Goal: Communication & Community: Share content

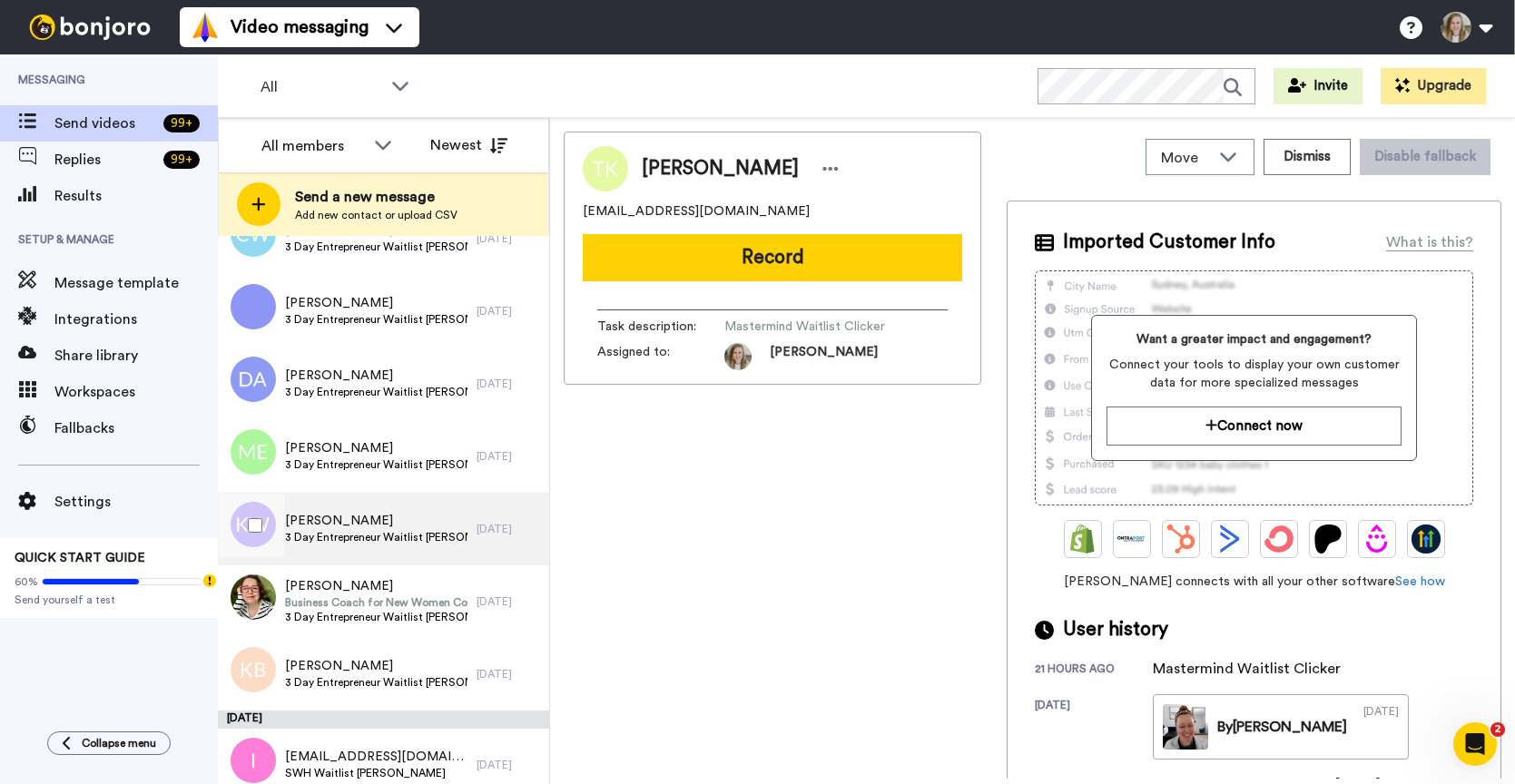
scroll to position [1790, 0]
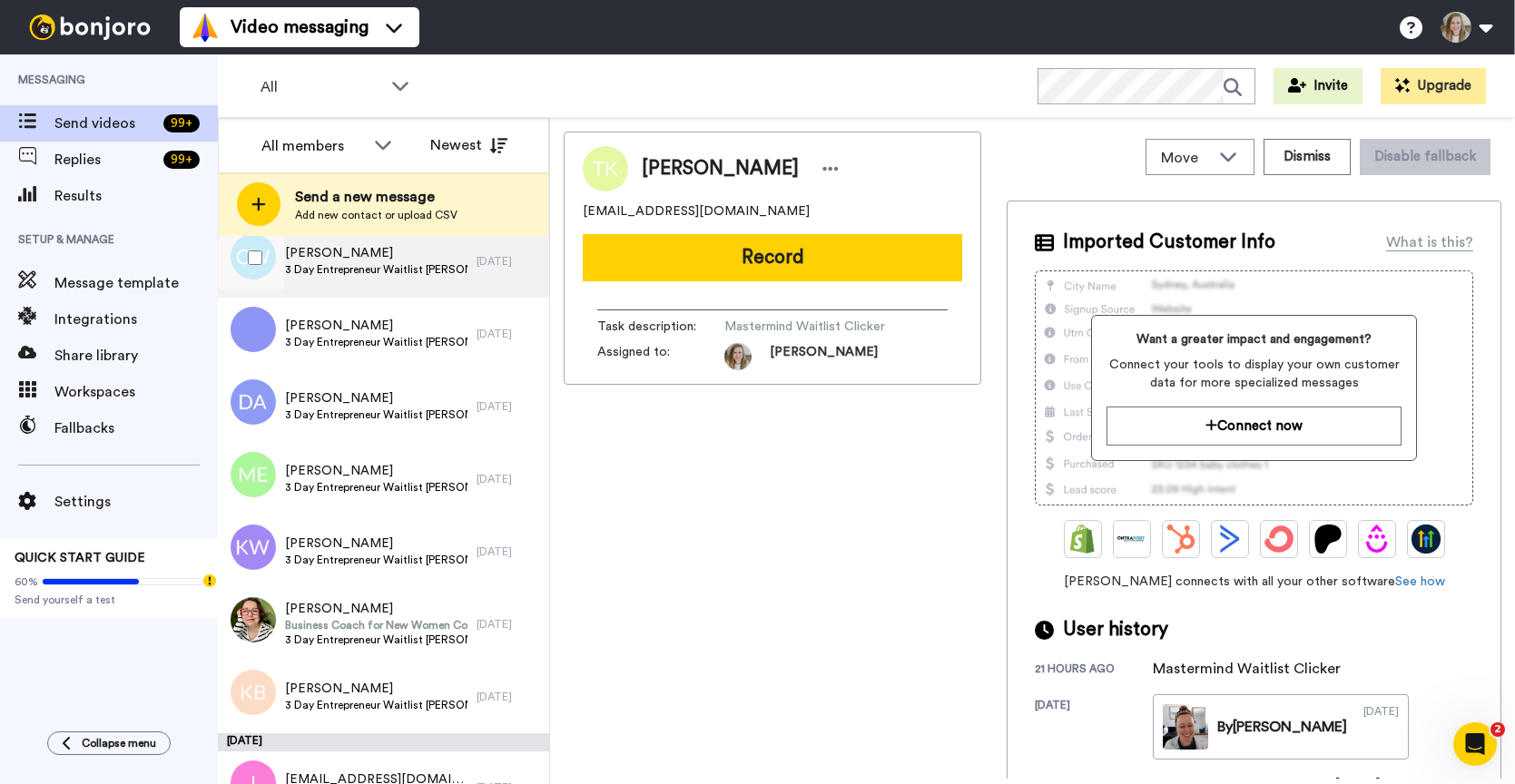
click at [441, 253] on span "Christina Wiseman" at bounding box center [376, 253] width 182 height 18
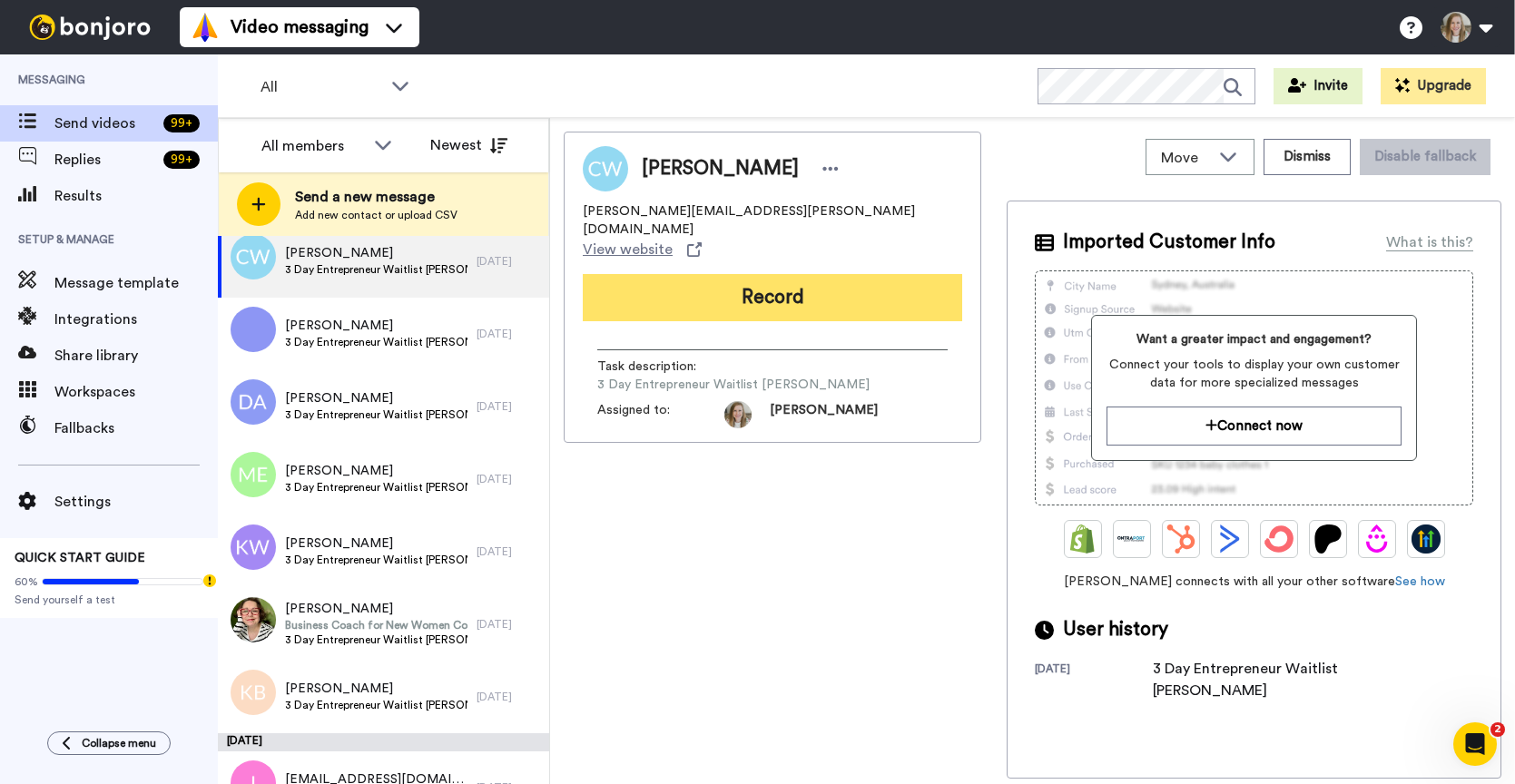
click at [773, 274] on button "Record" at bounding box center [772, 297] width 379 height 47
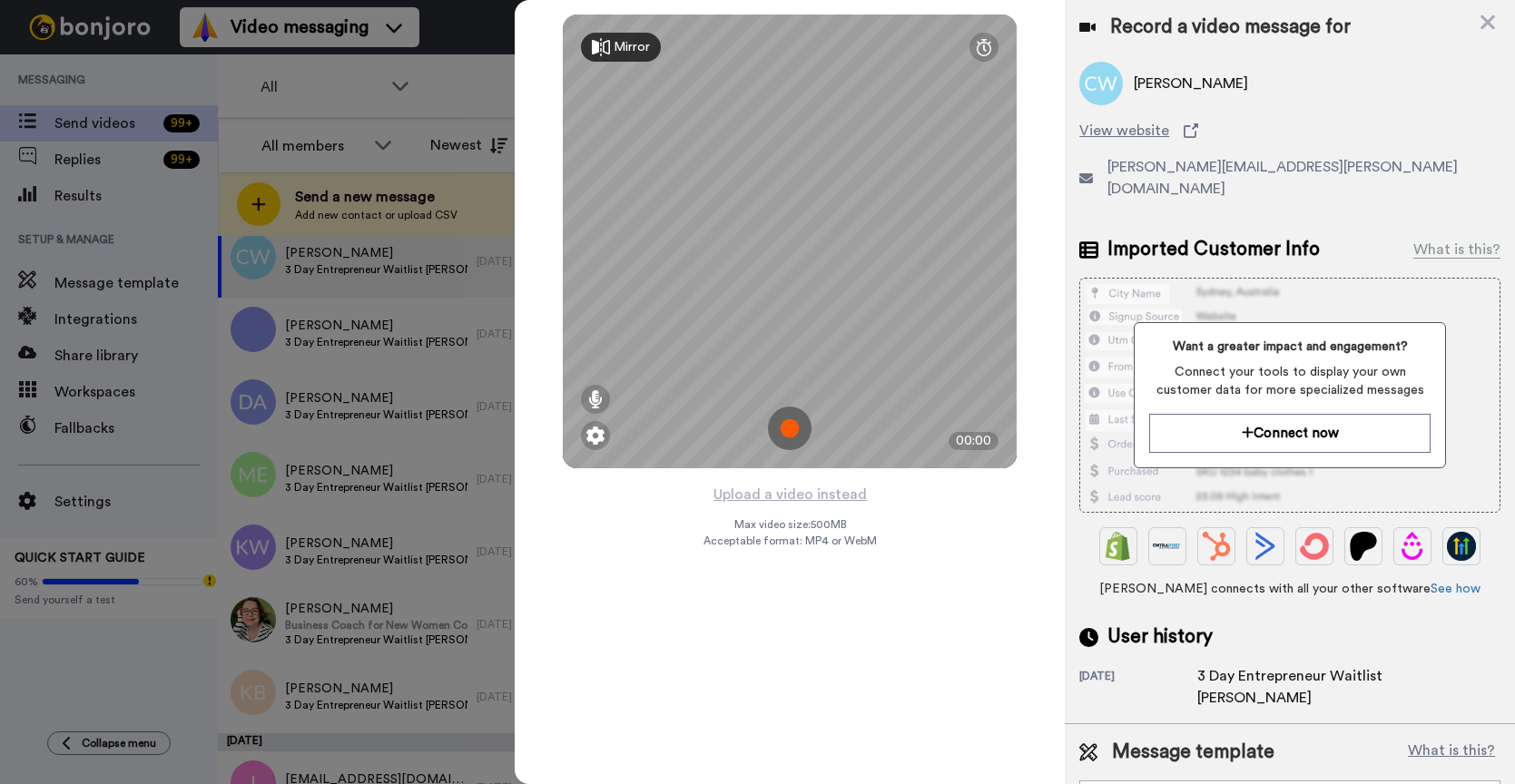
click at [788, 424] on img at bounding box center [789, 428] width 43 height 43
click at [788, 425] on img at bounding box center [789, 428] width 43 height 43
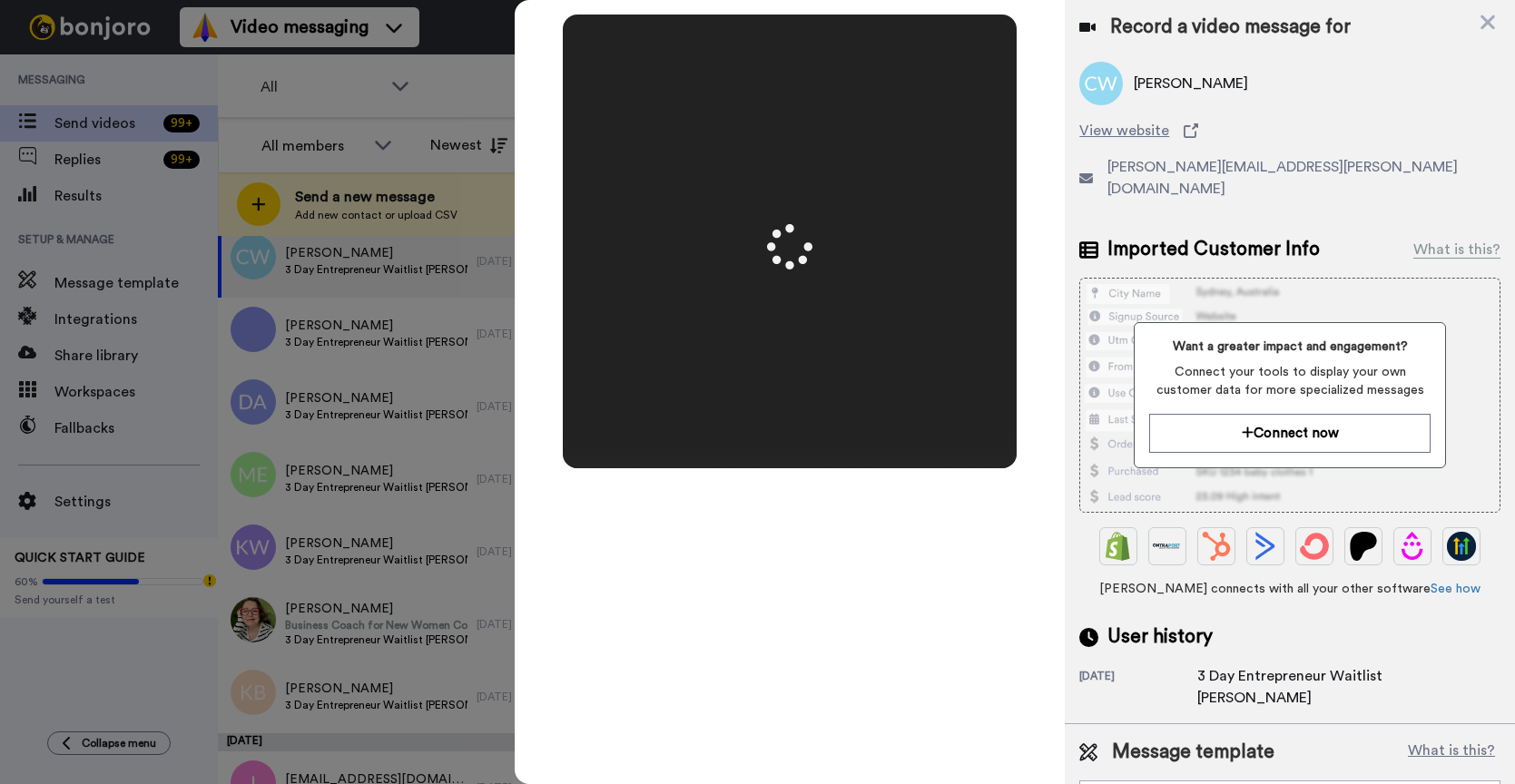
scroll to position [2, 0]
click at [1251, 783] on div "New Client Welcome" at bounding box center [1275, 796] width 361 height 18
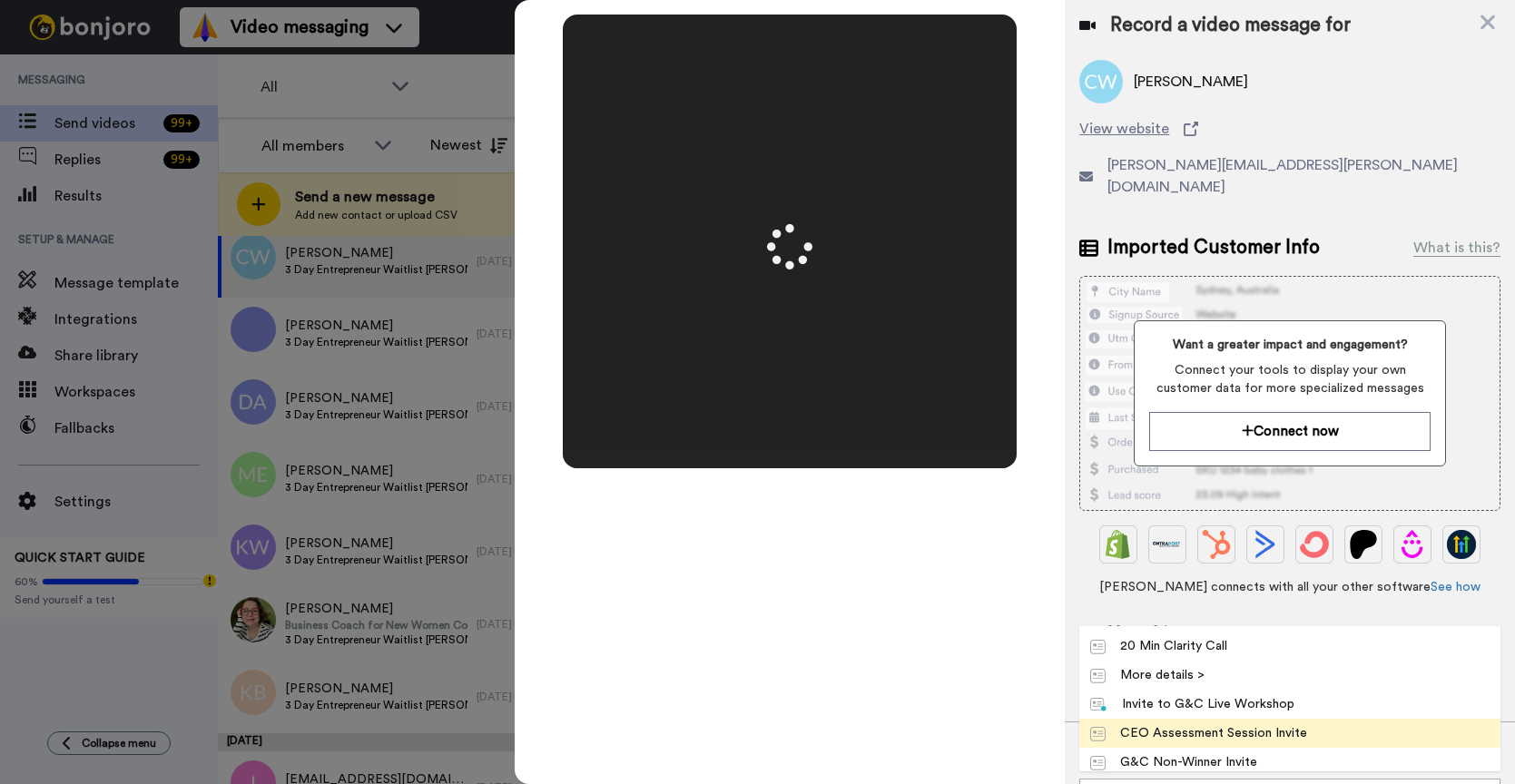
scroll to position [29, 0]
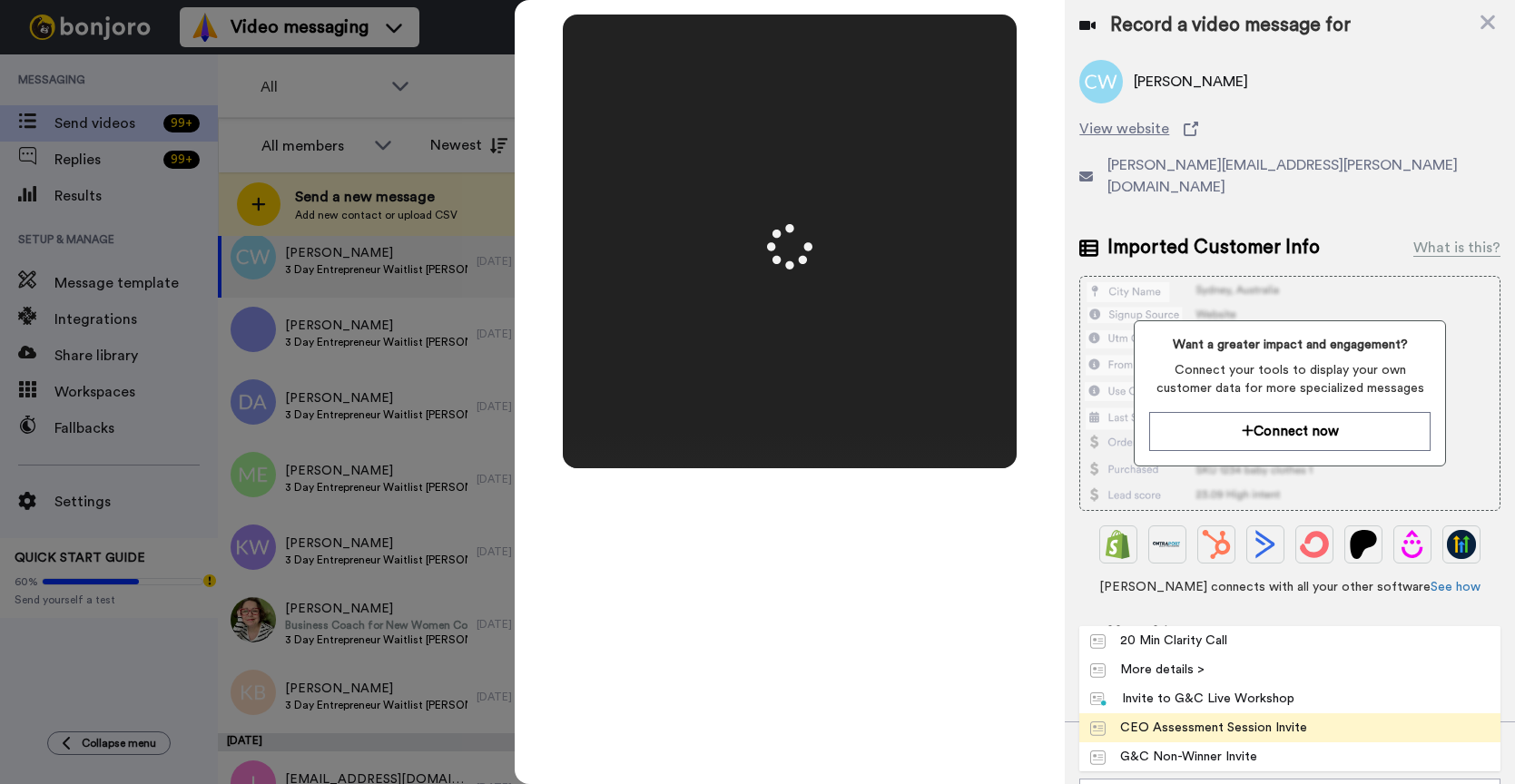
click at [1268, 719] on div "CEO Assessment Session Invite" at bounding box center [1198, 728] width 217 height 18
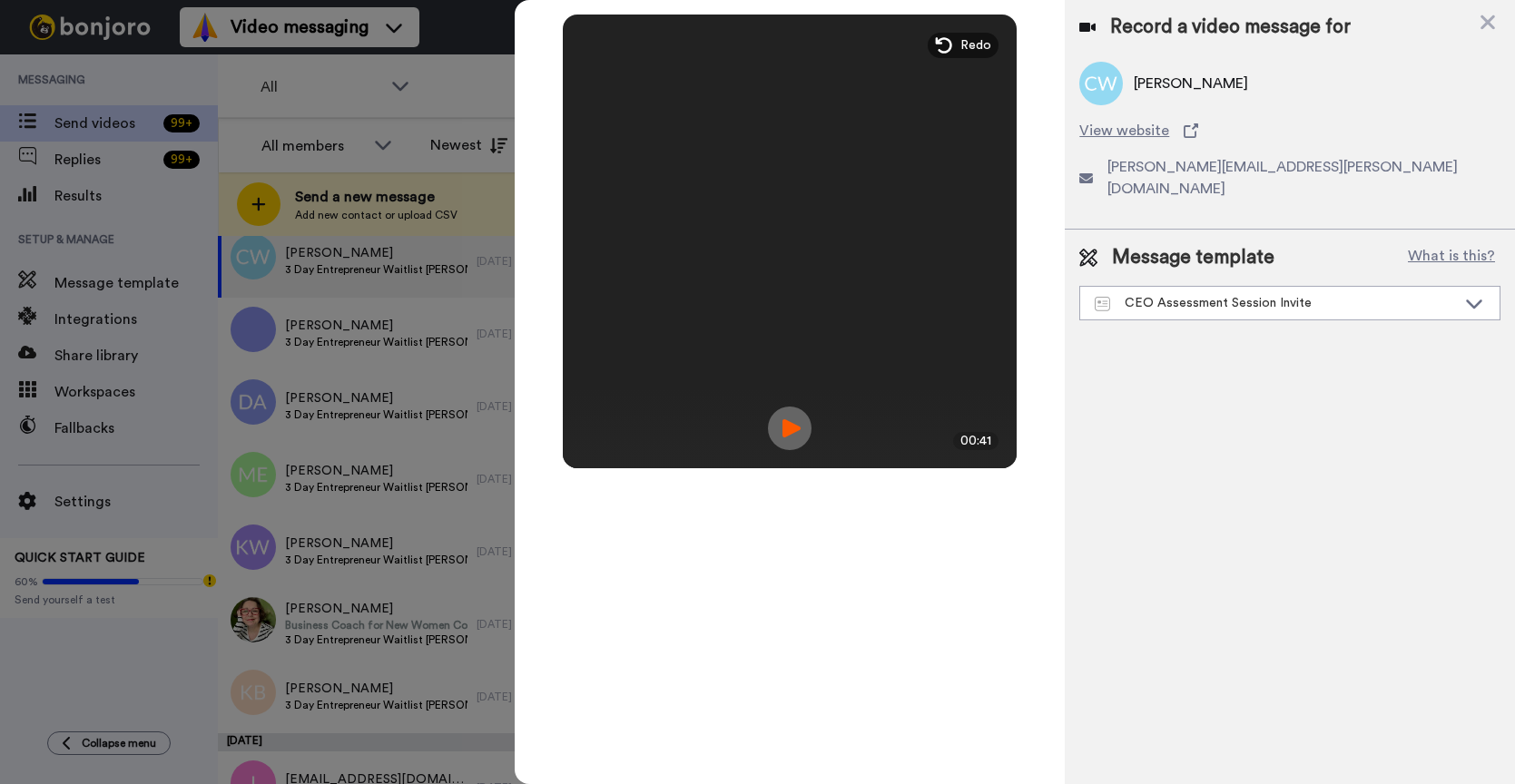
scroll to position [0, 0]
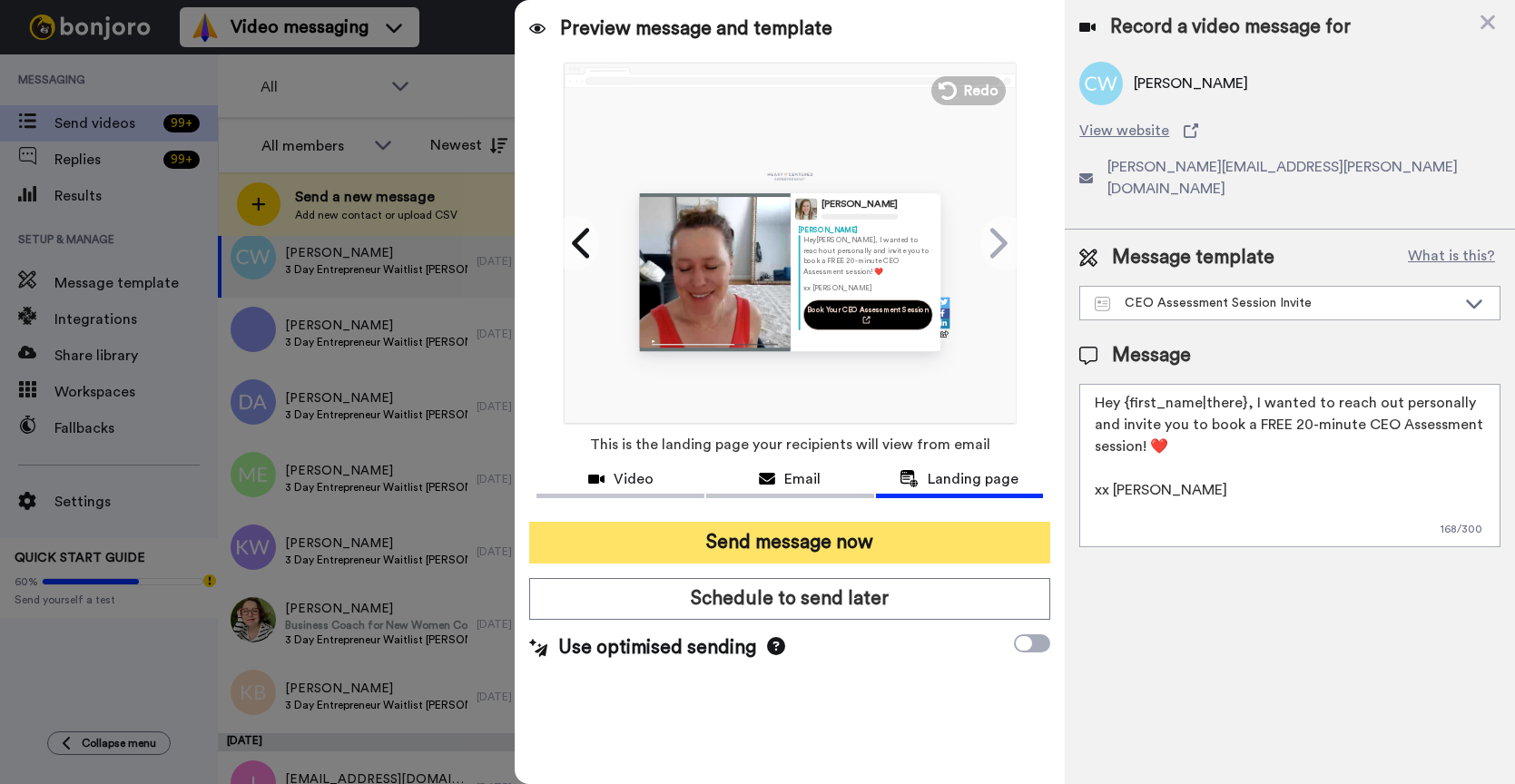
click at [936, 543] on button "Send message now" at bounding box center [790, 542] width 521 height 41
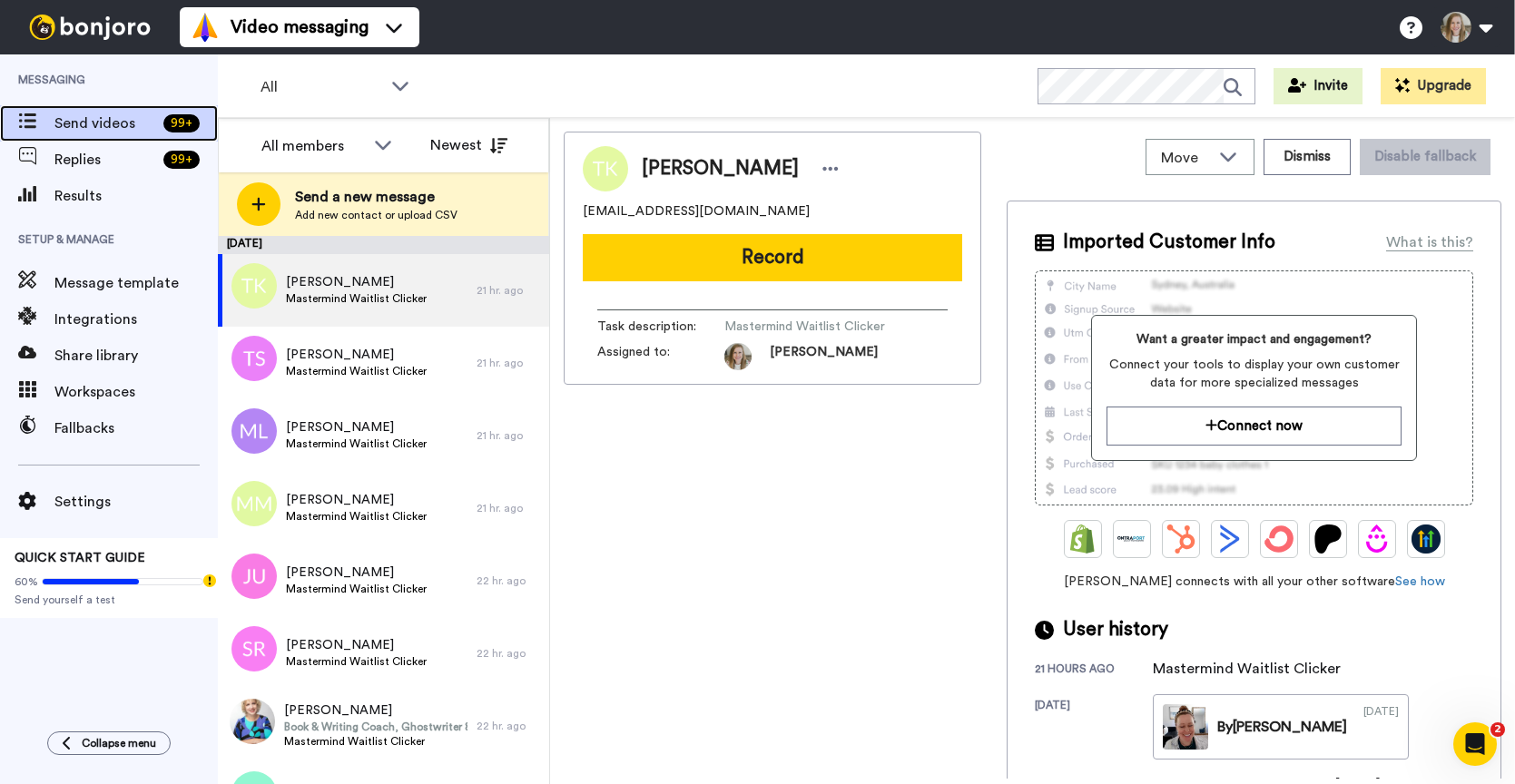
click at [134, 140] on div "Send videos 99 +" at bounding box center [109, 122] width 218 height 36
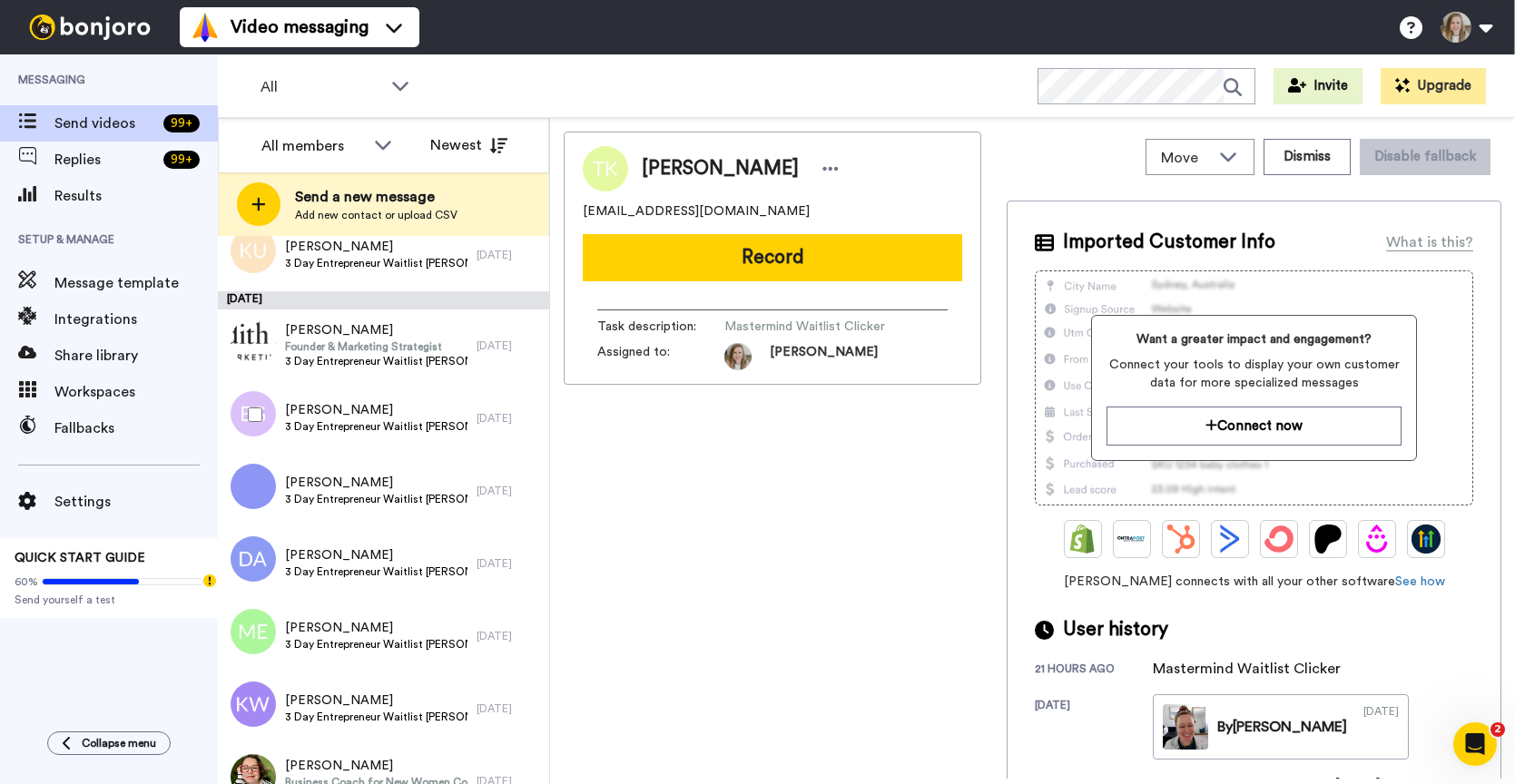
scroll to position [1595, 0]
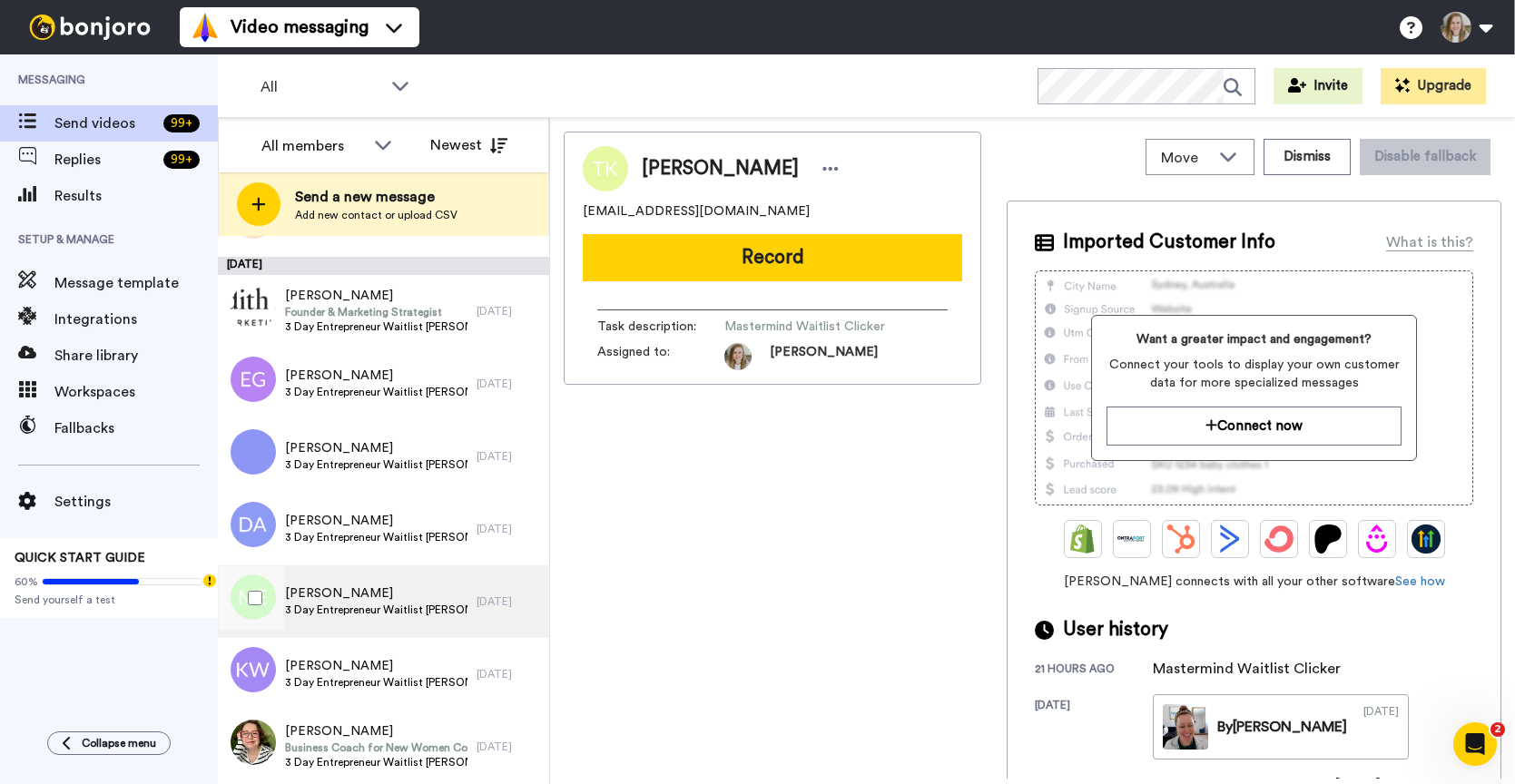
click at [376, 595] on span "[PERSON_NAME]" at bounding box center [376, 594] width 182 height 18
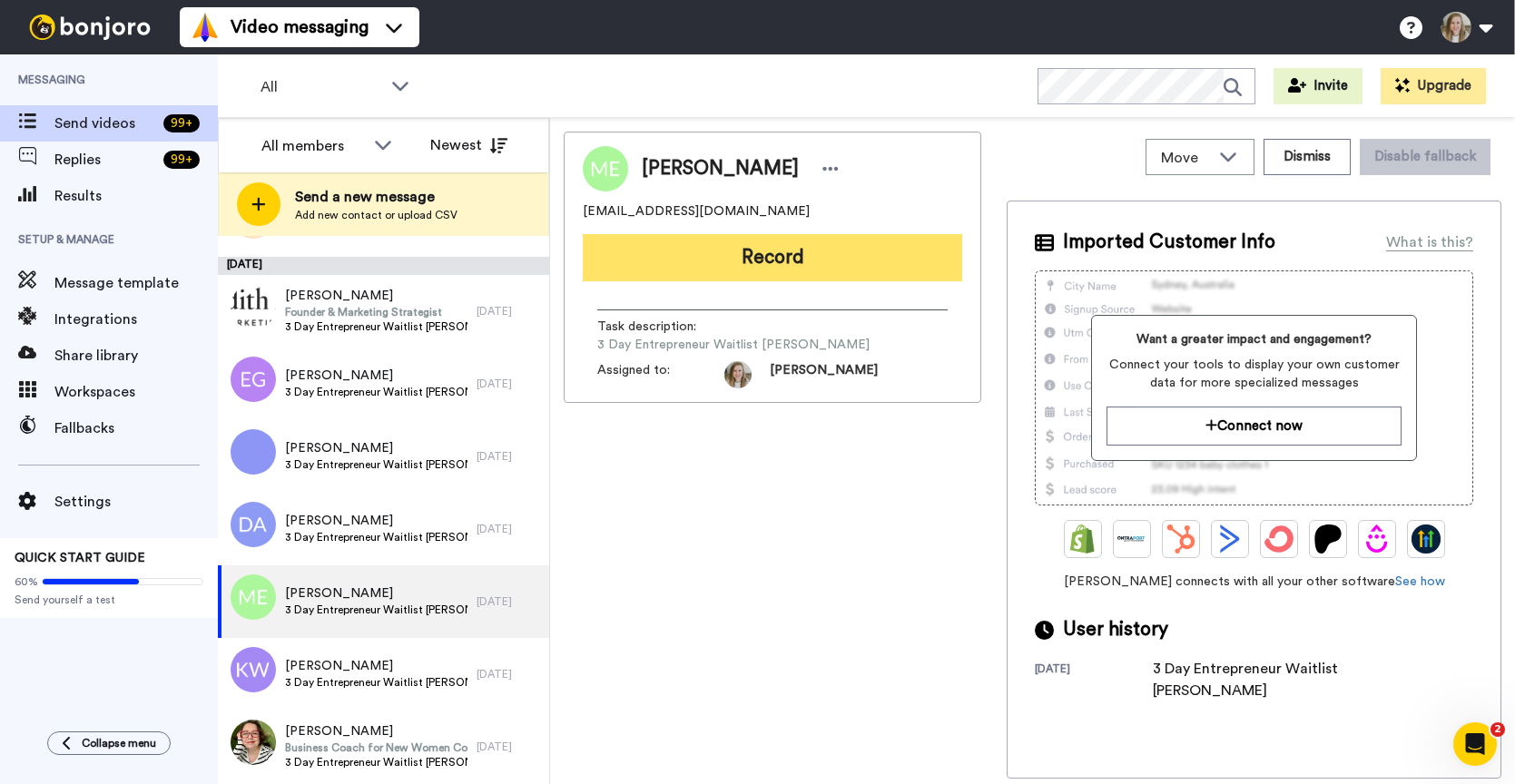
click at [822, 268] on button "Record" at bounding box center [772, 257] width 379 height 47
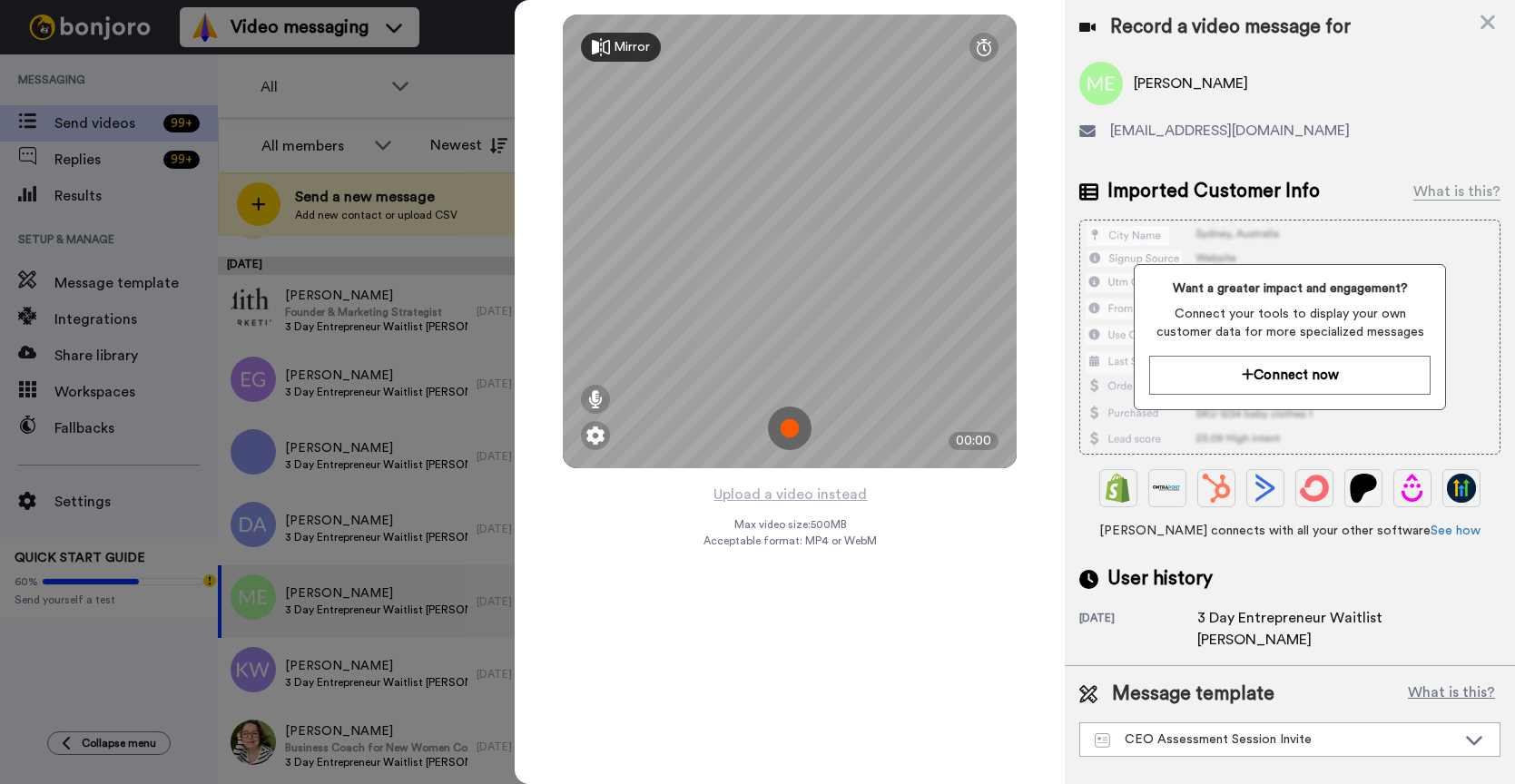
click at [789, 432] on img at bounding box center [789, 428] width 43 height 43
click at [788, 431] on img at bounding box center [789, 428] width 43 height 43
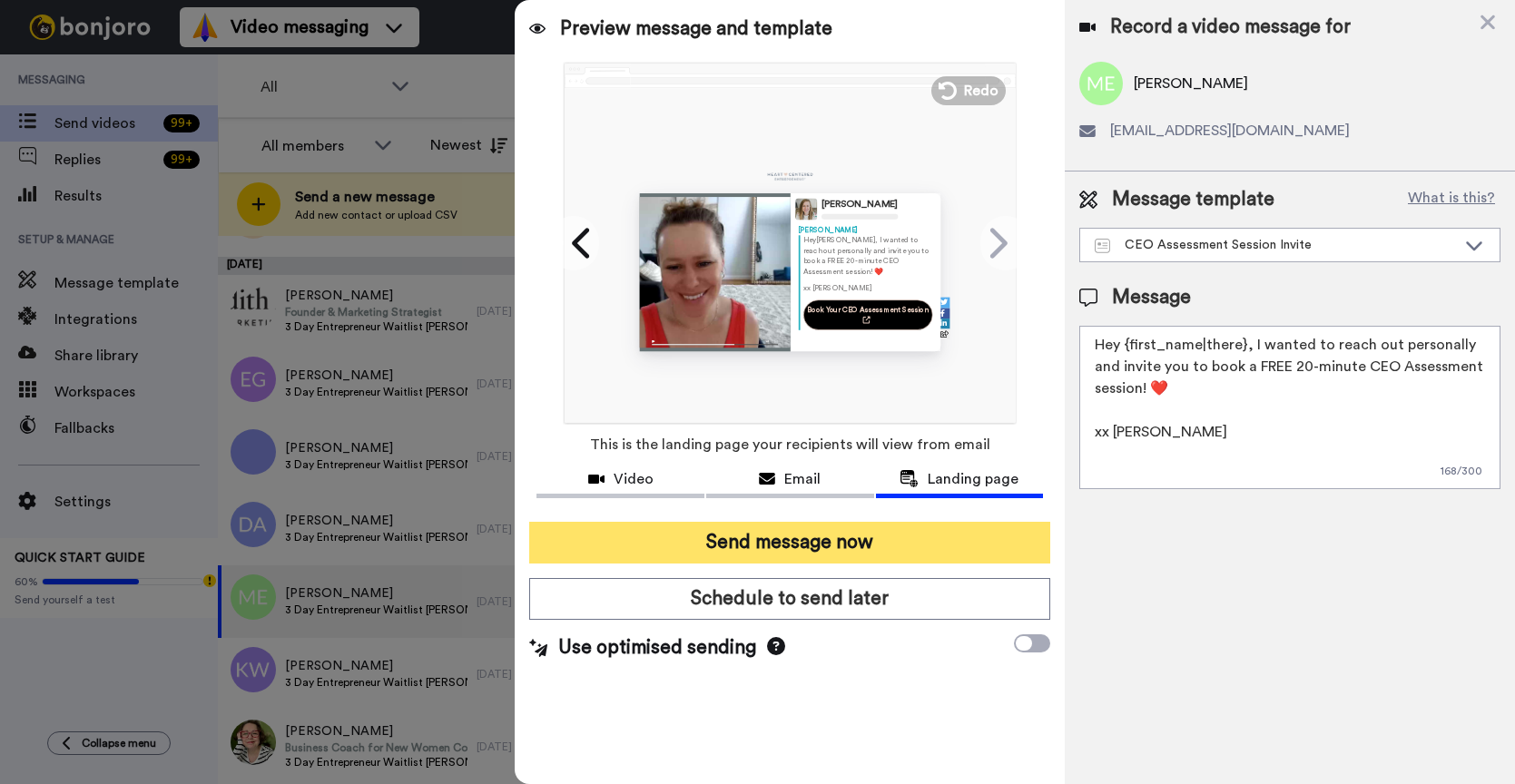
click at [925, 540] on button "Send message now" at bounding box center [790, 542] width 521 height 41
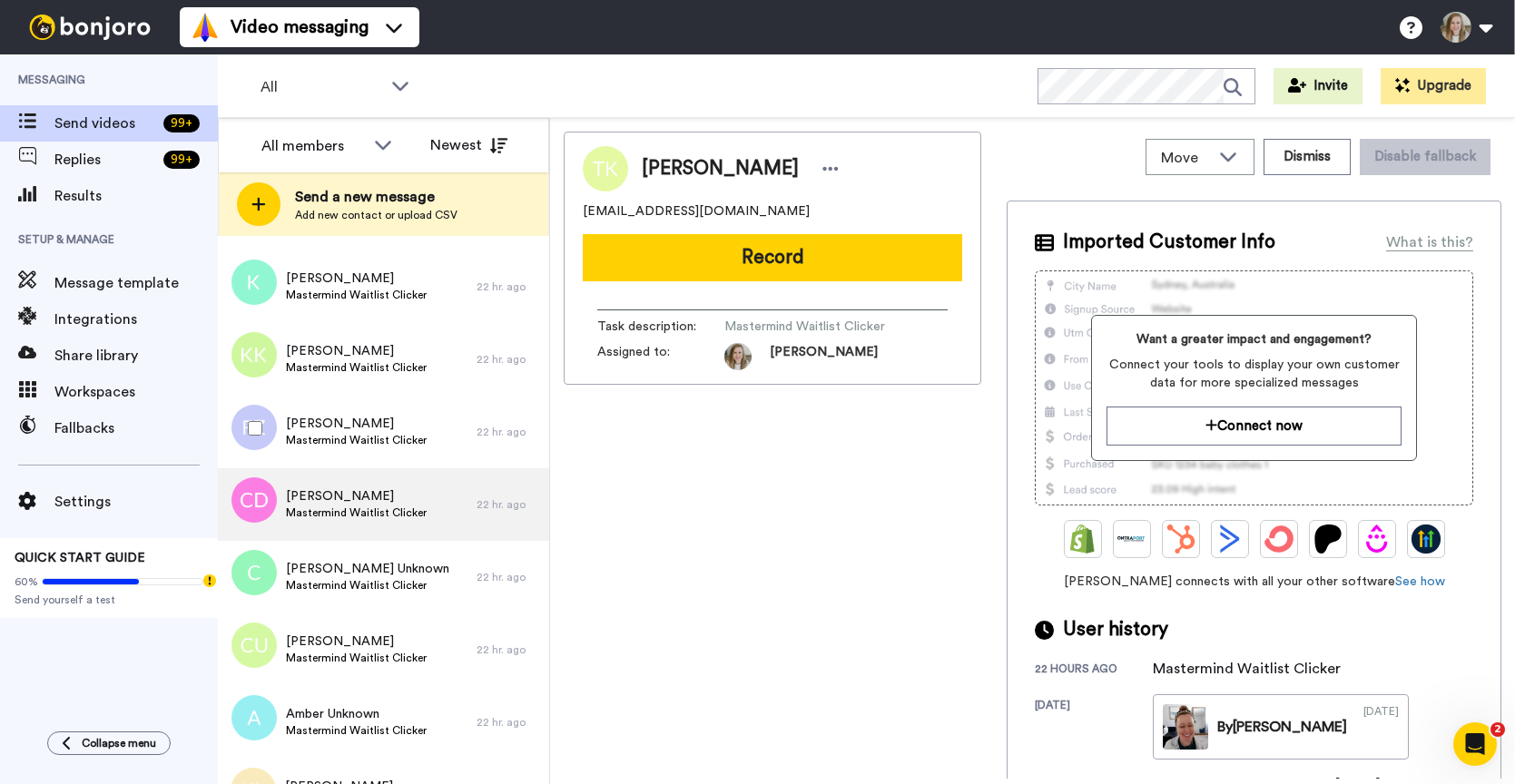
scroll to position [513, 0]
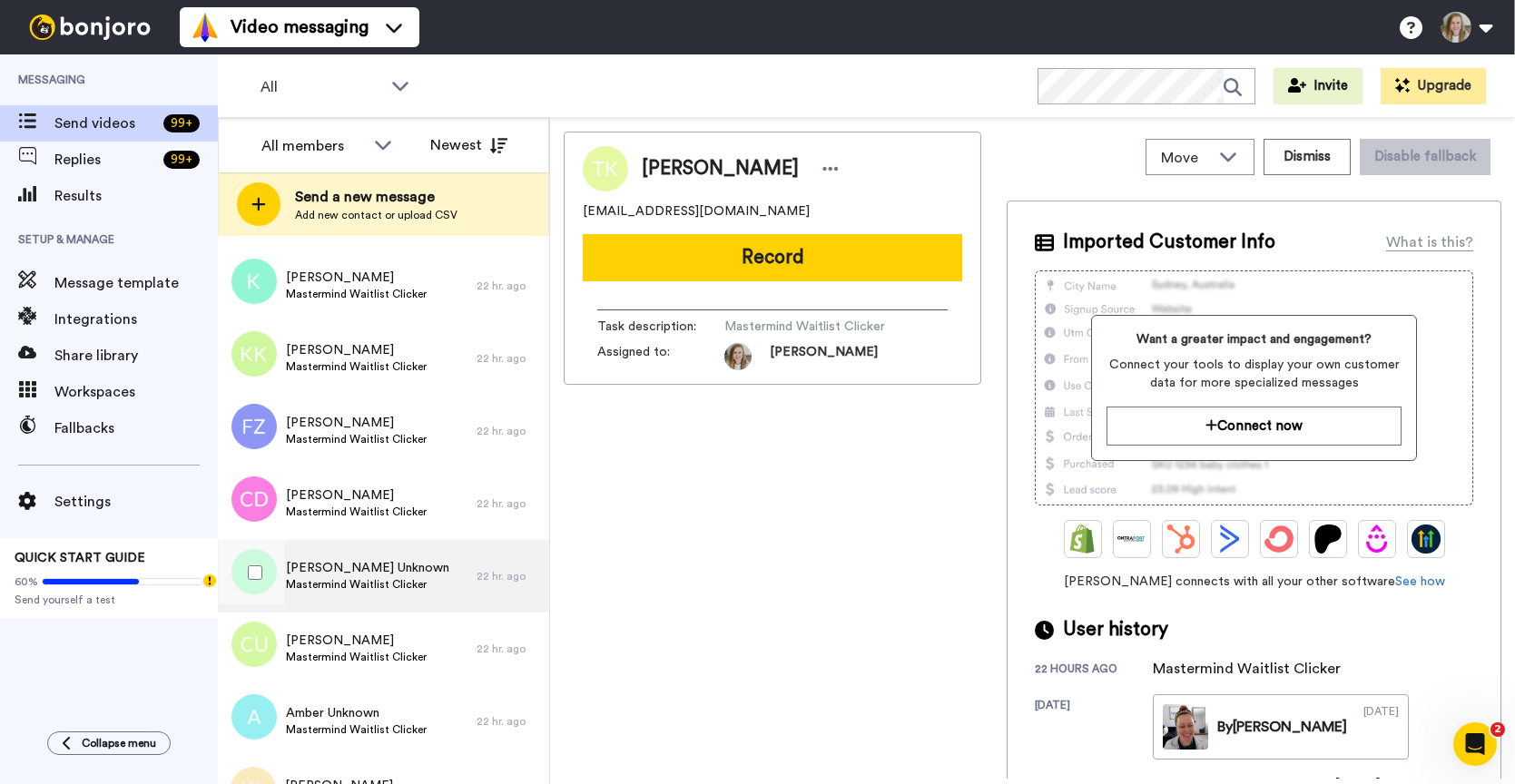
click at [398, 562] on span "[PERSON_NAME] Unknown" at bounding box center [368, 568] width 164 height 18
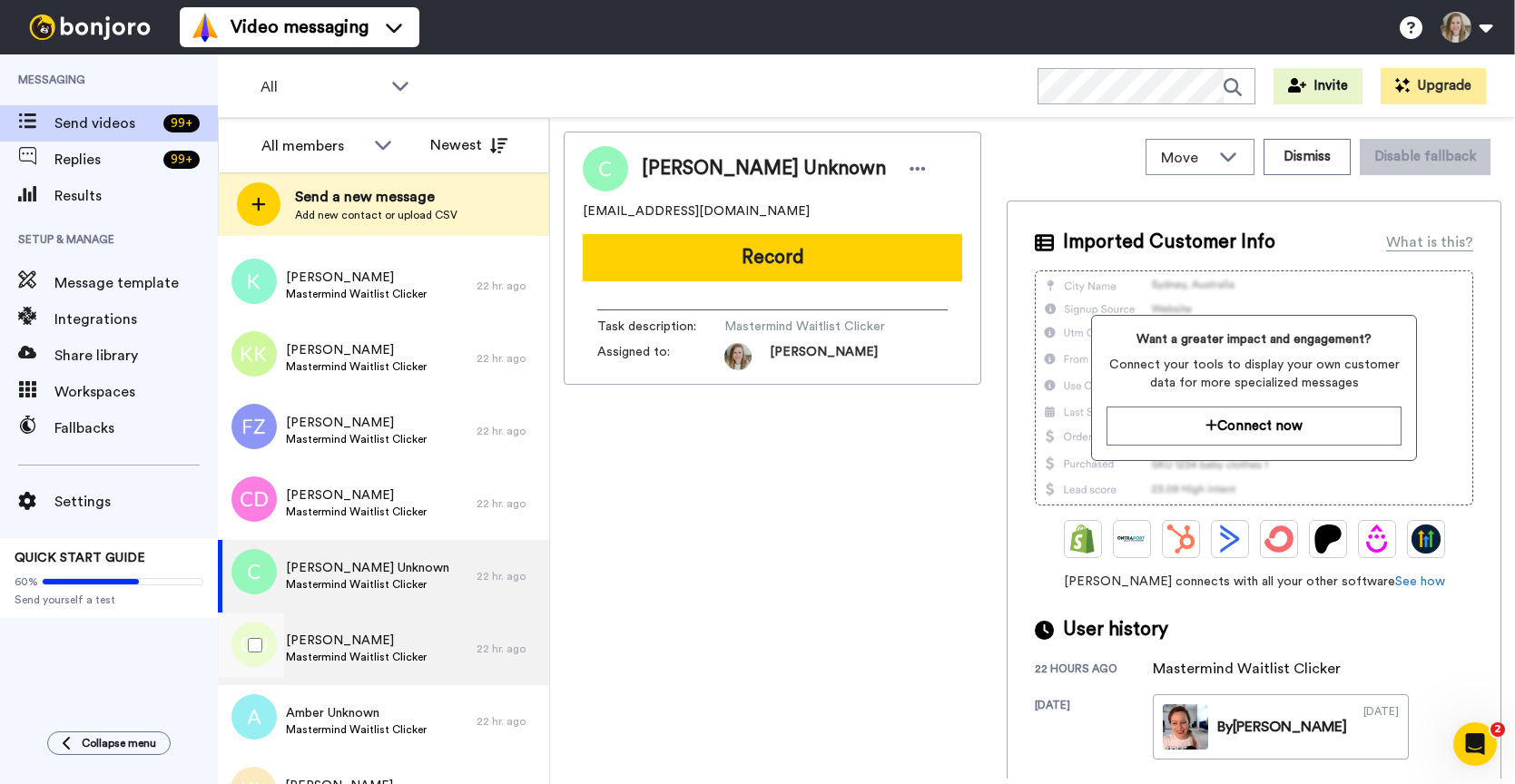
click at [384, 643] on span "[PERSON_NAME]" at bounding box center [356, 640] width 141 height 18
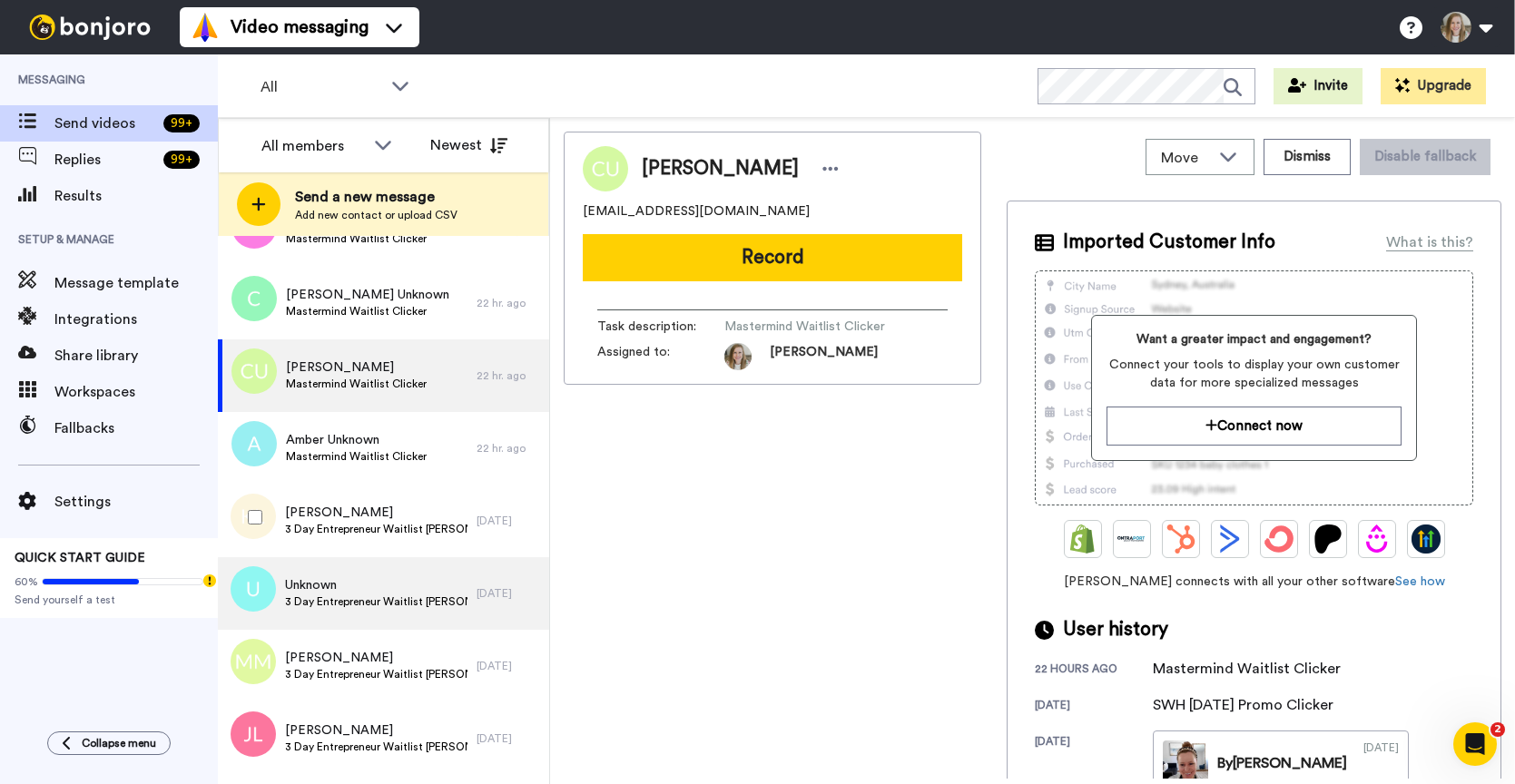
scroll to position [809, 0]
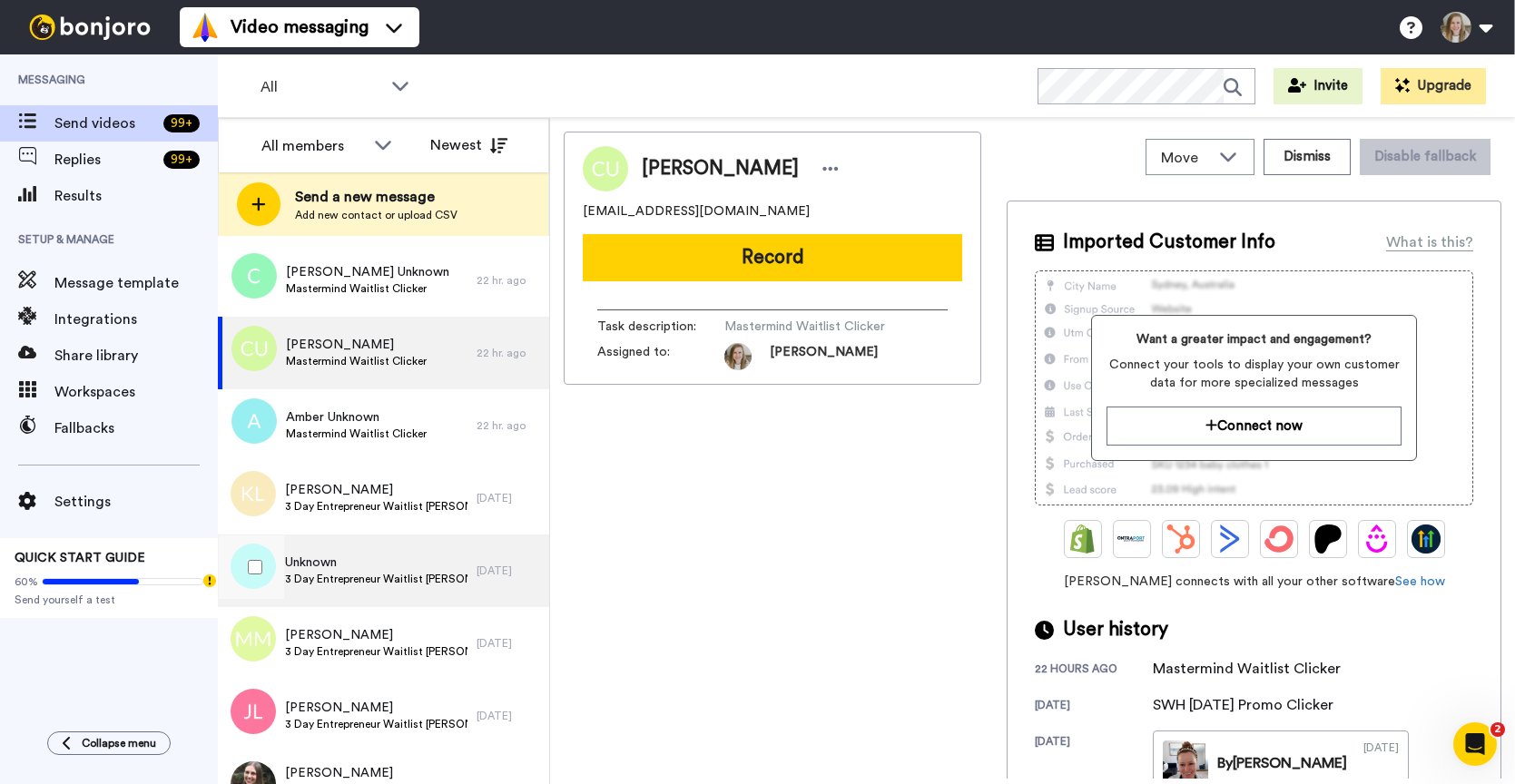
click at [416, 576] on span "3 Day Entrepreneur Waitlist [PERSON_NAME]" at bounding box center [376, 579] width 182 height 15
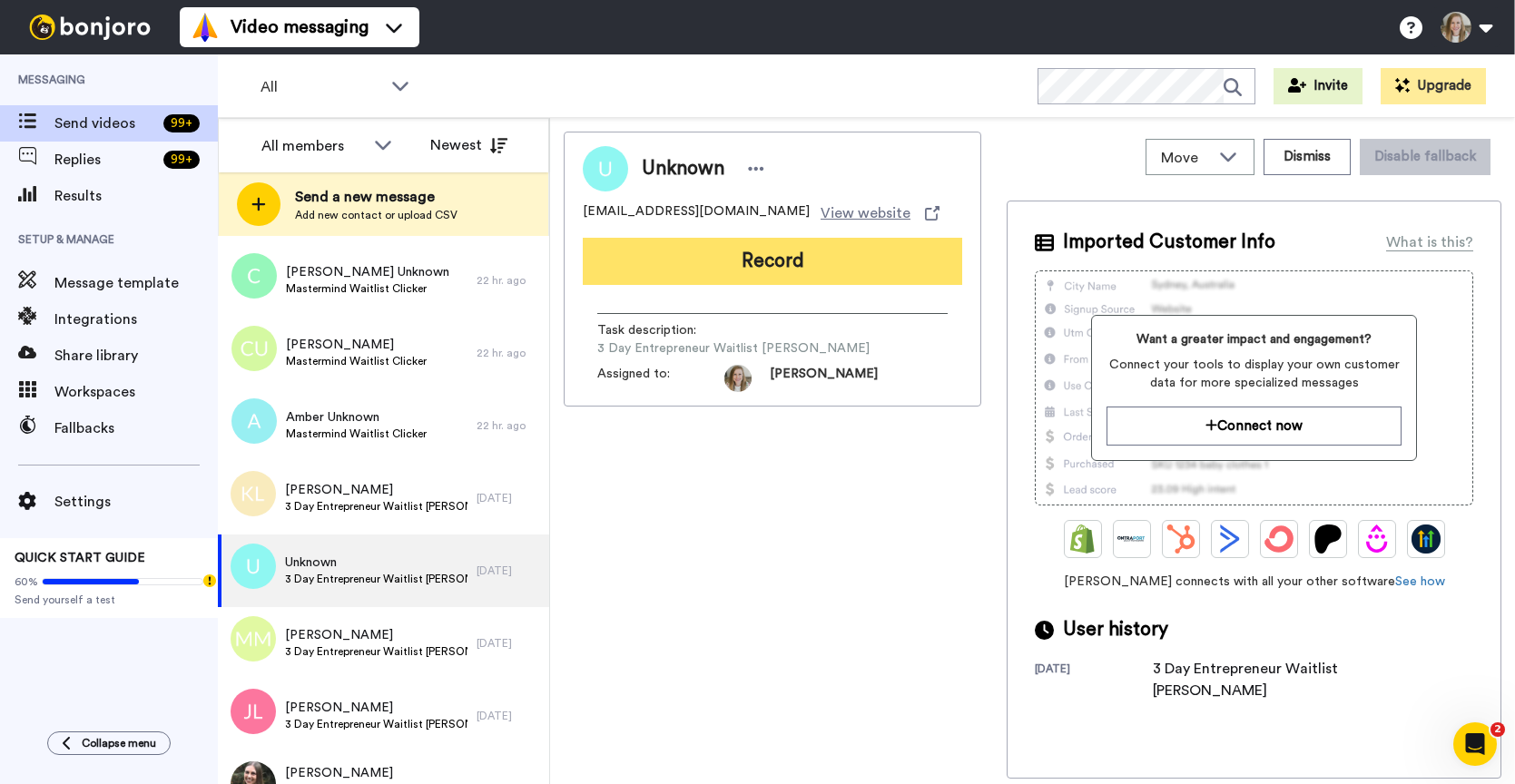
click at [770, 246] on button "Record" at bounding box center [772, 260] width 379 height 47
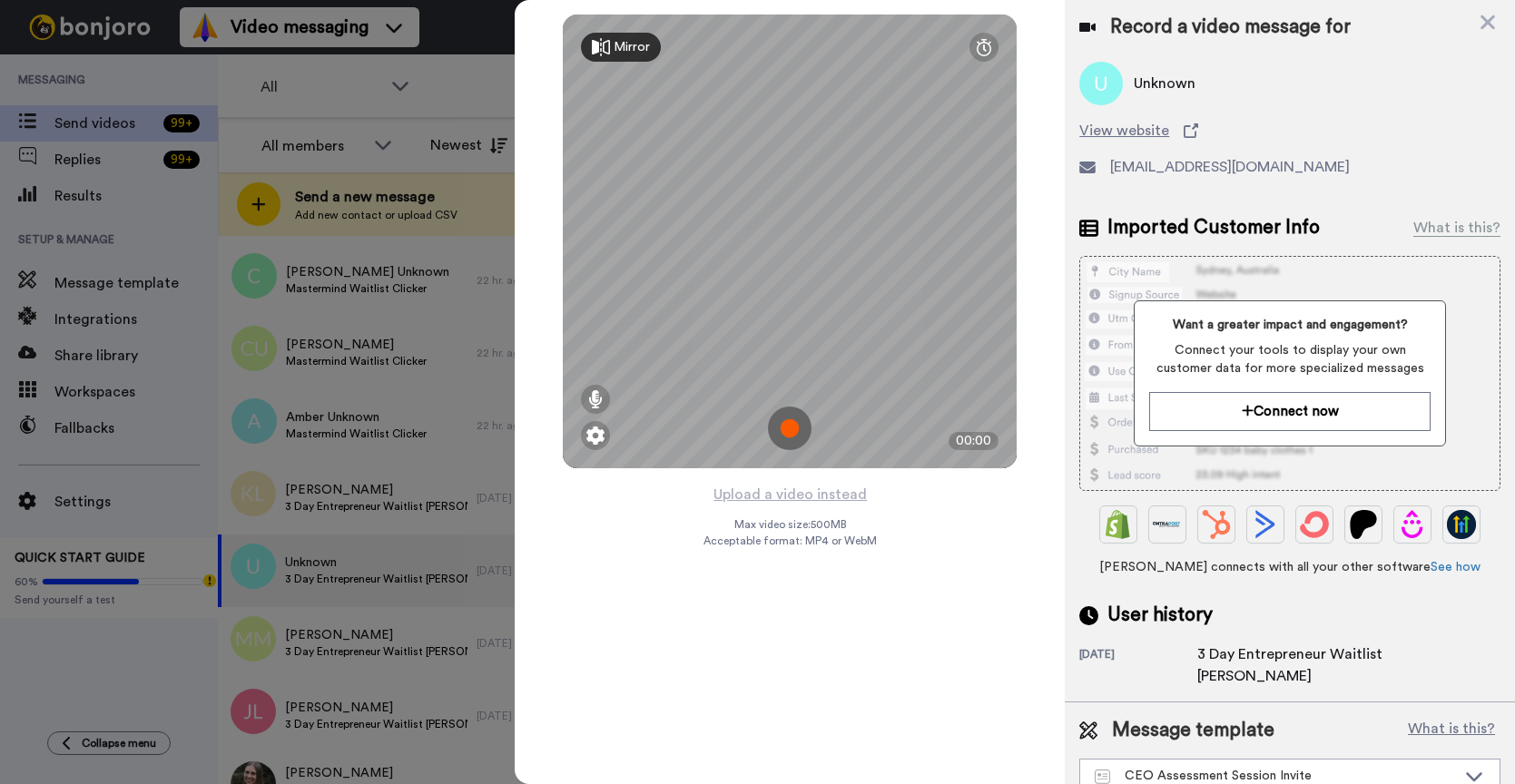
click at [790, 426] on img at bounding box center [789, 428] width 43 height 43
click at [793, 429] on img at bounding box center [789, 428] width 43 height 43
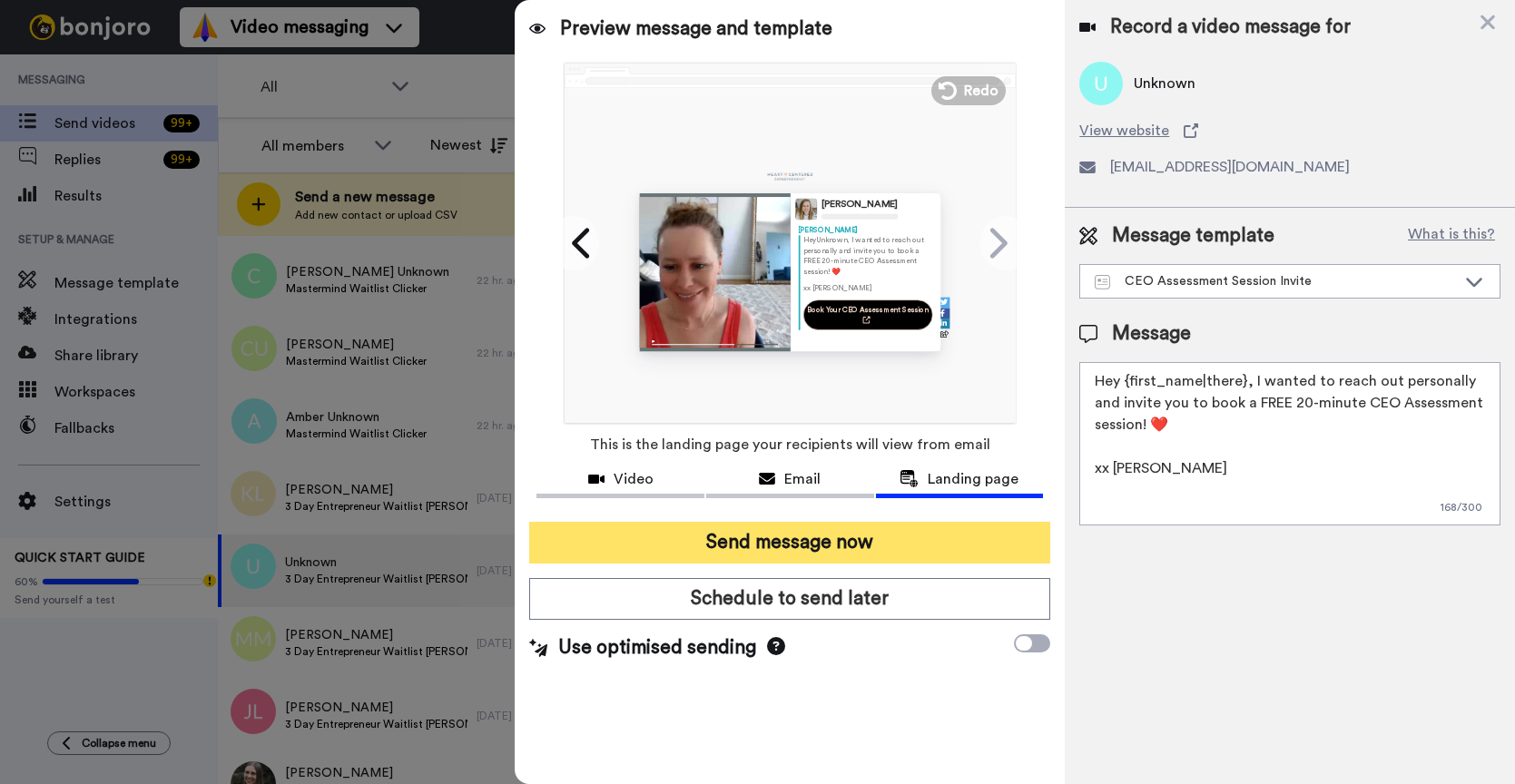
click at [862, 544] on button "Send message now" at bounding box center [790, 542] width 521 height 41
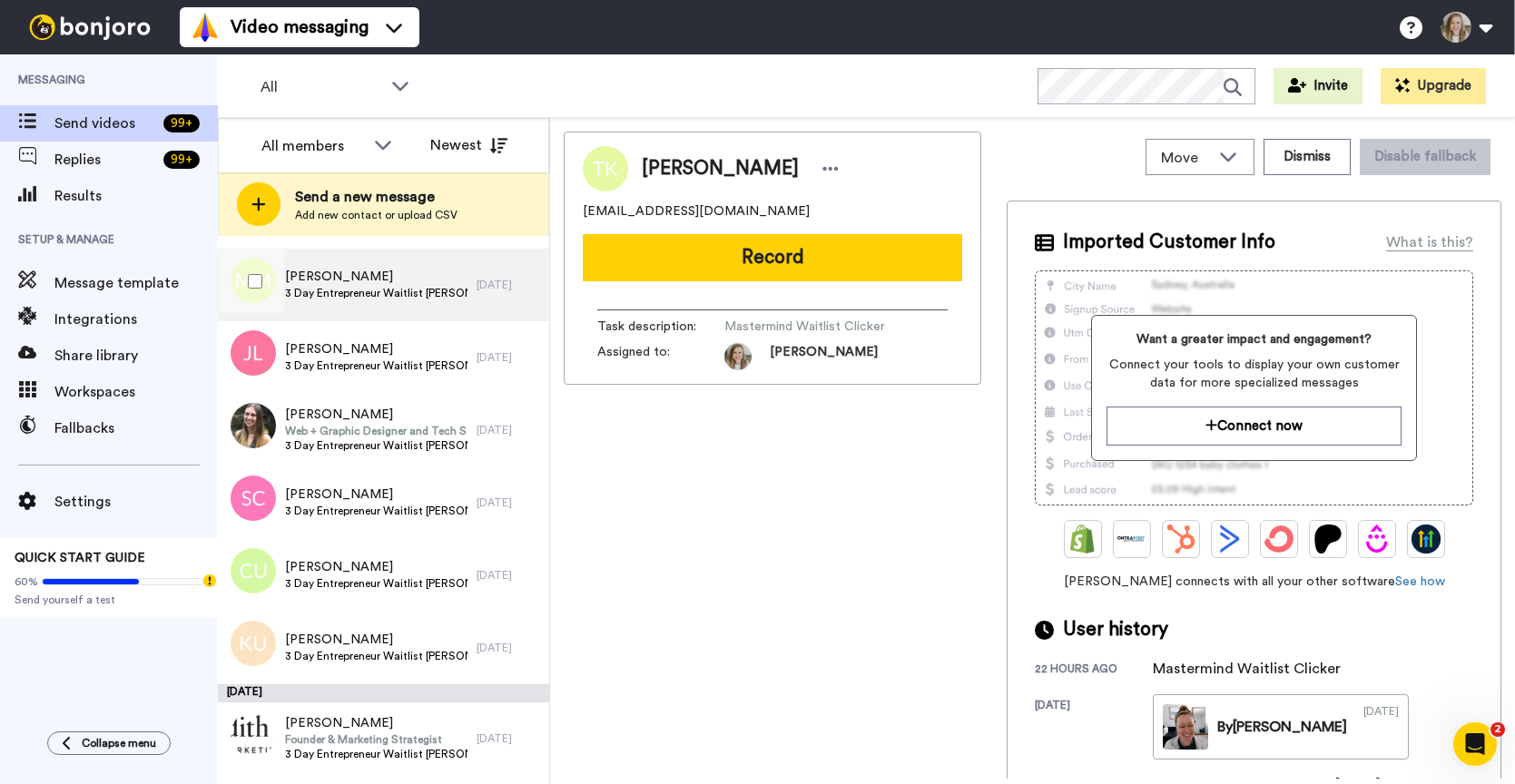
scroll to position [1112, 0]
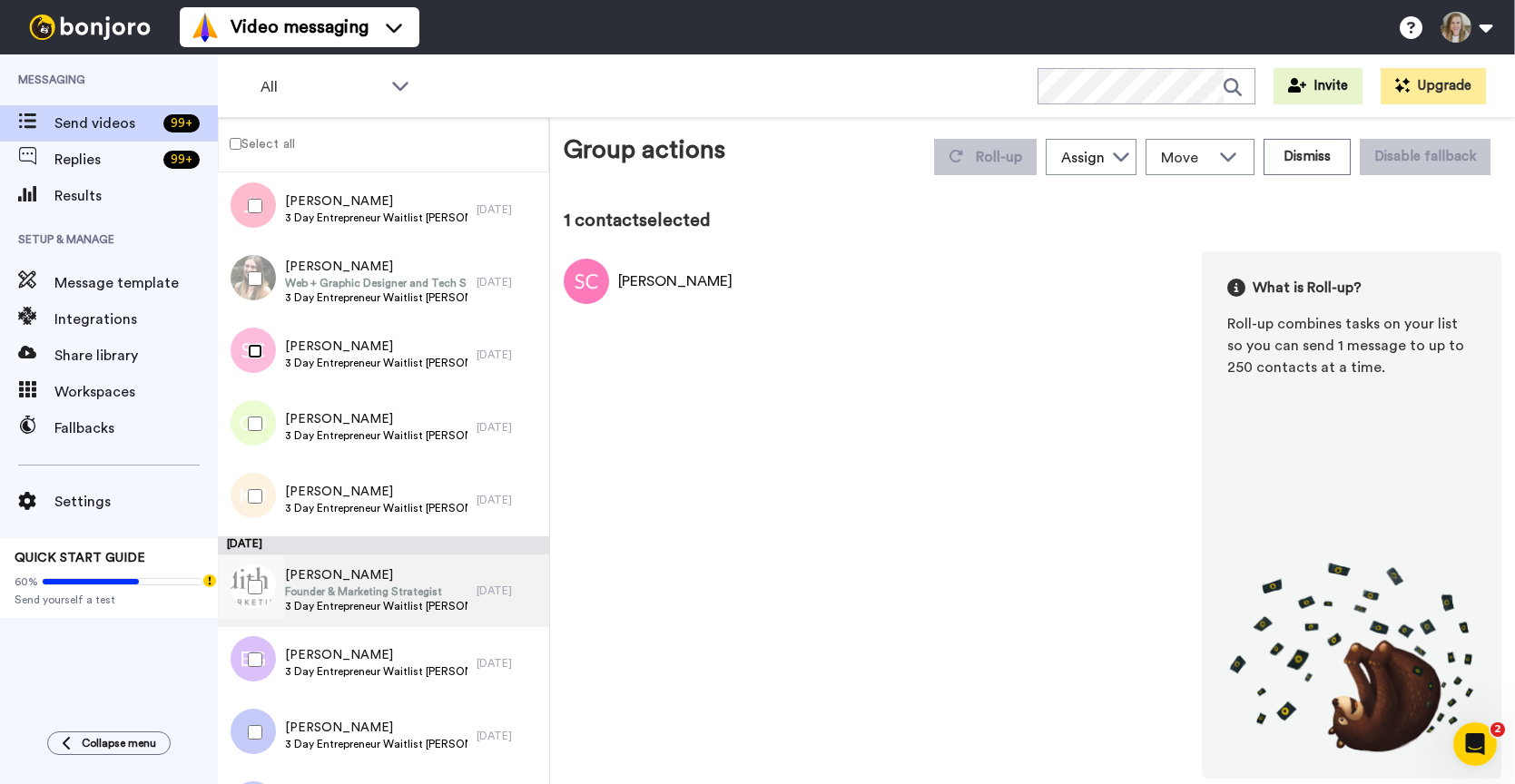
scroll to position [1154, 0]
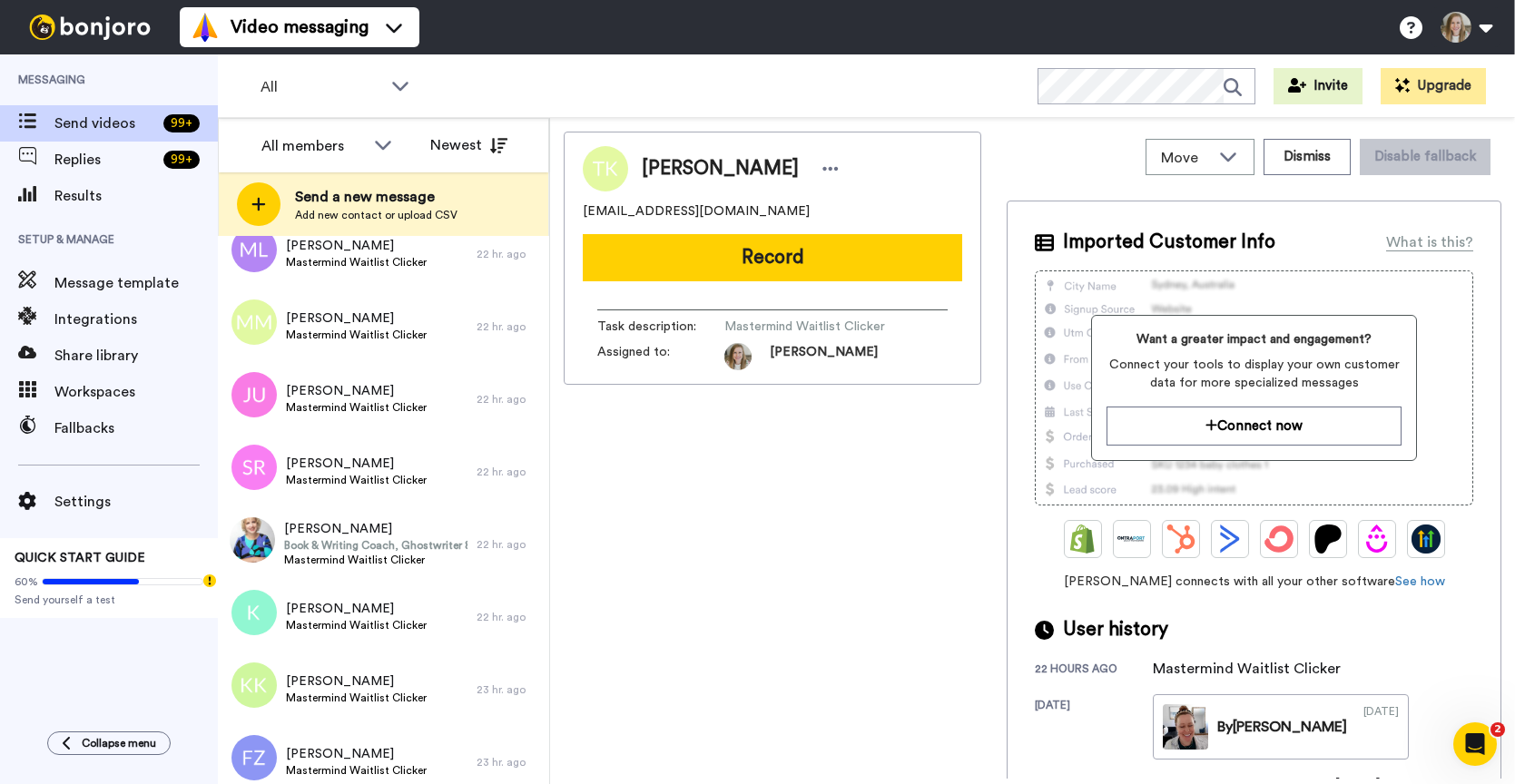
scroll to position [231, 0]
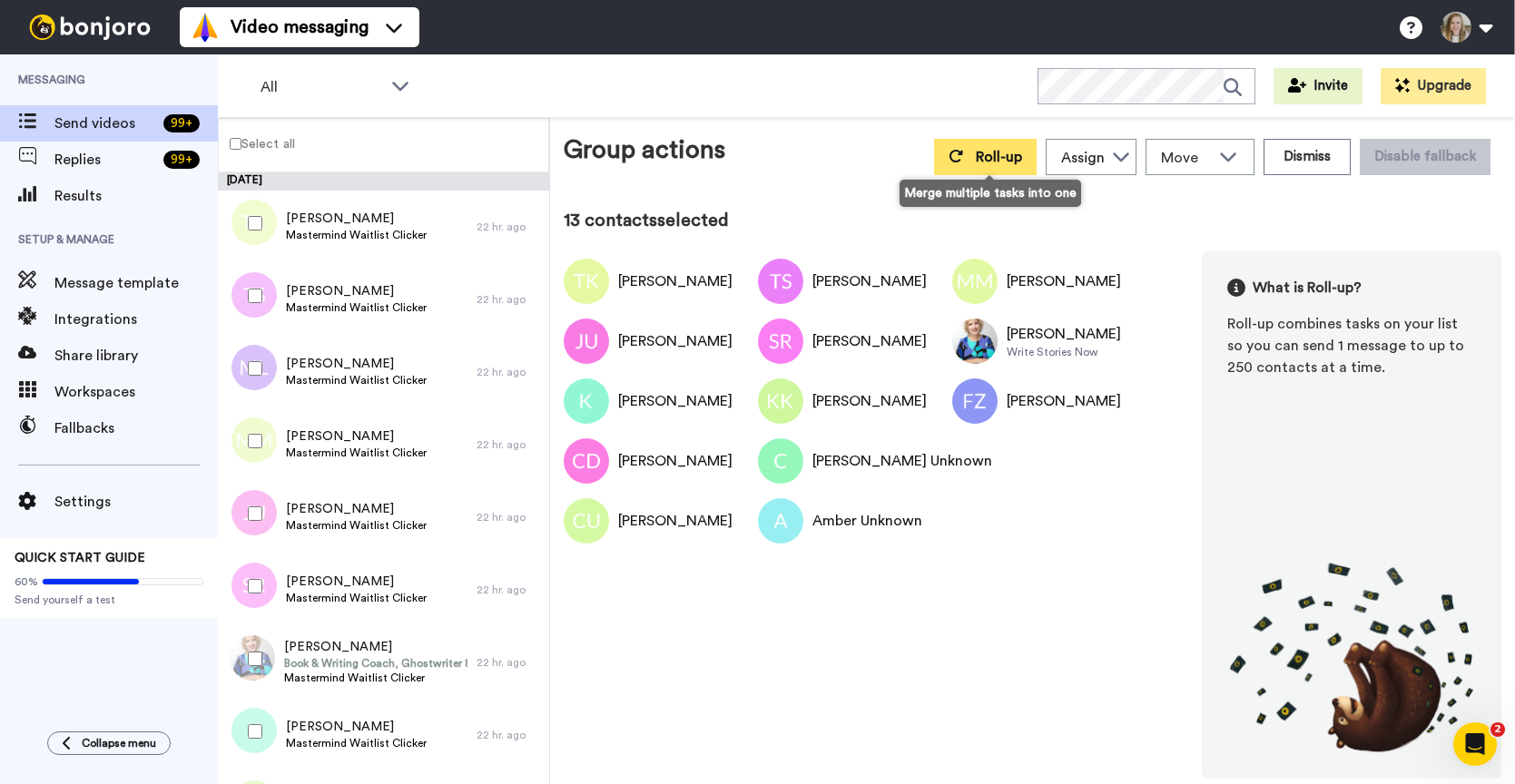
click at [982, 156] on span "Roll-up" at bounding box center [999, 157] width 46 height 15
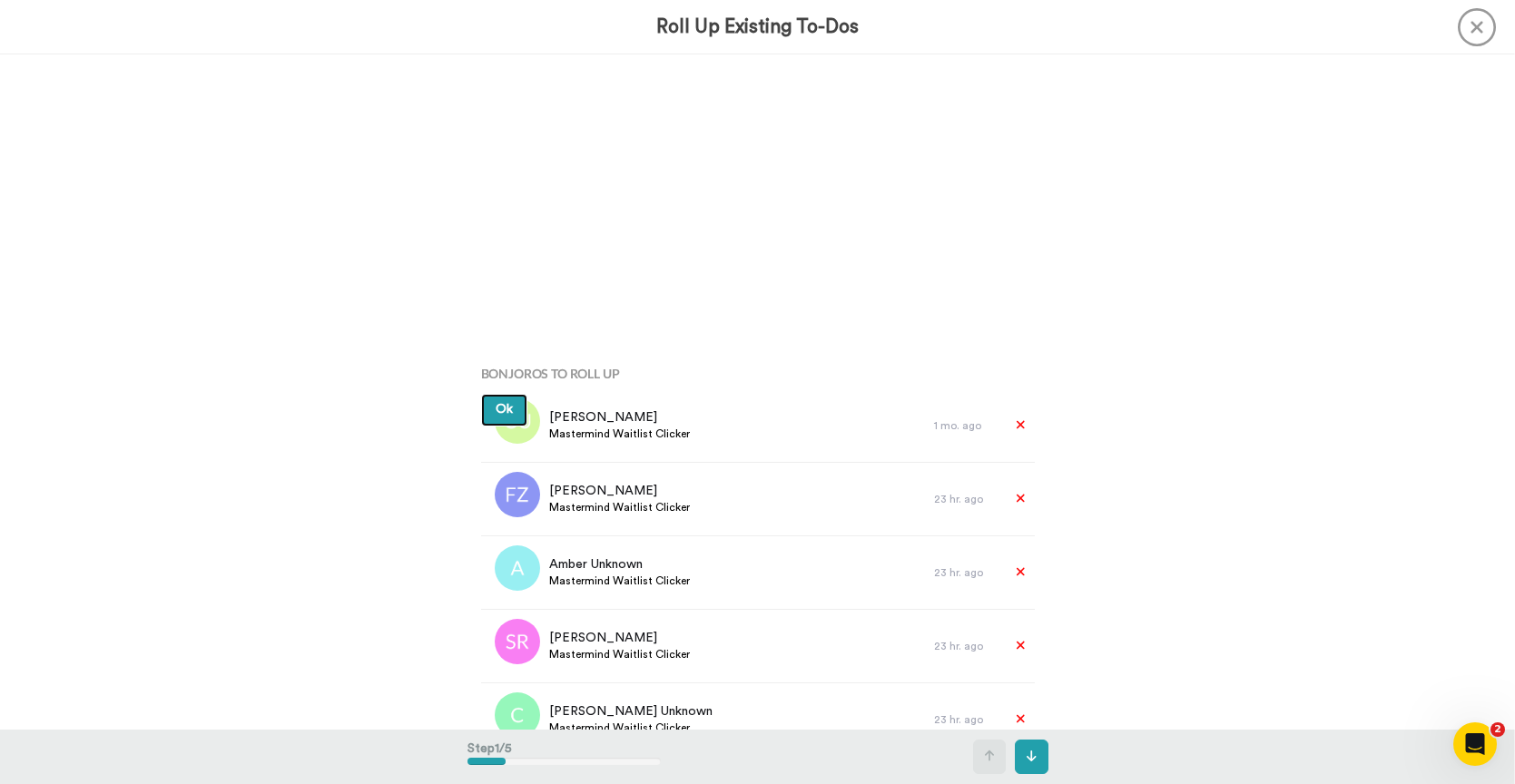
click at [504, 410] on span "Ok" at bounding box center [503, 409] width 17 height 13
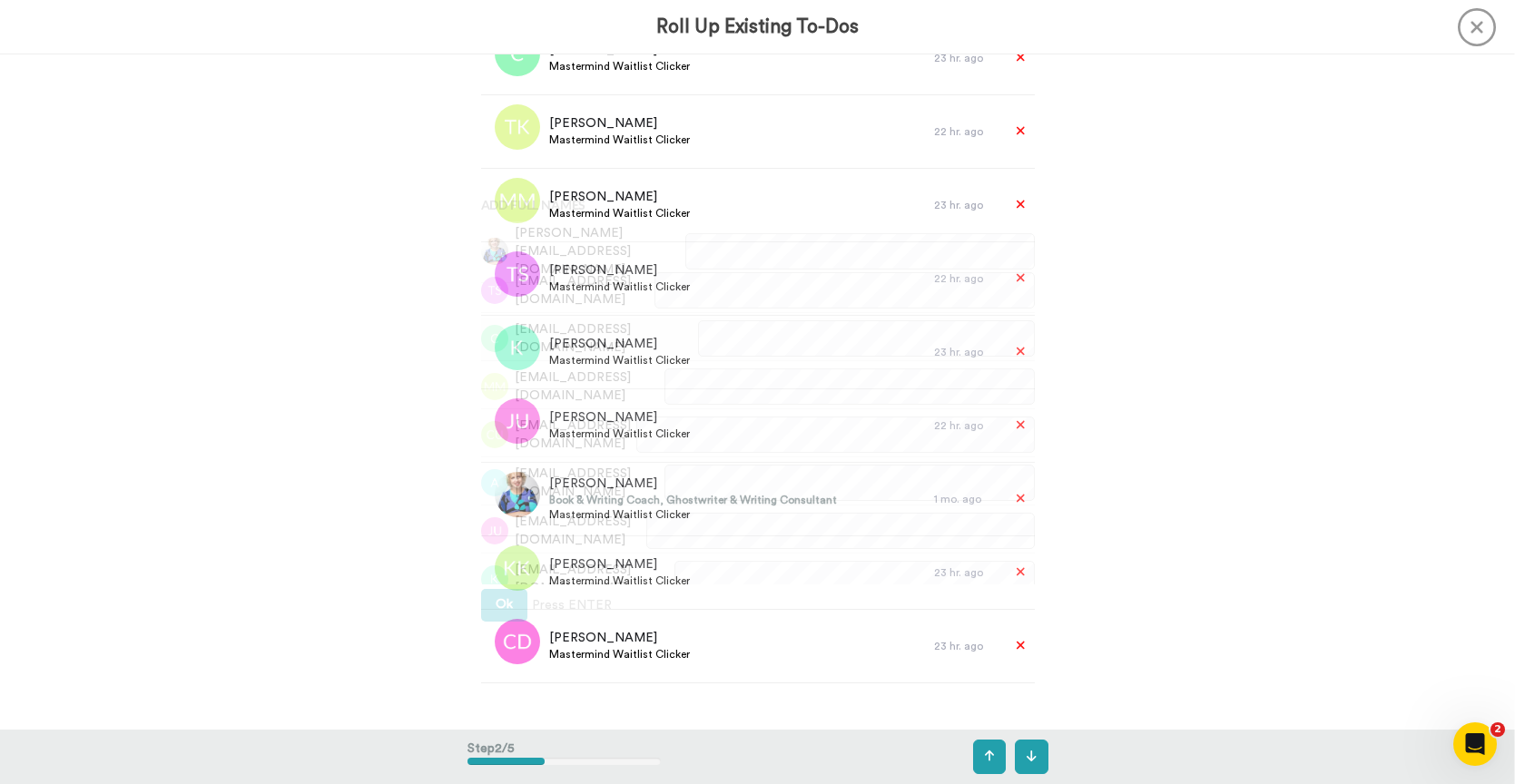
scroll to position [675, 0]
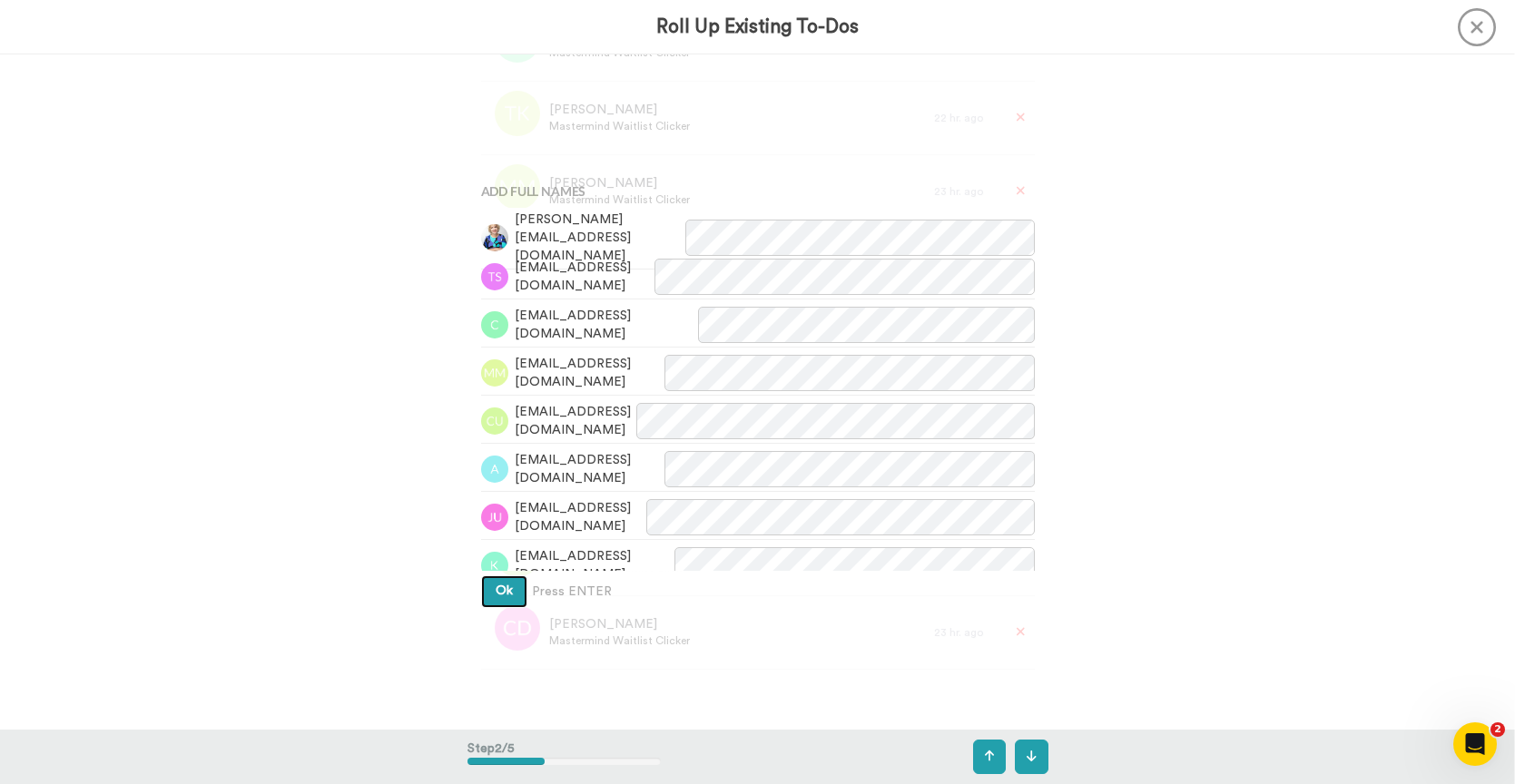
click at [495, 597] on span "Ok" at bounding box center [503, 591] width 17 height 13
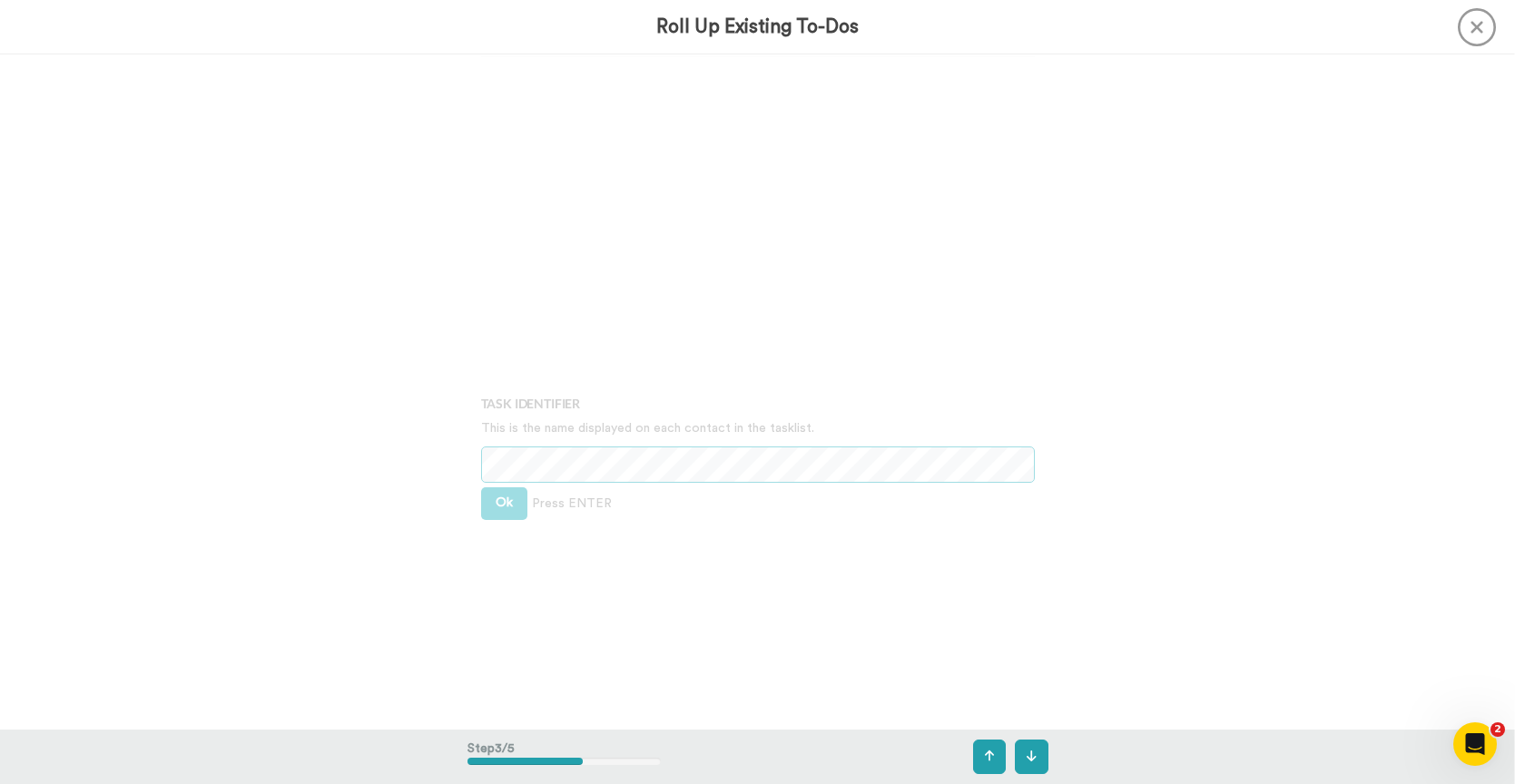
scroll to position [1349, 0]
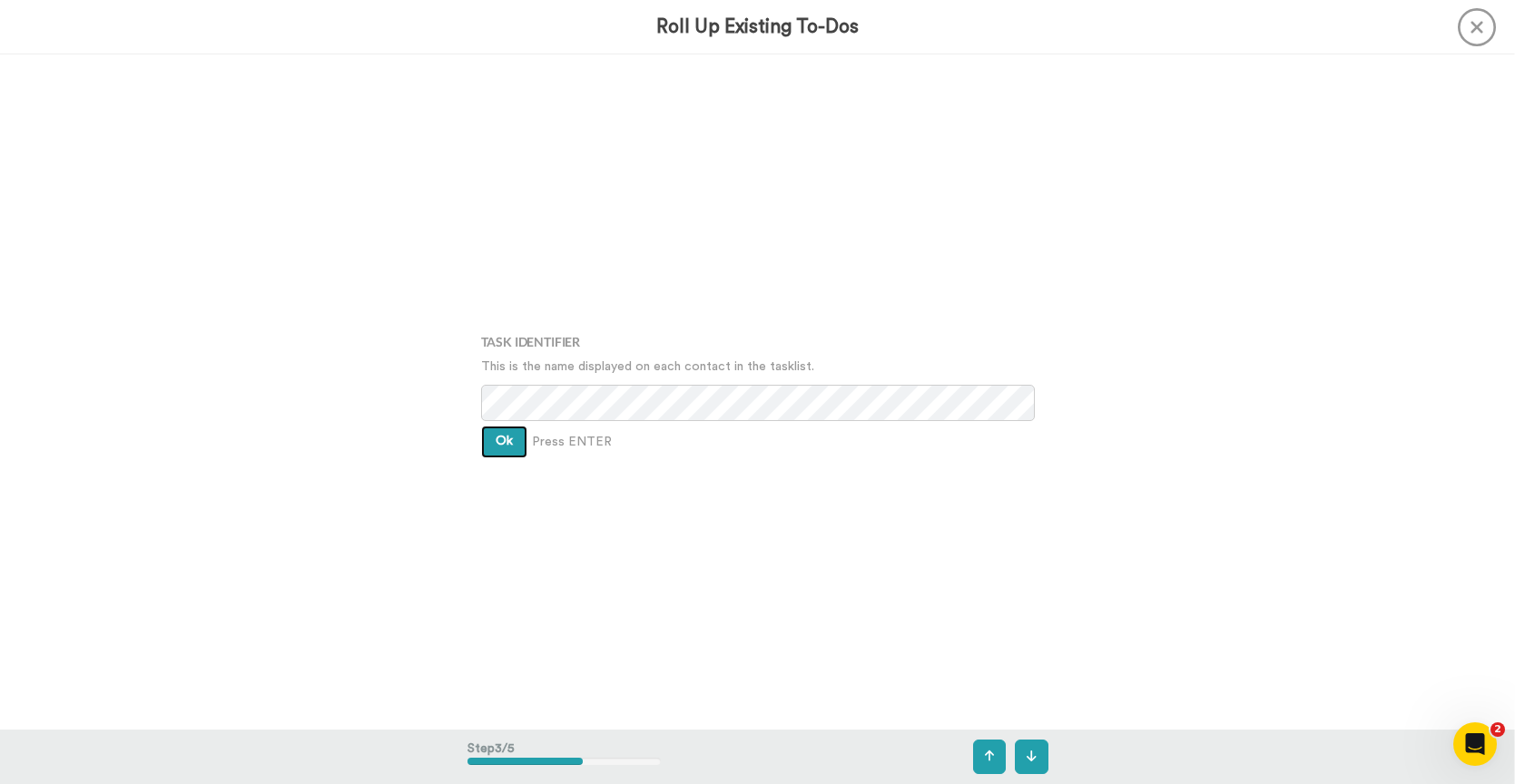
click at [504, 442] on span "Ok" at bounding box center [503, 441] width 17 height 13
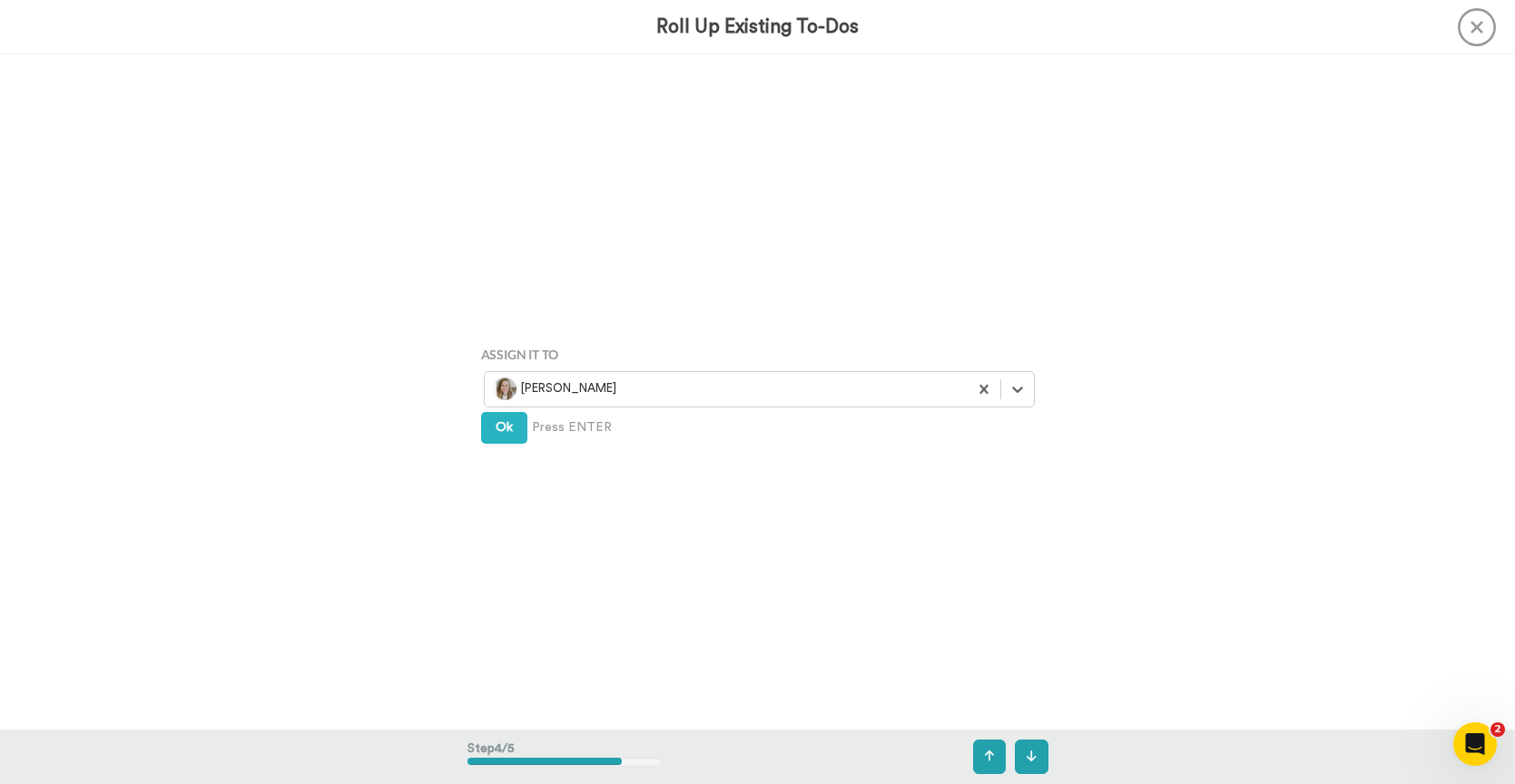
click at [523, 427] on div "Ok Press ENTER" at bounding box center [758, 429] width 554 height 33
click at [501, 426] on span "Ok" at bounding box center [503, 428] width 17 height 13
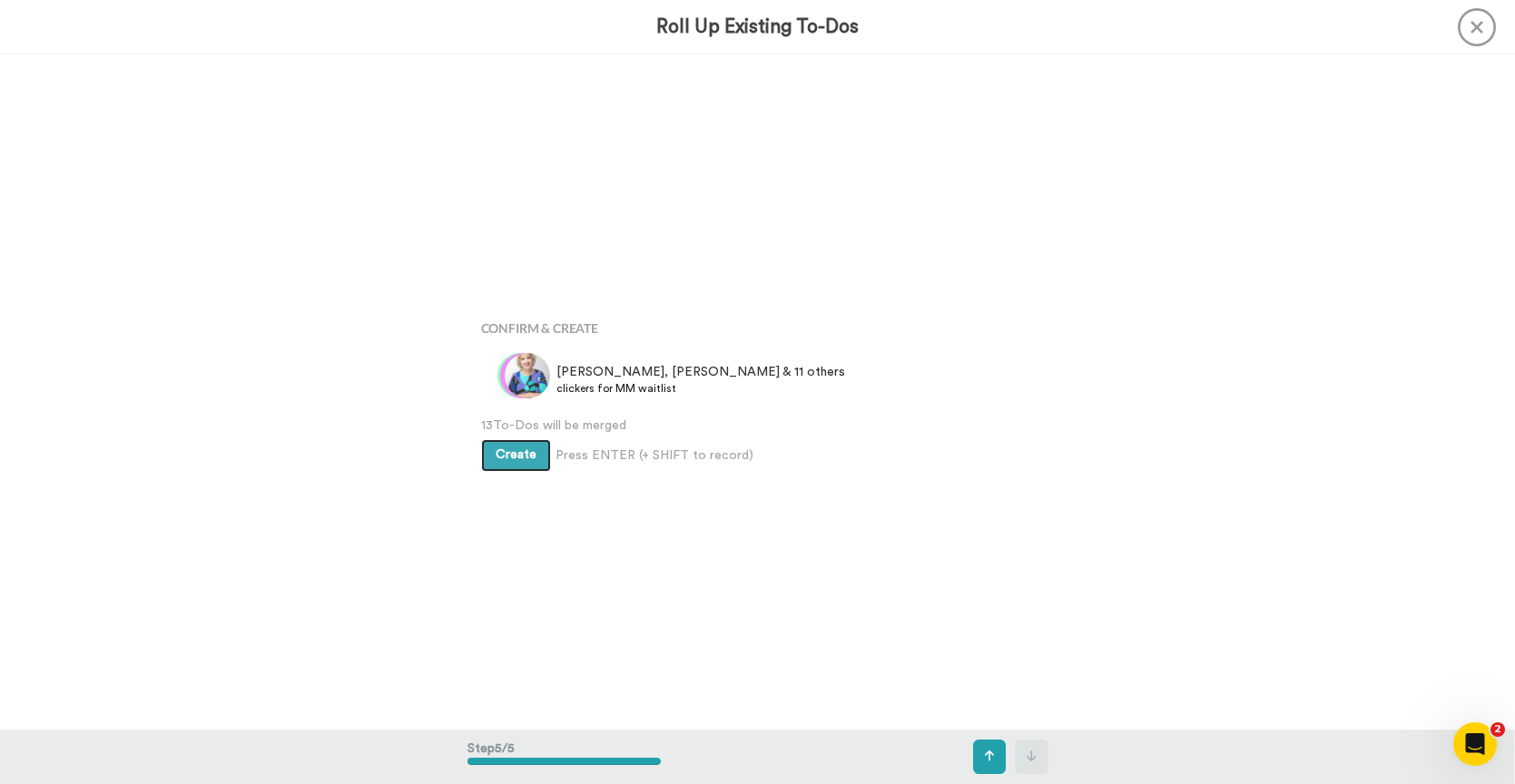
scroll to position [2699, 0]
click at [518, 453] on span "Create" at bounding box center [515, 455] width 40 height 13
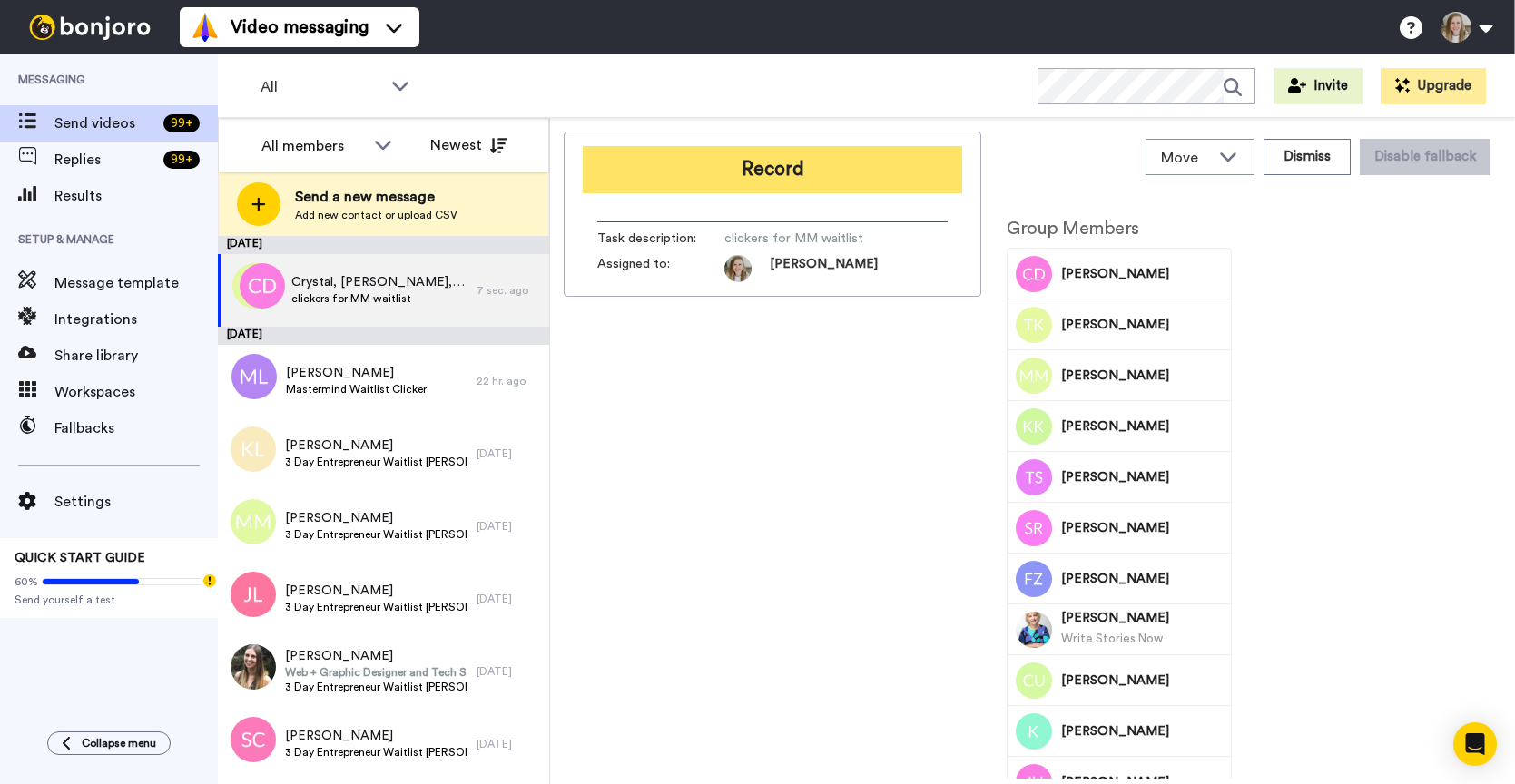
click at [762, 164] on button "Record" at bounding box center [772, 169] width 379 height 47
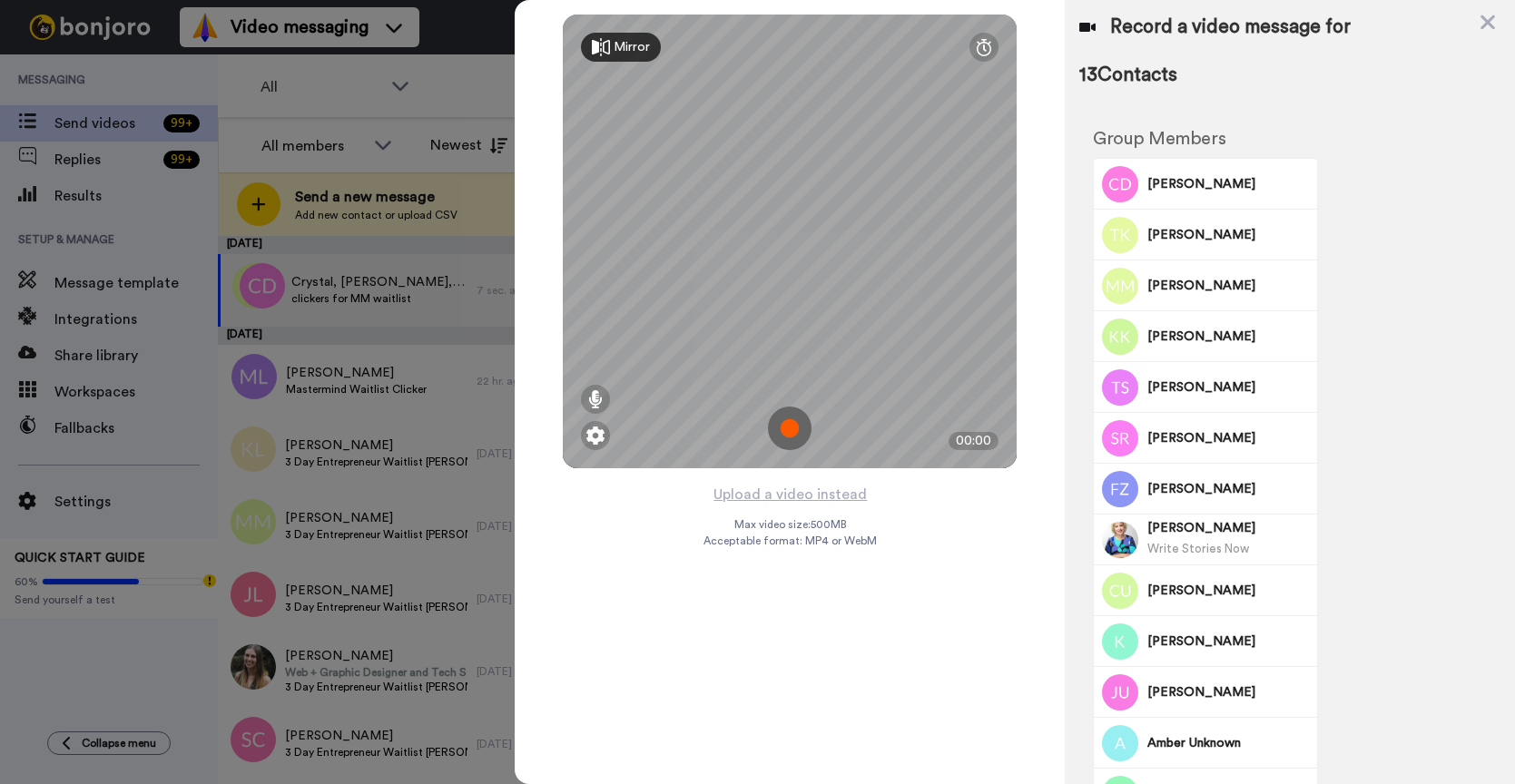
click at [793, 430] on img at bounding box center [789, 428] width 43 height 43
click at [791, 432] on img at bounding box center [789, 428] width 43 height 43
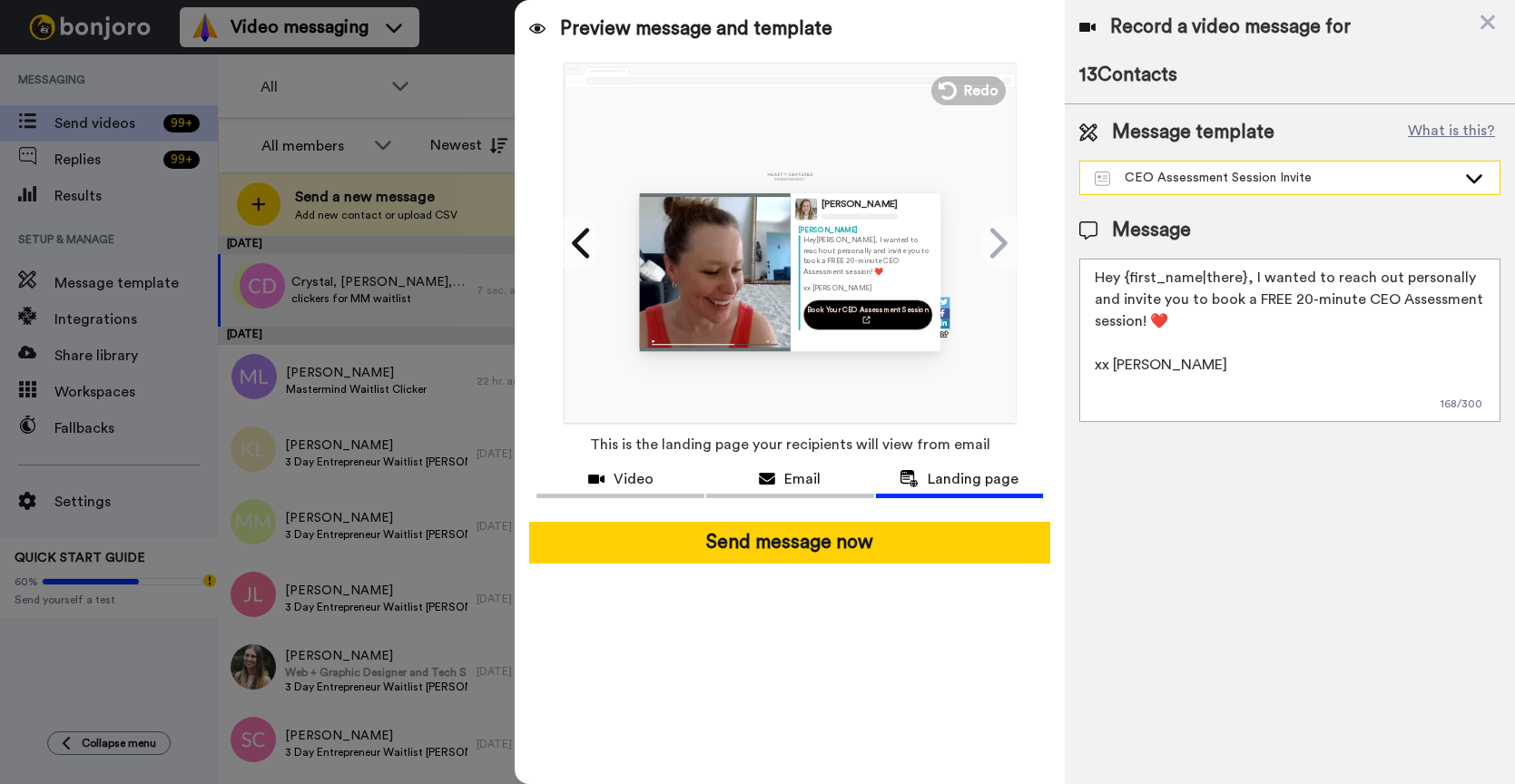
click at [1280, 174] on div "CEO Assessment Session Invite" at bounding box center [1275, 178] width 361 height 18
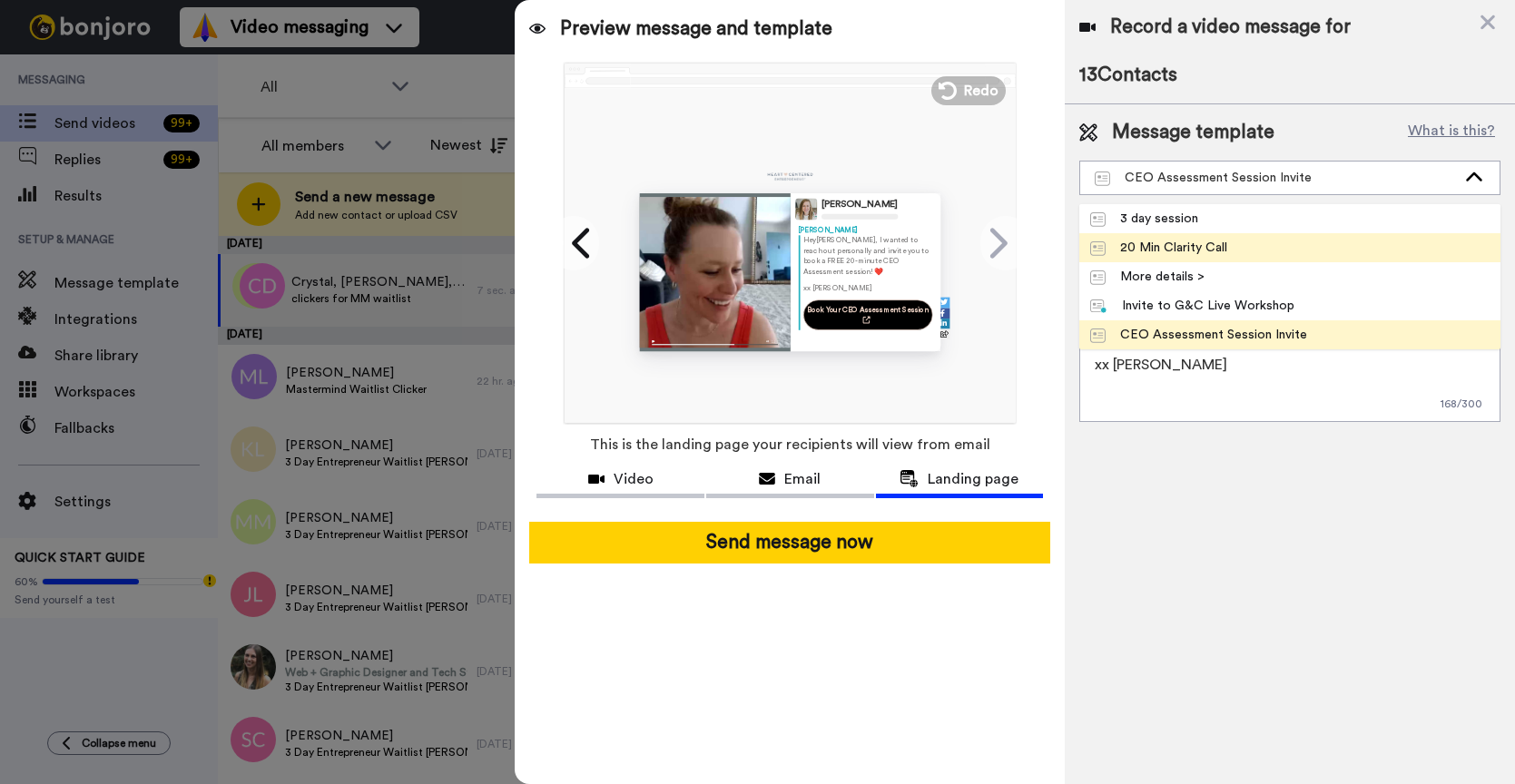
scroll to position [145, 0]
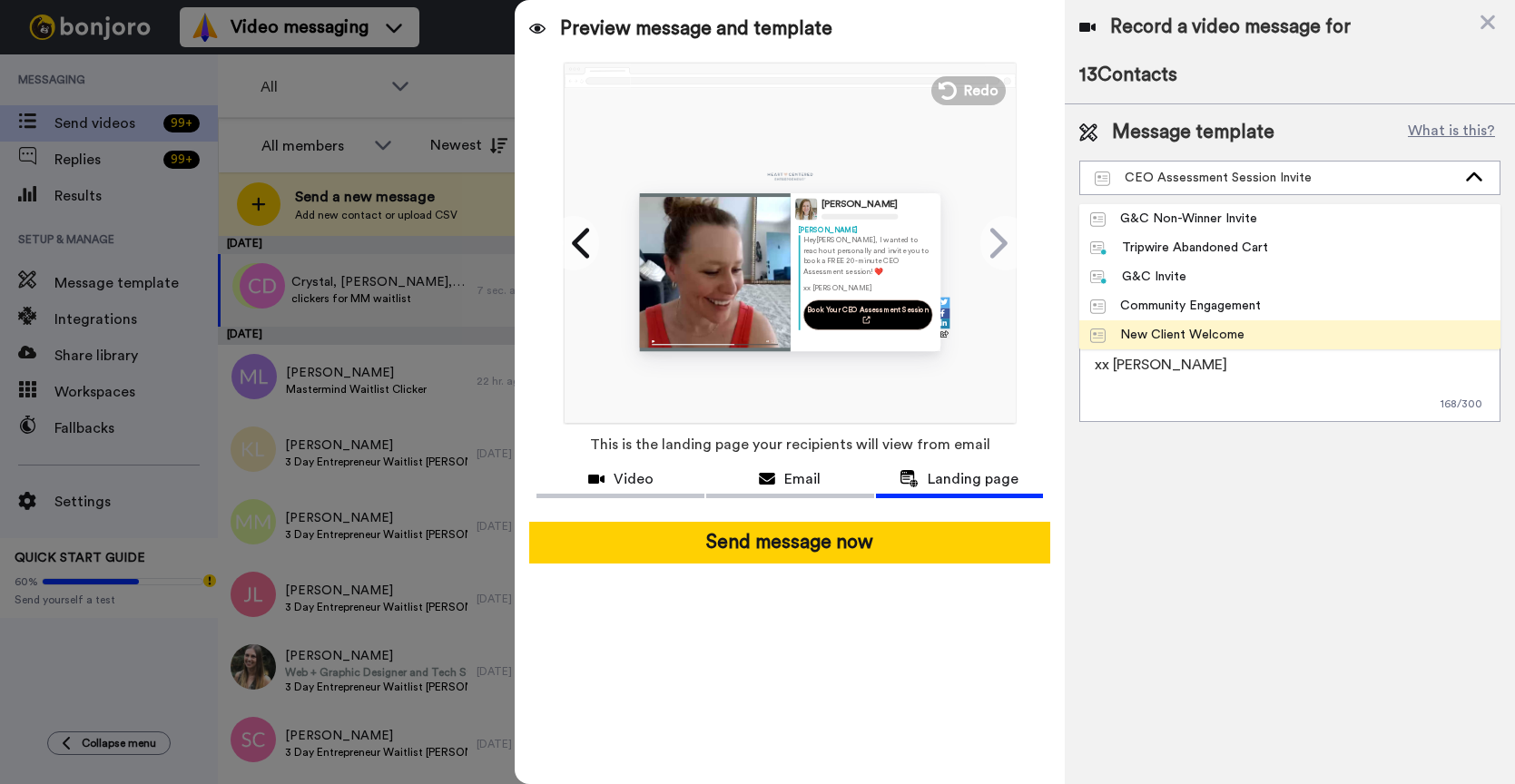
click at [1256, 331] on li "New Client Welcome" at bounding box center [1290, 335] width 422 height 29
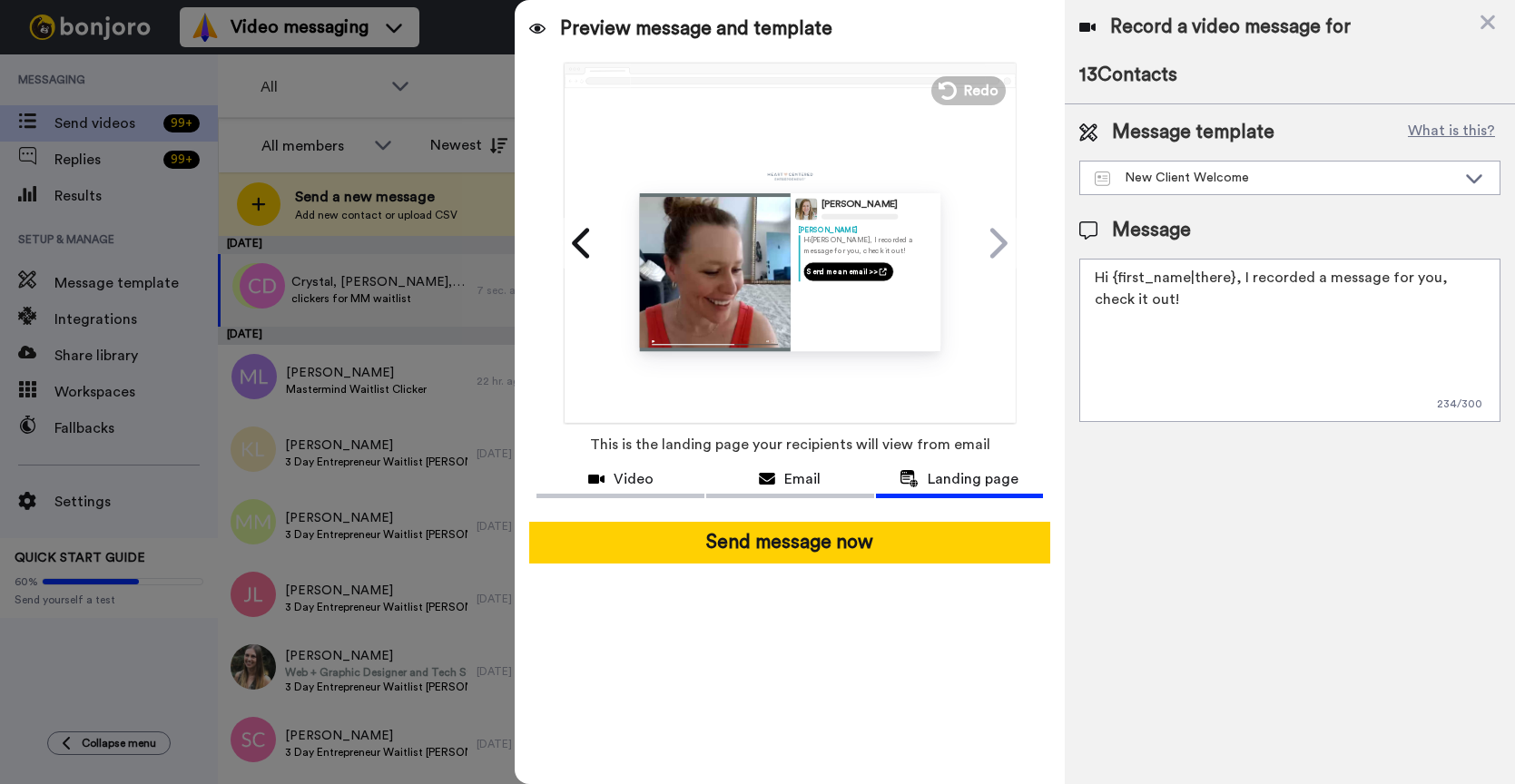
drag, startPoint x: 1288, startPoint y: 312, endPoint x: 1238, endPoint y: 270, distance: 65.3
click at [1238, 272] on textarea "Hi {first_name|there}, I recorded a message for you, check it out!" at bounding box center [1290, 340] width 422 height 164
paste textarea "https://annafrandsen.lpages.co/swh-waitlist/"
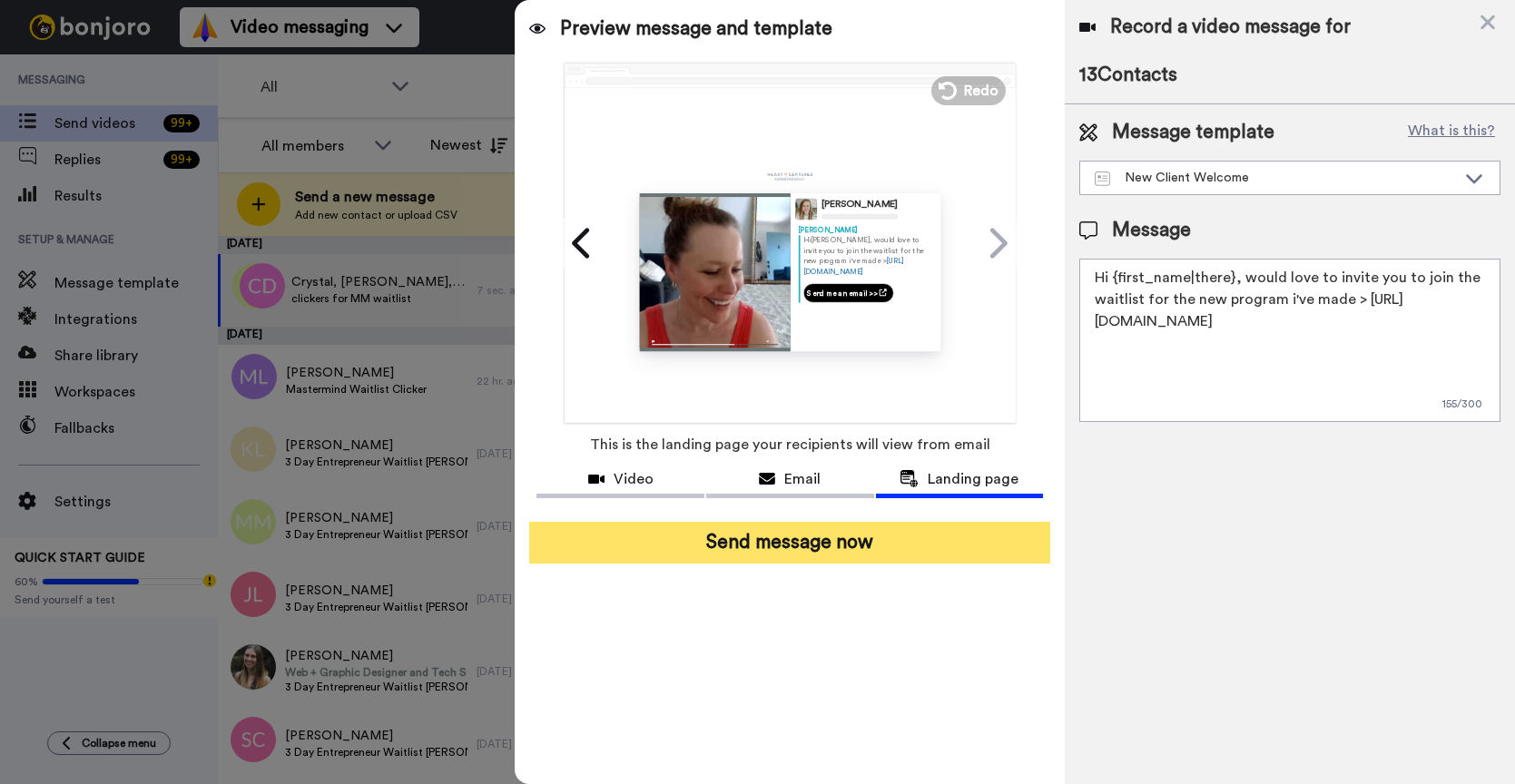
type textarea "Hi {first_name|there}, would love to invite you to join the waitlist for the ne…"
click at [876, 551] on button "Send message now" at bounding box center [790, 542] width 521 height 41
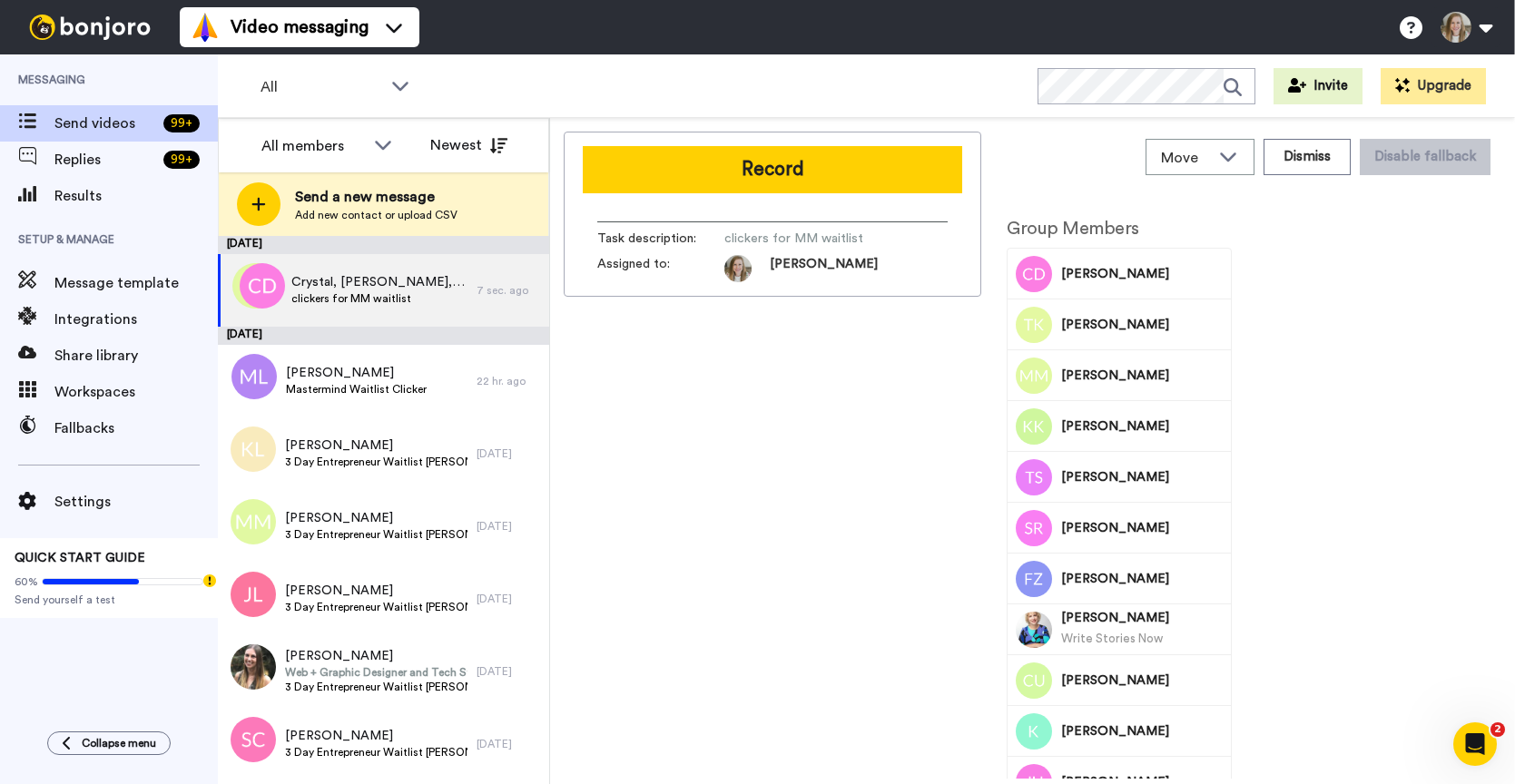
scroll to position [0, 0]
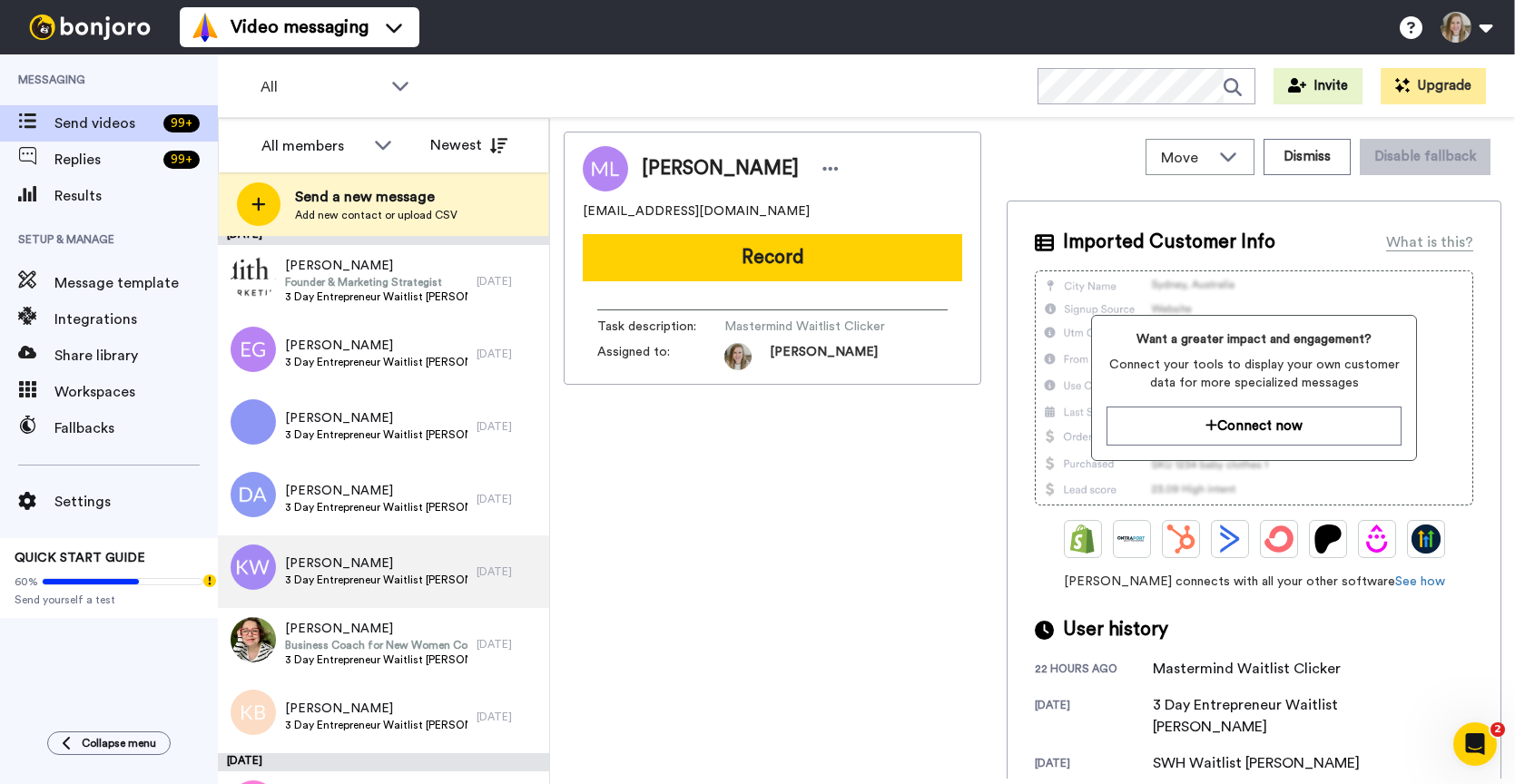
scroll to position [612, 0]
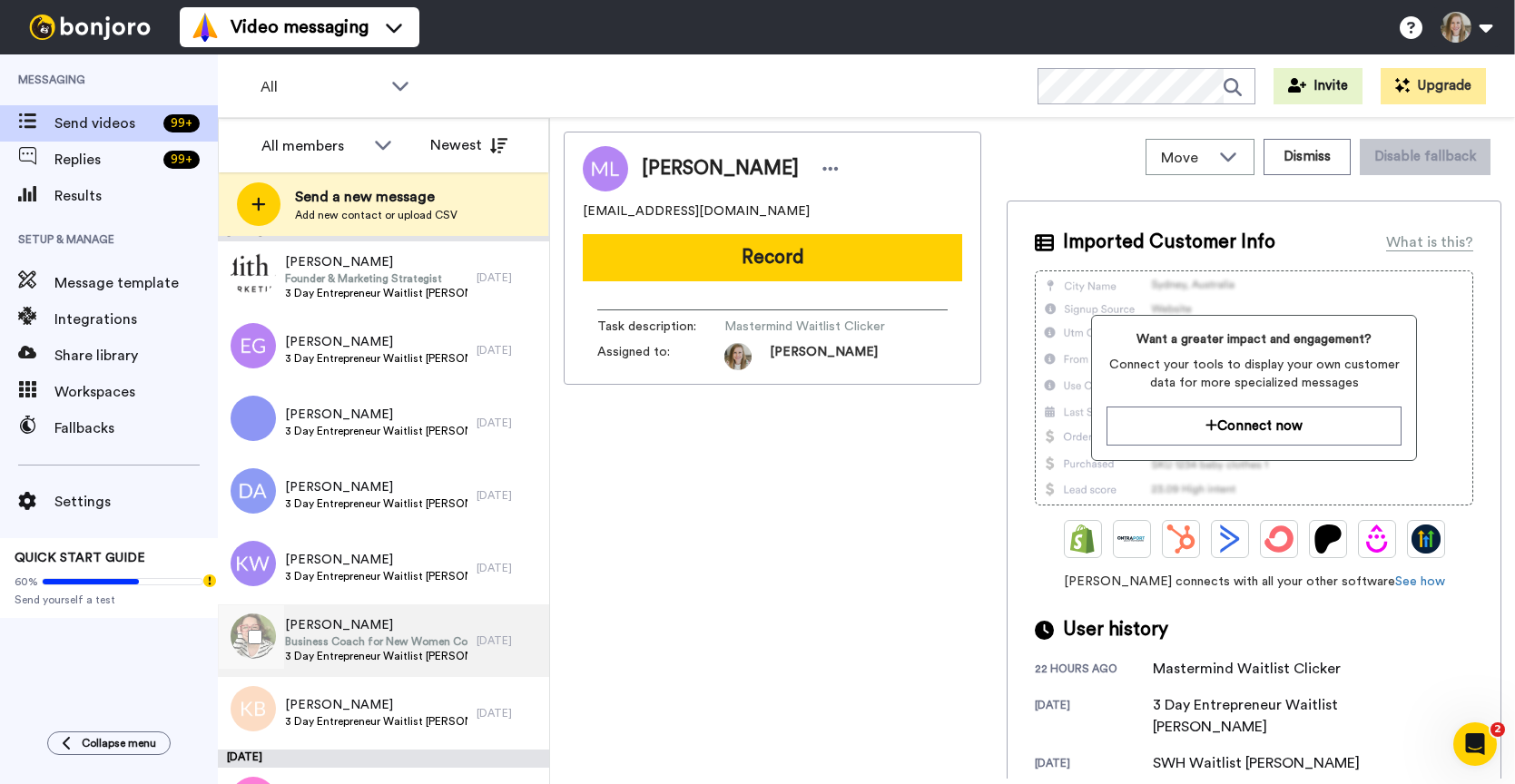
click at [354, 656] on span "3 Day Entrepreneur Waitlist [PERSON_NAME]" at bounding box center [376, 656] width 182 height 15
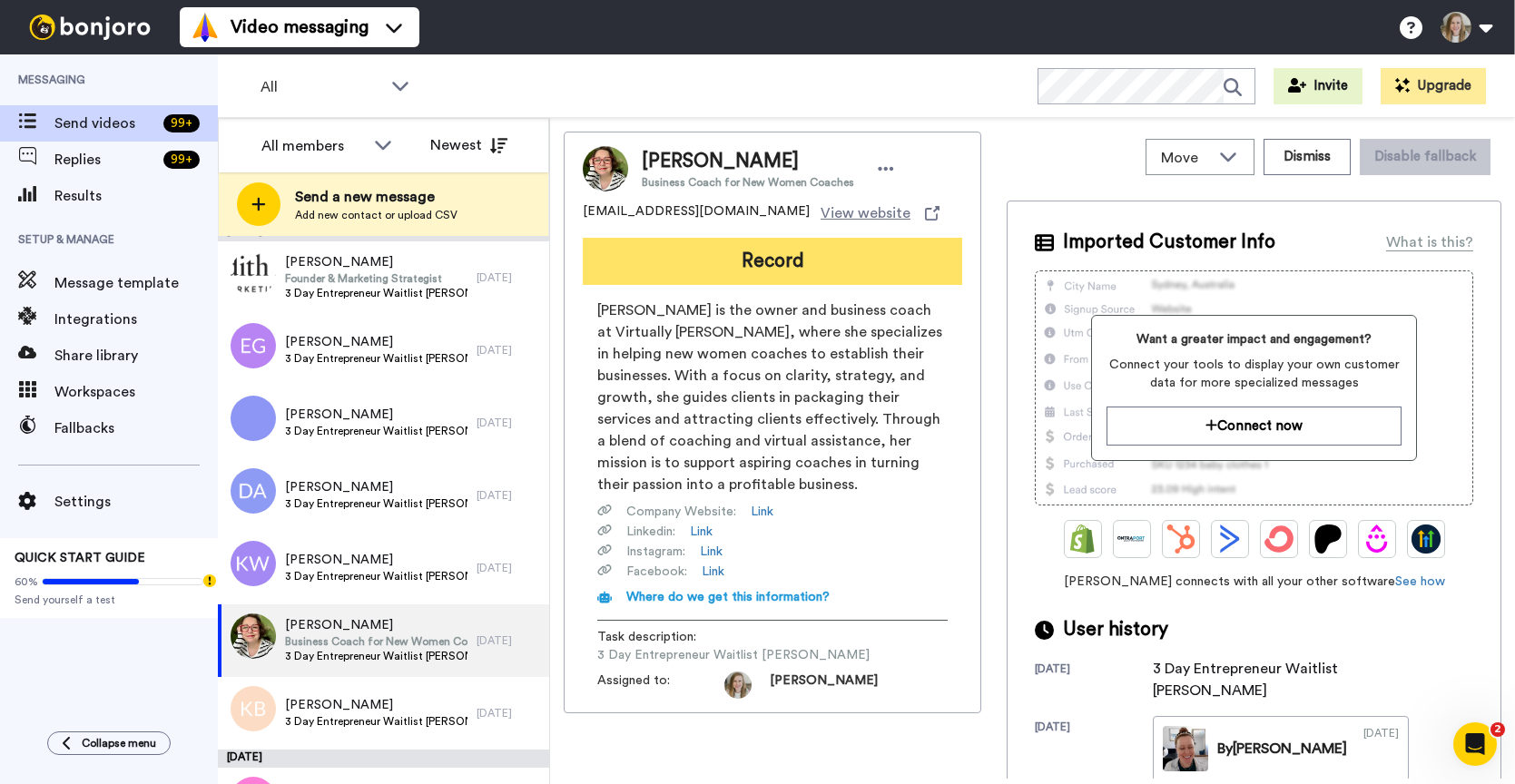
click at [725, 260] on button "Record" at bounding box center [772, 260] width 379 height 47
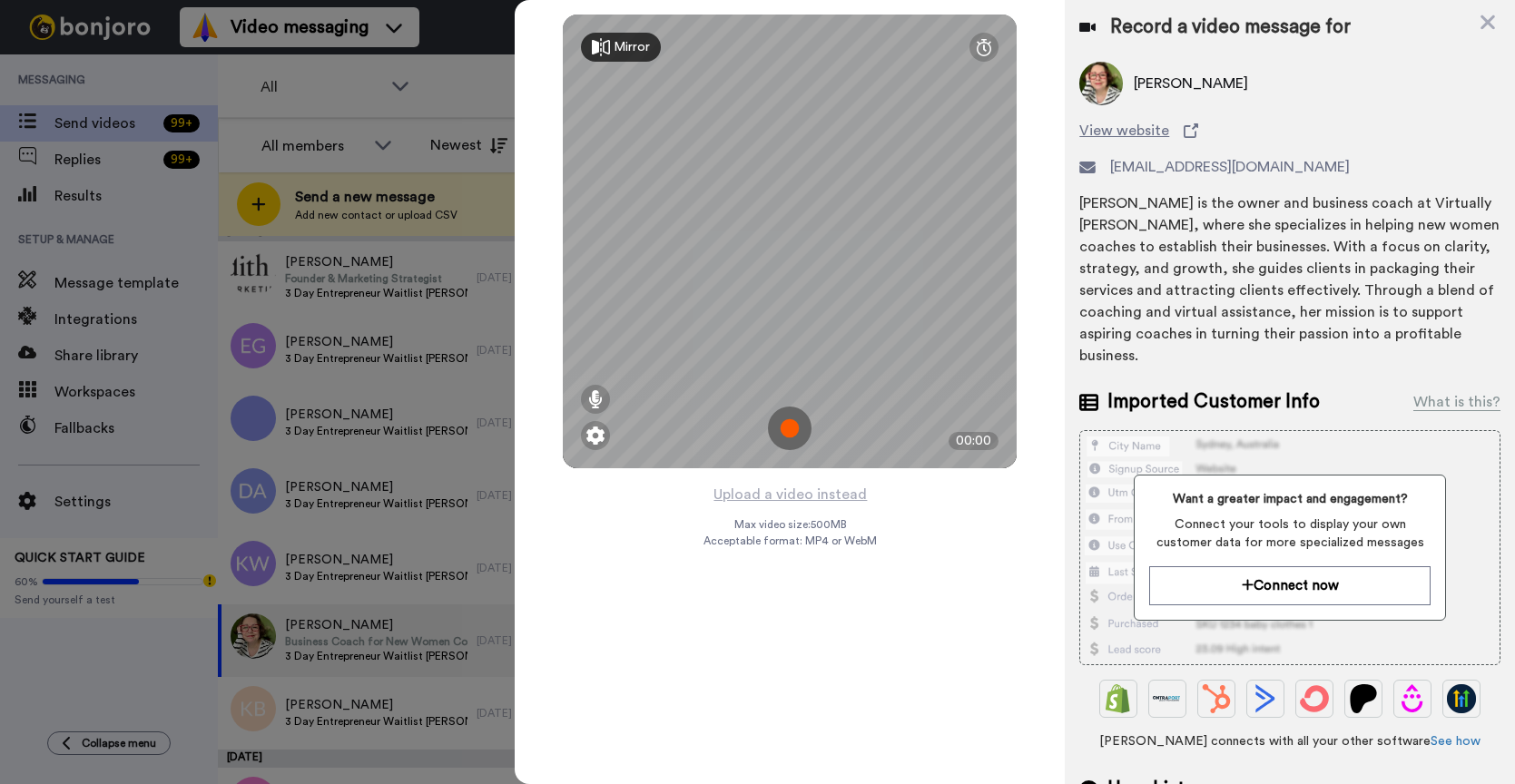
click at [792, 426] on img at bounding box center [789, 428] width 43 height 43
click at [791, 428] on img at bounding box center [789, 428] width 43 height 43
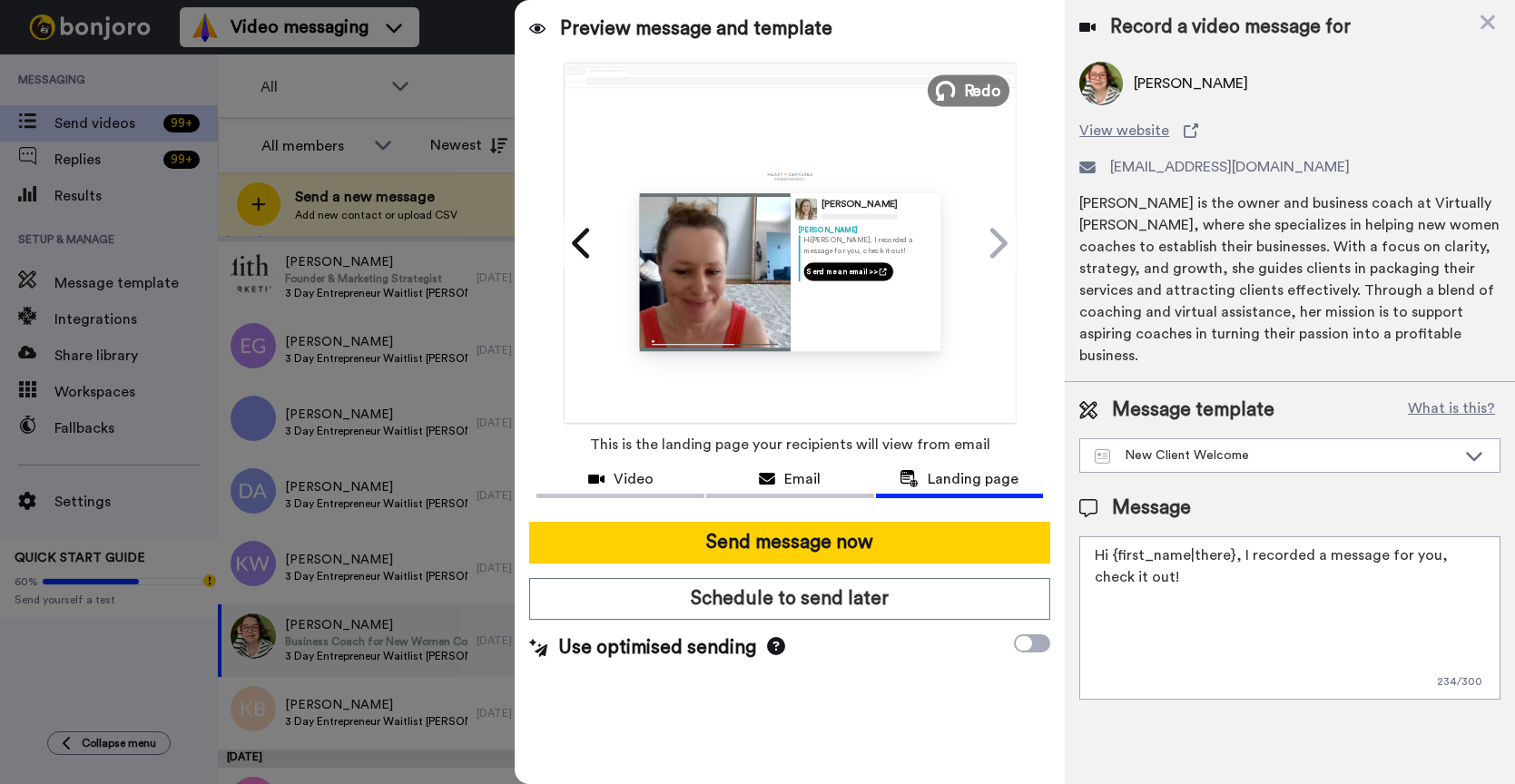
click at [968, 90] on span "Redo" at bounding box center [982, 90] width 38 height 24
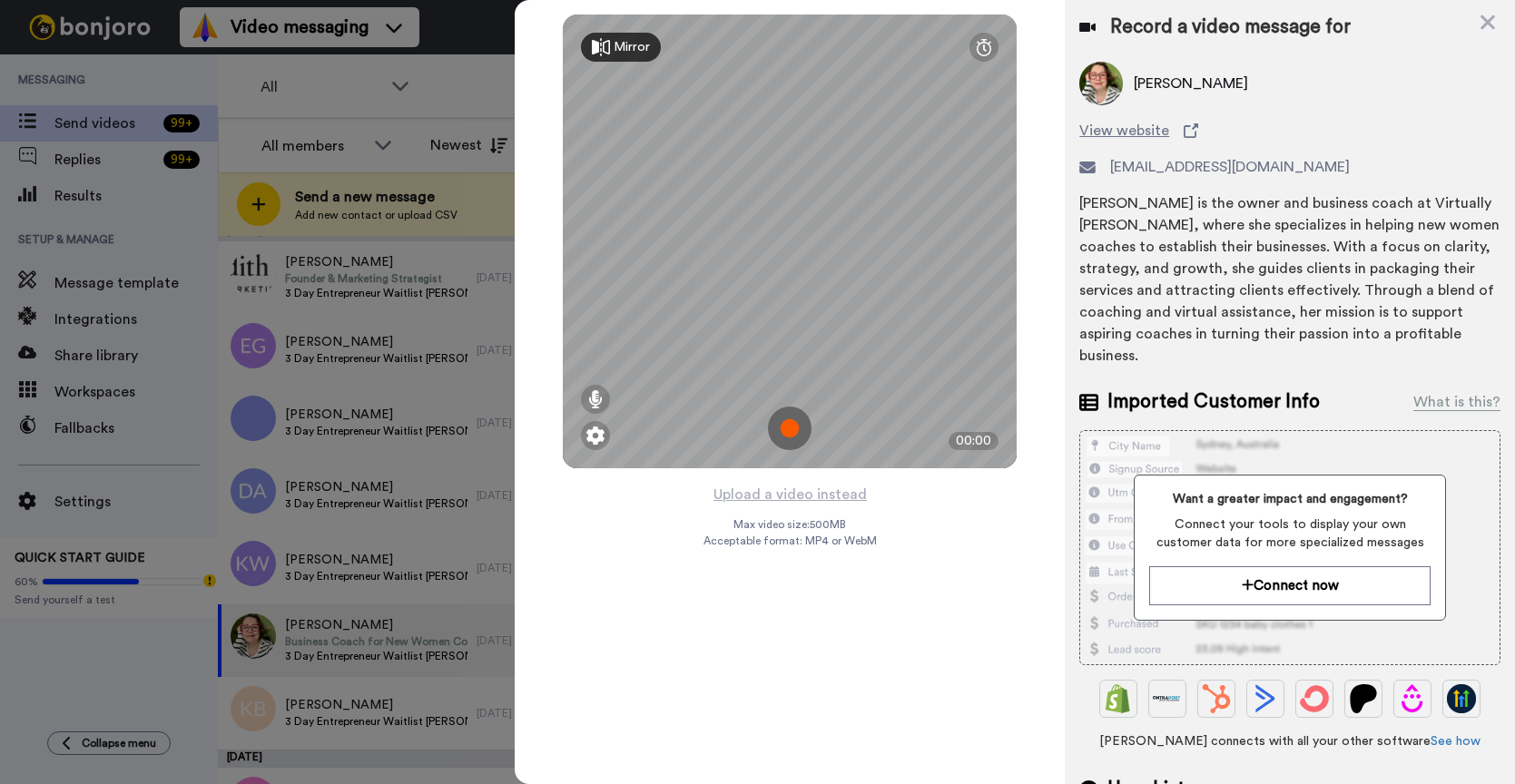
click at [787, 425] on img at bounding box center [789, 428] width 43 height 43
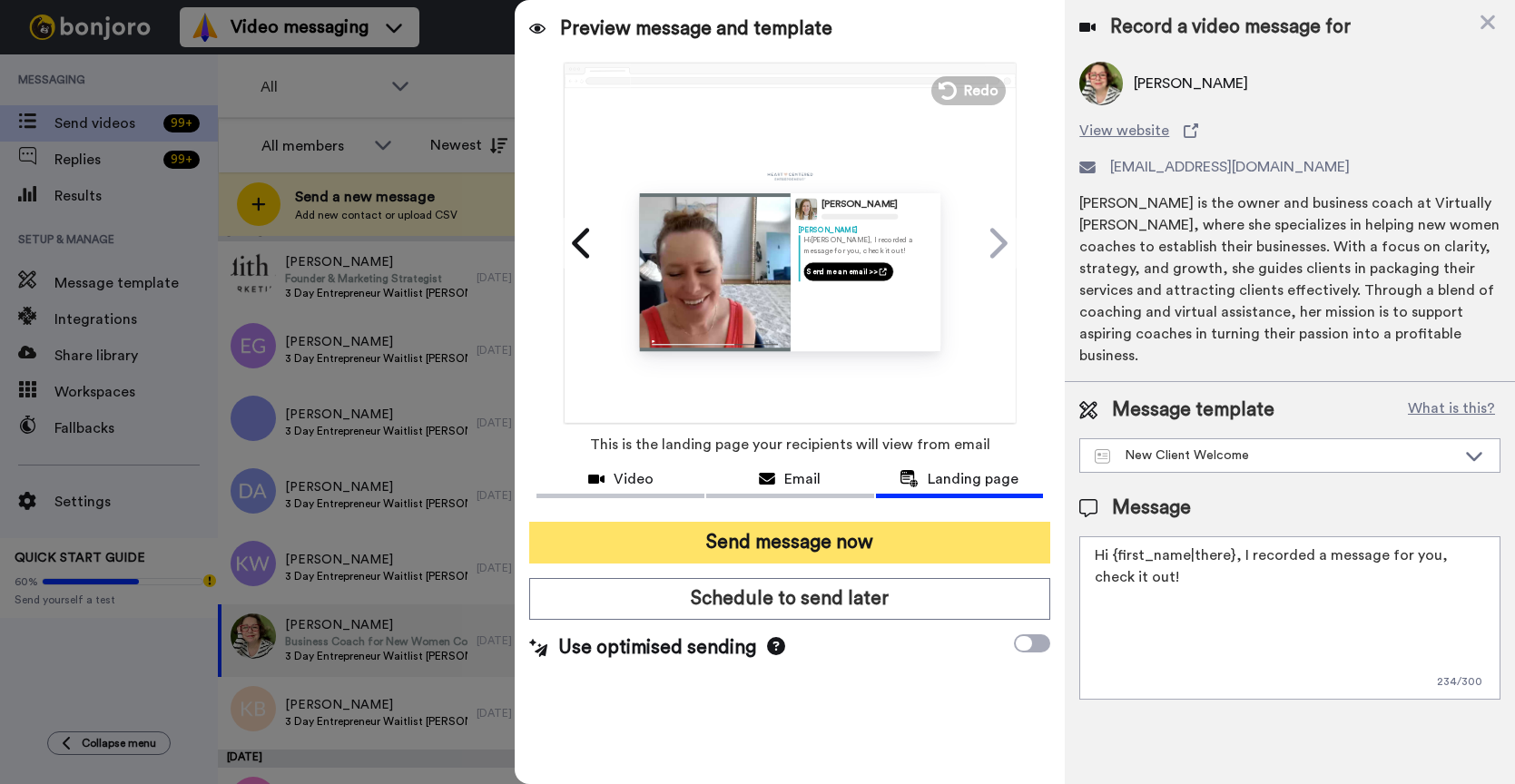
click at [922, 549] on button "Send message now" at bounding box center [790, 542] width 521 height 41
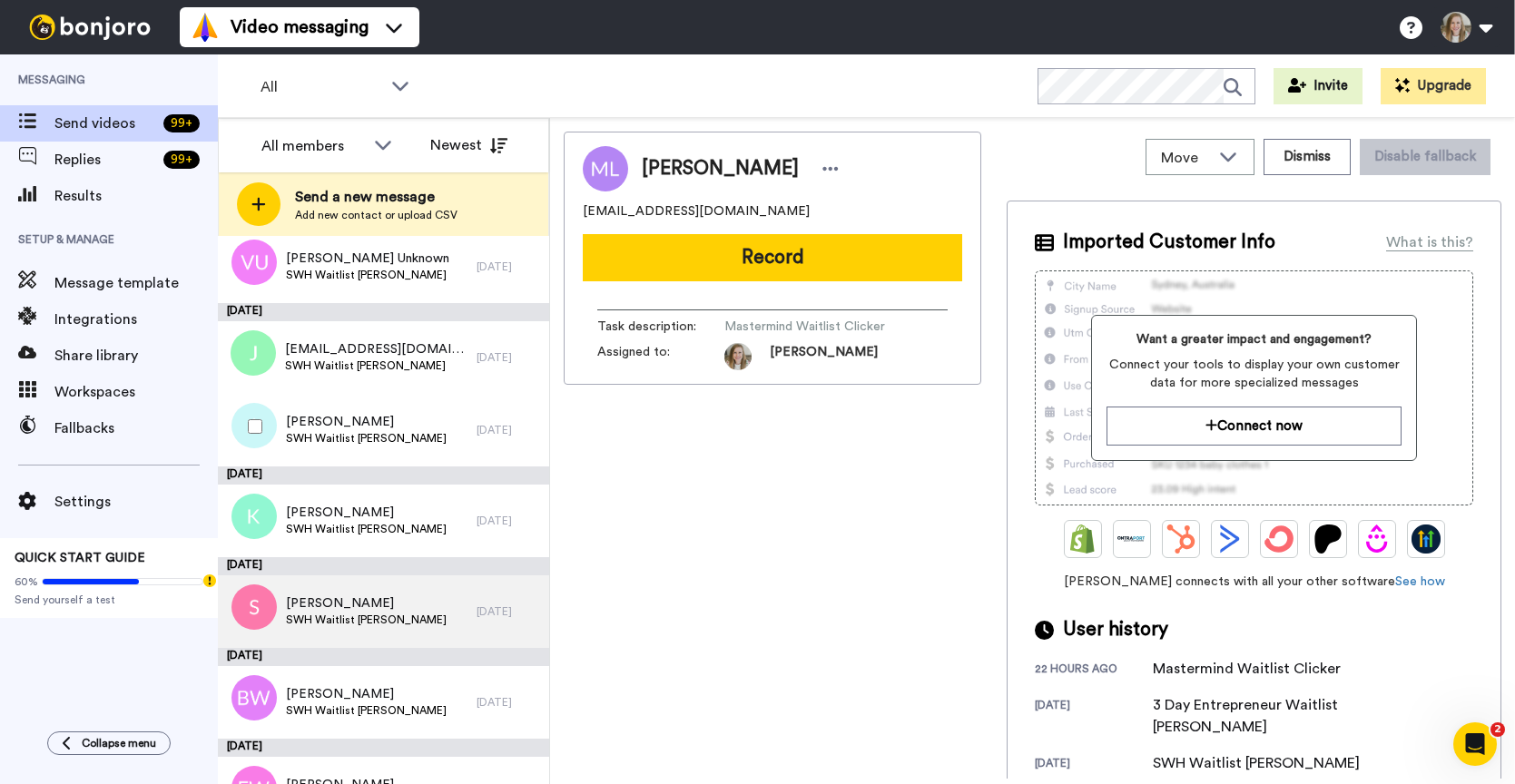
scroll to position [1256, 0]
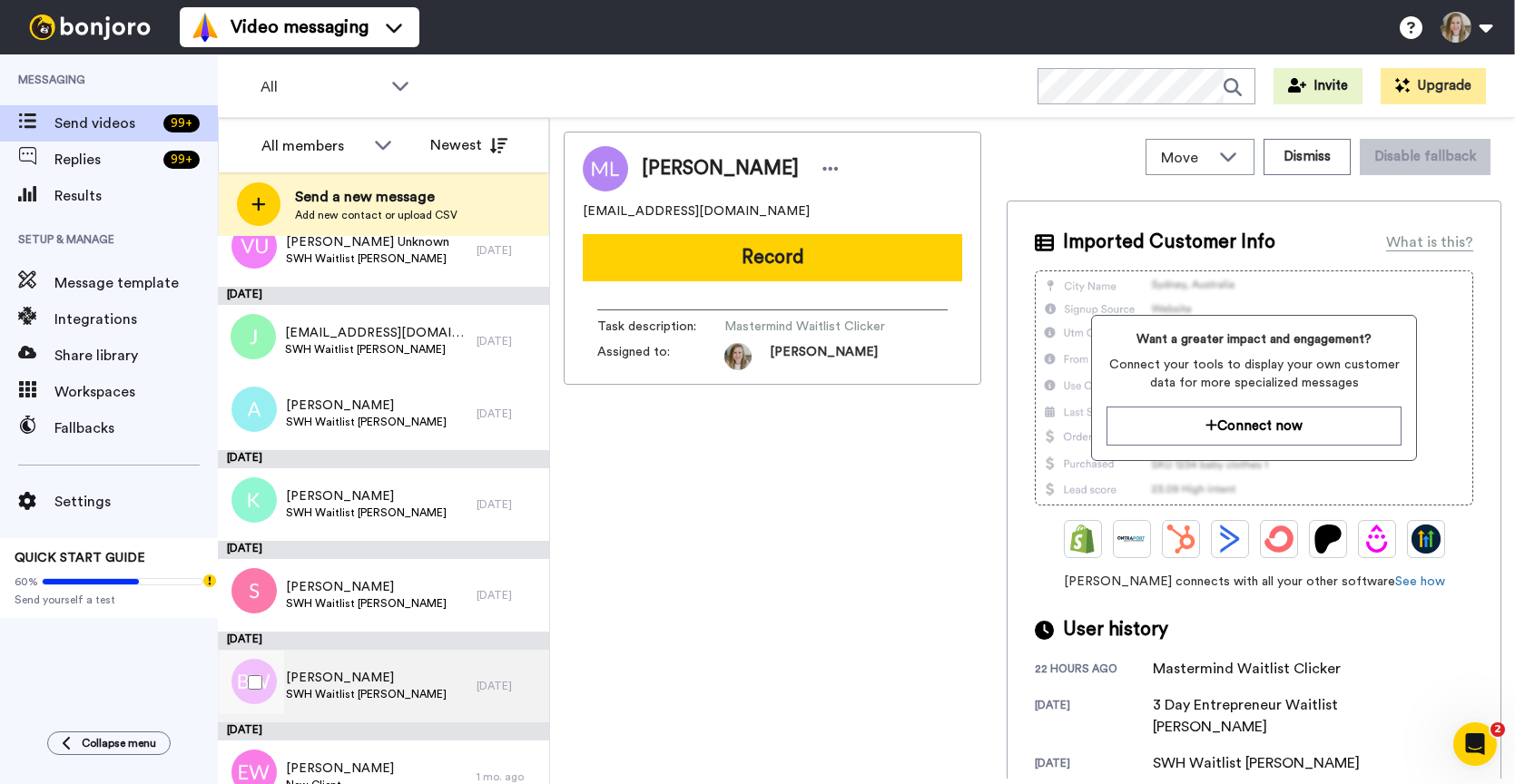
click at [417, 693] on div "[PERSON_NAME] SWH Waitlist [PERSON_NAME]" at bounding box center [347, 686] width 259 height 73
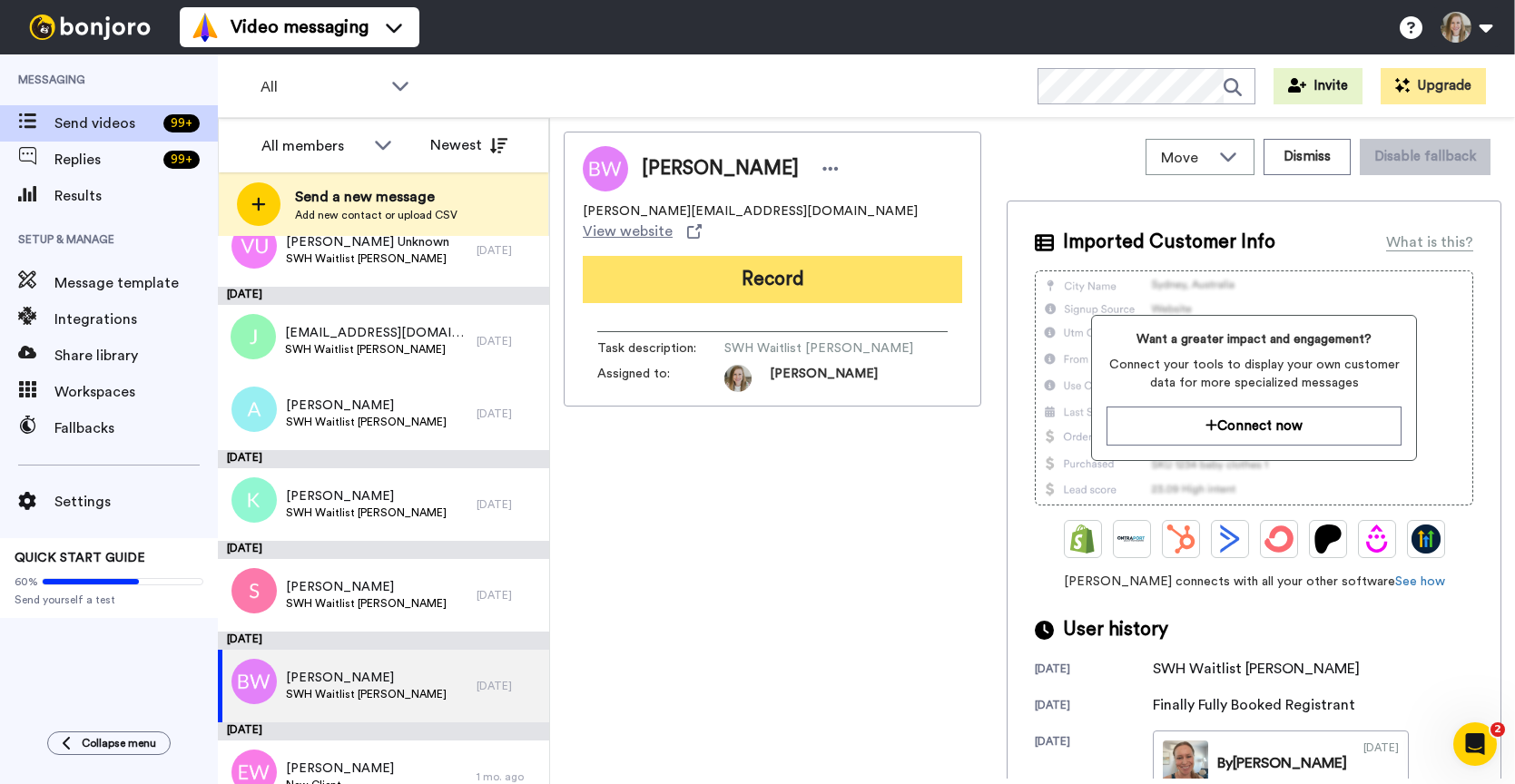
click at [779, 274] on button "Record" at bounding box center [772, 279] width 379 height 47
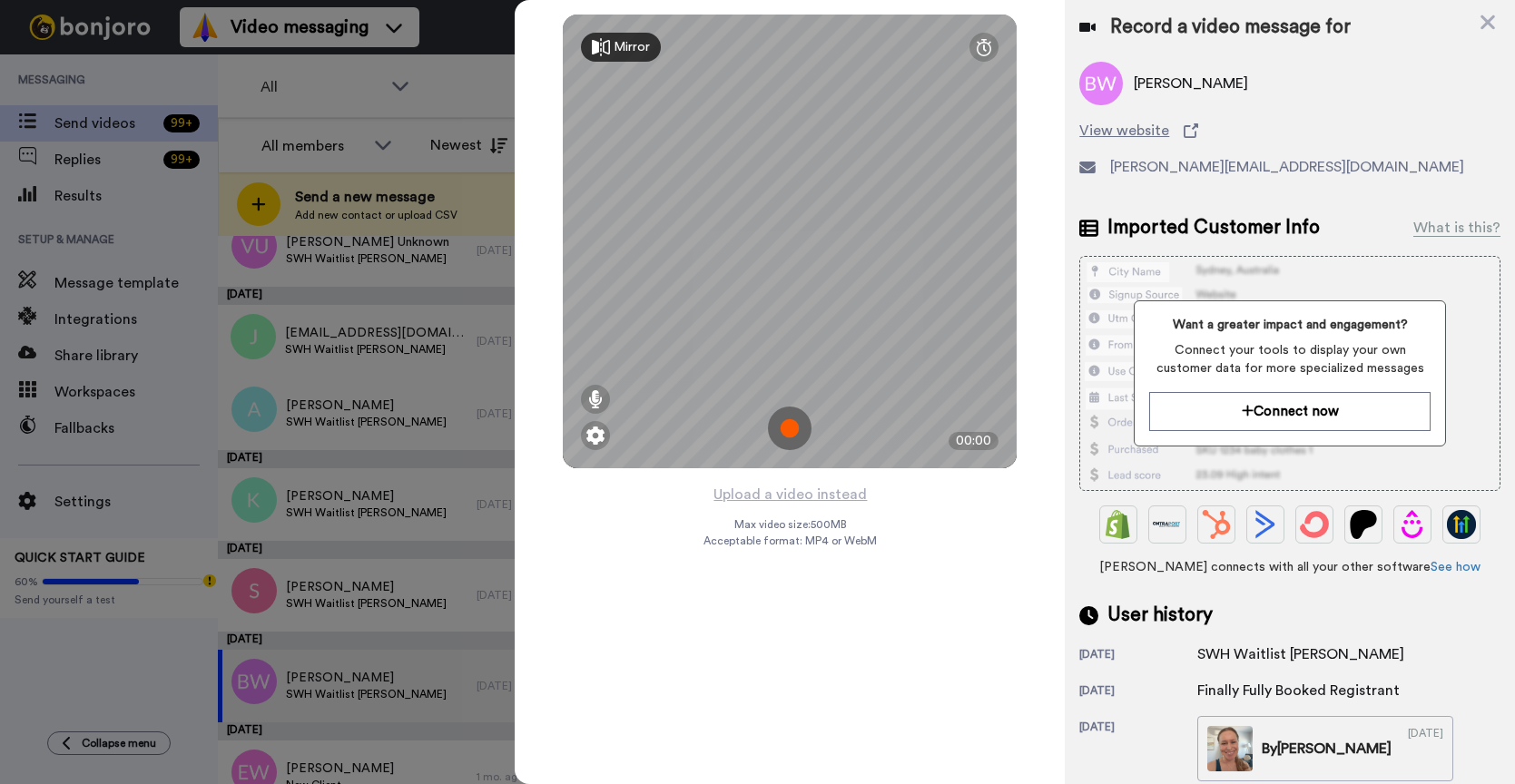
click at [788, 426] on img at bounding box center [789, 428] width 43 height 43
click at [794, 427] on img at bounding box center [789, 428] width 43 height 43
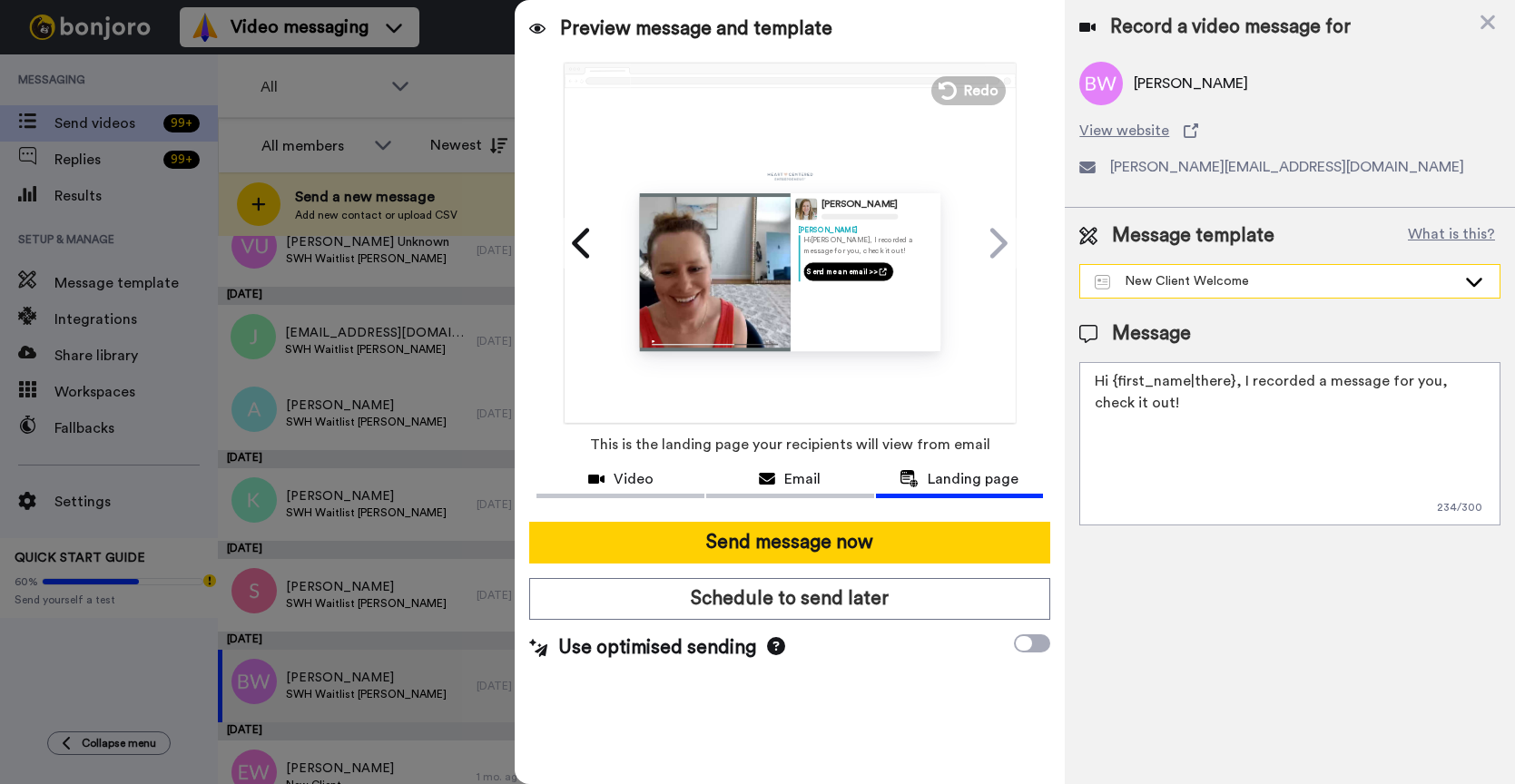
click at [1262, 291] on div "New Client Welcome" at bounding box center [1290, 282] width 420 height 33
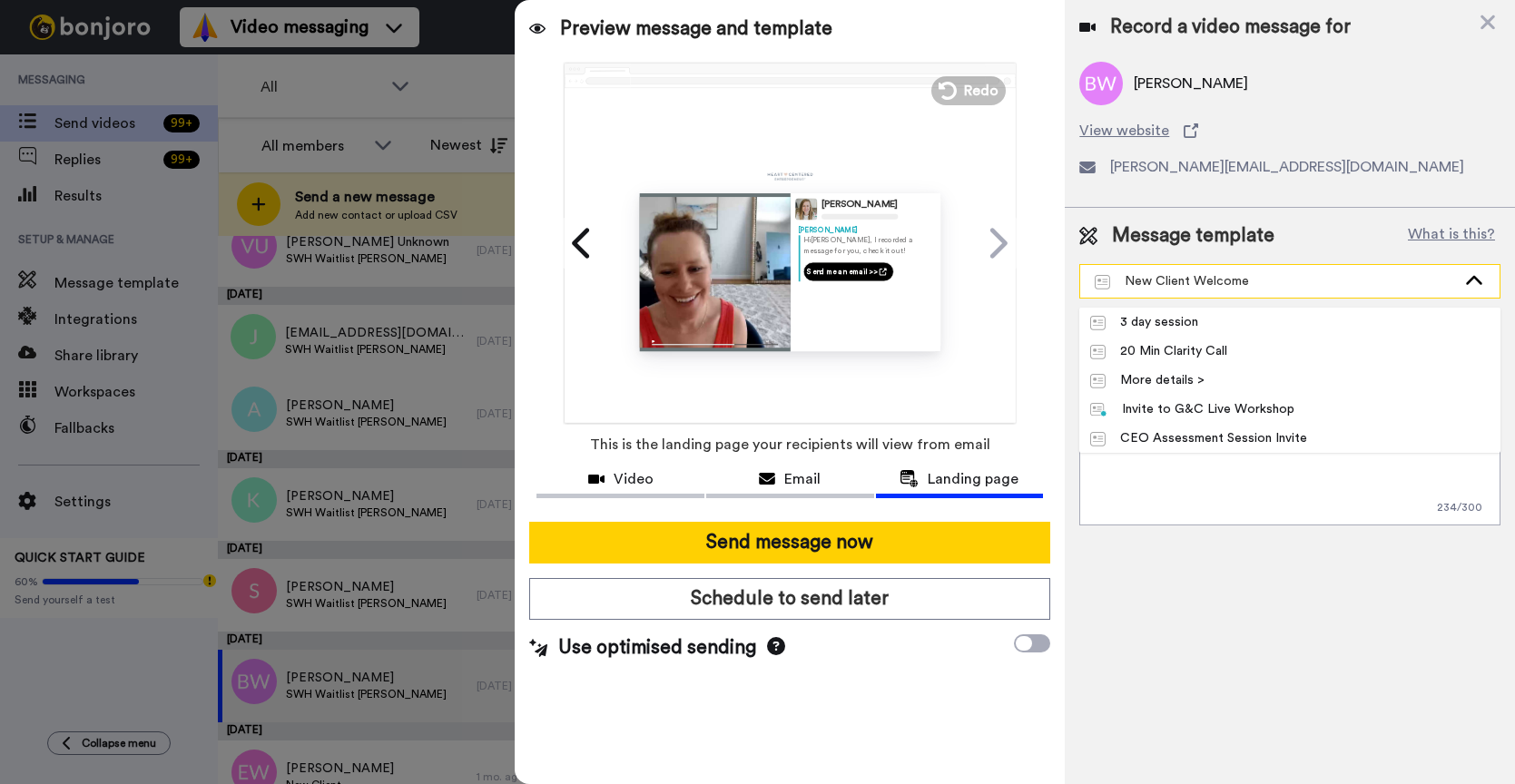
click at [1262, 291] on div "New Client Welcome" at bounding box center [1290, 282] width 420 height 33
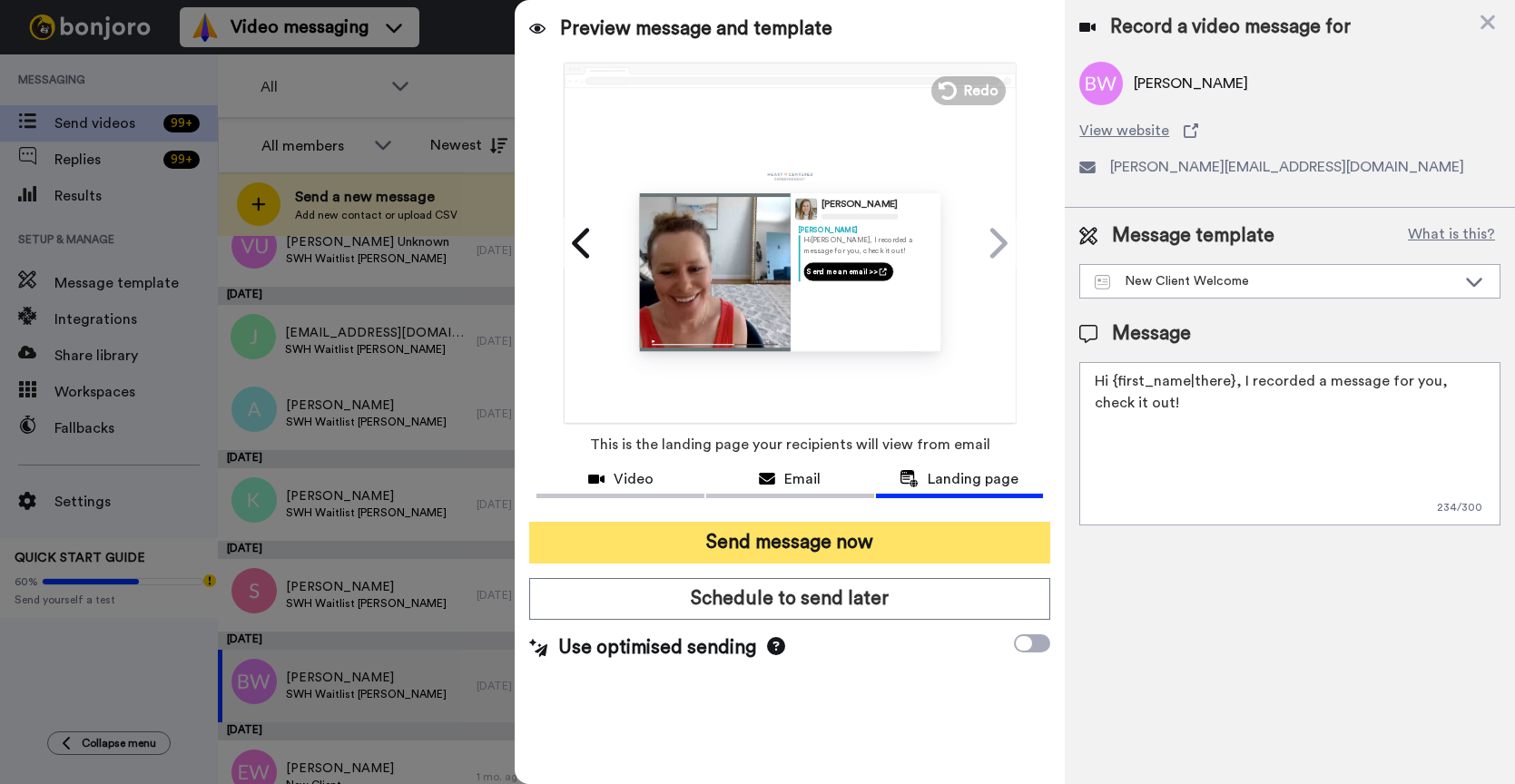
click at [798, 536] on button "Send message now" at bounding box center [790, 542] width 521 height 41
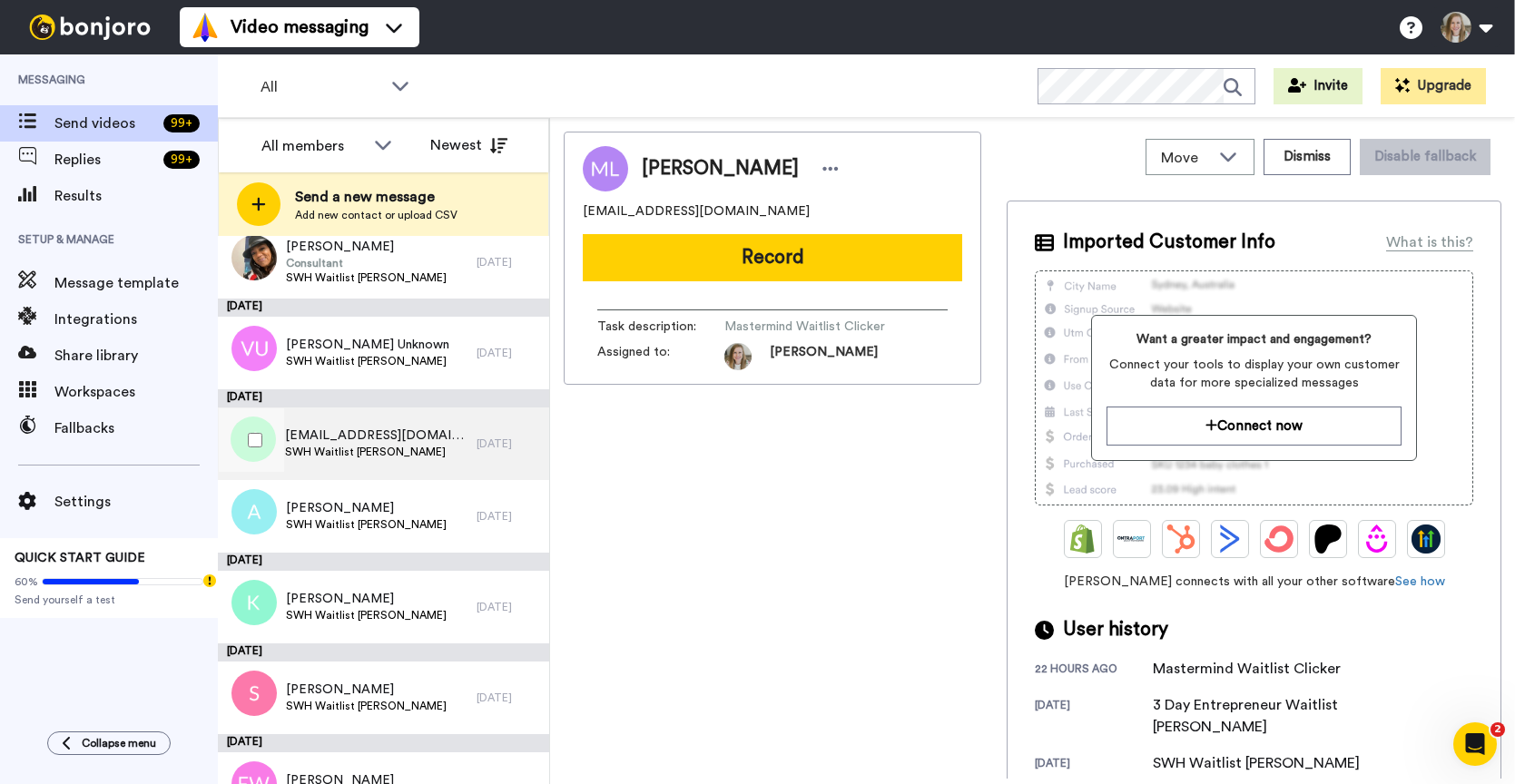
scroll to position [1157, 0]
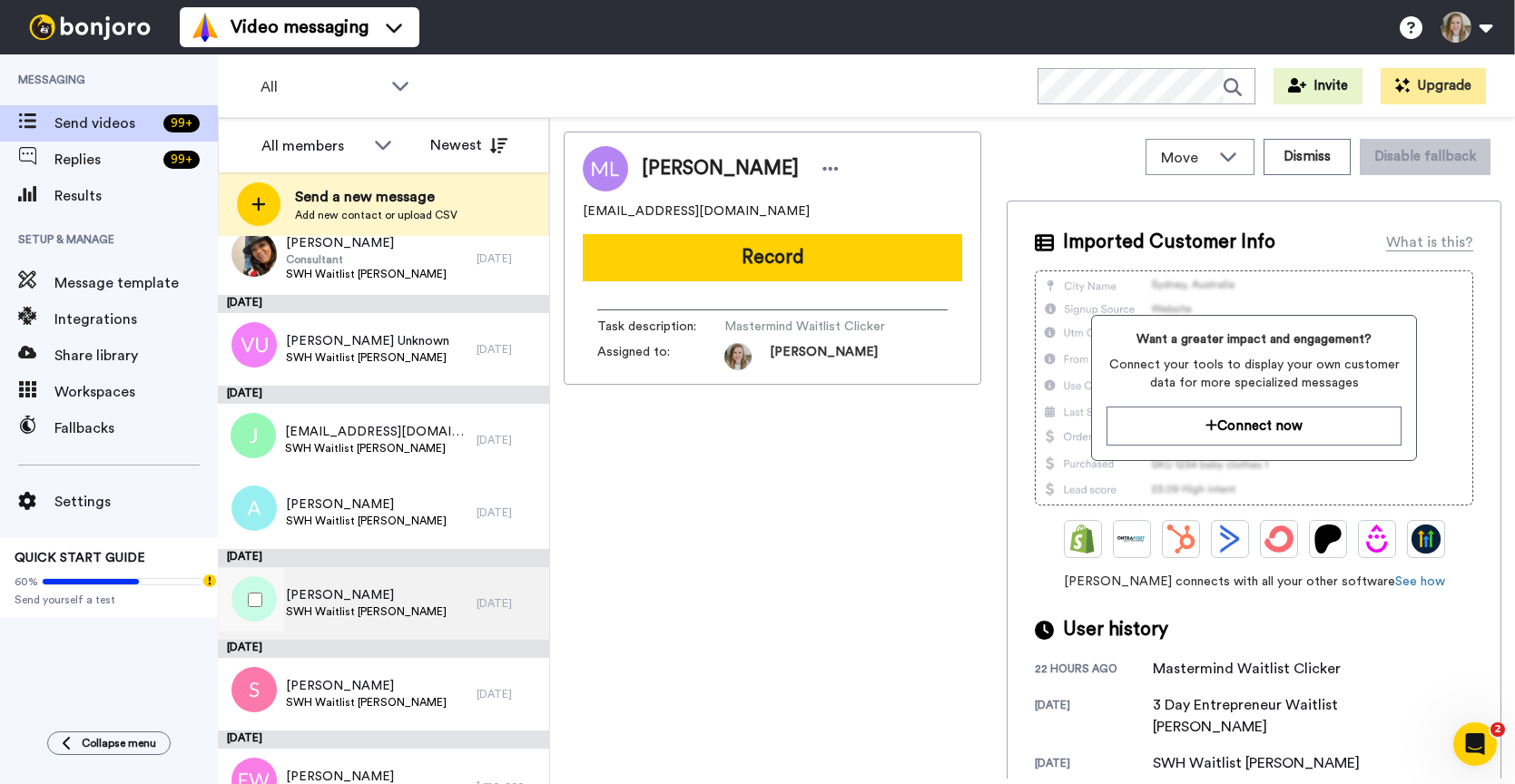
click at [314, 599] on span "Kristy" at bounding box center [366, 595] width 161 height 18
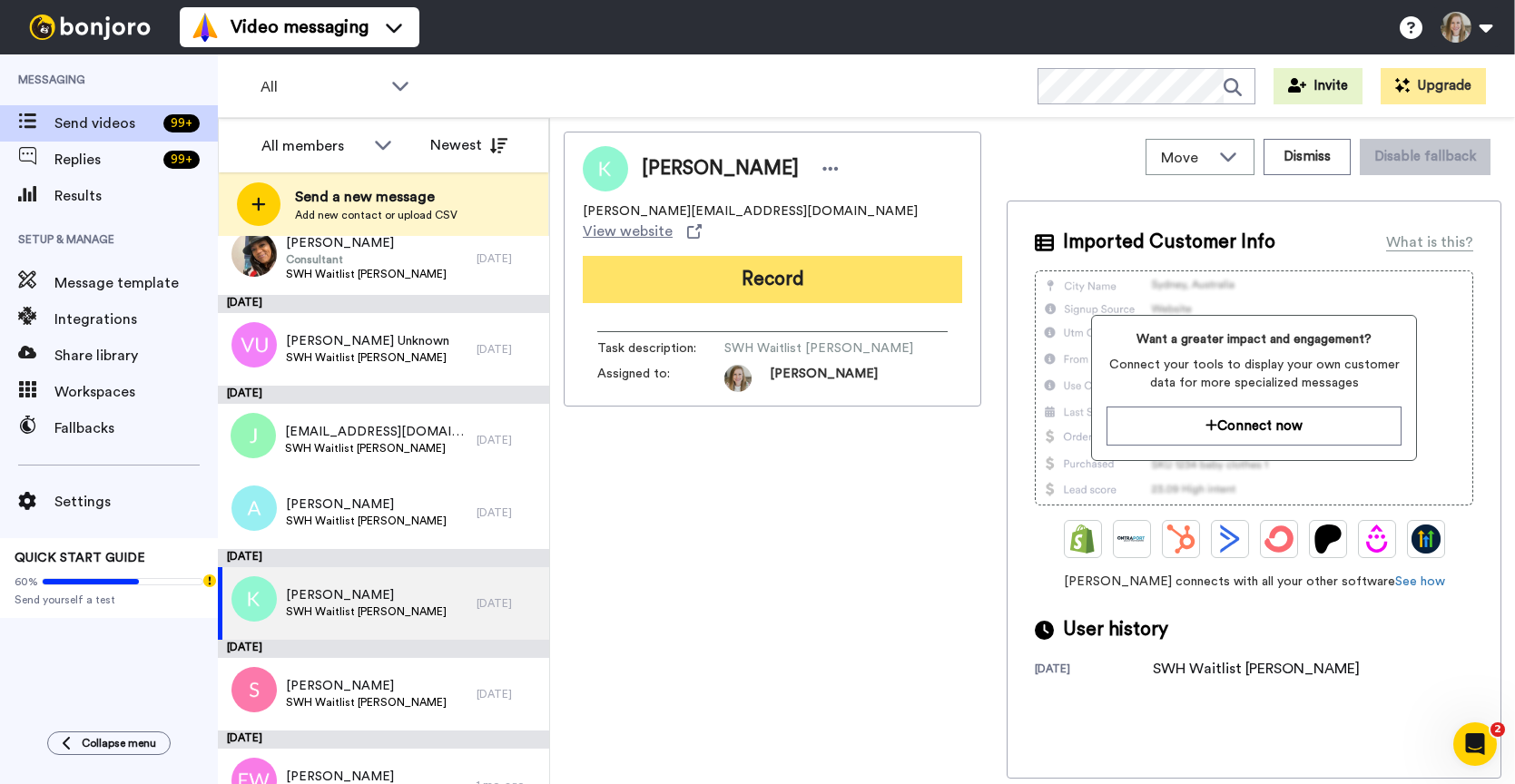
click at [746, 268] on button "Record" at bounding box center [772, 279] width 379 height 47
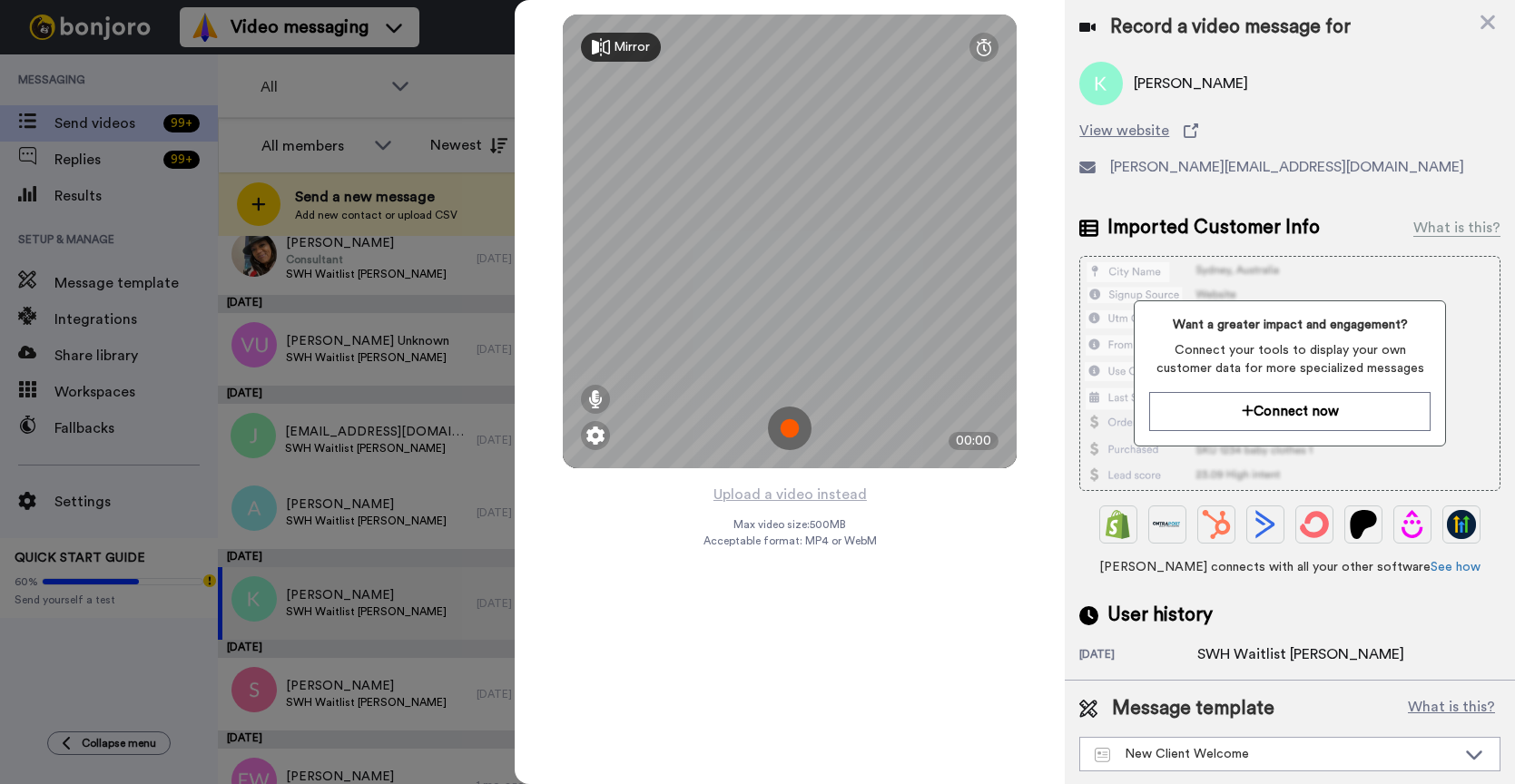
click at [788, 423] on img at bounding box center [789, 428] width 43 height 43
click at [791, 422] on img at bounding box center [789, 428] width 43 height 43
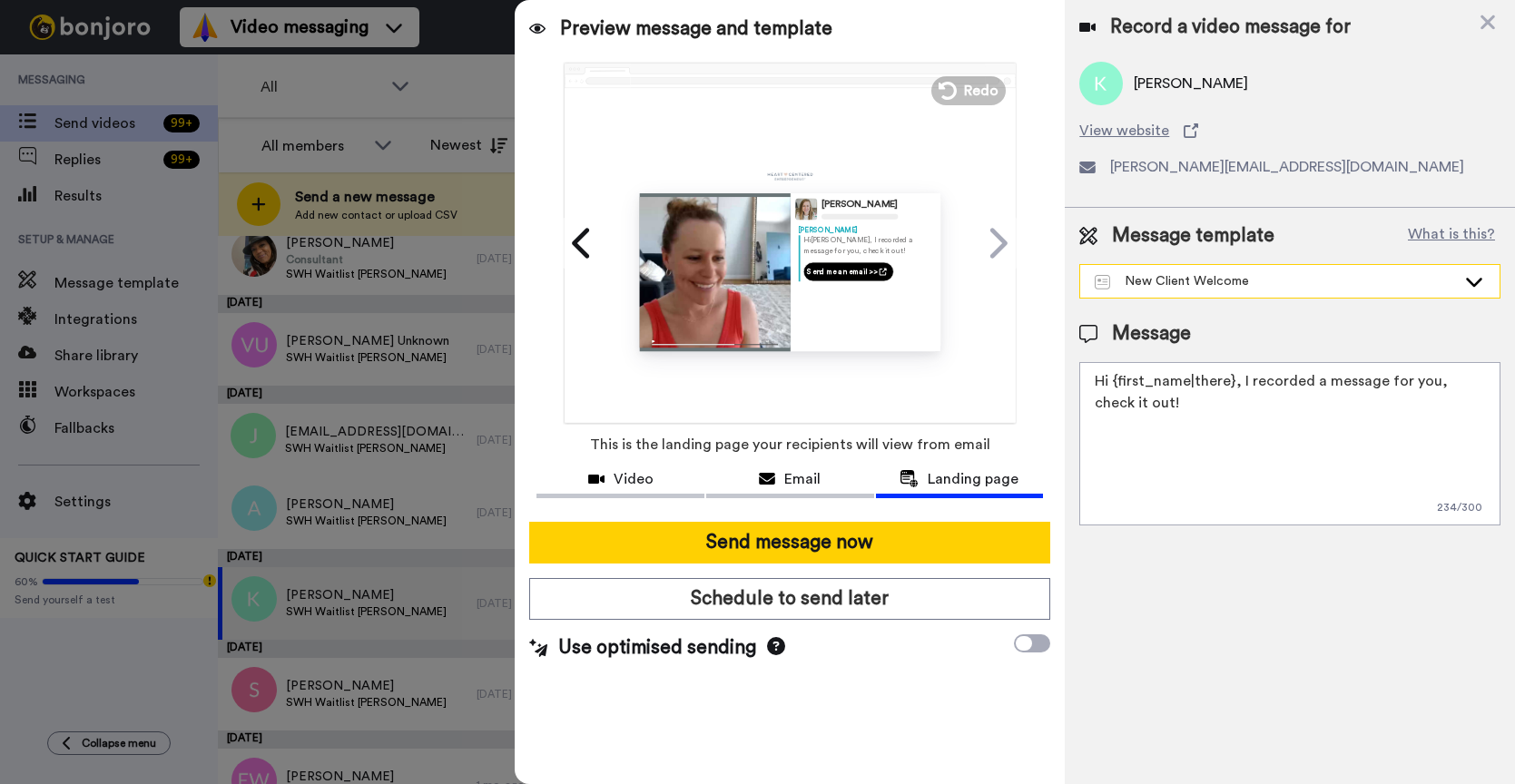
click at [1224, 288] on div "New Client Welcome" at bounding box center [1275, 282] width 361 height 18
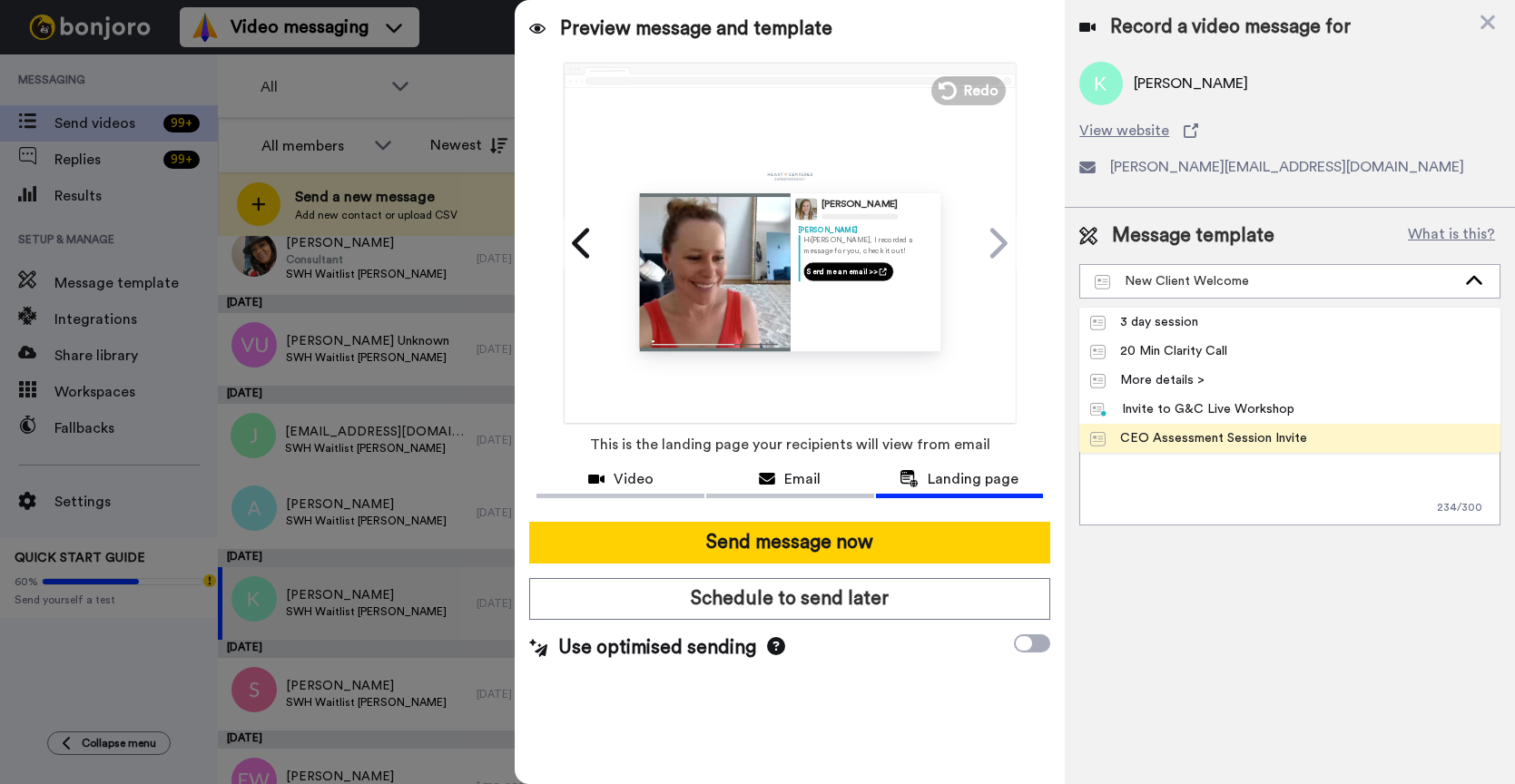
click at [1270, 432] on div "CEO Assessment Session Invite" at bounding box center [1198, 438] width 217 height 18
type textarea "Hey {first_name|there}, I wanted to reach out personally and invite you to book…"
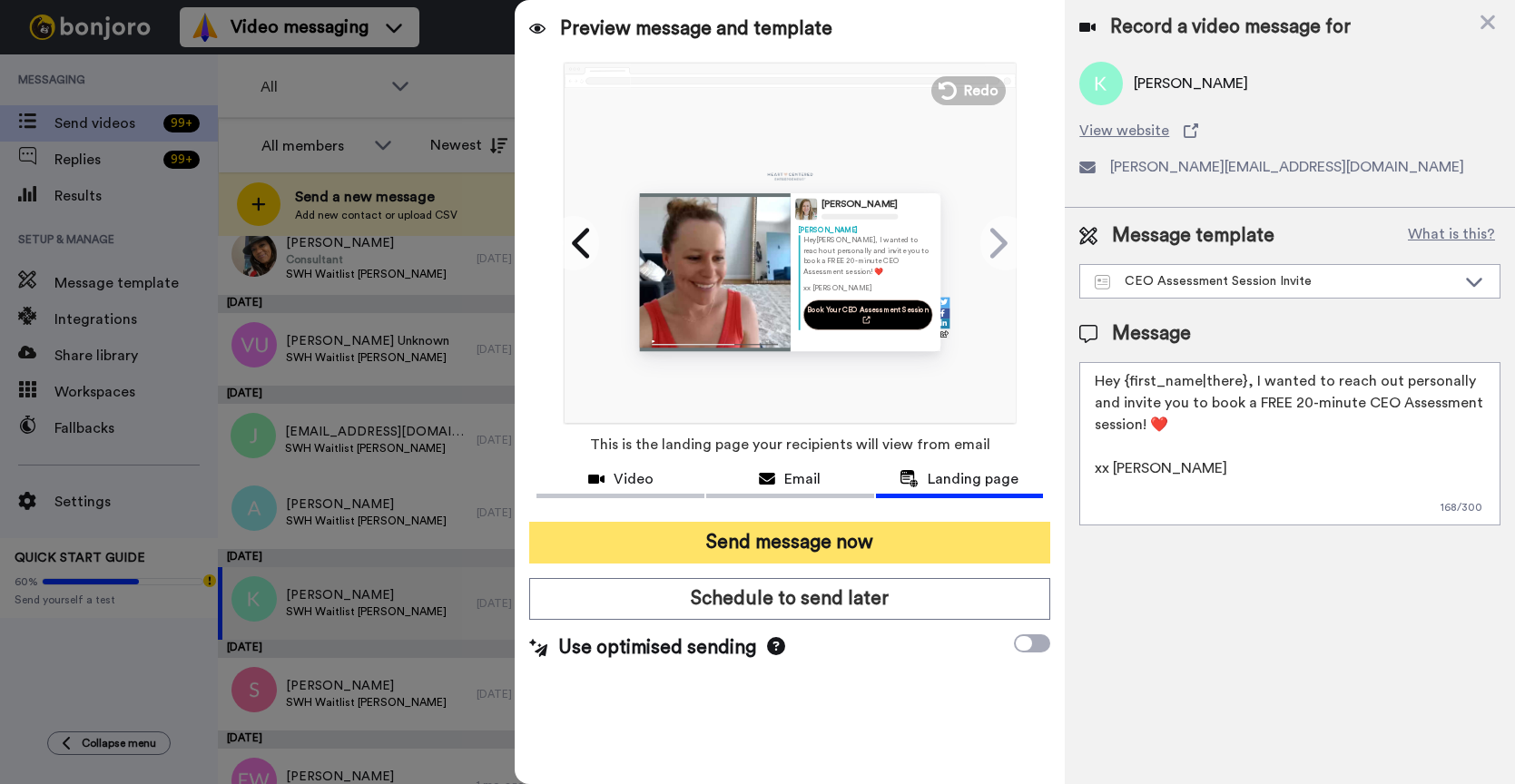
click at [955, 541] on button "Send message now" at bounding box center [790, 542] width 521 height 41
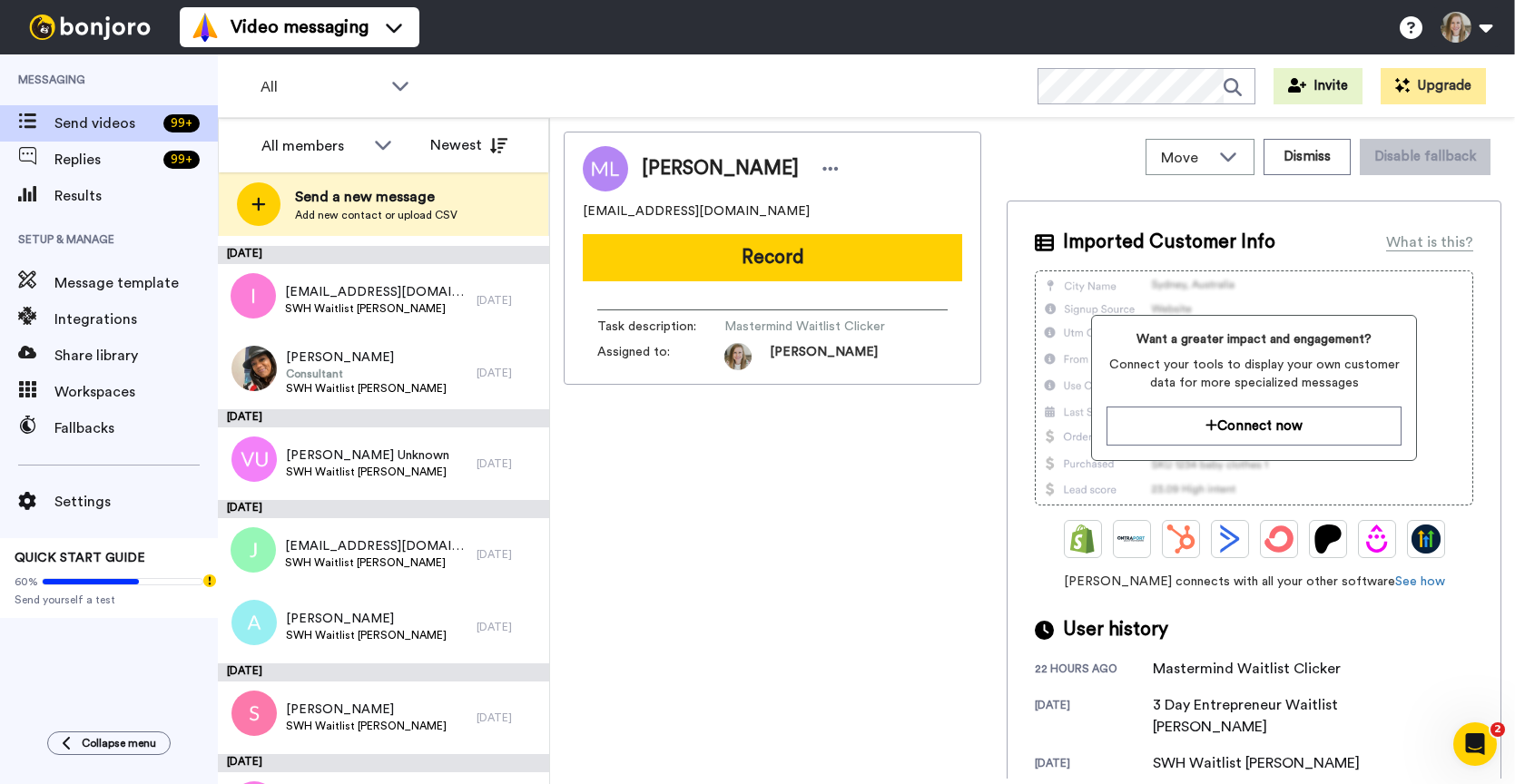
scroll to position [1095, 0]
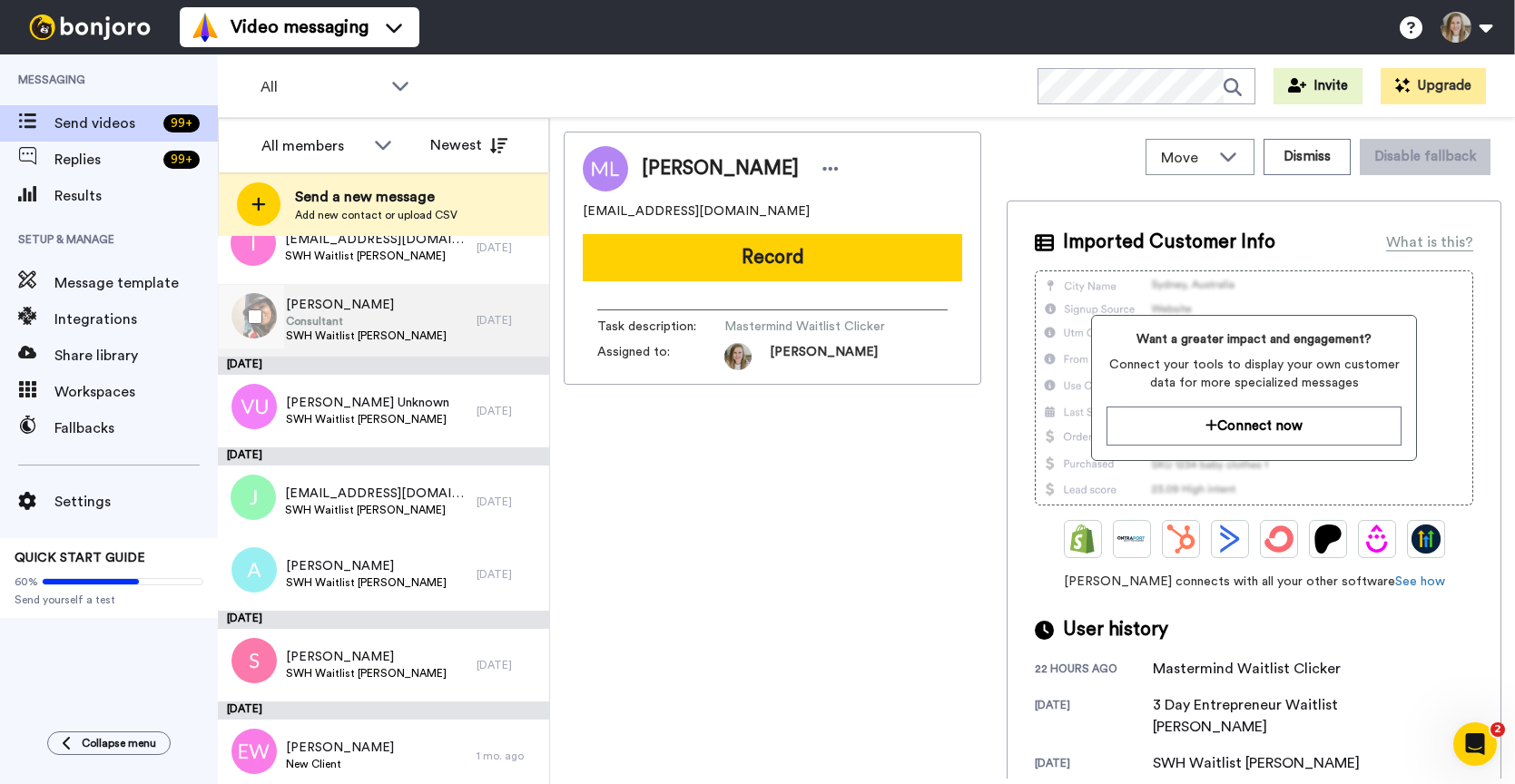
click at [368, 311] on span "[PERSON_NAME]" at bounding box center [366, 305] width 161 height 18
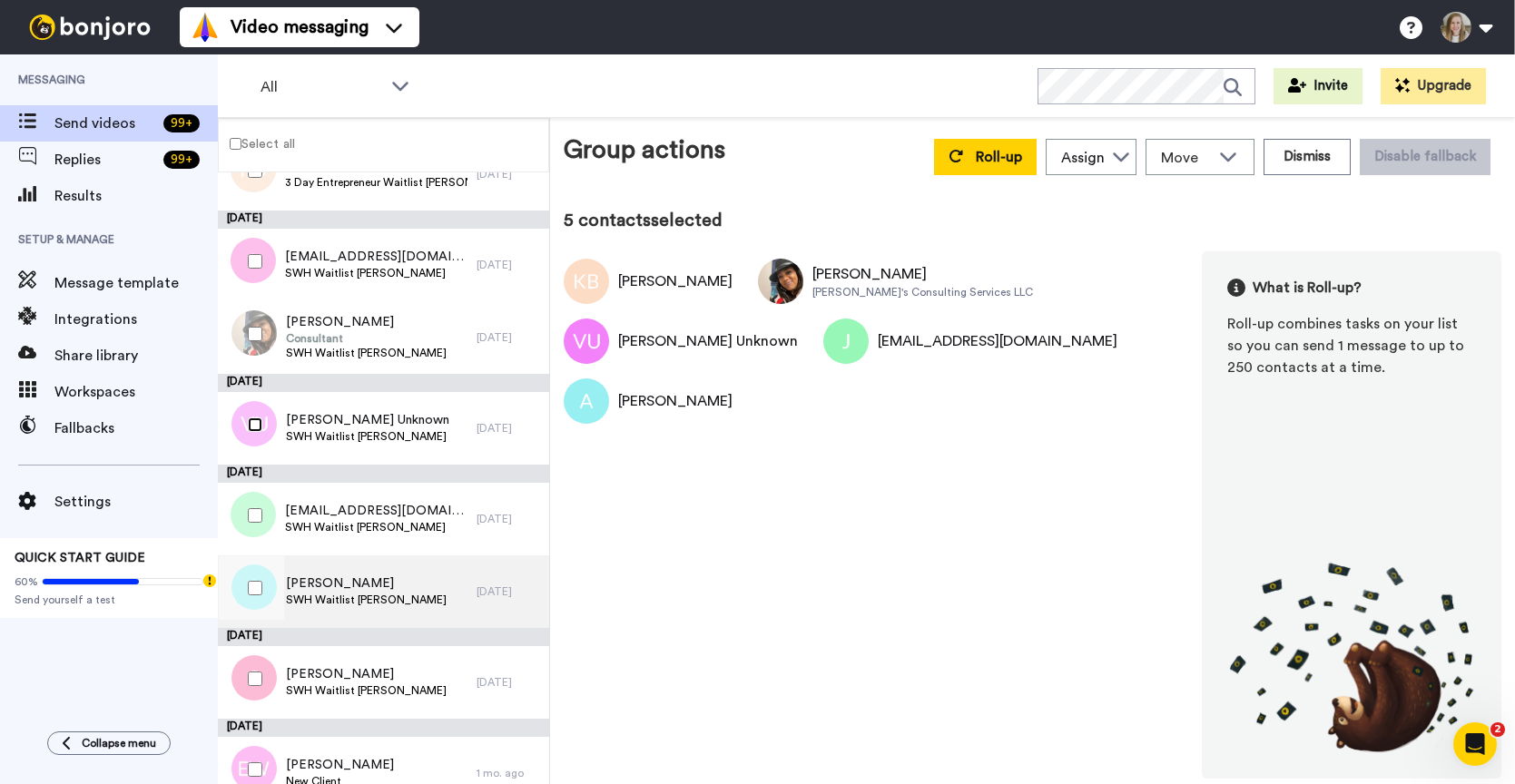
scroll to position [1018, 0]
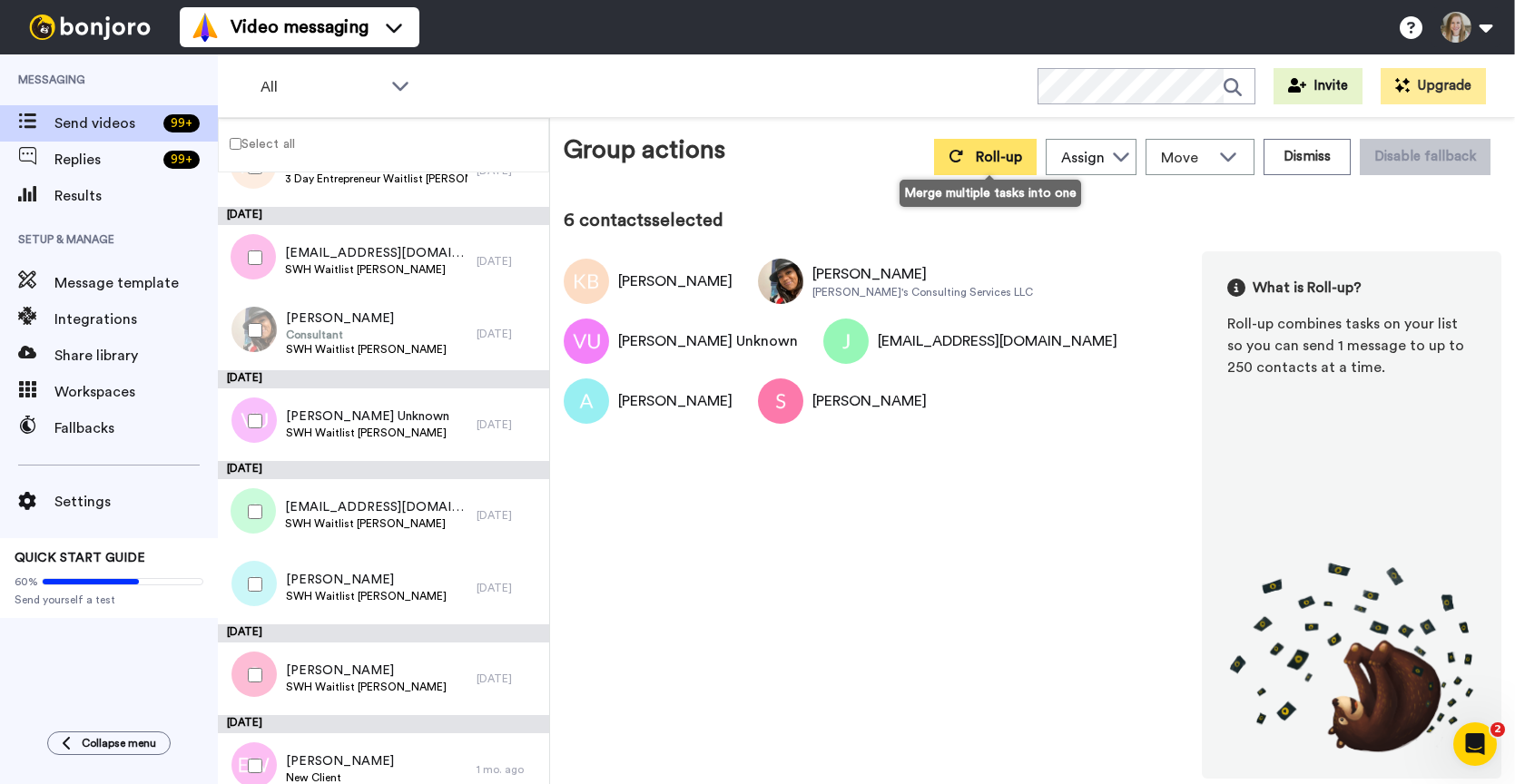
click at [1017, 162] on span "Roll-up" at bounding box center [999, 157] width 46 height 15
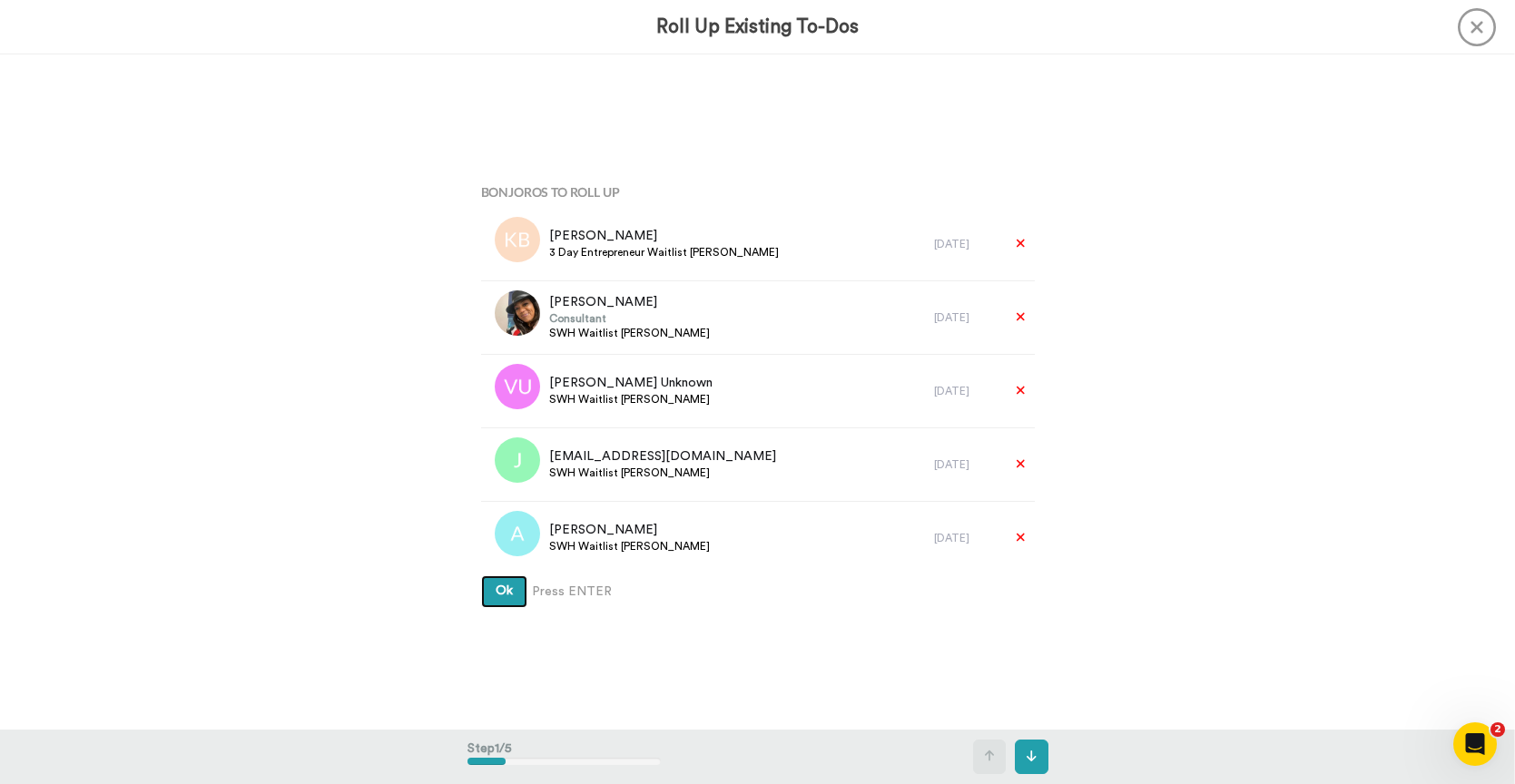
click at [496, 589] on span "Ok" at bounding box center [503, 591] width 17 height 13
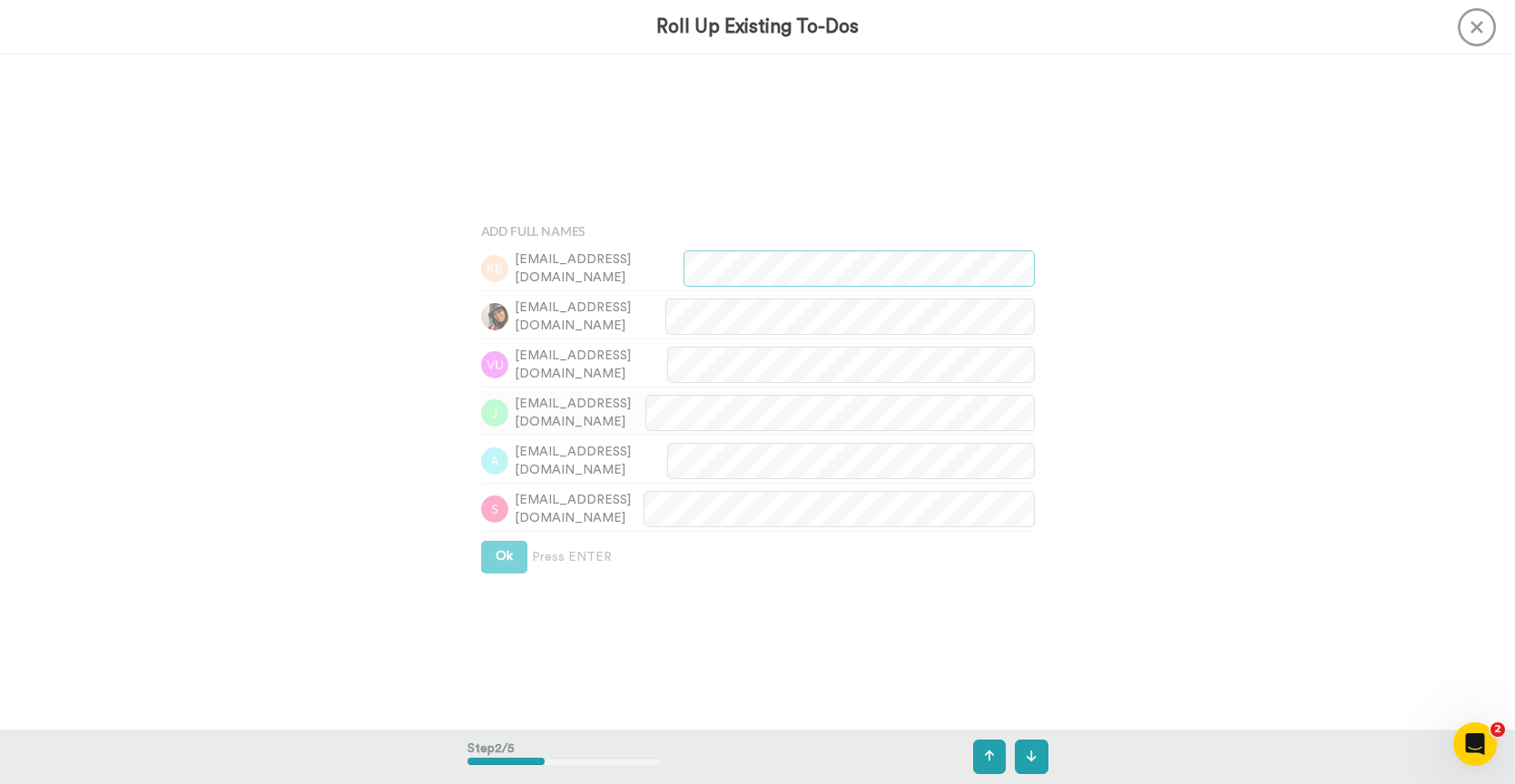
scroll to position [675, 0]
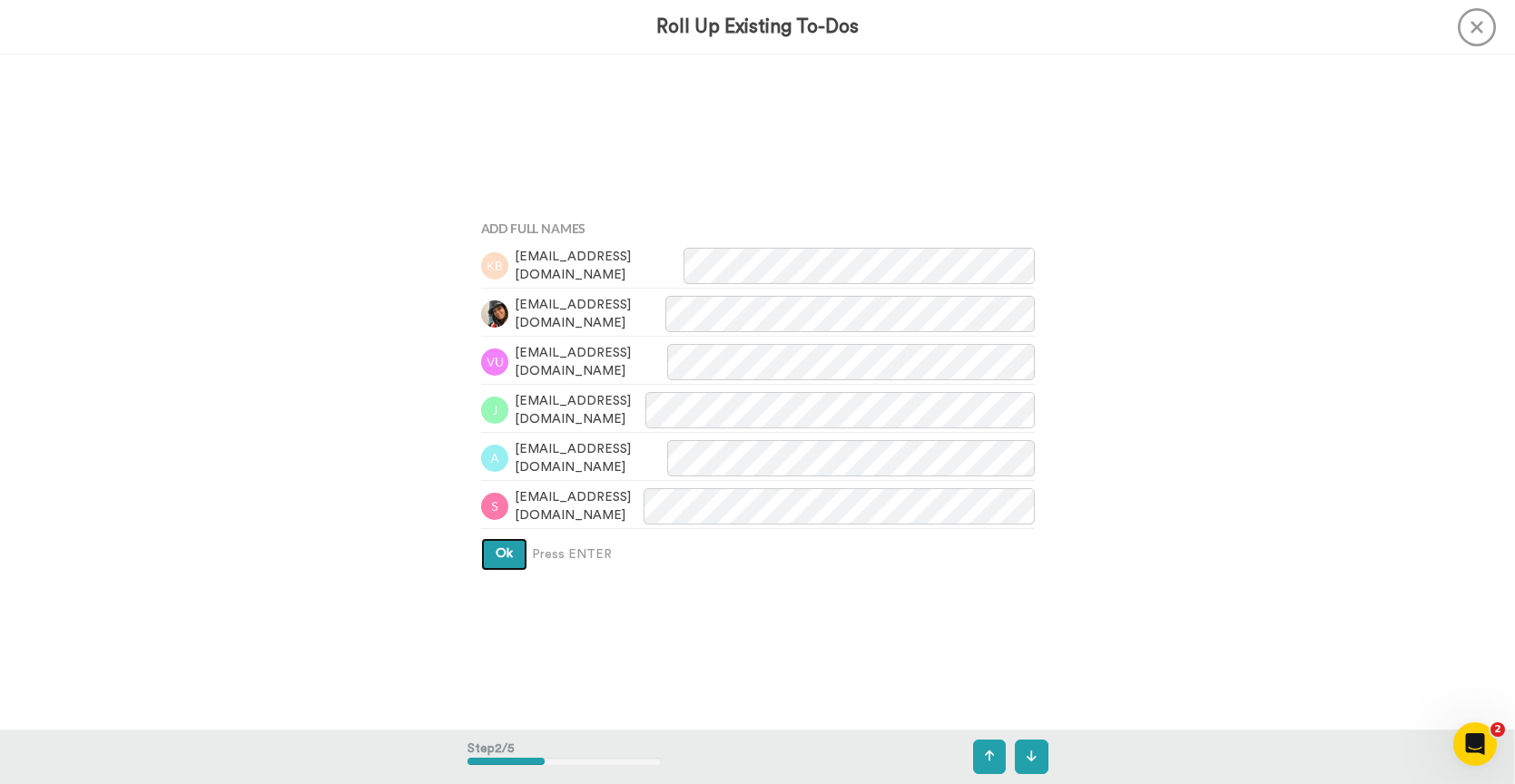
click at [495, 549] on span "Ok" at bounding box center [503, 554] width 17 height 13
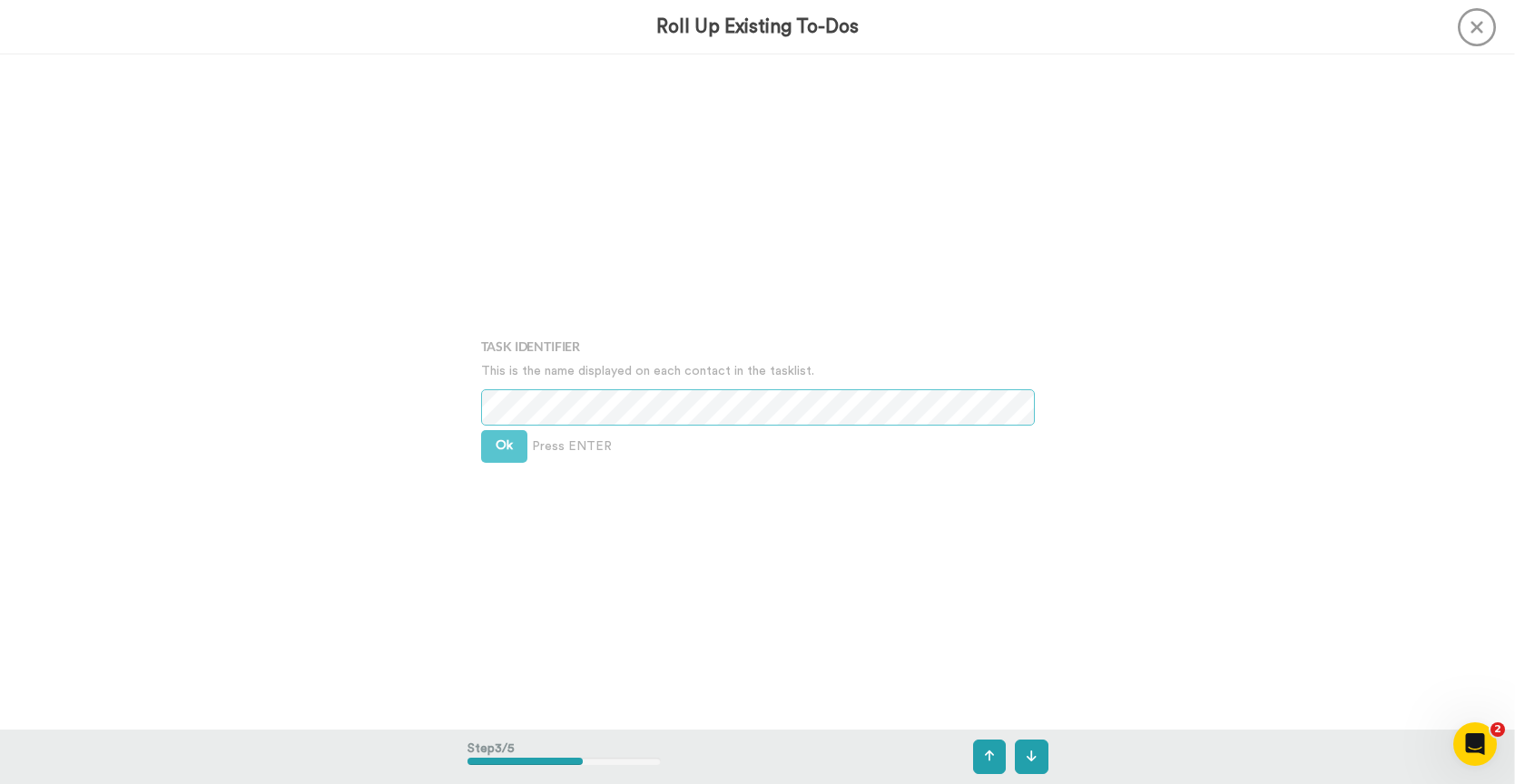
scroll to position [1349, 0]
click at [506, 434] on span "Ok" at bounding box center [503, 441] width 17 height 13
click at [506, 433] on span "Ok" at bounding box center [503, 428] width 17 height 13
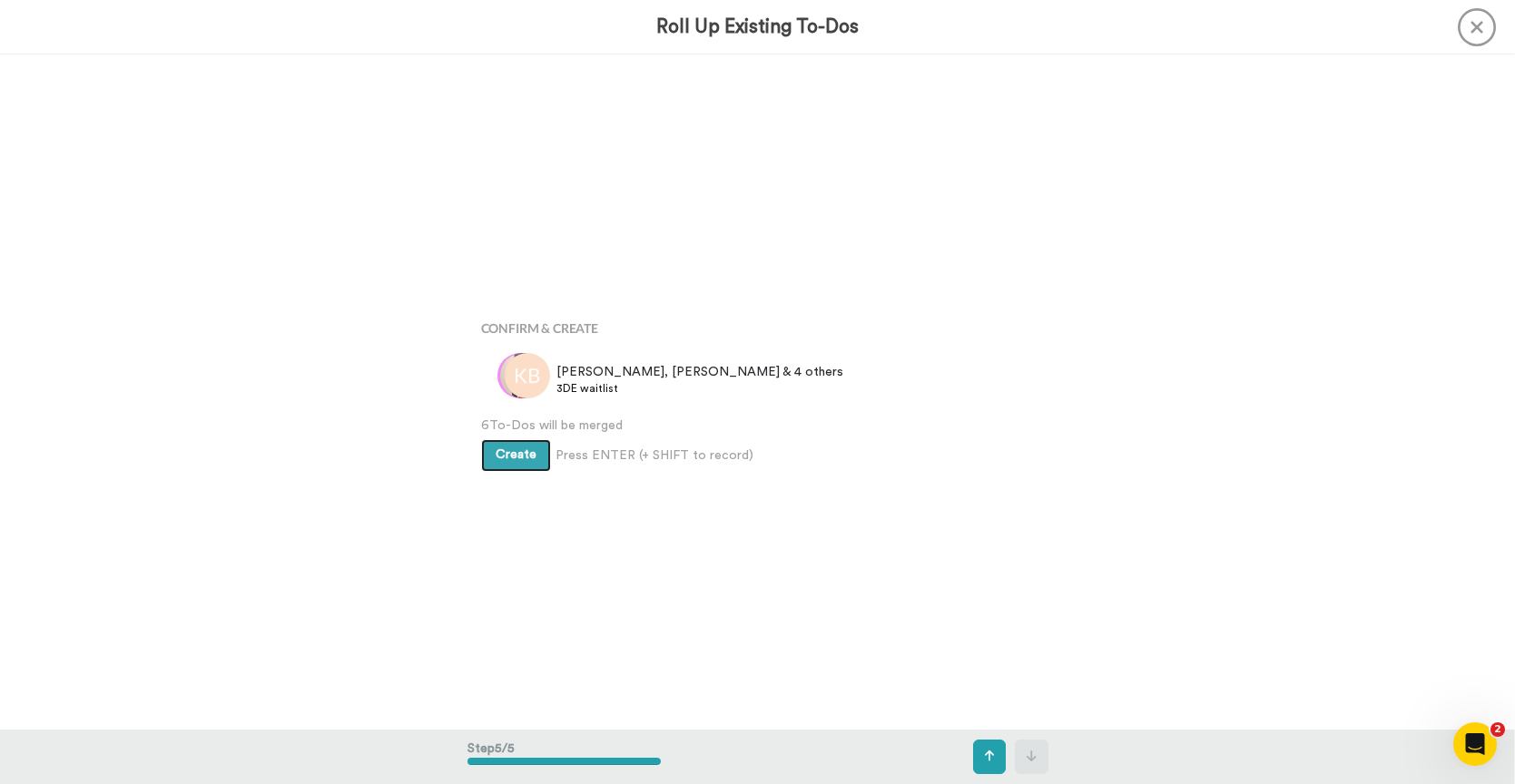
scroll to position [2699, 0]
click at [509, 444] on button "Create" at bounding box center [516, 455] width 70 height 33
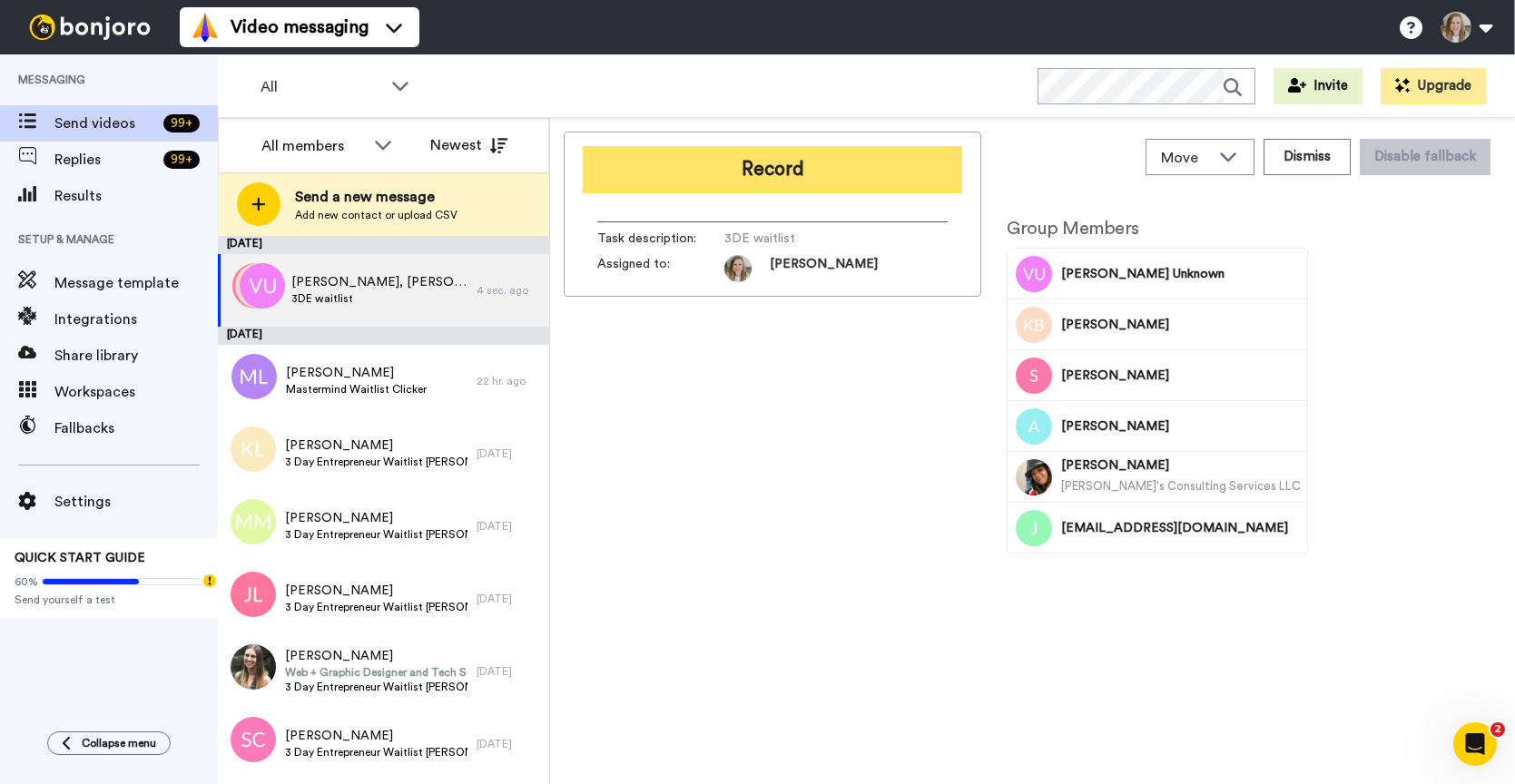
click at [804, 177] on button "Record" at bounding box center [772, 169] width 379 height 47
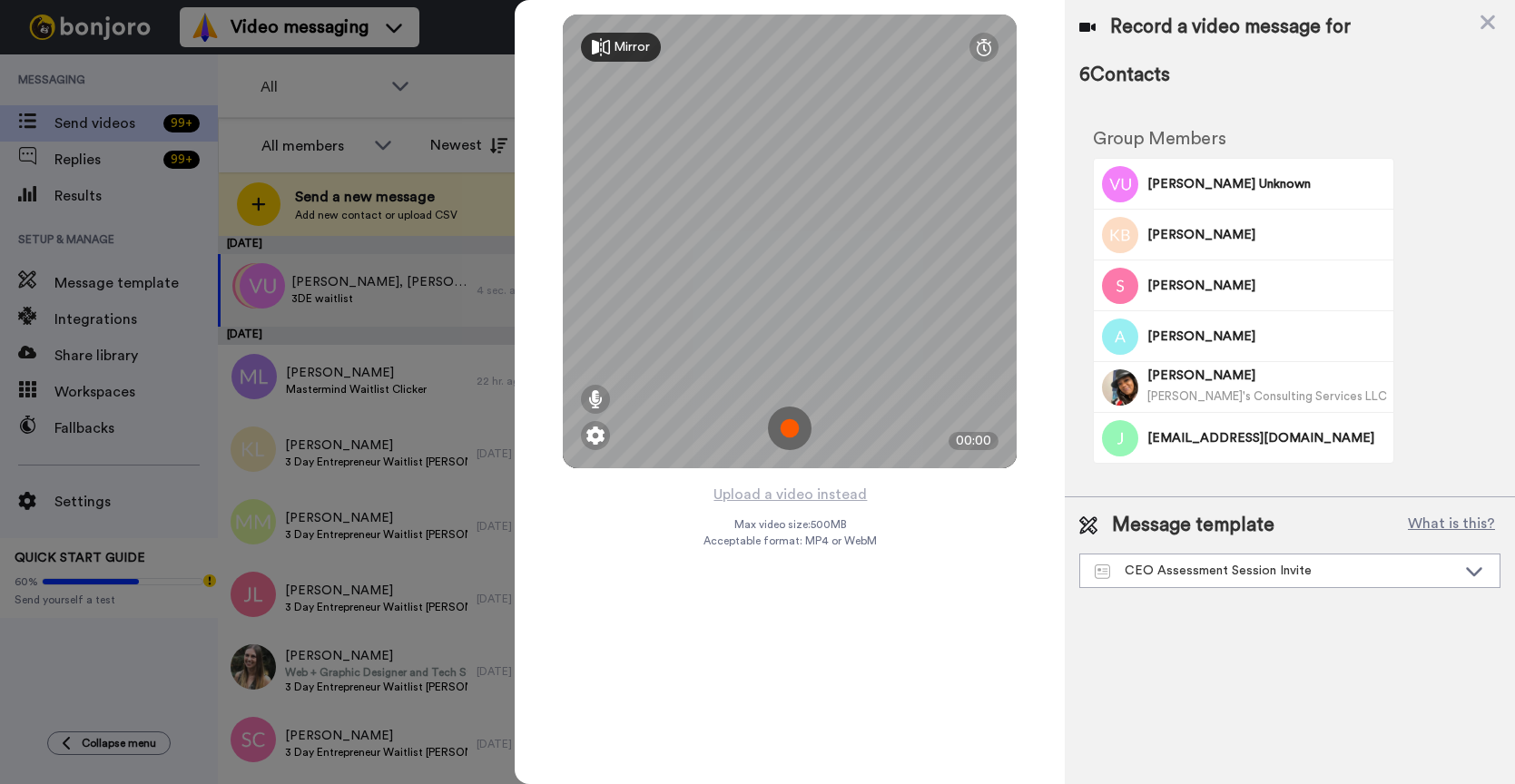
click at [790, 426] on img at bounding box center [789, 428] width 43 height 43
click at [807, 421] on img at bounding box center [789, 428] width 43 height 43
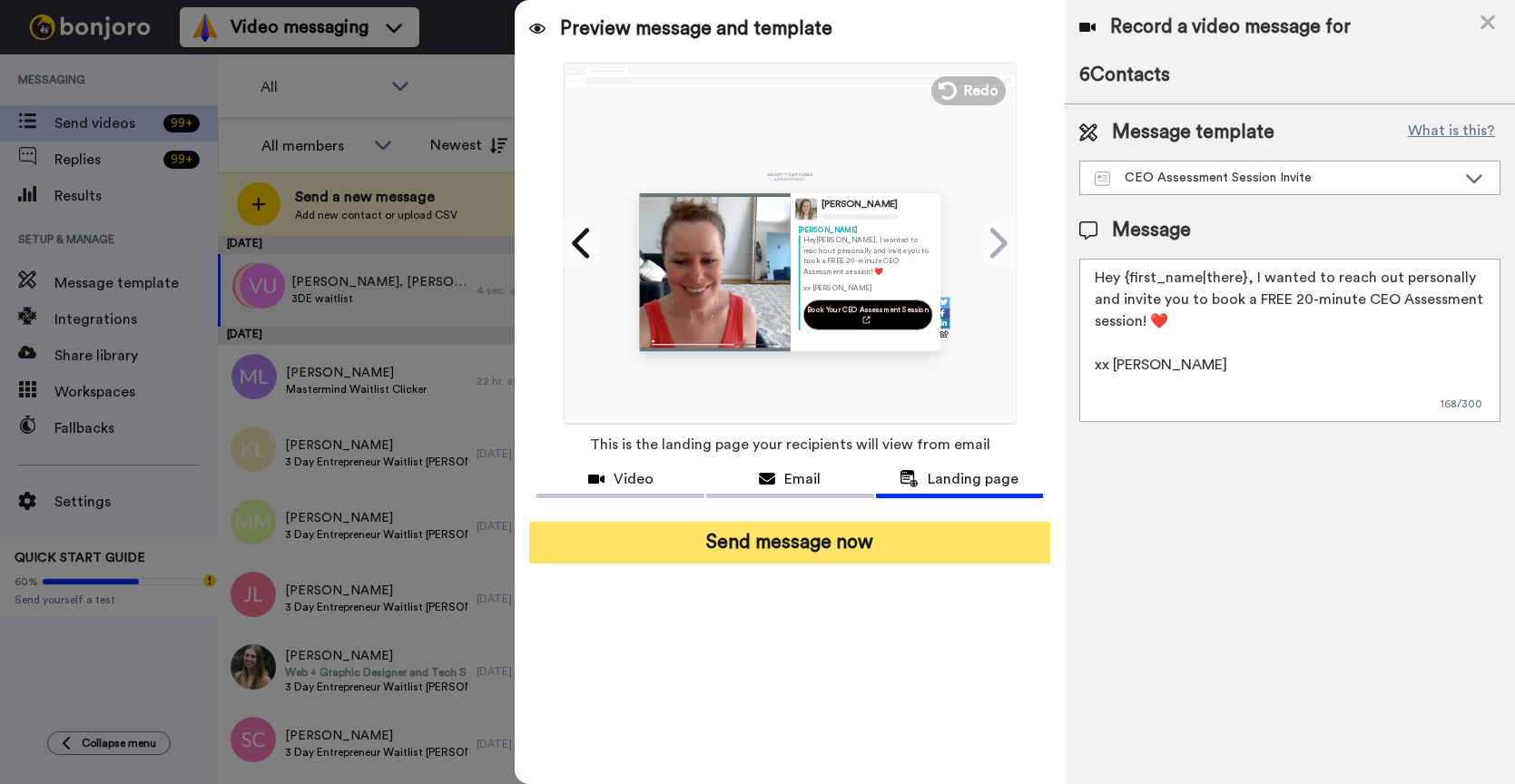
click at [845, 548] on button "Send message now" at bounding box center [790, 542] width 521 height 41
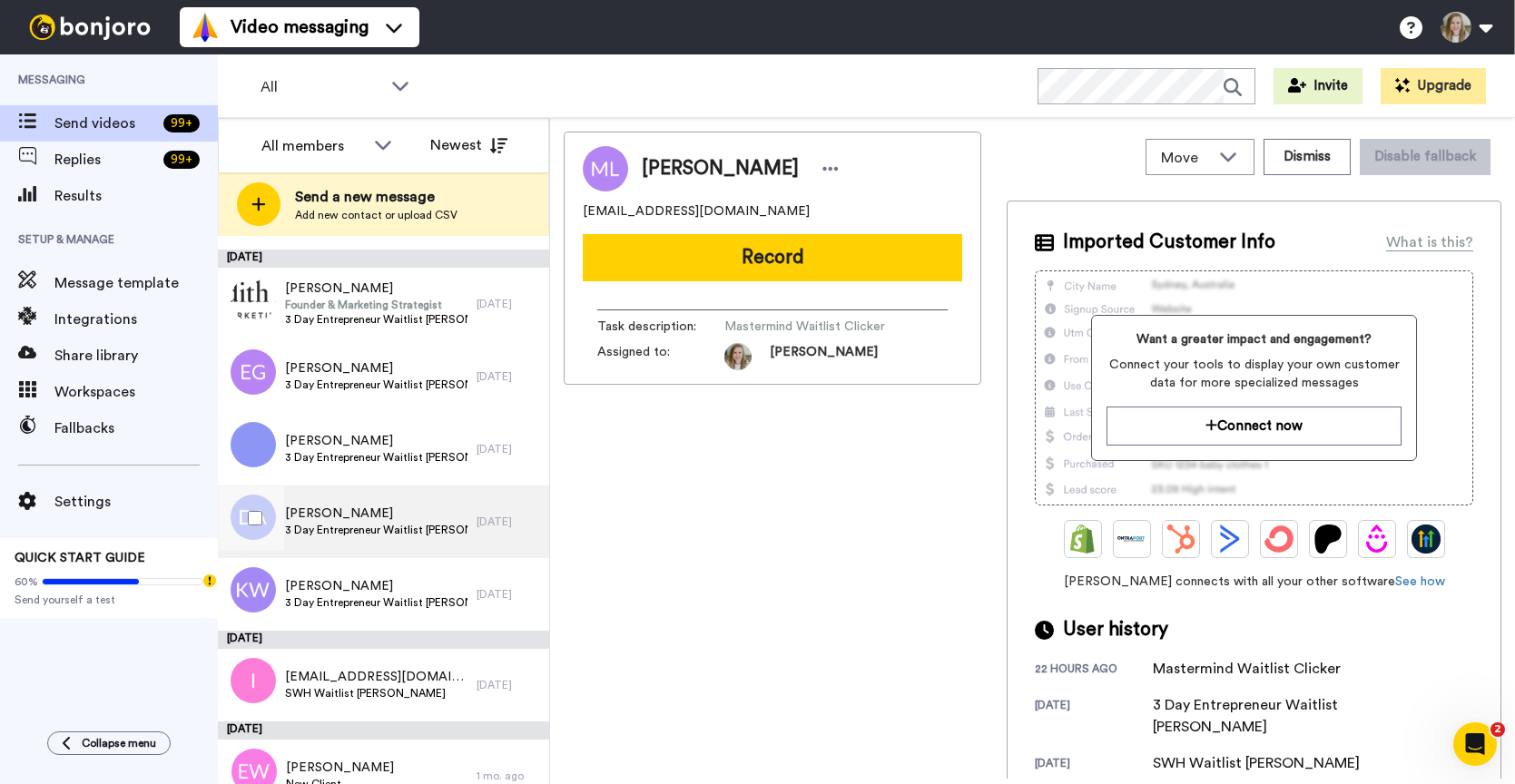
scroll to position [588, 0]
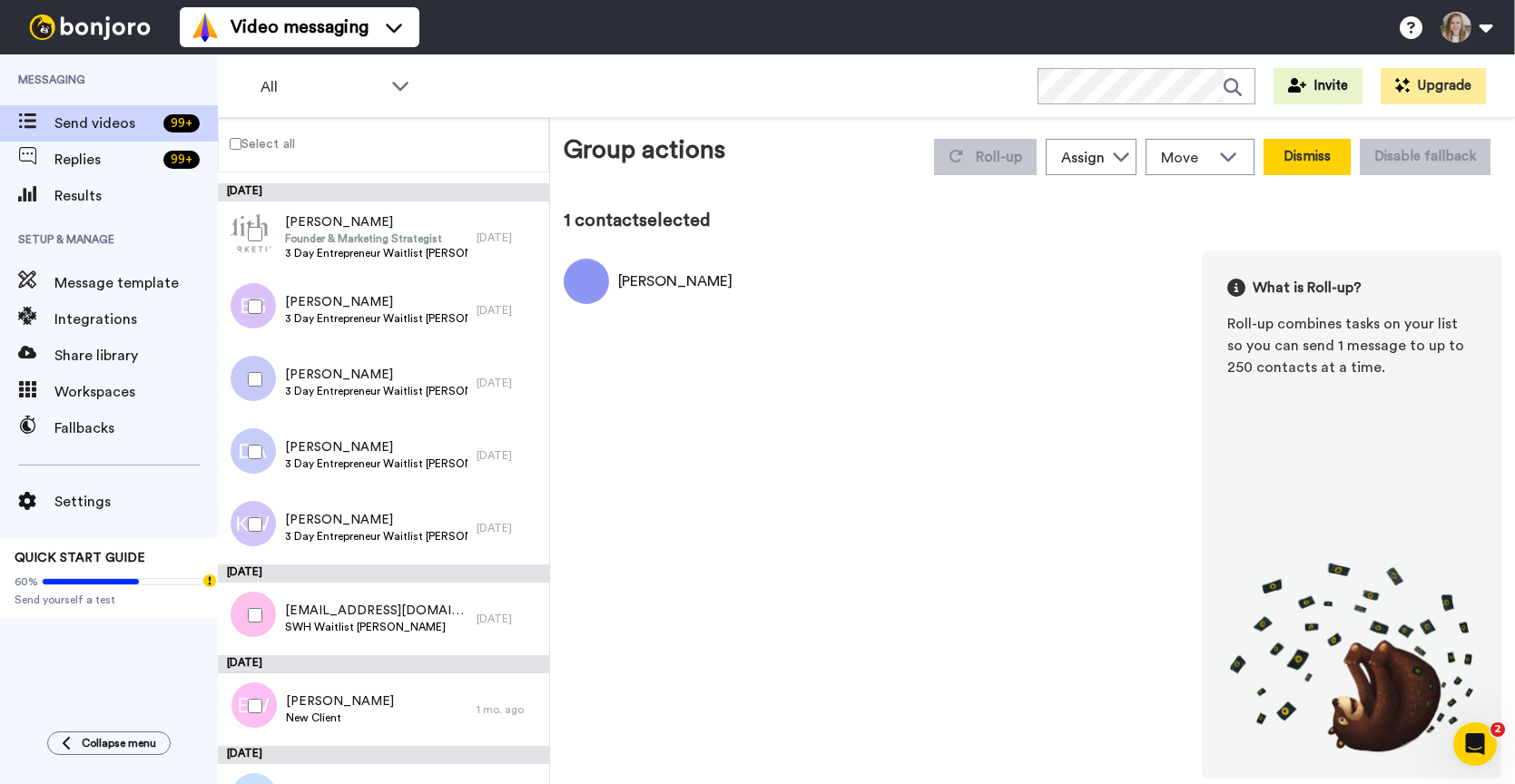
click at [1328, 152] on button "Dismiss" at bounding box center [1307, 156] width 87 height 36
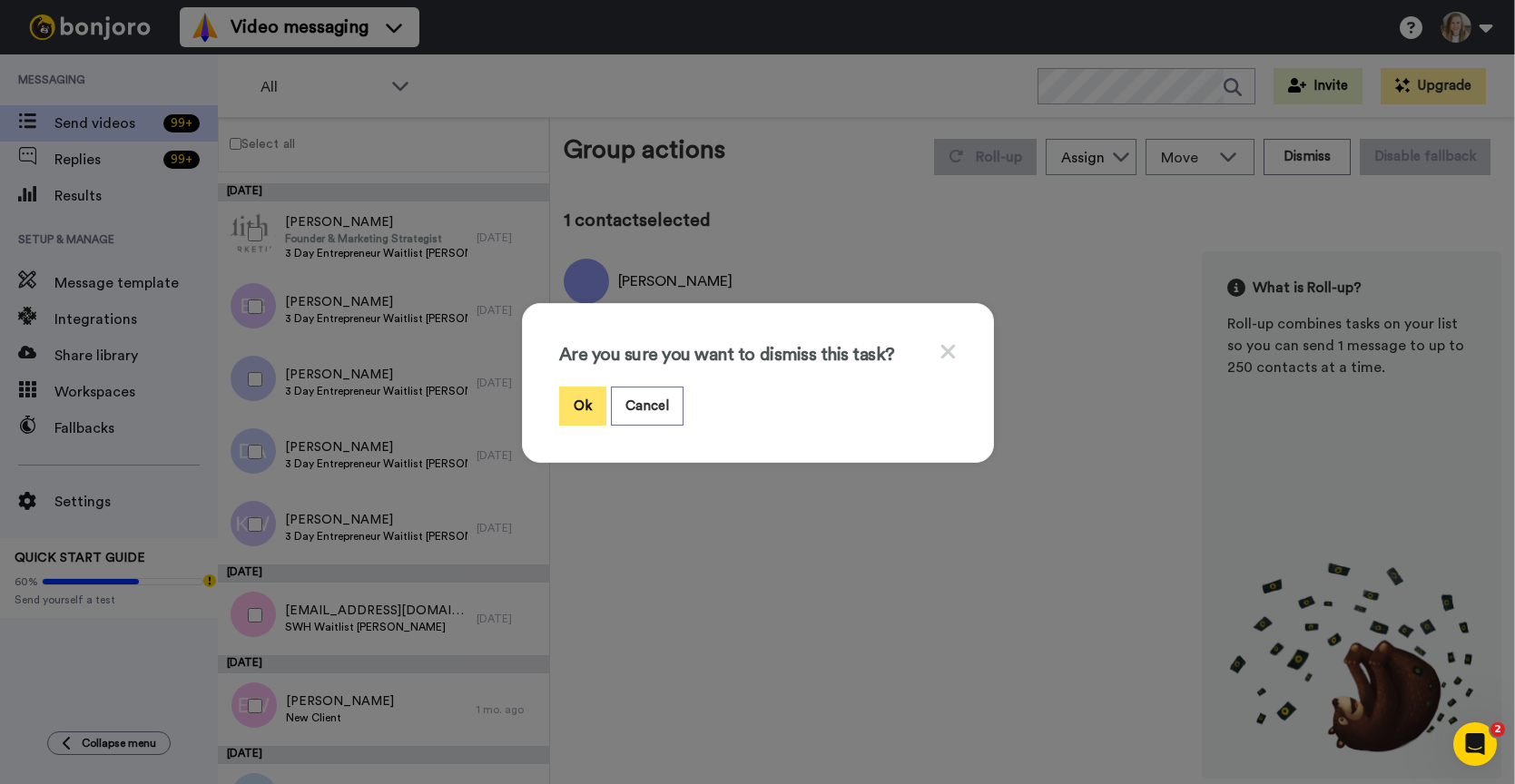
click at [583, 398] on button "Ok" at bounding box center [582, 406] width 47 height 39
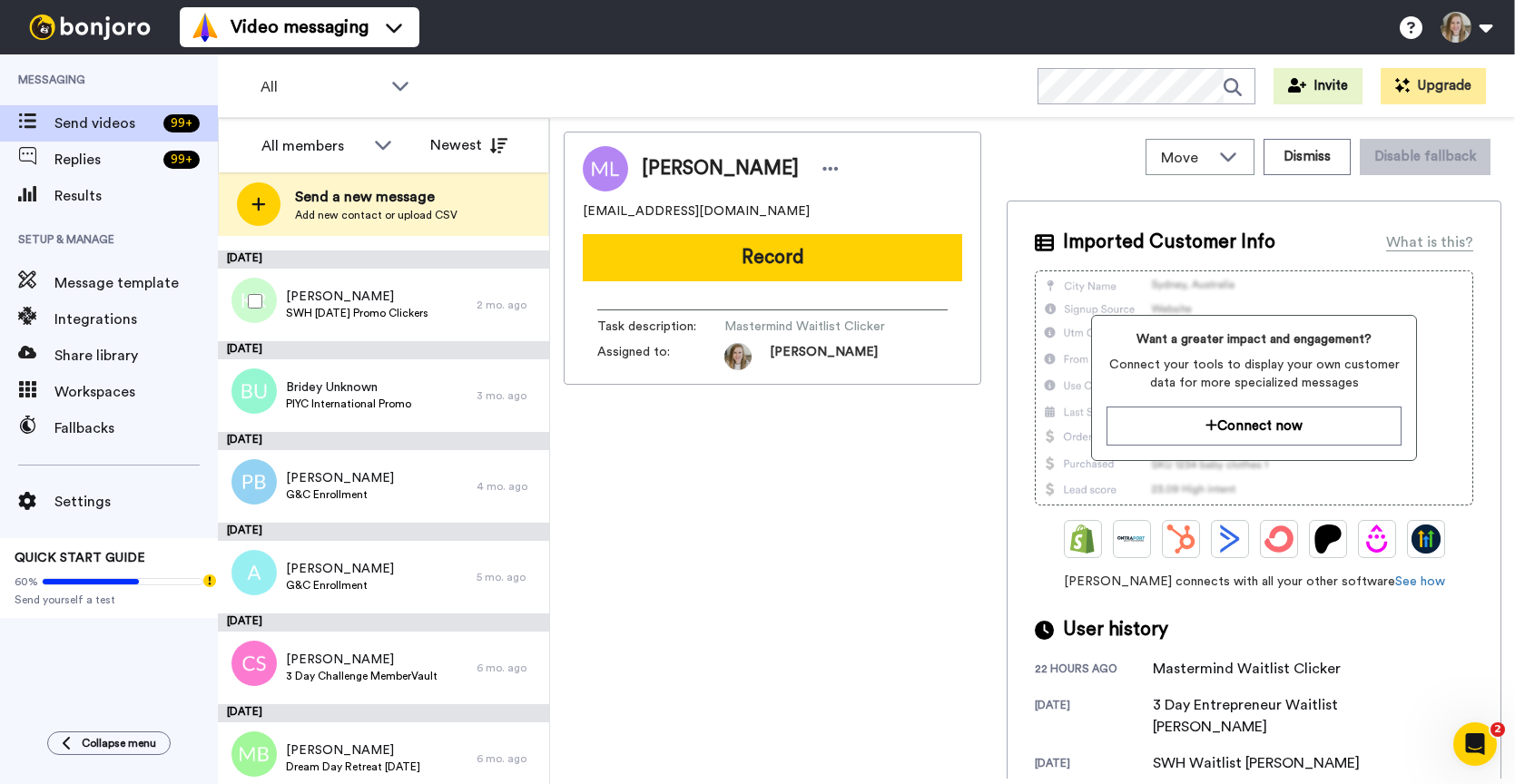
scroll to position [1239, 0]
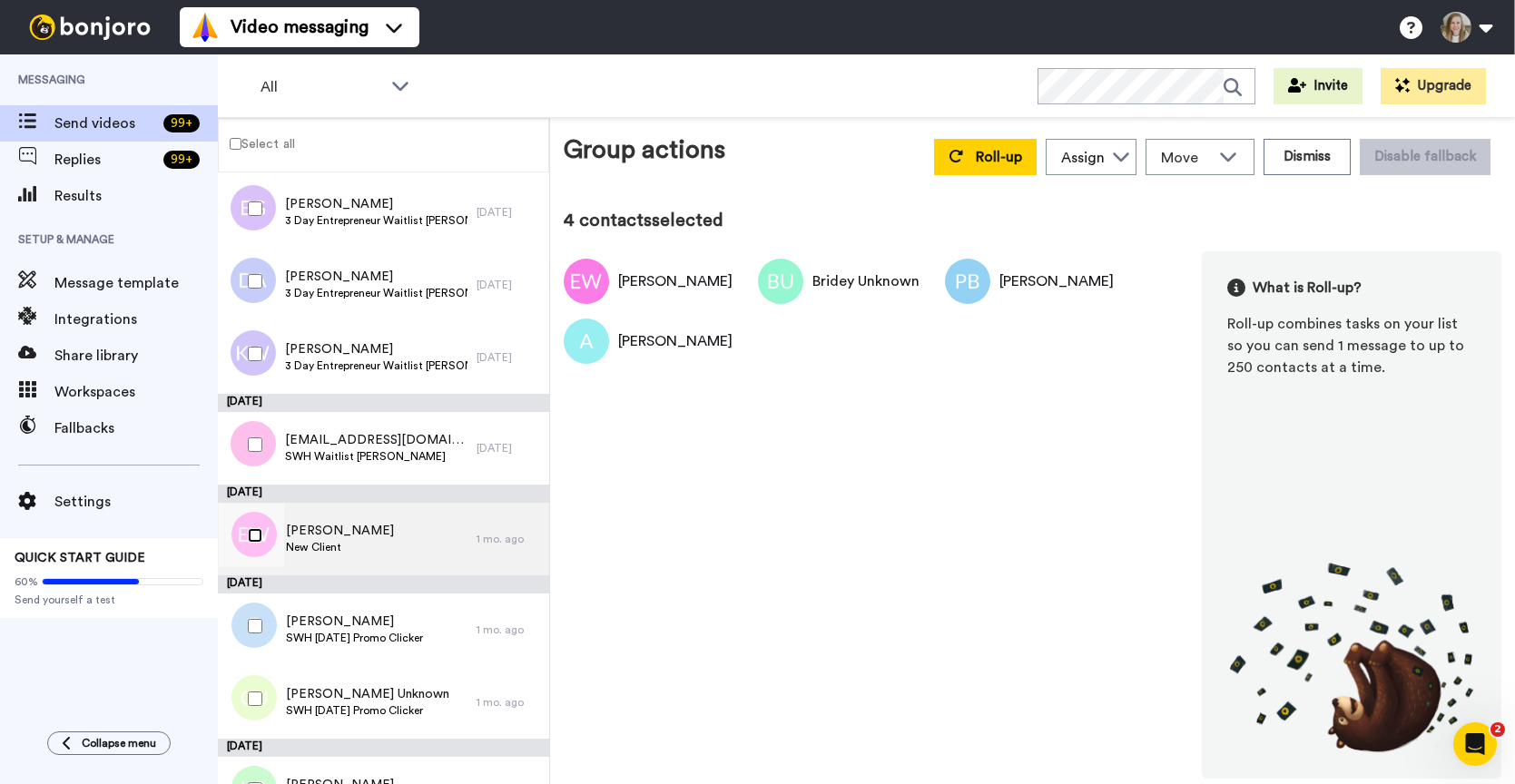
scroll to position [669, 0]
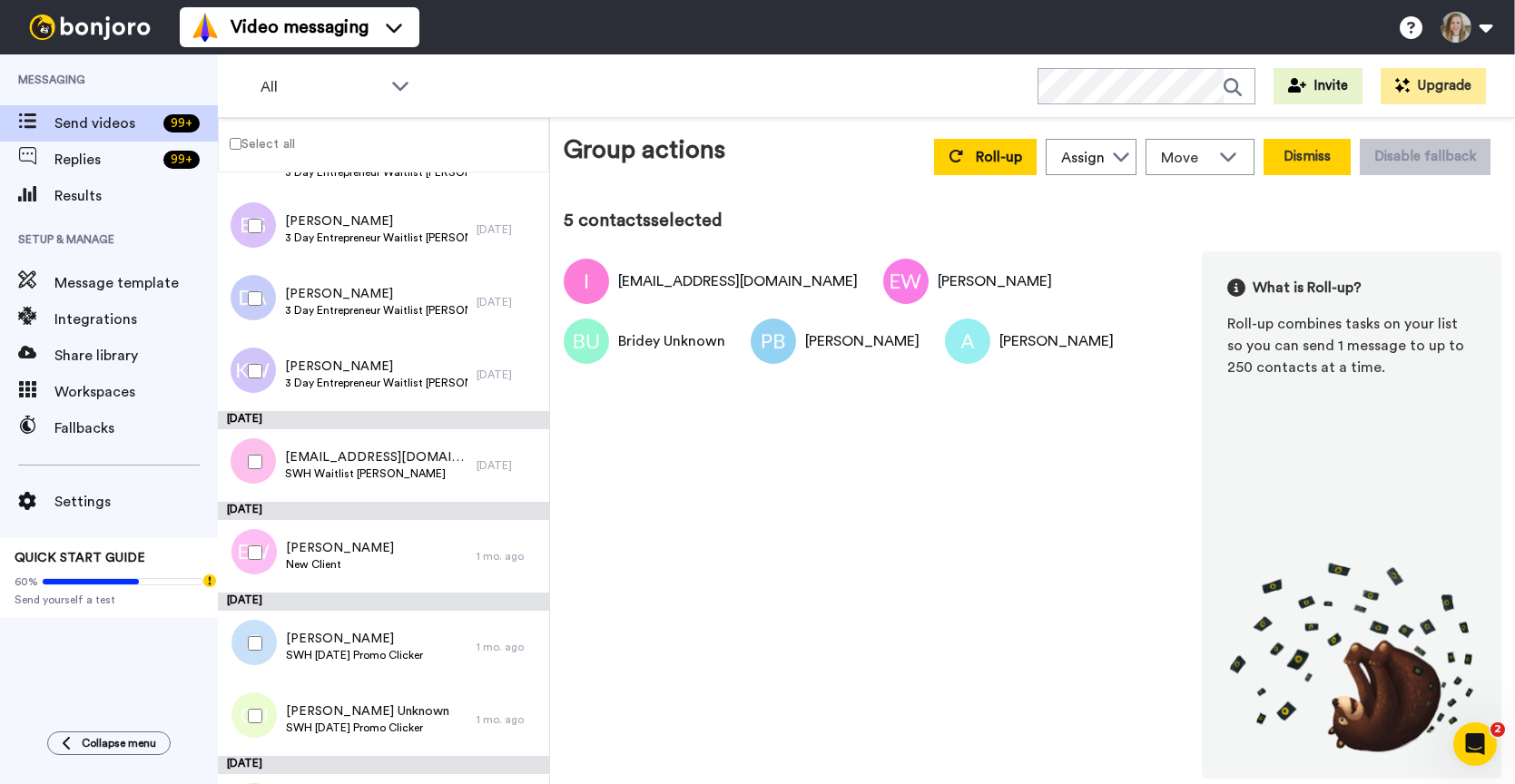
click at [1288, 165] on button "Dismiss" at bounding box center [1307, 156] width 87 height 36
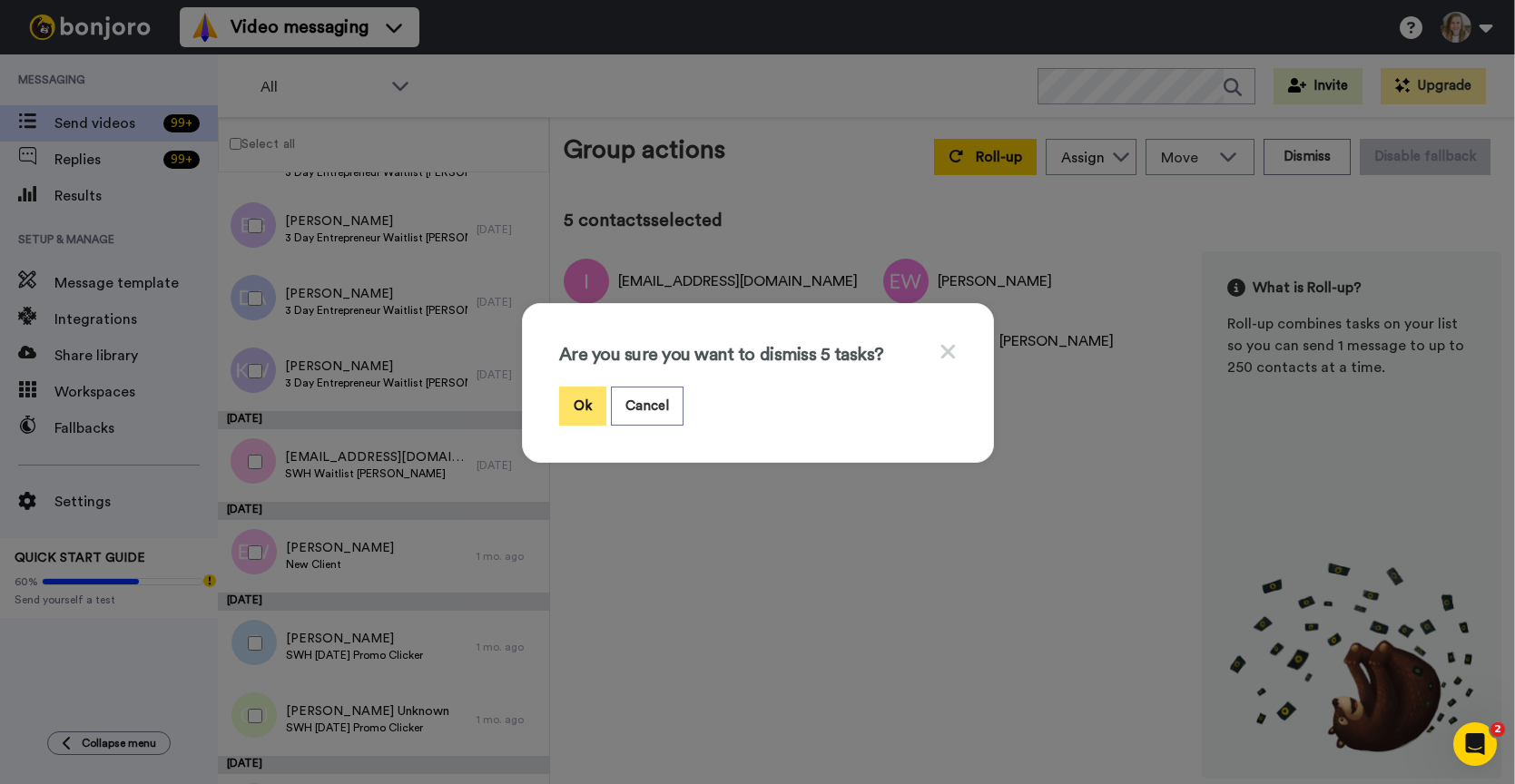
click at [588, 403] on button "Ok" at bounding box center [582, 406] width 47 height 39
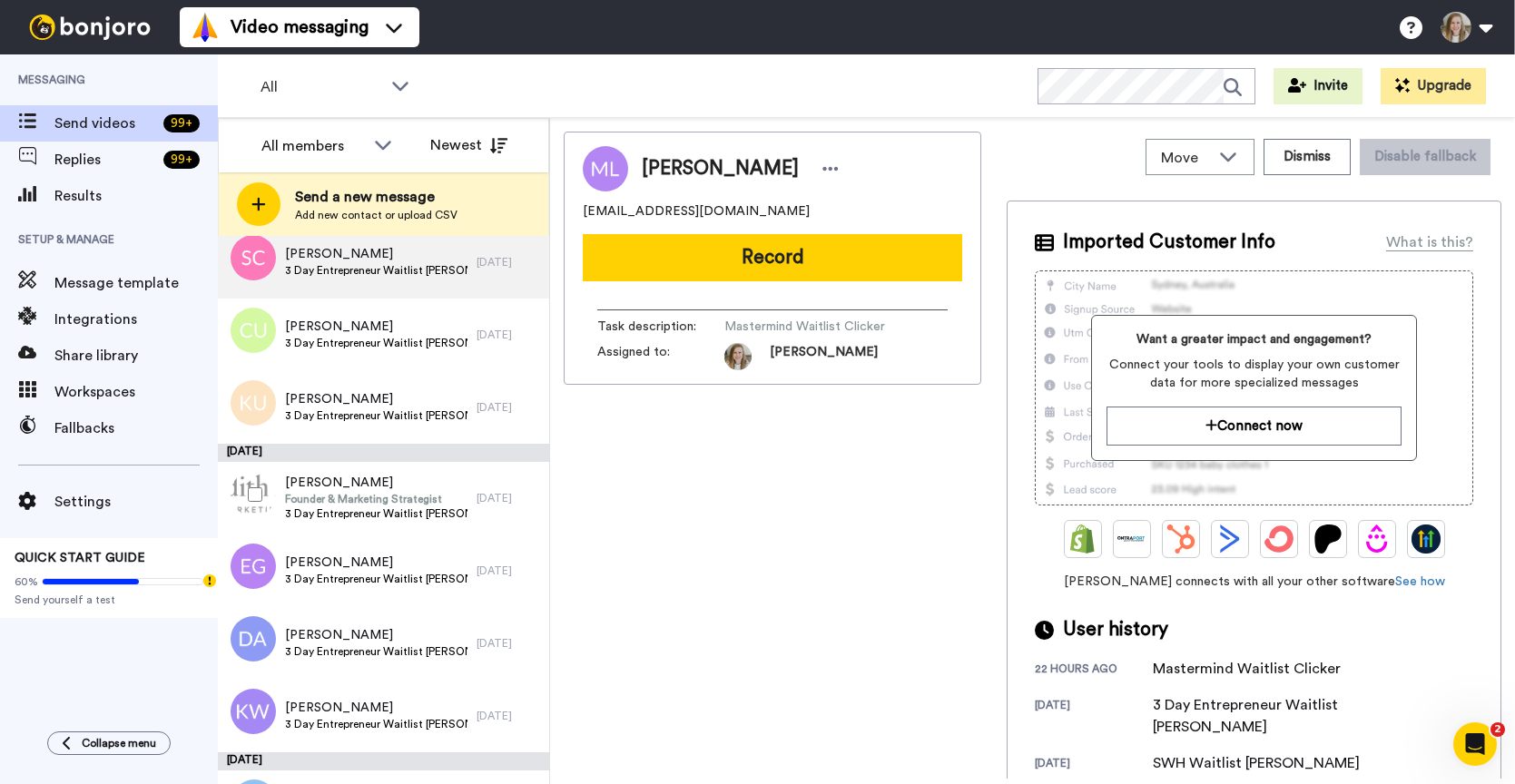
scroll to position [422, 0]
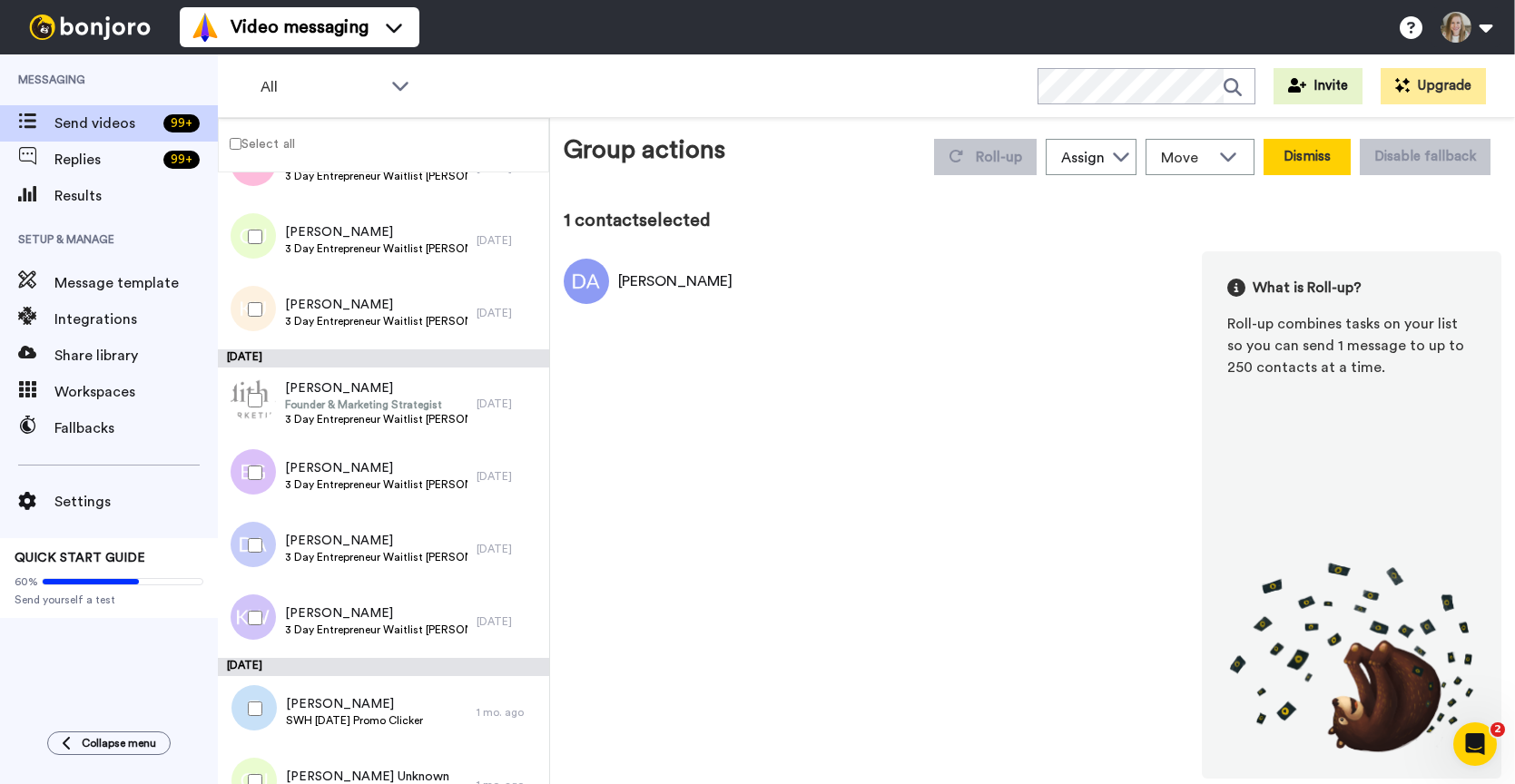
click at [1313, 155] on button "Dismiss" at bounding box center [1307, 156] width 87 height 36
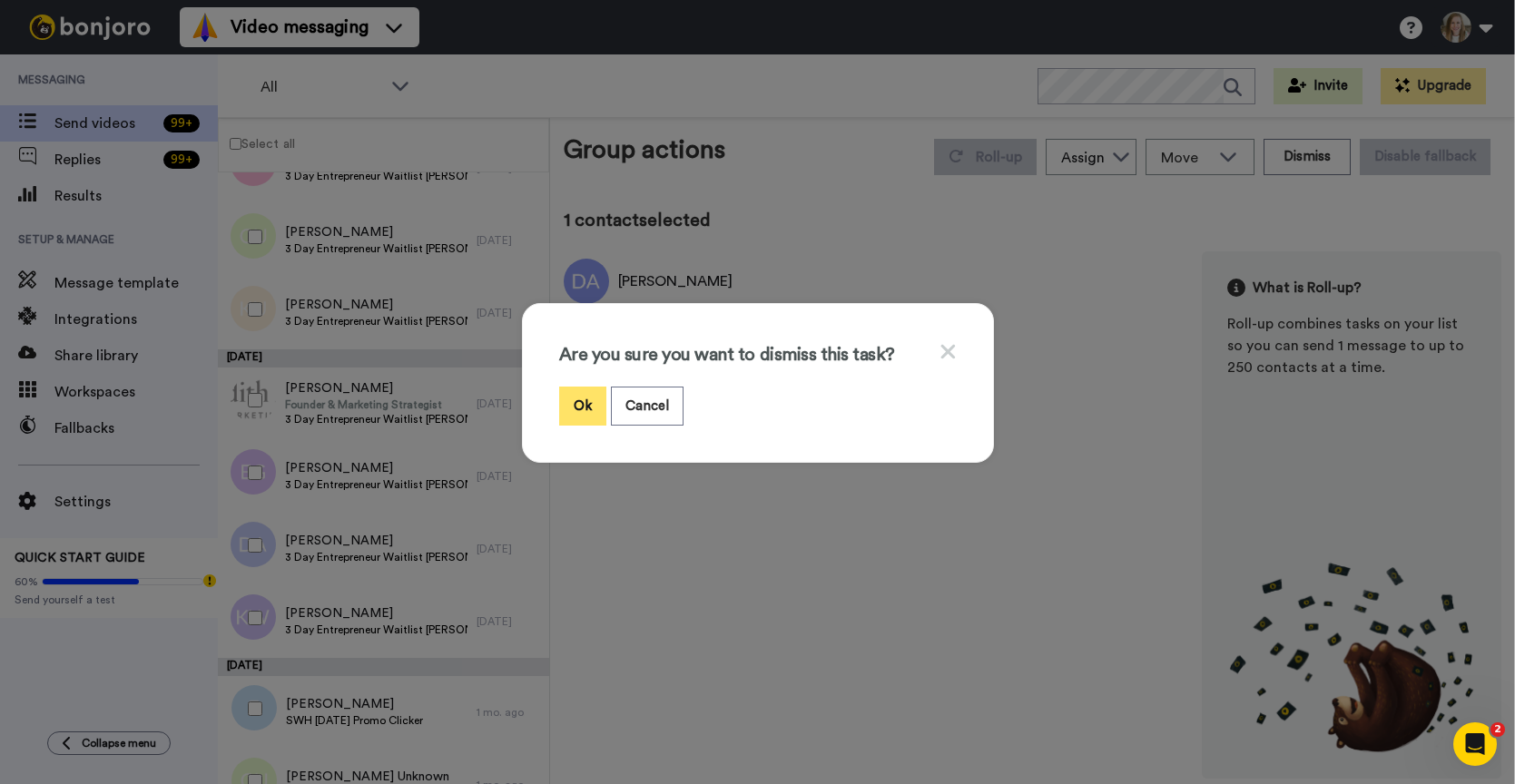
click at [563, 395] on button "Ok" at bounding box center [582, 406] width 47 height 39
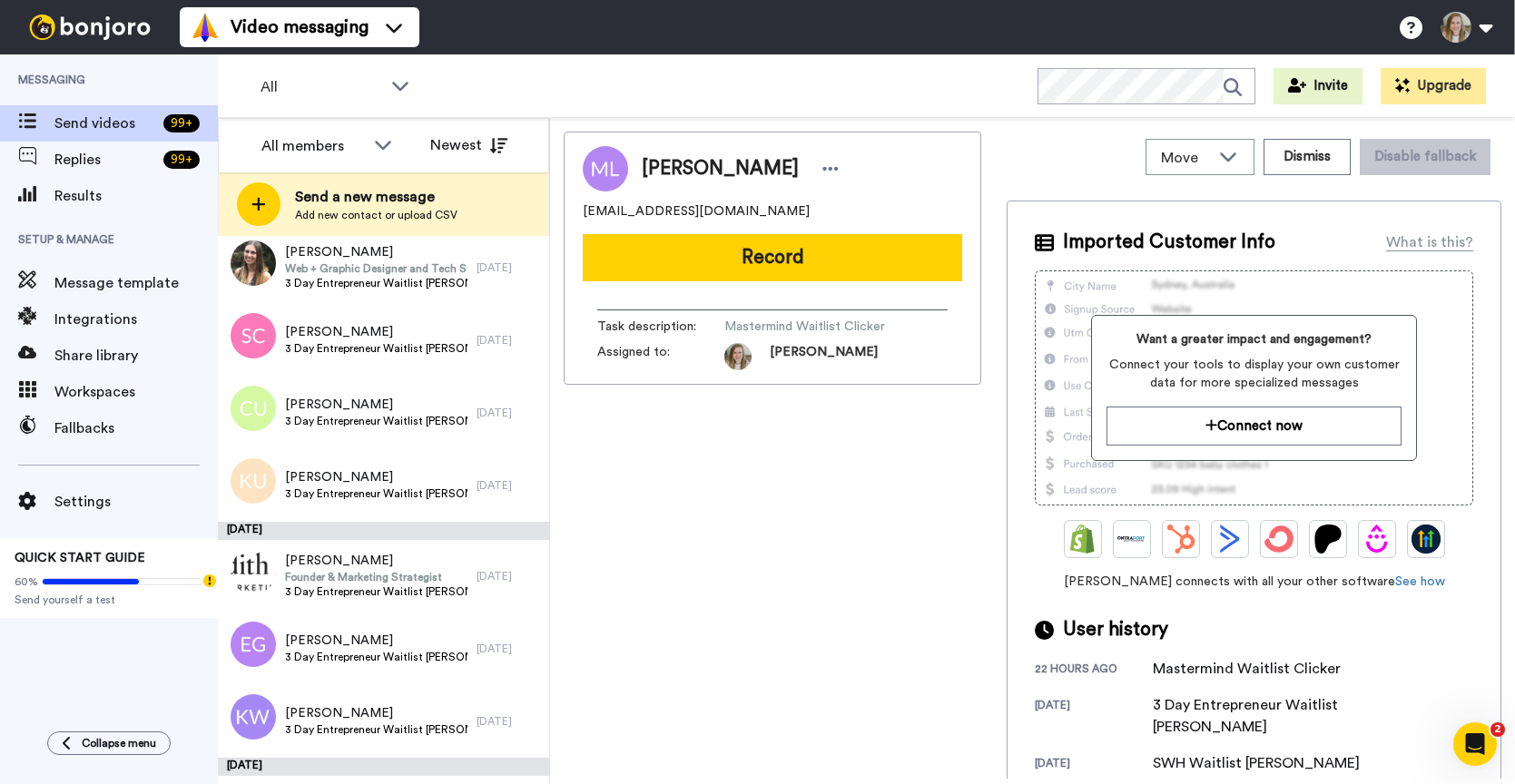
scroll to position [305, 0]
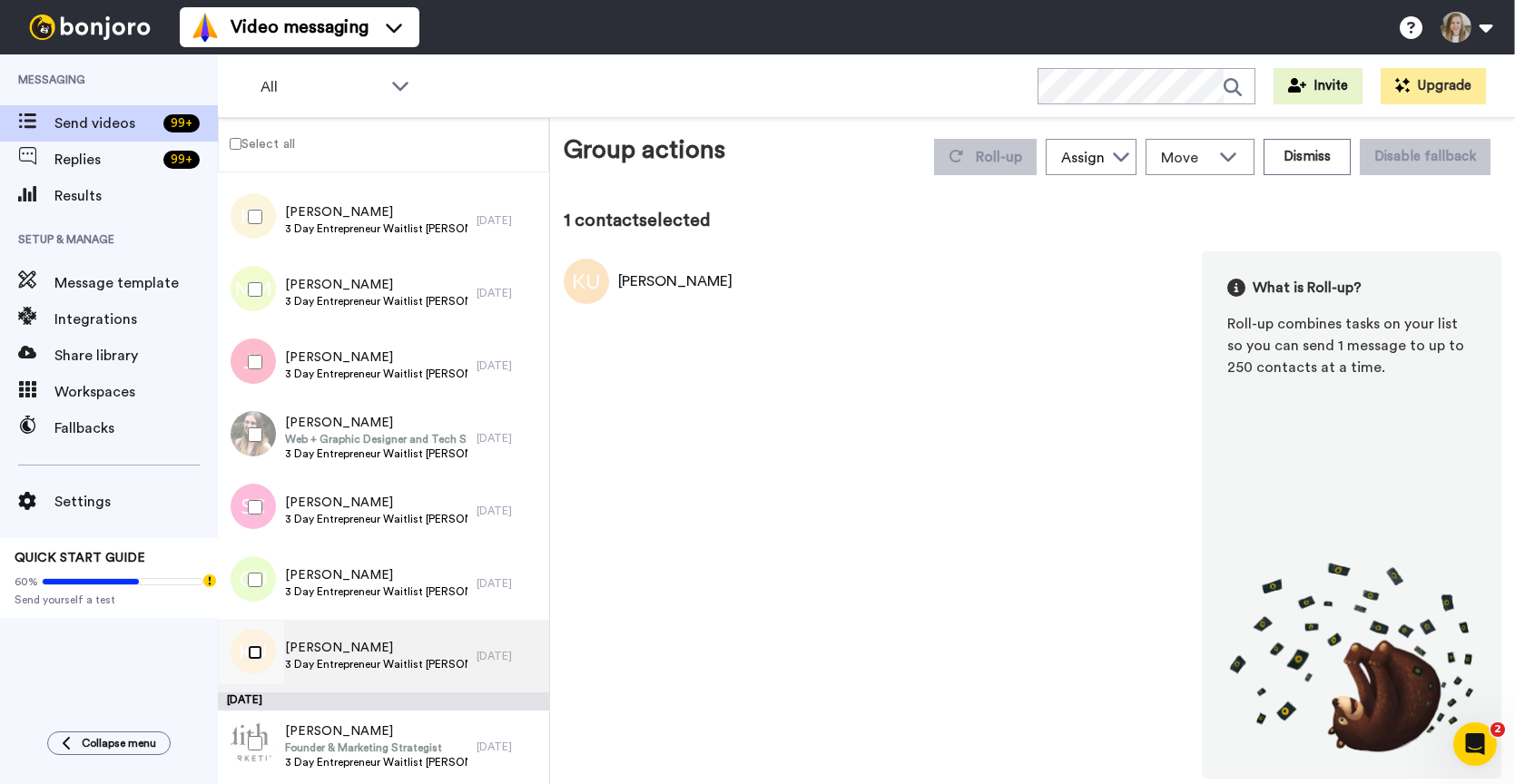
scroll to position [44, 0]
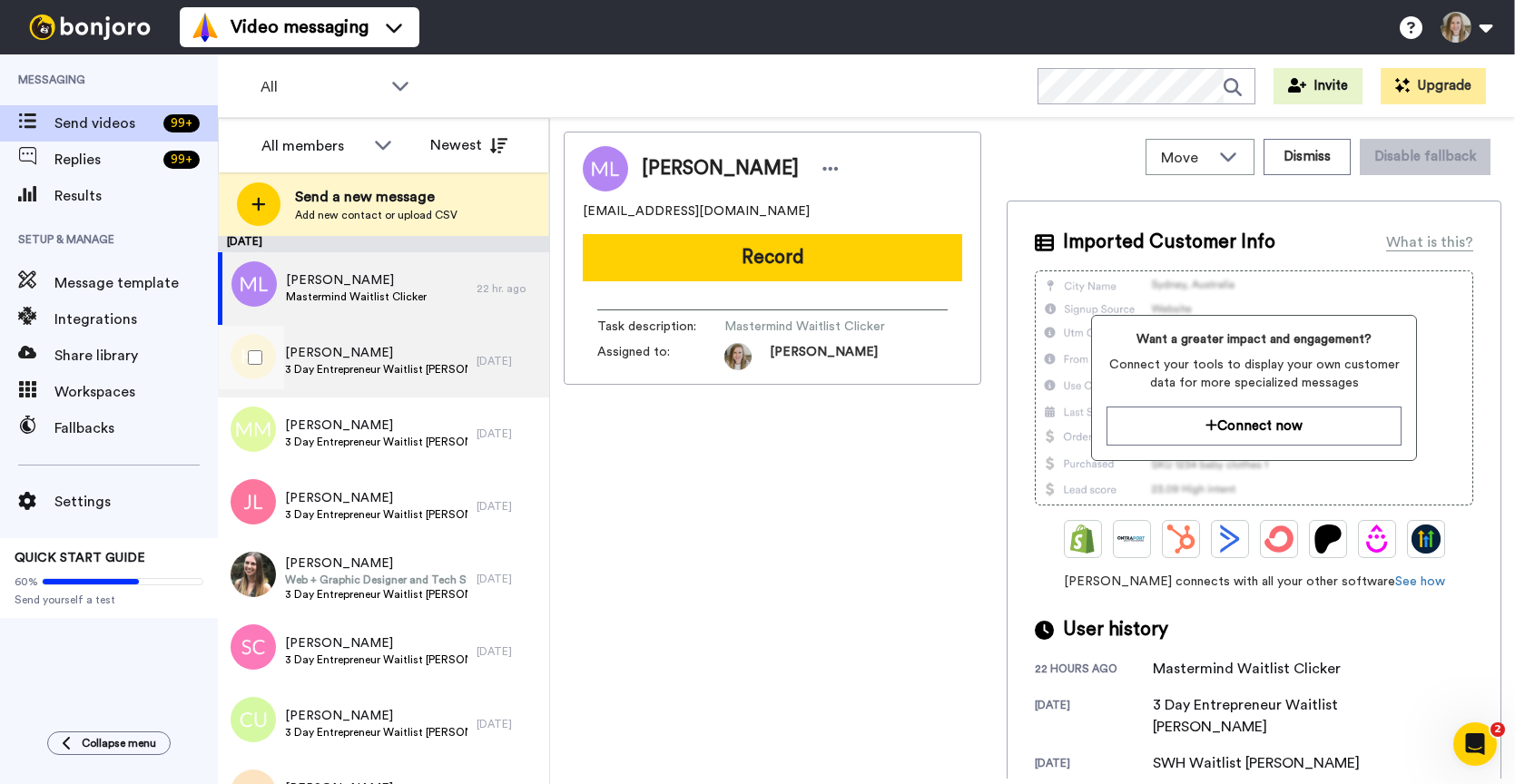
scroll to position [1, 0]
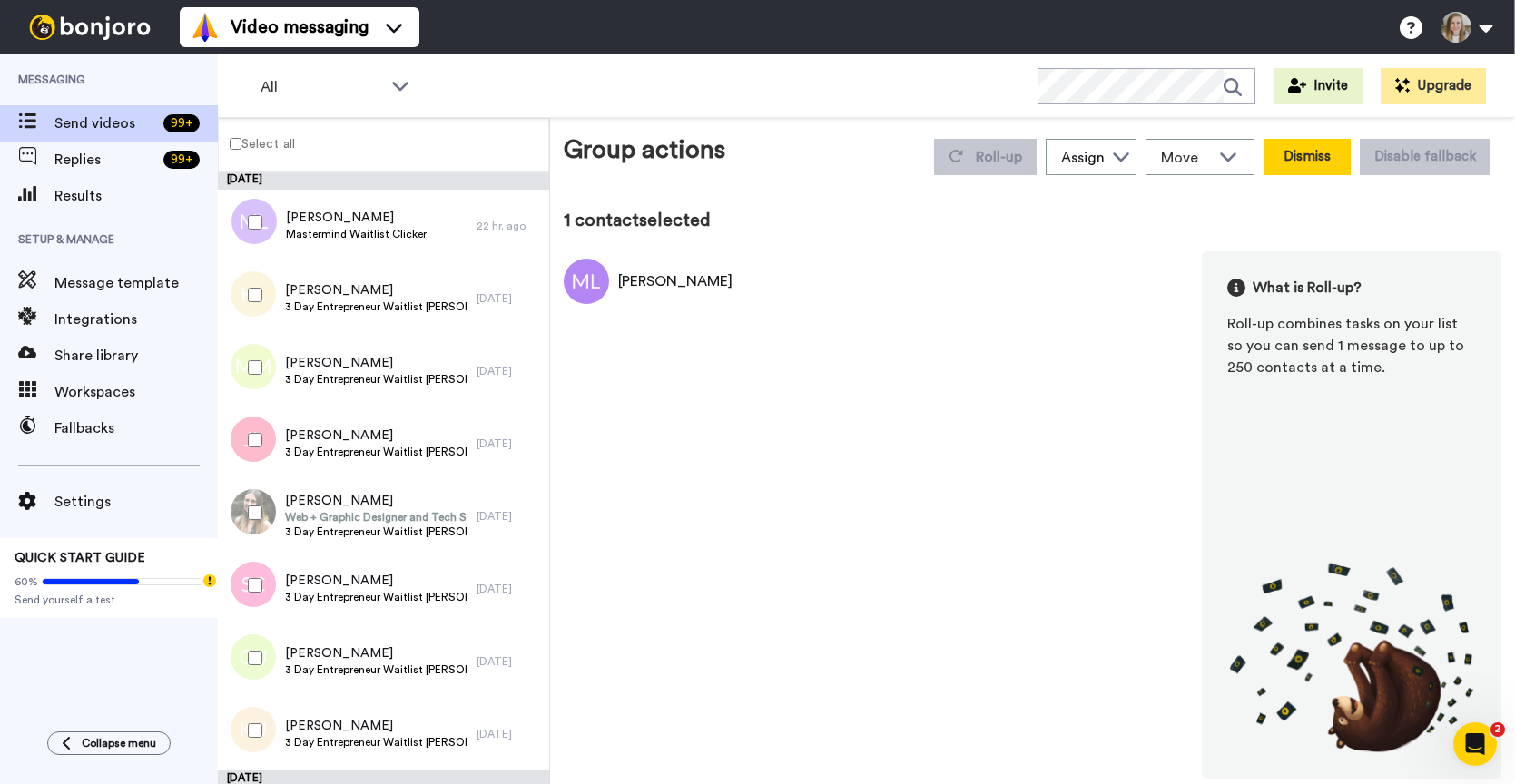
click at [1341, 152] on button "Dismiss" at bounding box center [1307, 156] width 87 height 36
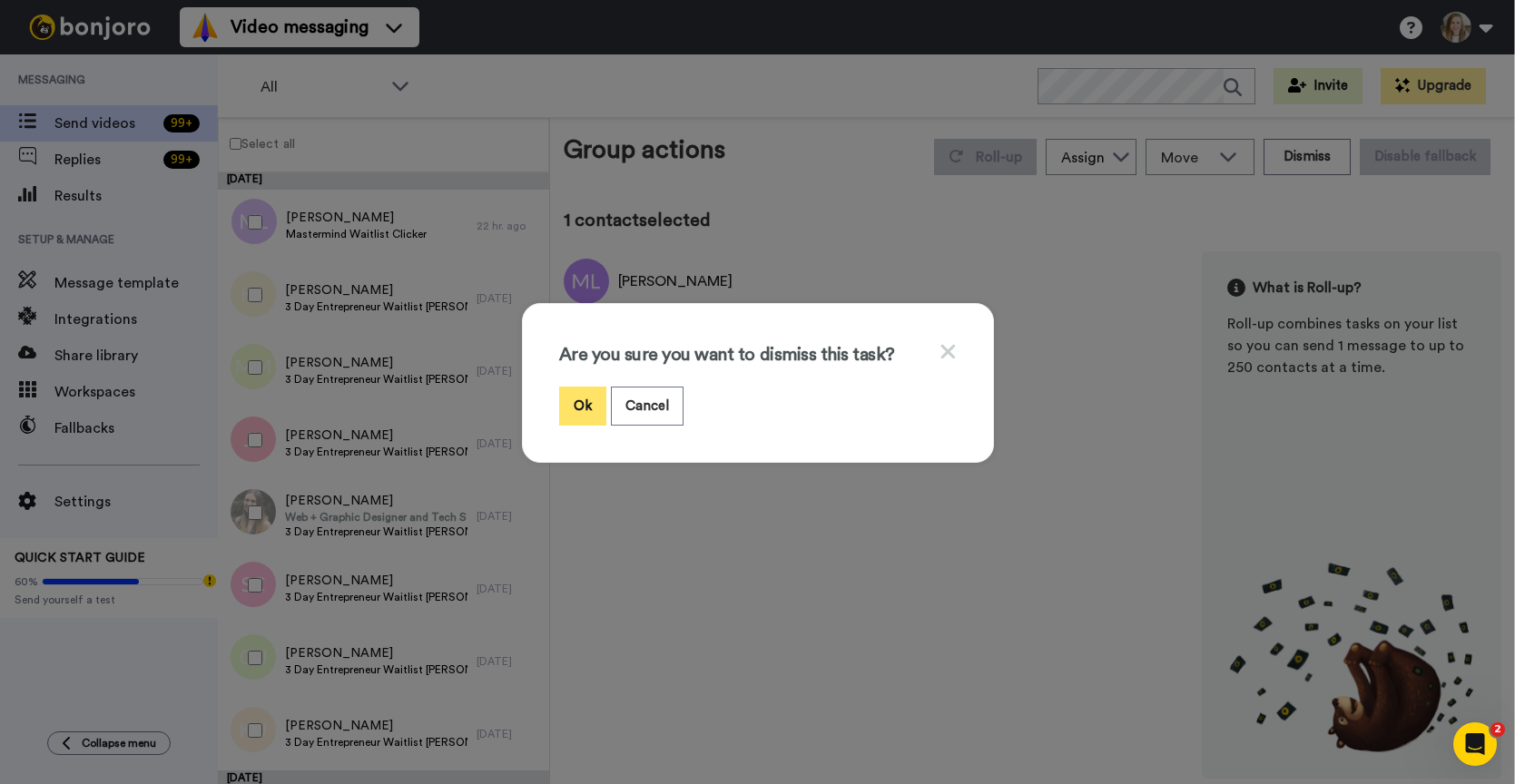
click at [582, 407] on button "Ok" at bounding box center [582, 406] width 47 height 39
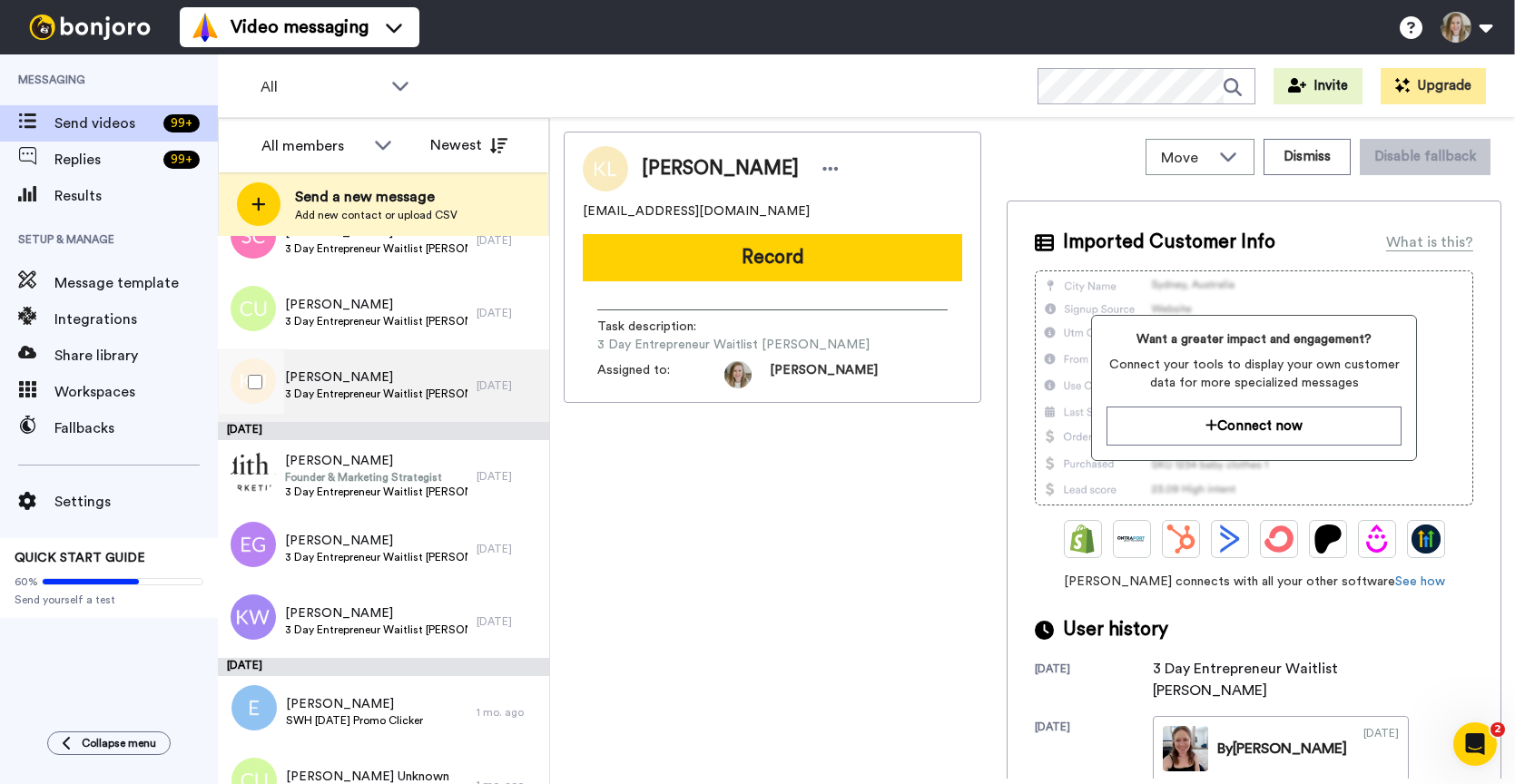
scroll to position [342, 0]
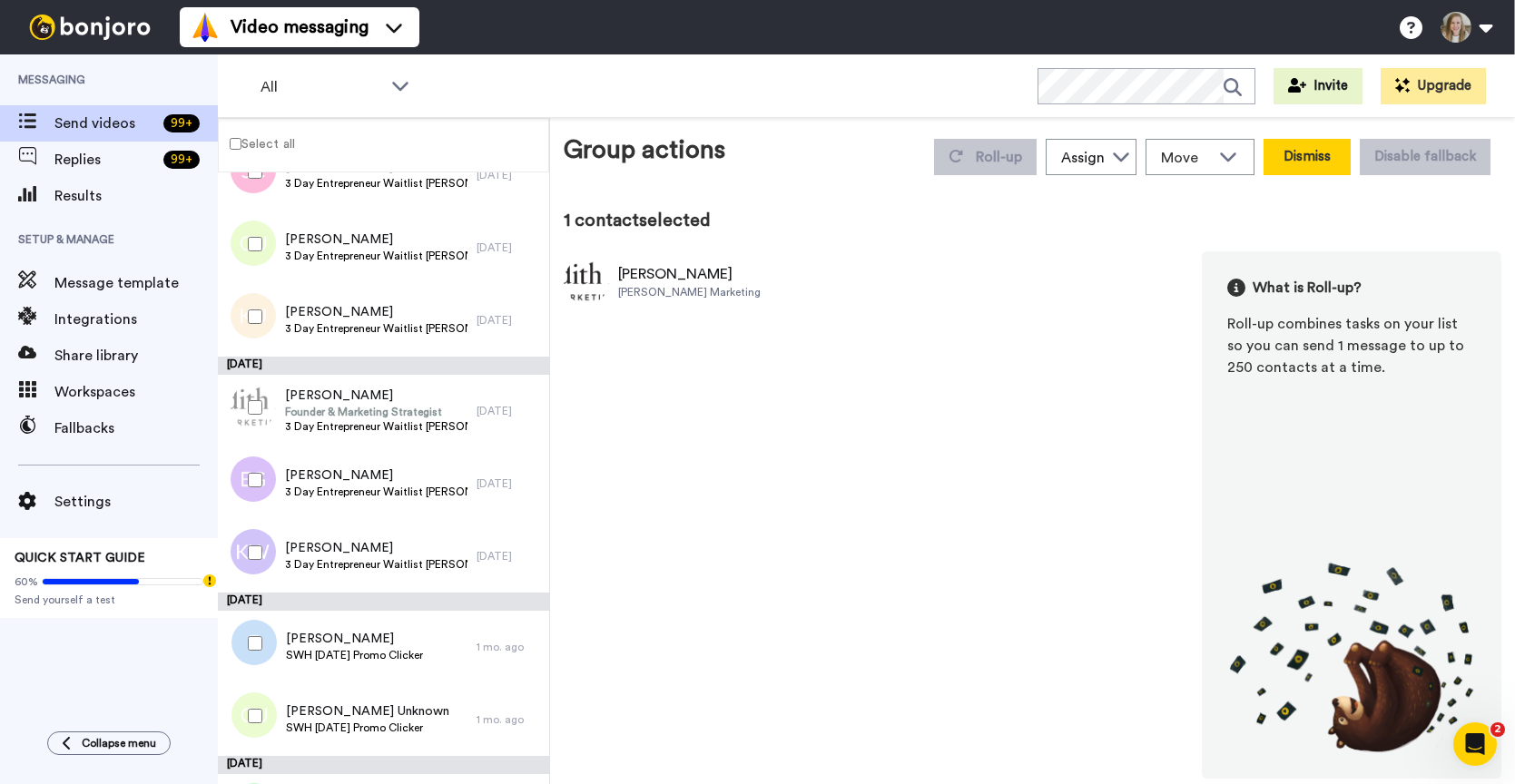
click at [1304, 164] on button "Dismiss" at bounding box center [1307, 156] width 87 height 36
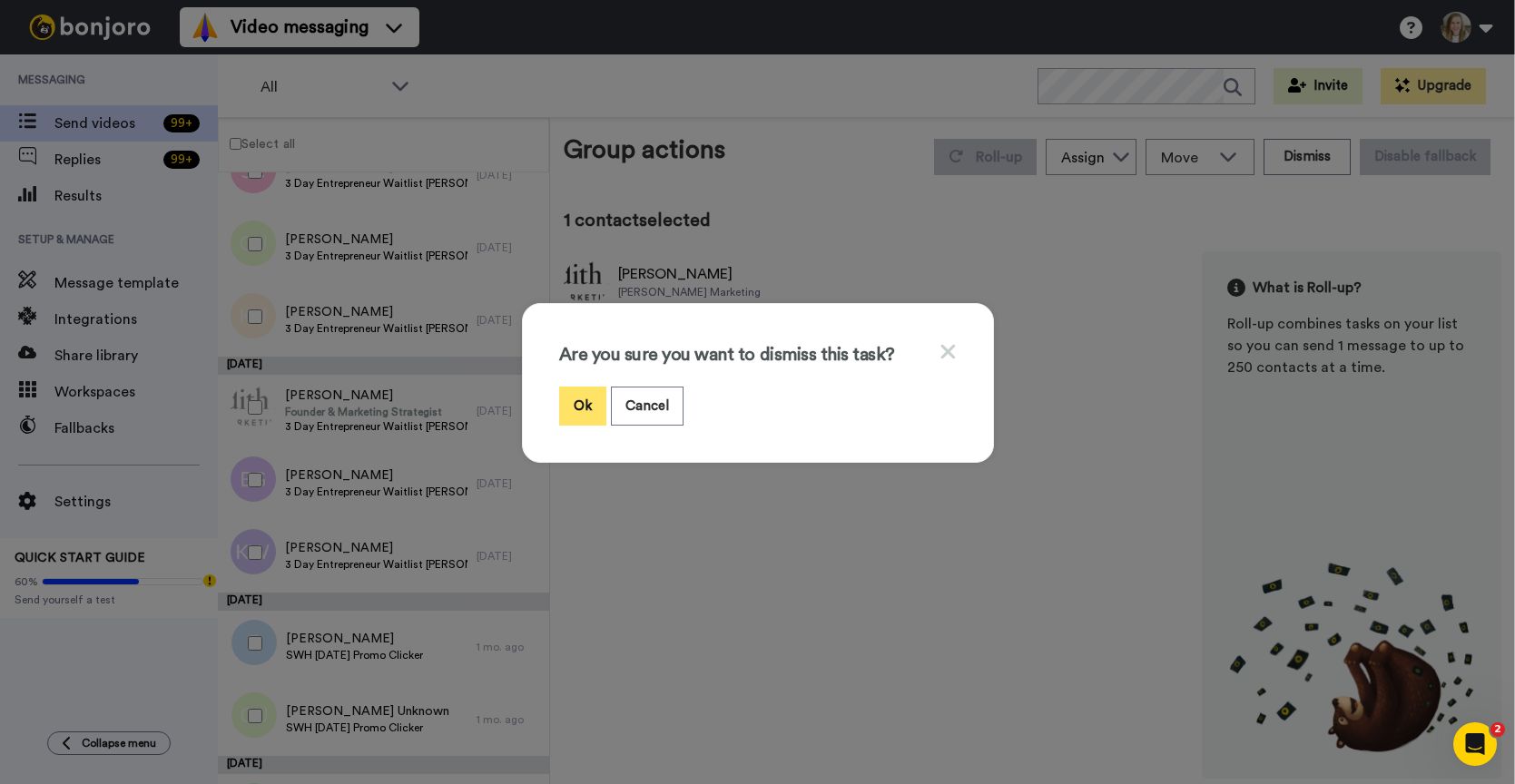
click at [585, 398] on button "Ok" at bounding box center [582, 406] width 47 height 39
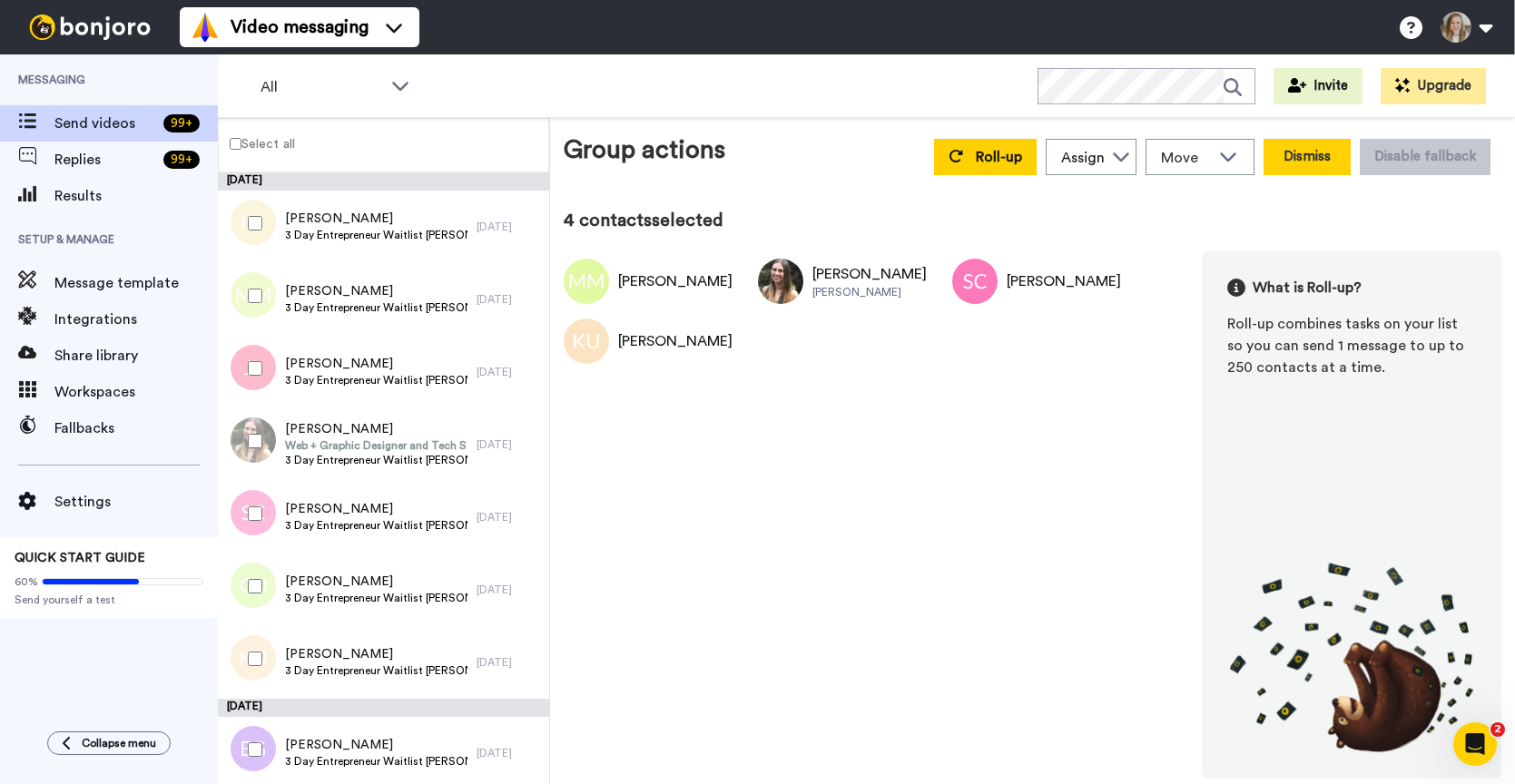
click at [1342, 152] on button "Dismiss" at bounding box center [1307, 156] width 87 height 36
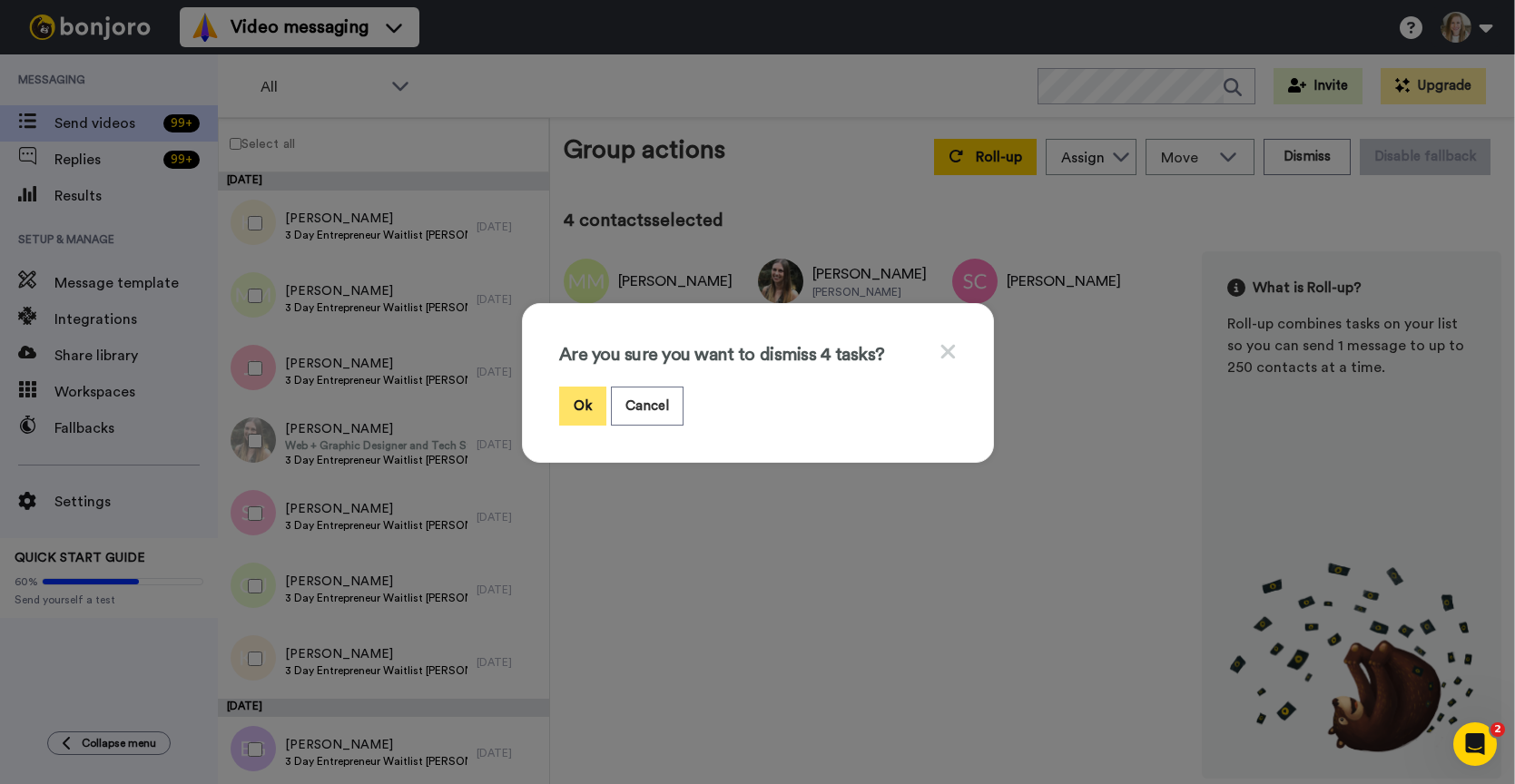
click at [587, 405] on button "Ok" at bounding box center [582, 406] width 47 height 39
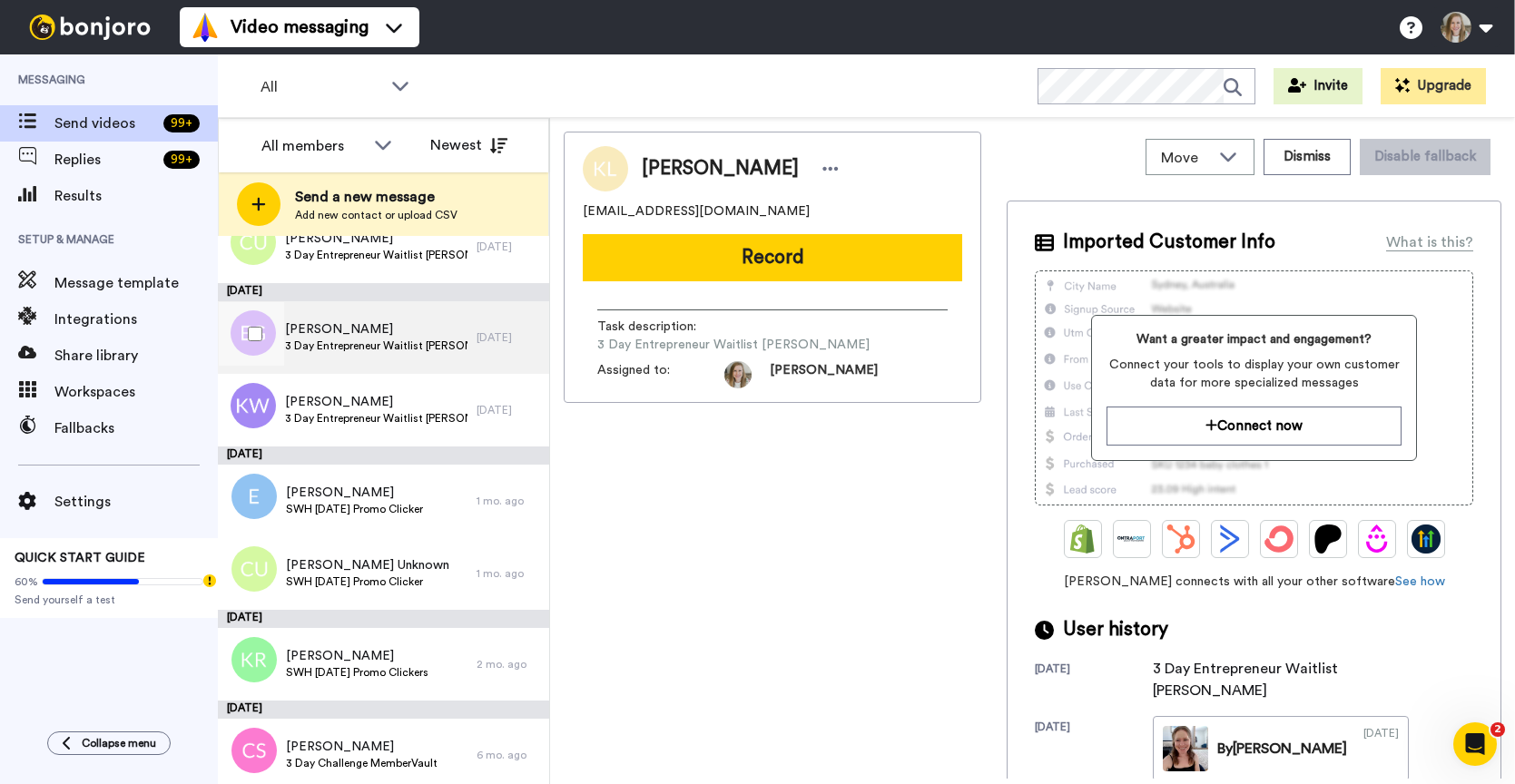
scroll to position [363, 0]
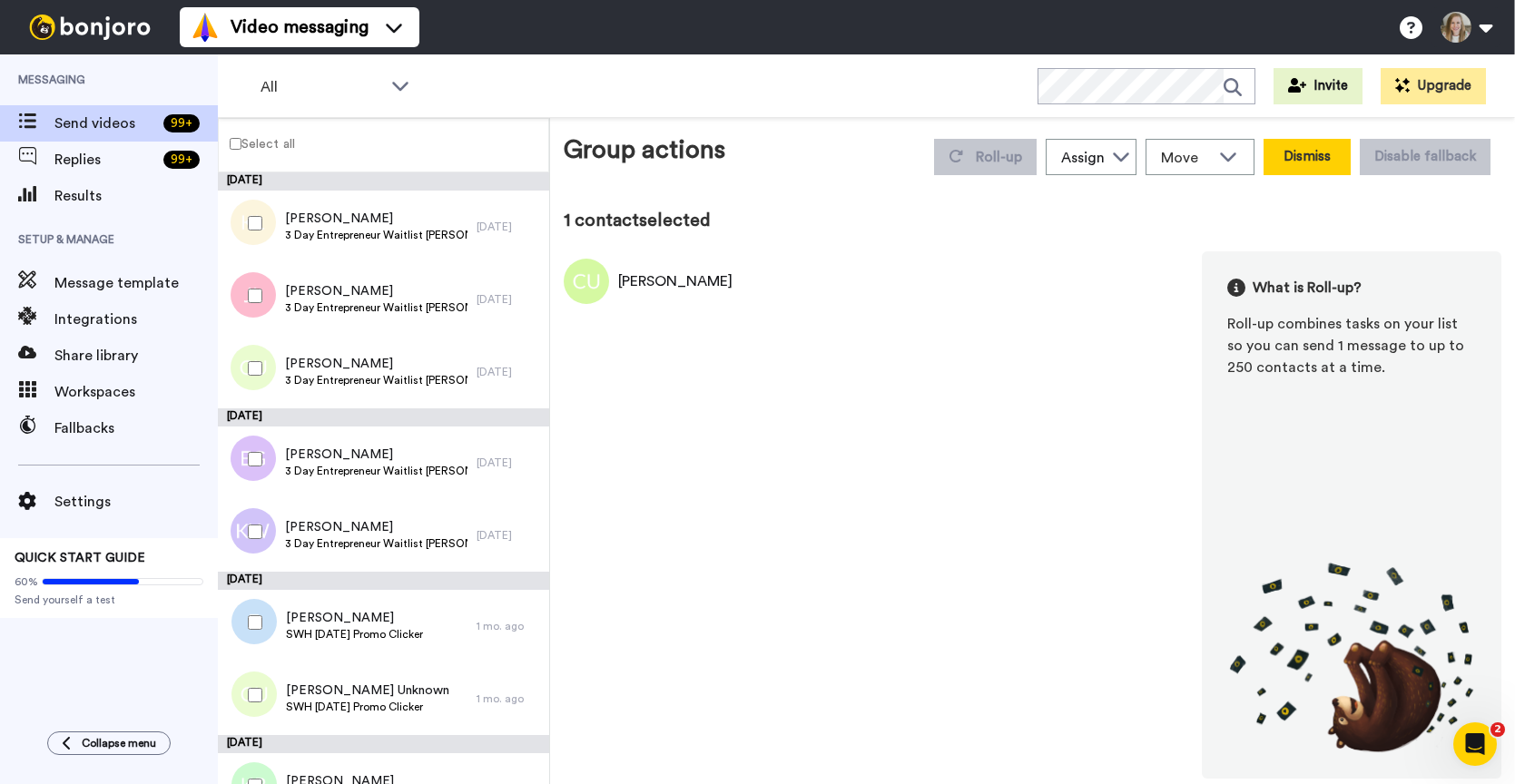
click at [1287, 154] on button "Dismiss" at bounding box center [1307, 156] width 87 height 36
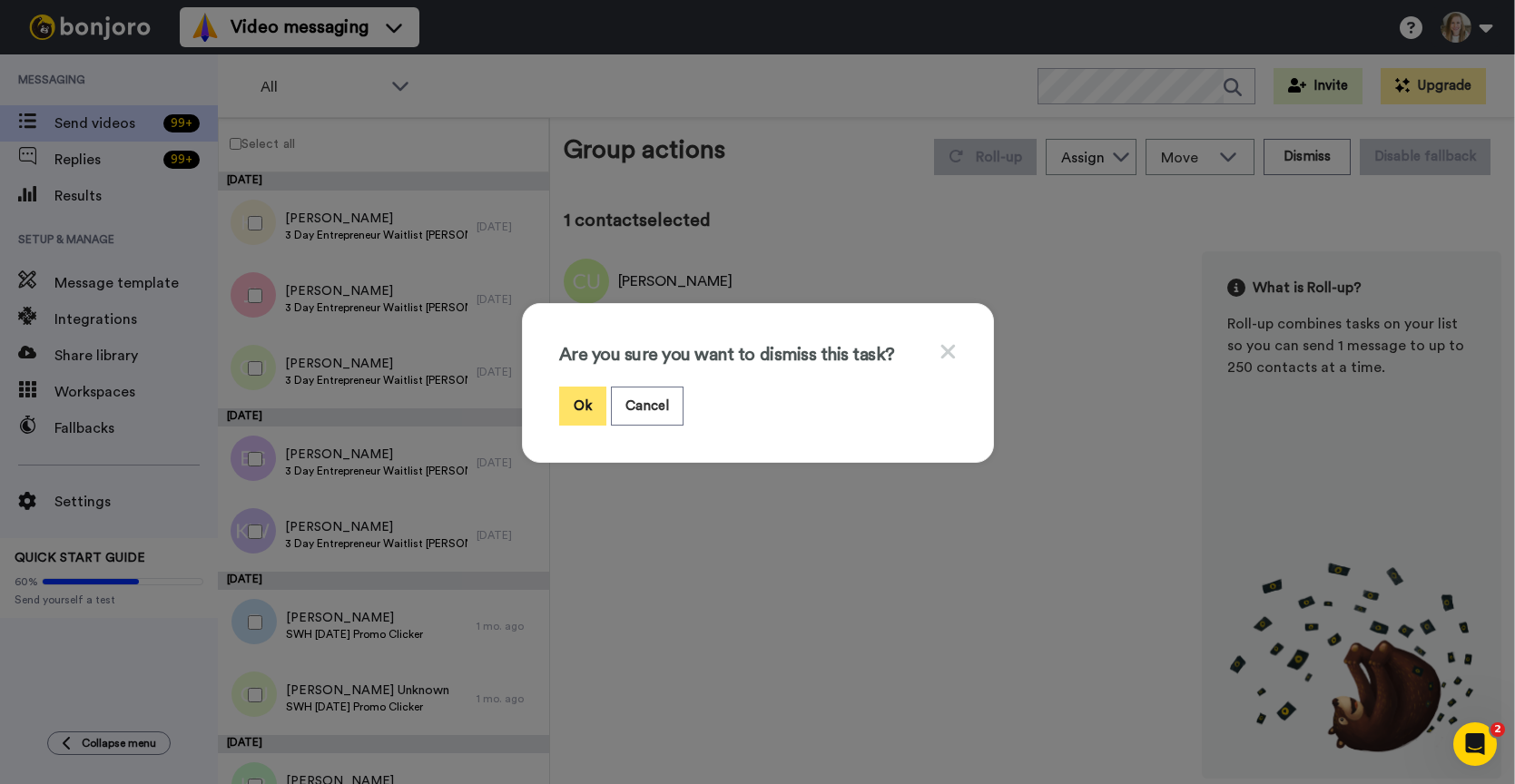
click at [591, 403] on button "Ok" at bounding box center [582, 406] width 47 height 39
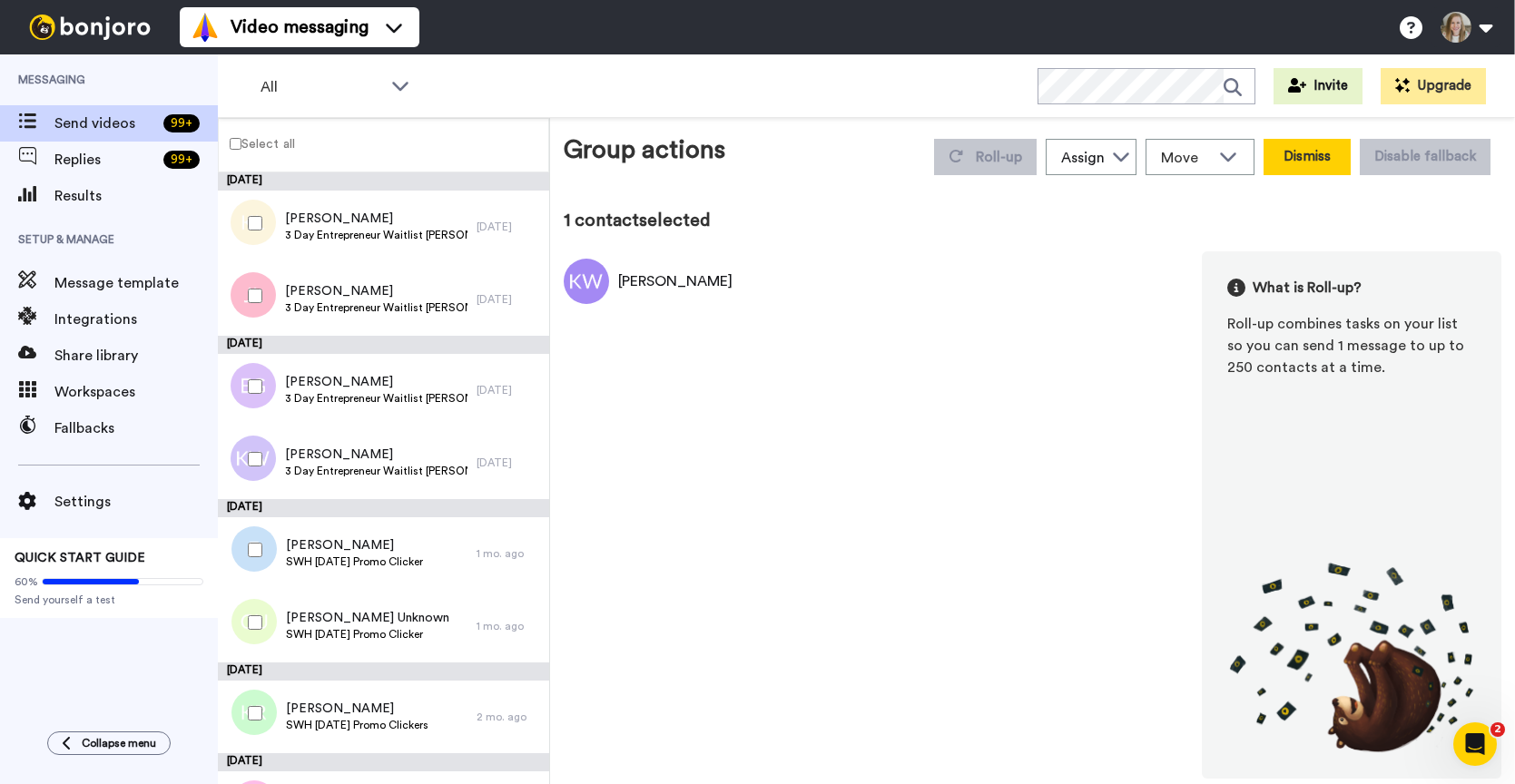
click at [1289, 145] on button "Dismiss" at bounding box center [1307, 156] width 87 height 36
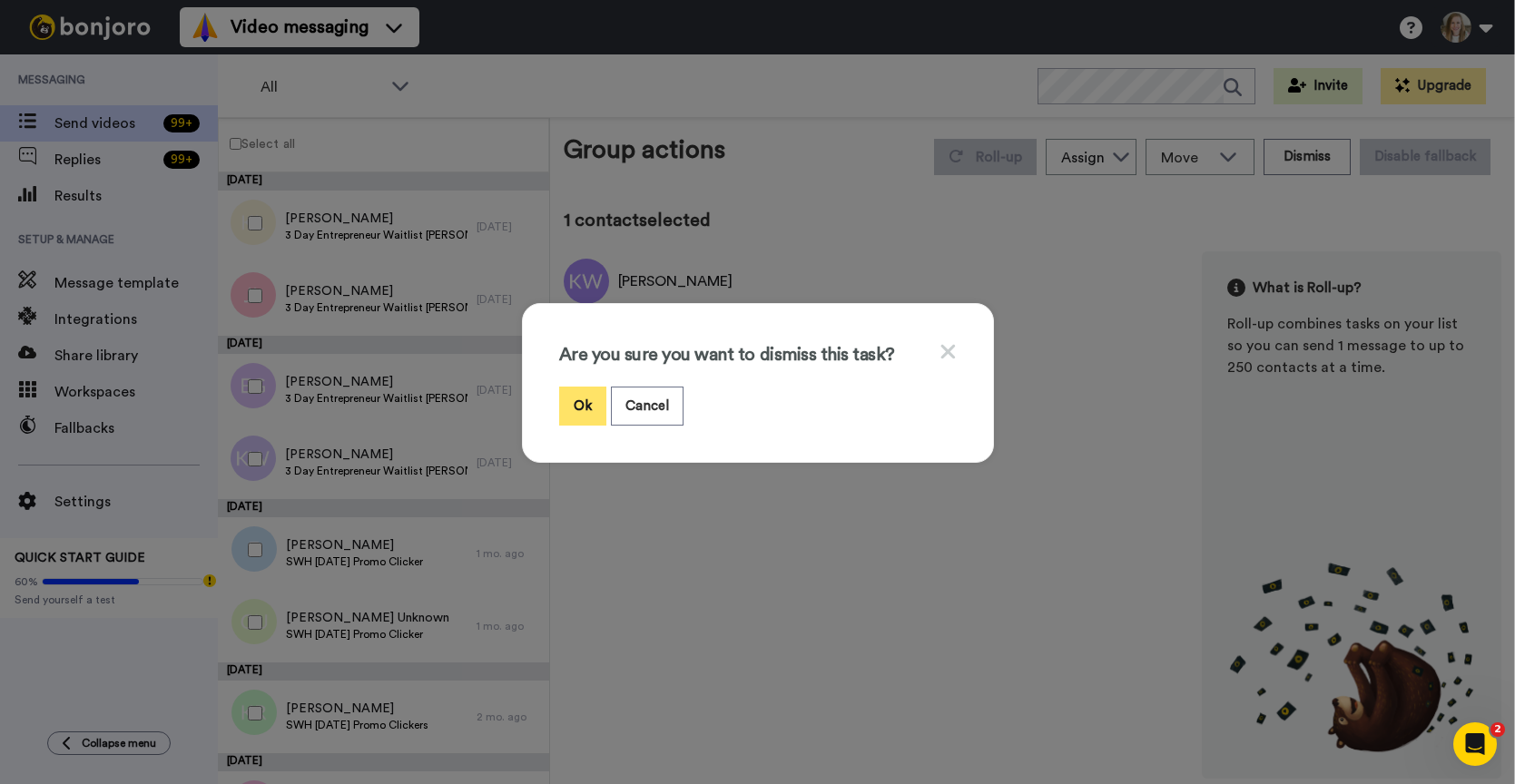
click at [569, 403] on button "Ok" at bounding box center [582, 406] width 47 height 39
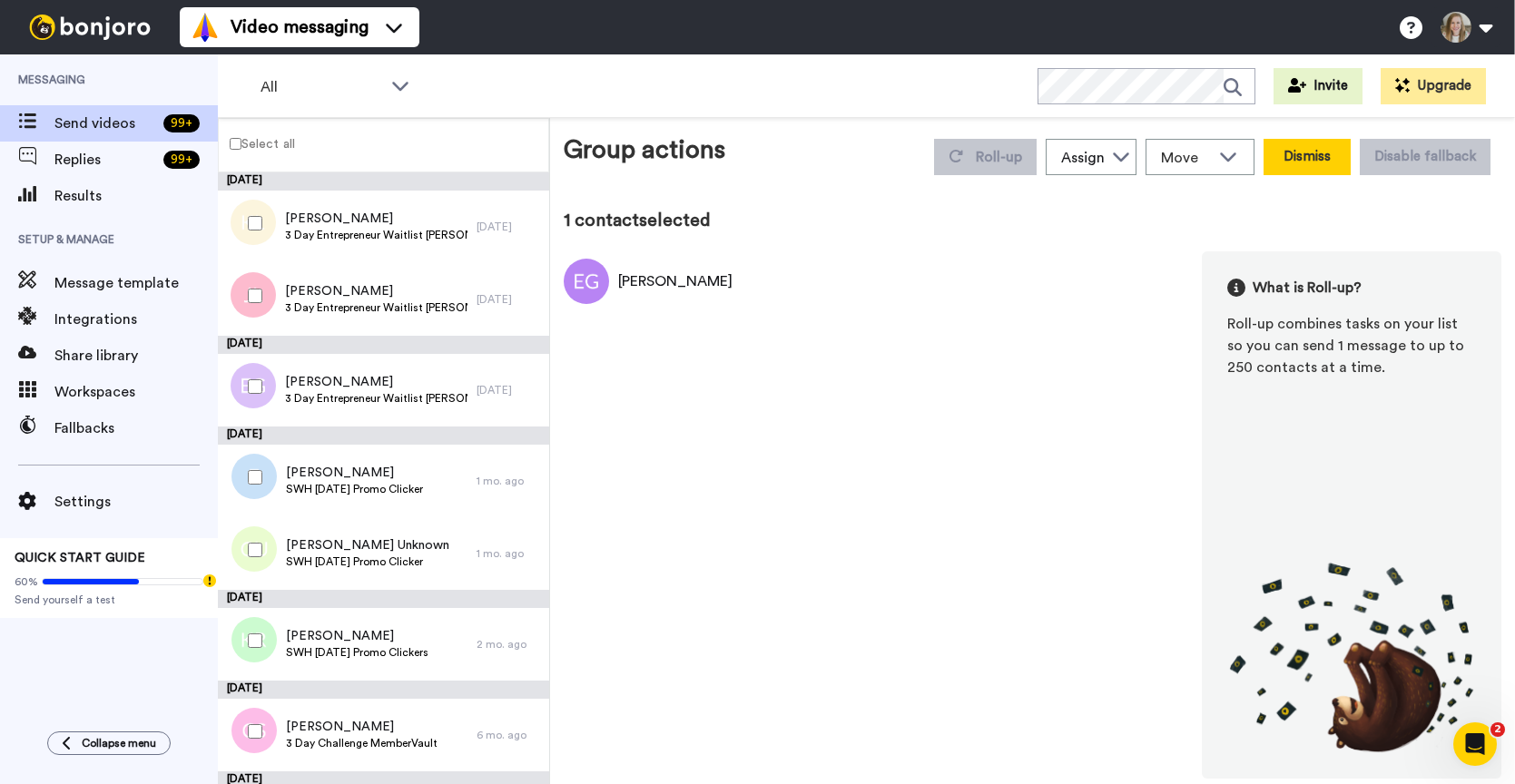
click at [1321, 163] on button "Dismiss" at bounding box center [1307, 156] width 87 height 36
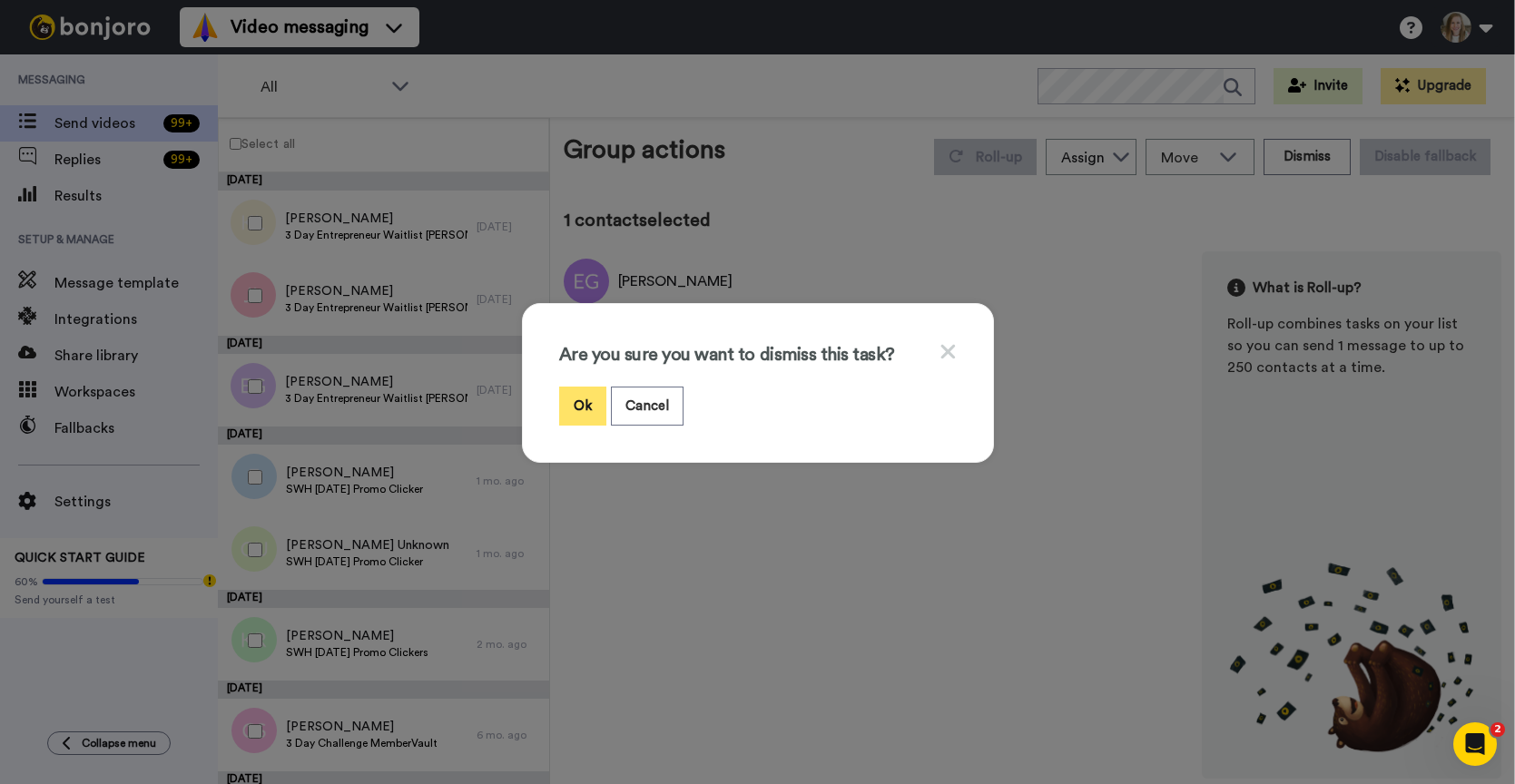
click at [566, 400] on button "Ok" at bounding box center [582, 406] width 47 height 39
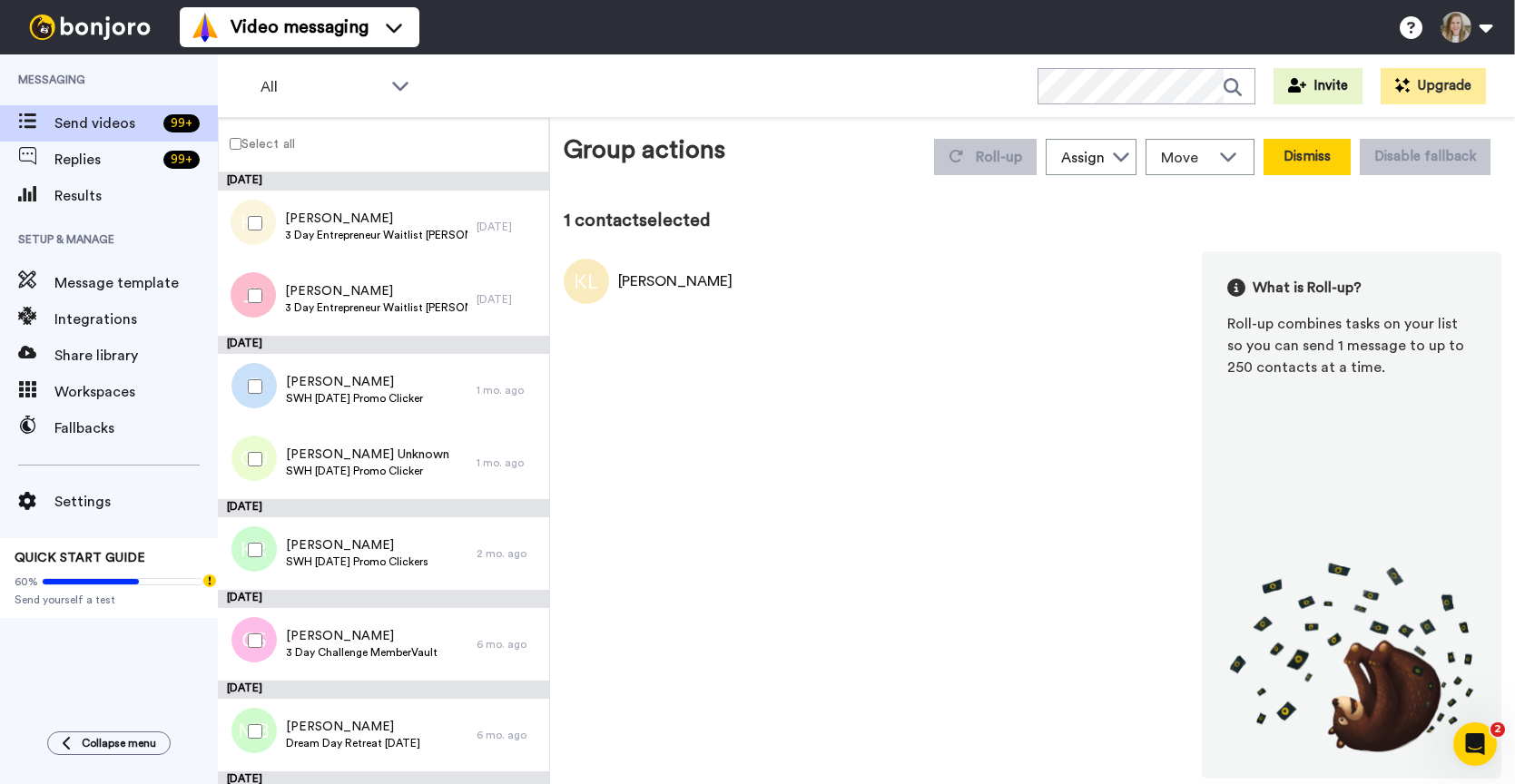
click at [1323, 164] on button "Dismiss" at bounding box center [1307, 156] width 87 height 36
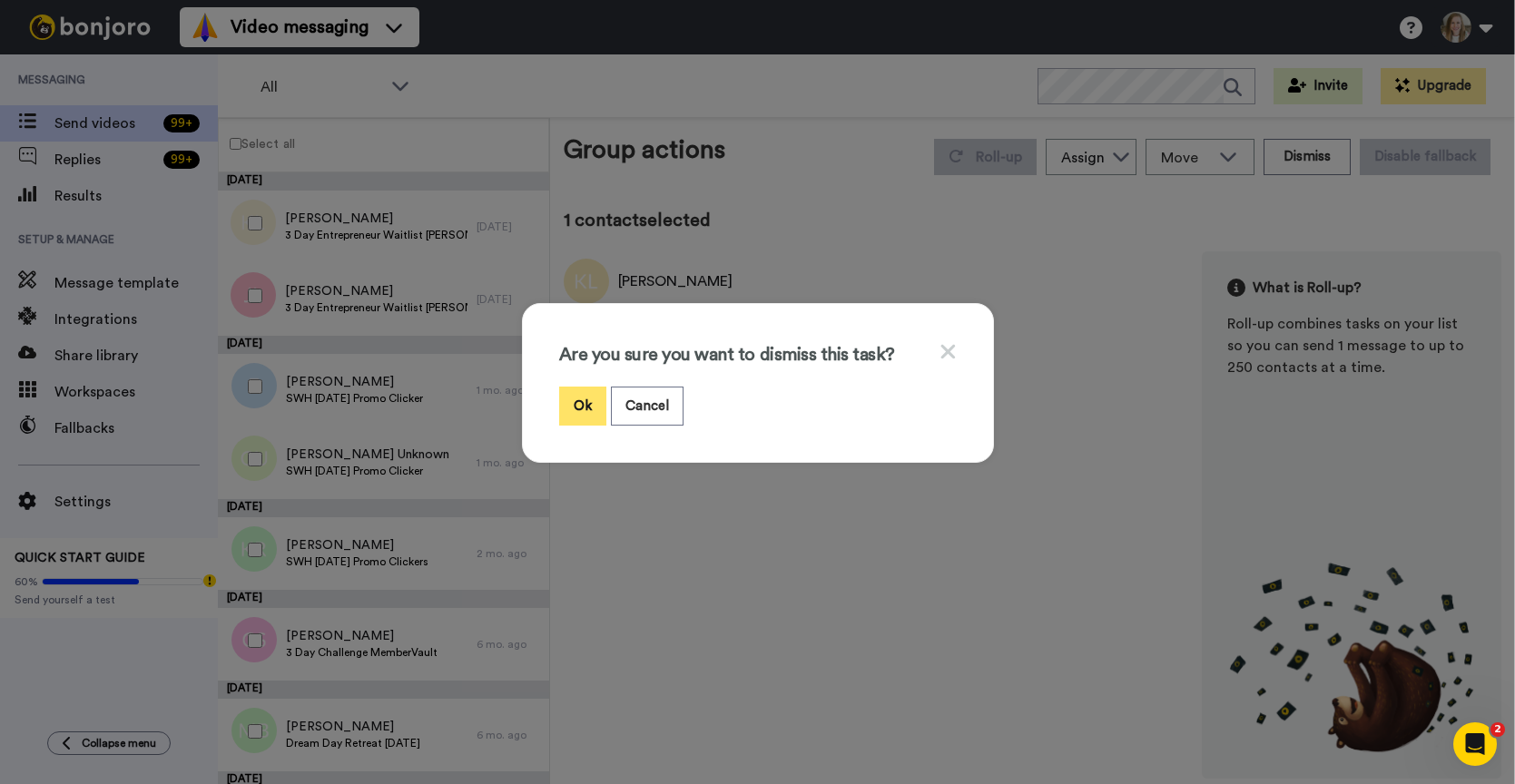
click at [571, 390] on button "Ok" at bounding box center [582, 406] width 47 height 39
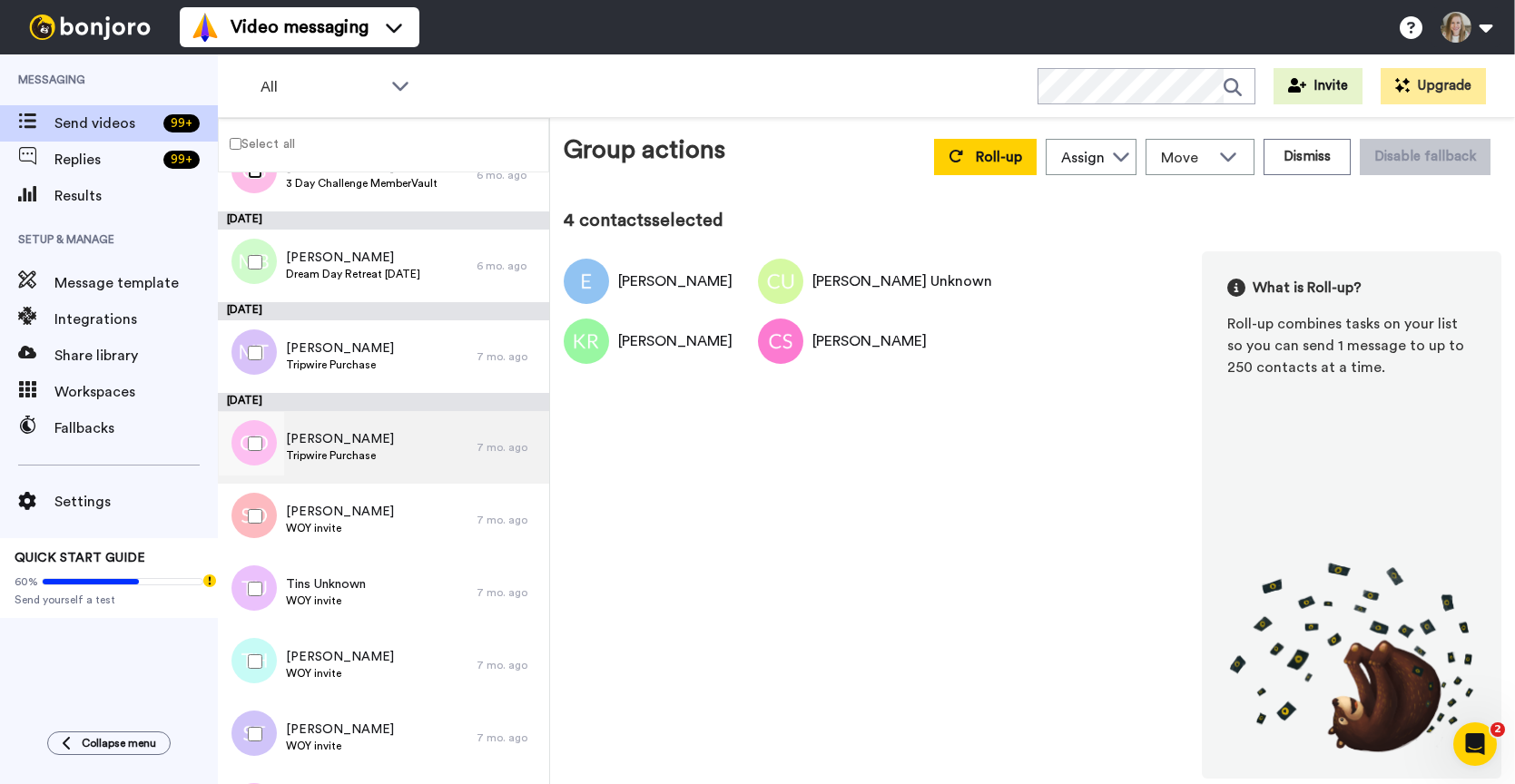
scroll to position [399, 0]
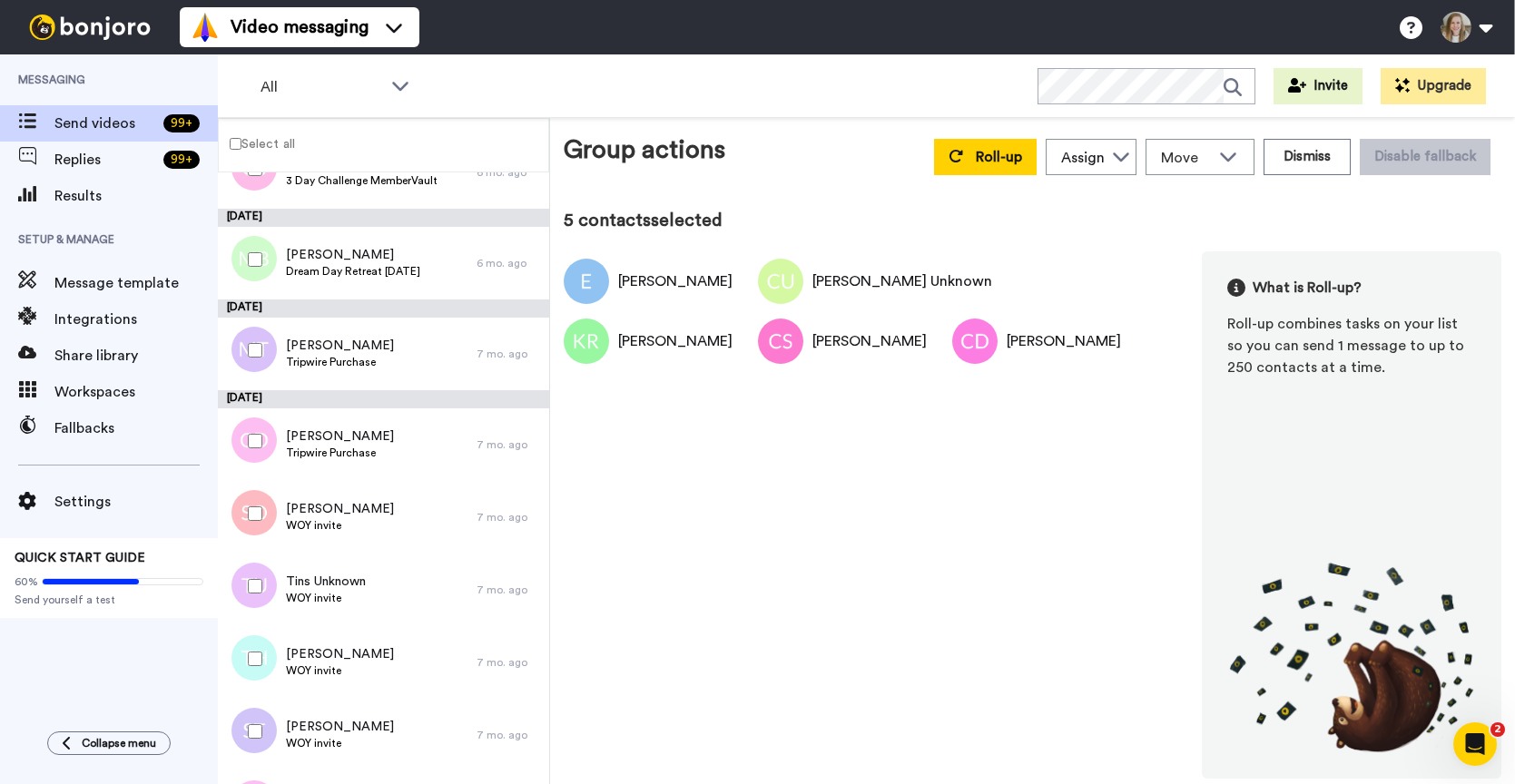
click at [249, 524] on div at bounding box center [251, 513] width 65 height 63
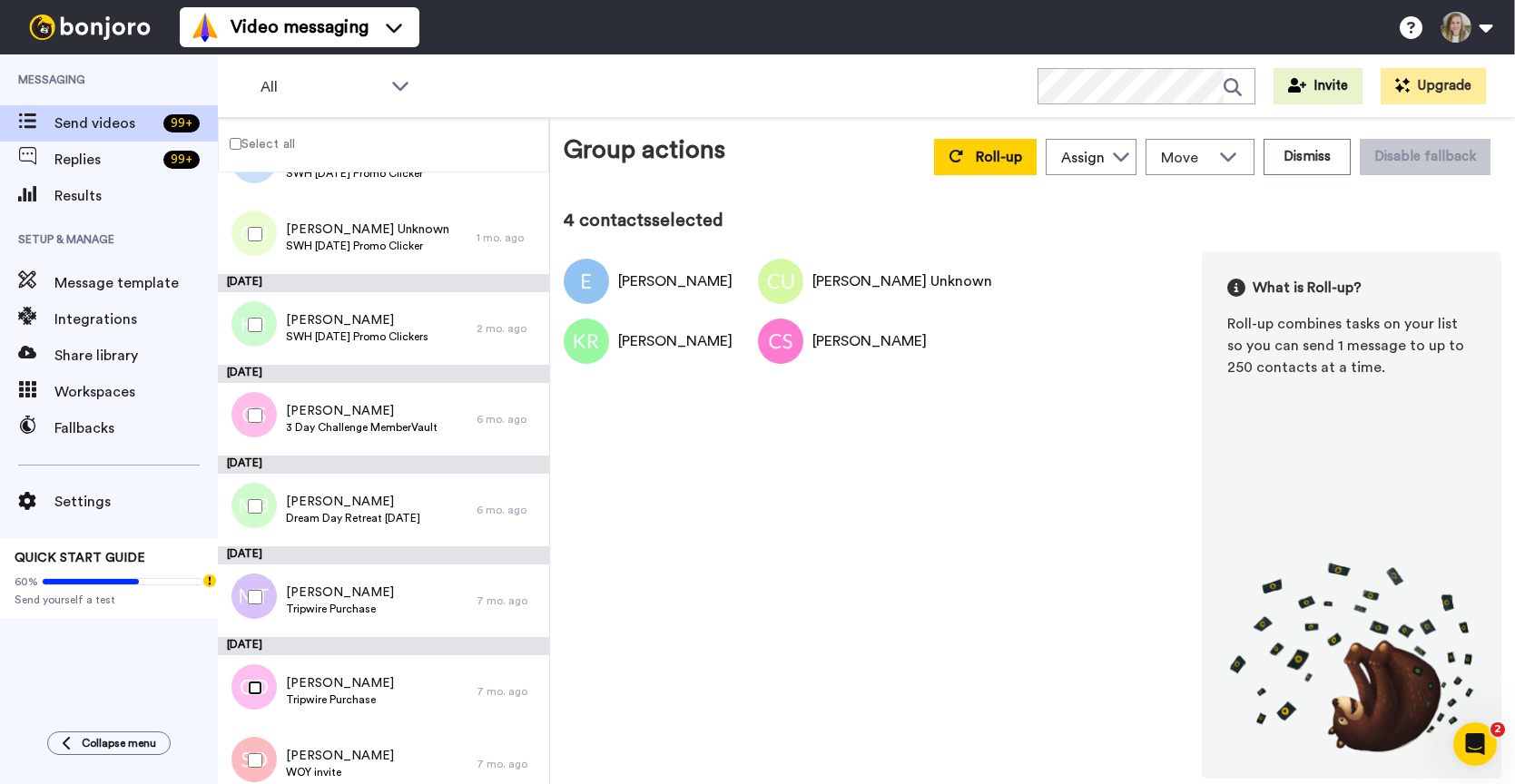
scroll to position [0, 0]
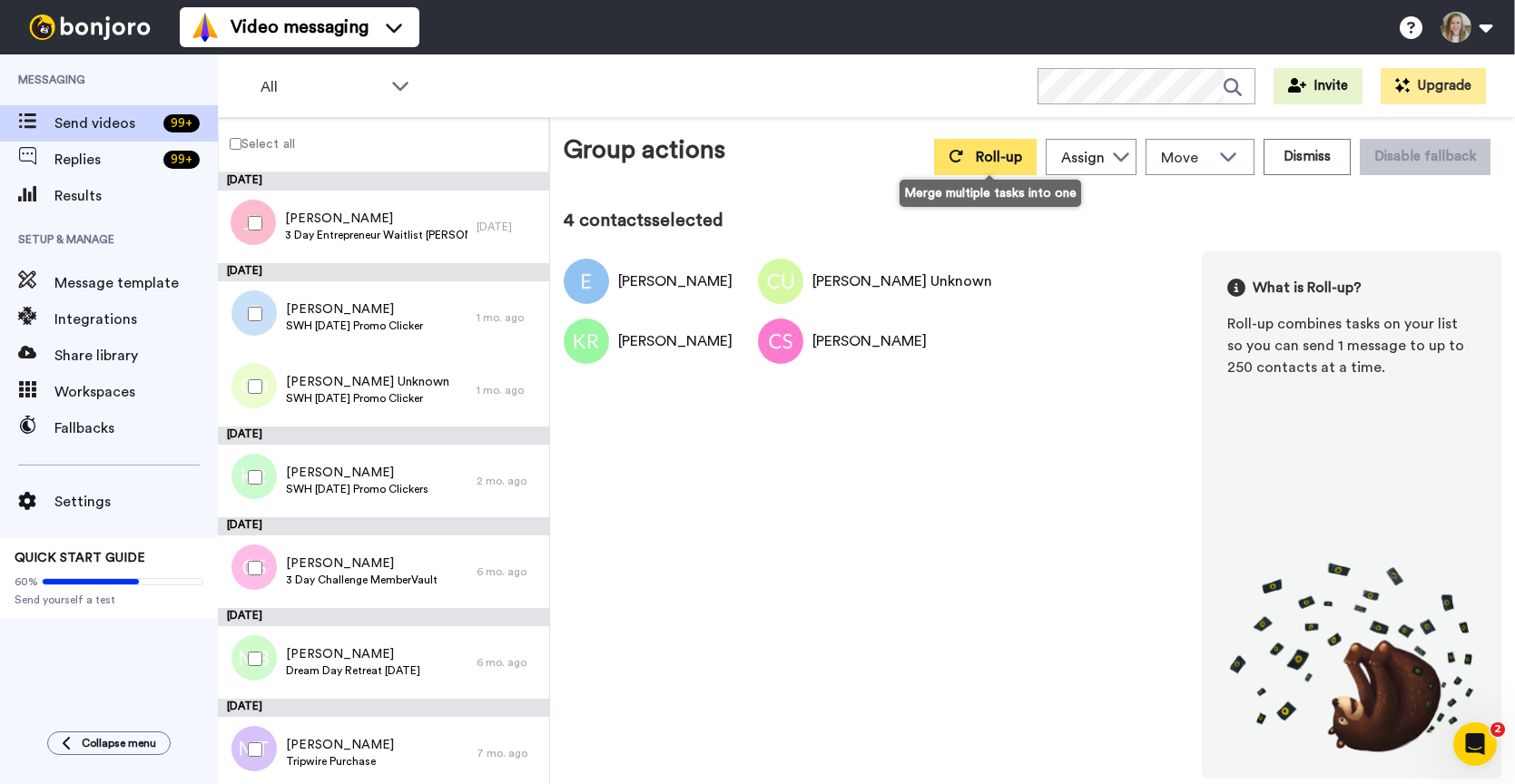
click at [1016, 160] on span "Roll-up" at bounding box center [999, 157] width 46 height 15
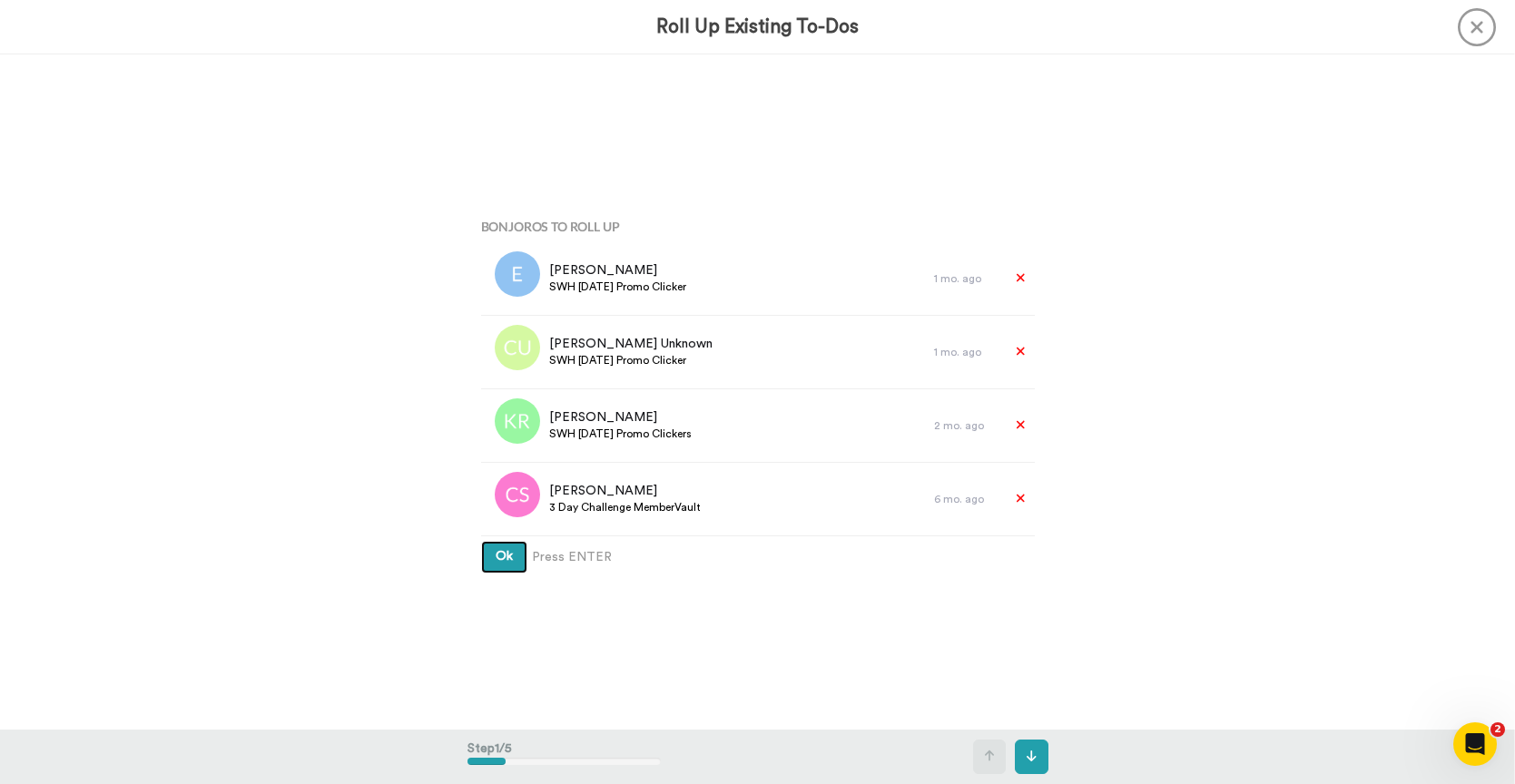
click at [500, 562] on span "Ok" at bounding box center [503, 557] width 17 height 13
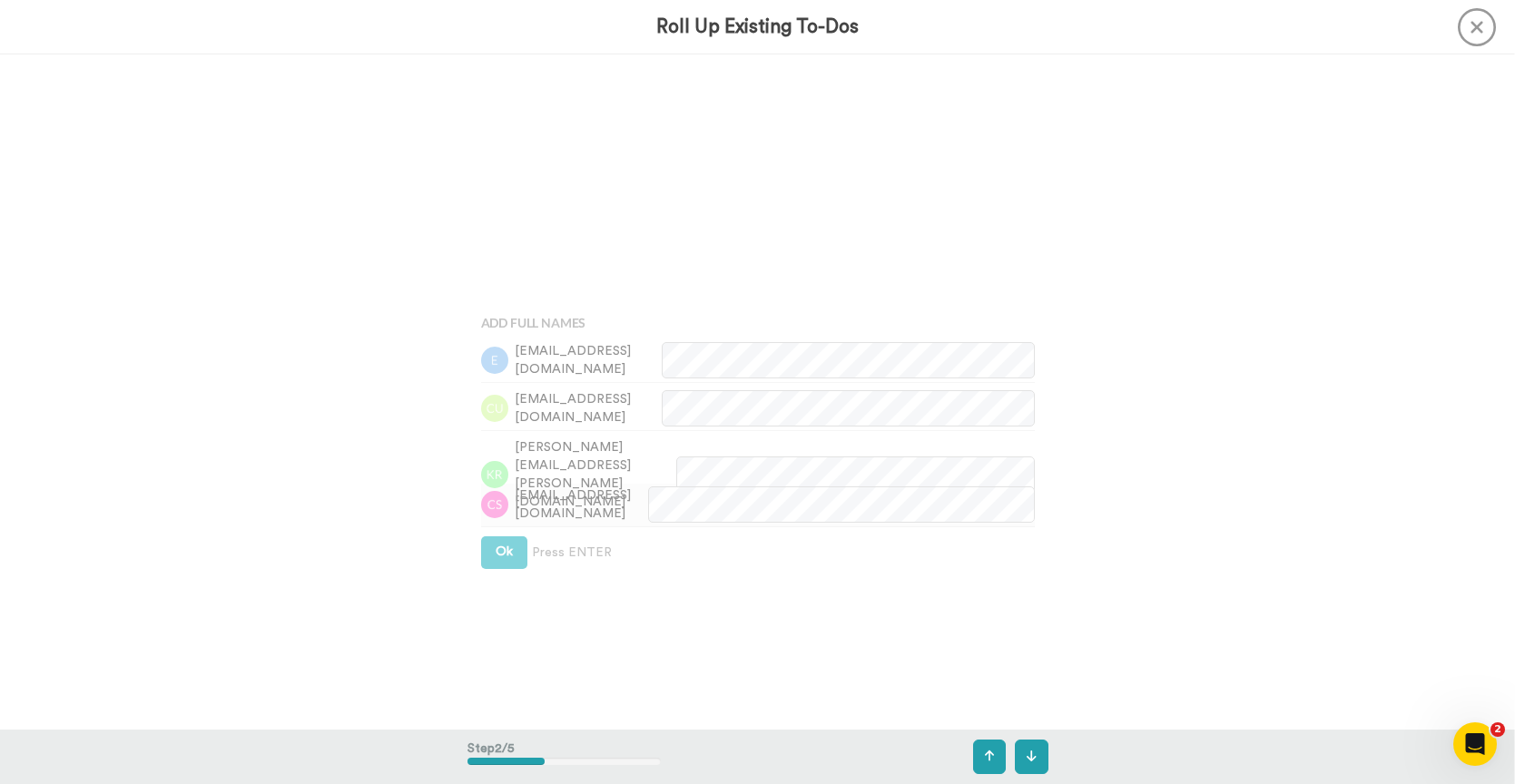
scroll to position [675, 0]
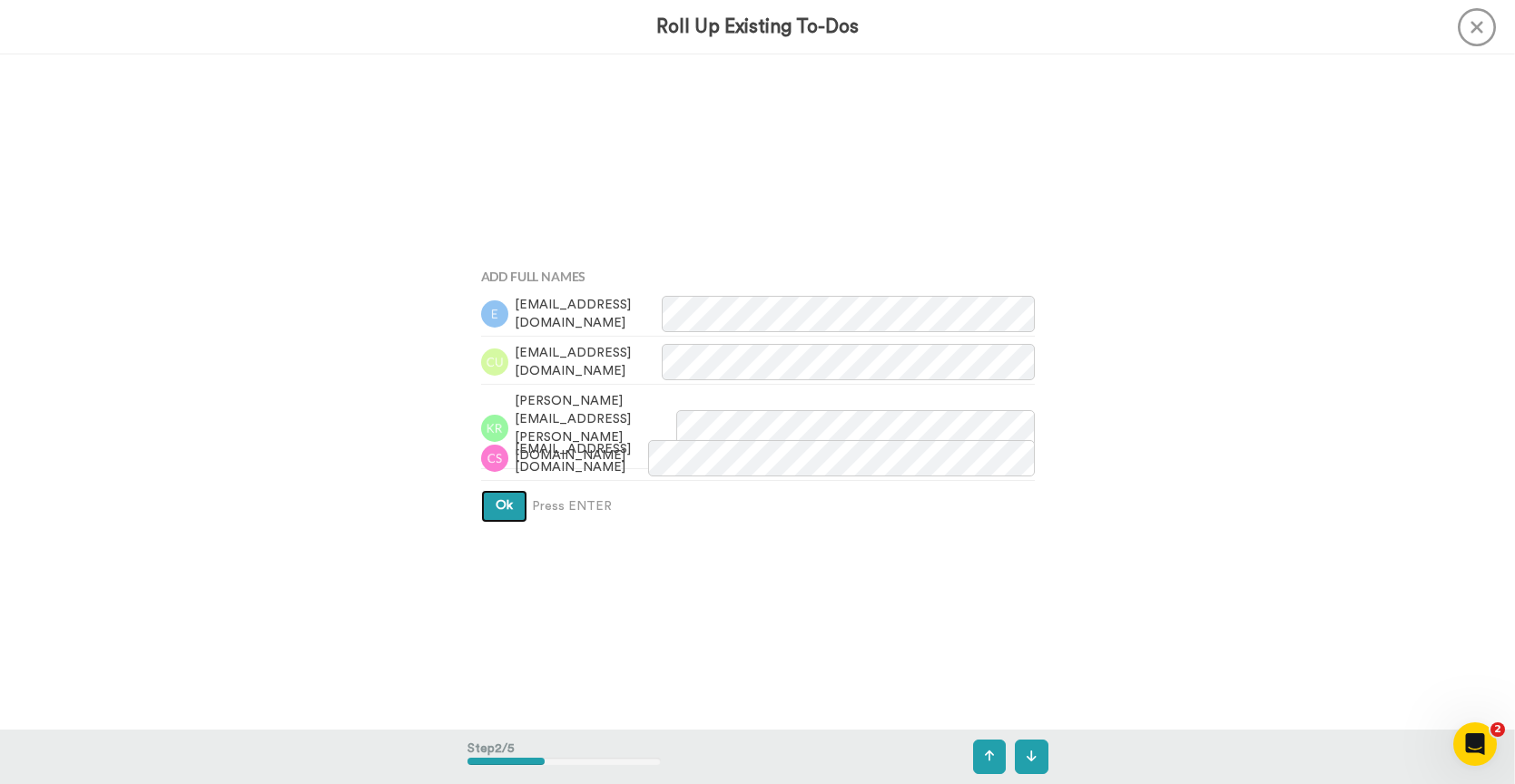
click at [508, 507] on button "Ok" at bounding box center [504, 507] width 46 height 33
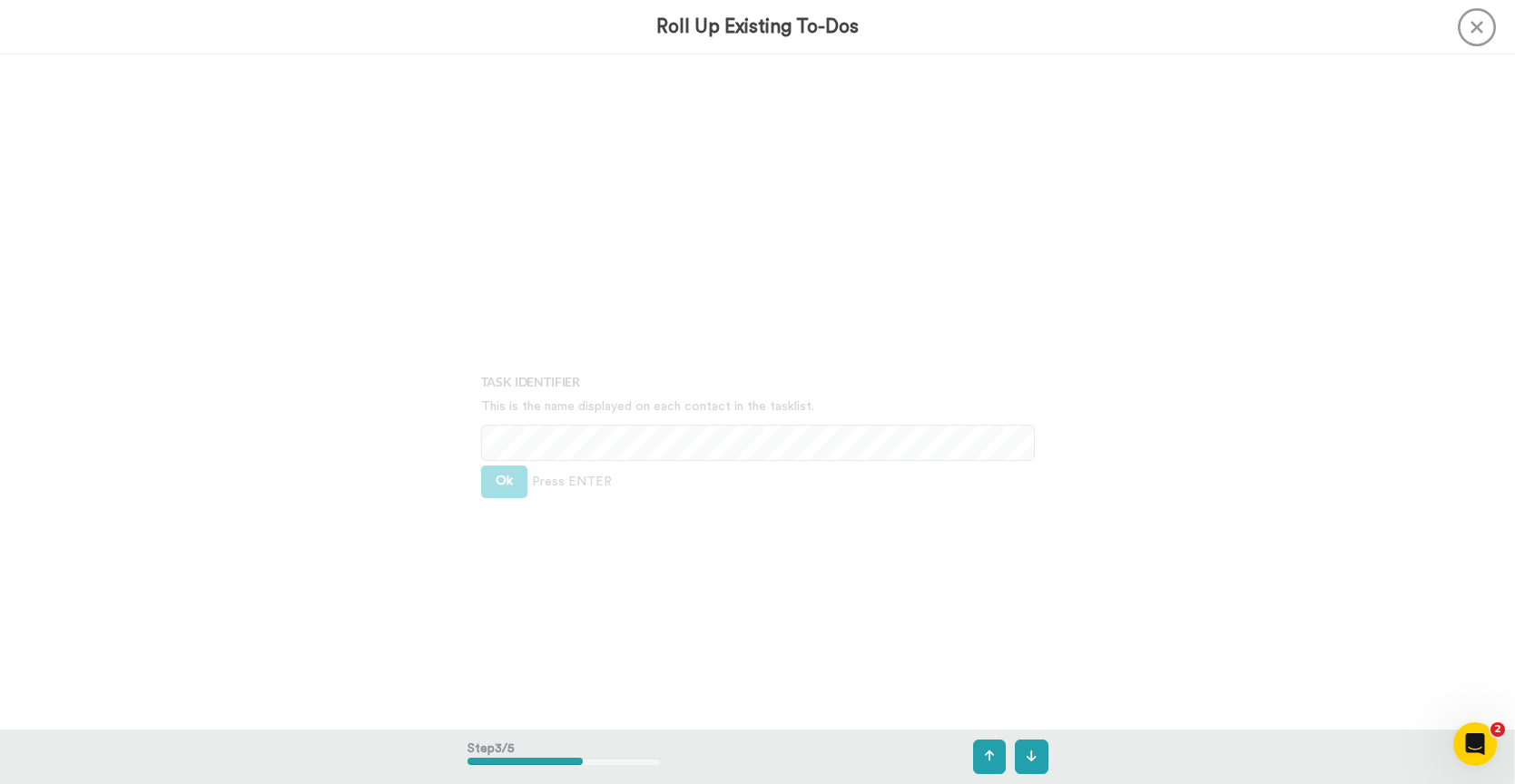
scroll to position [1349, 0]
click at [507, 440] on button "Ok" at bounding box center [504, 443] width 46 height 33
click at [511, 430] on button "Ok" at bounding box center [504, 429] width 46 height 33
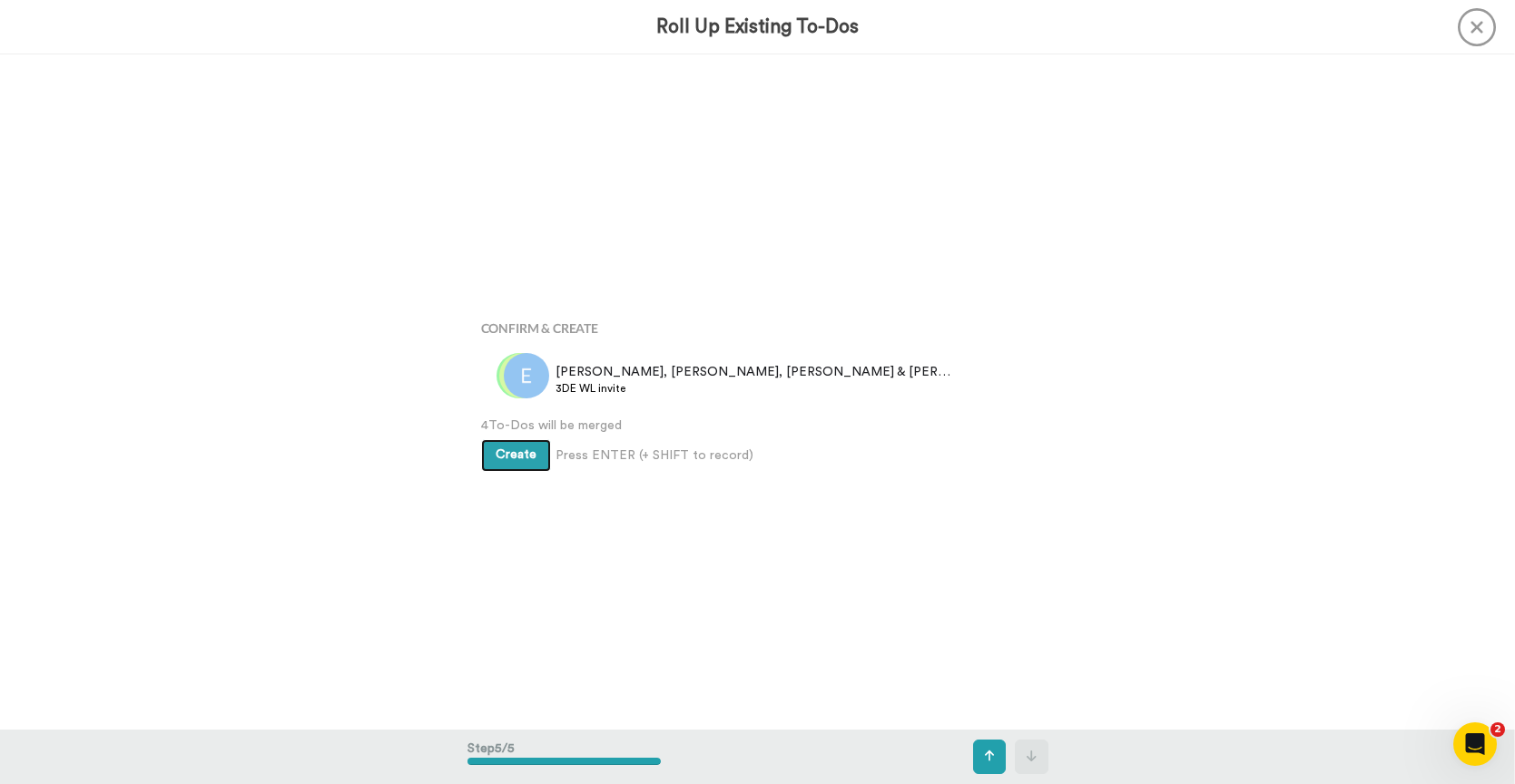
scroll to position [2699, 0]
click at [518, 448] on span "Create" at bounding box center [515, 455] width 40 height 13
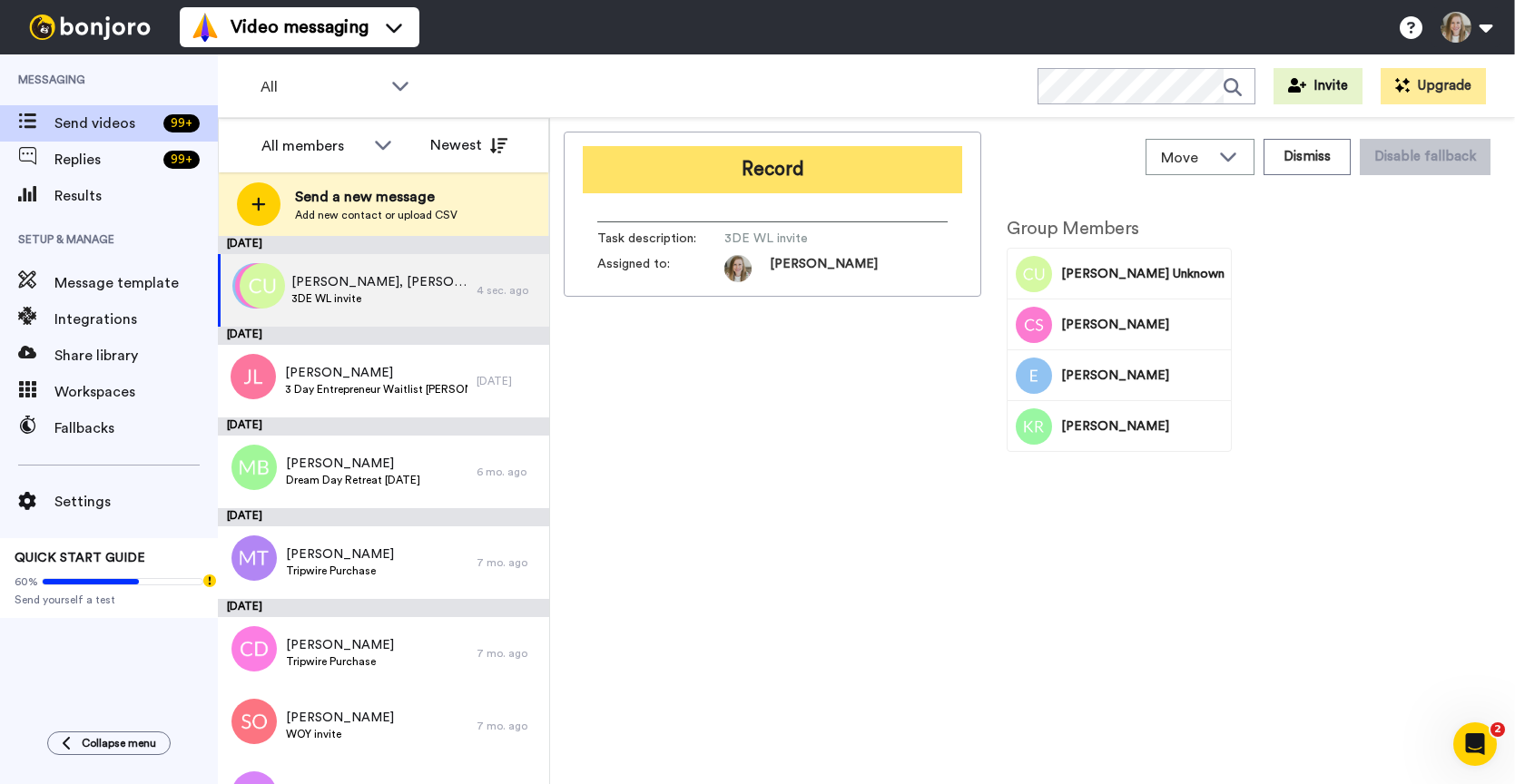
click at [768, 161] on button "Record" at bounding box center [772, 169] width 379 height 47
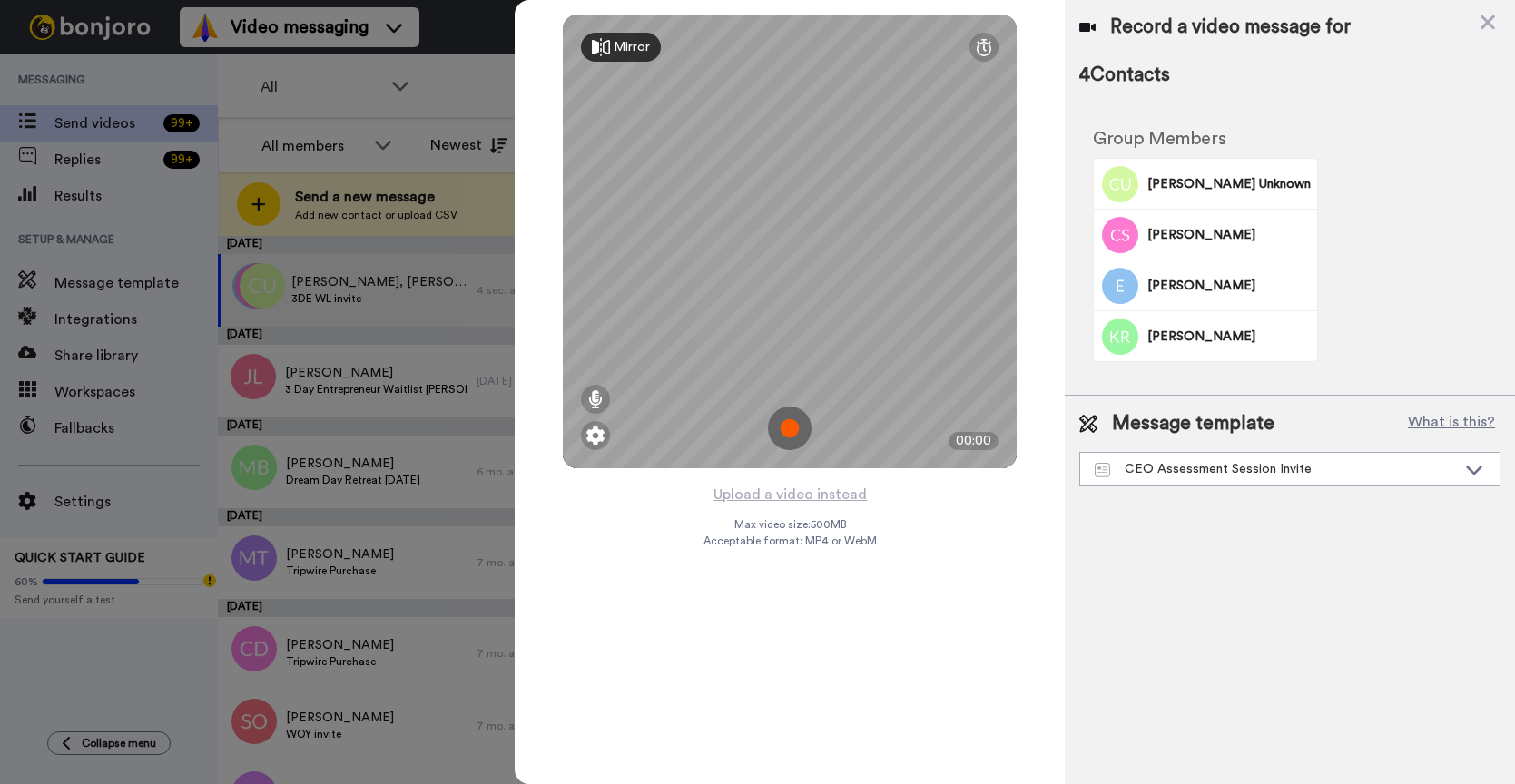
click at [792, 426] on img at bounding box center [789, 428] width 43 height 43
click at [783, 422] on img at bounding box center [789, 428] width 43 height 43
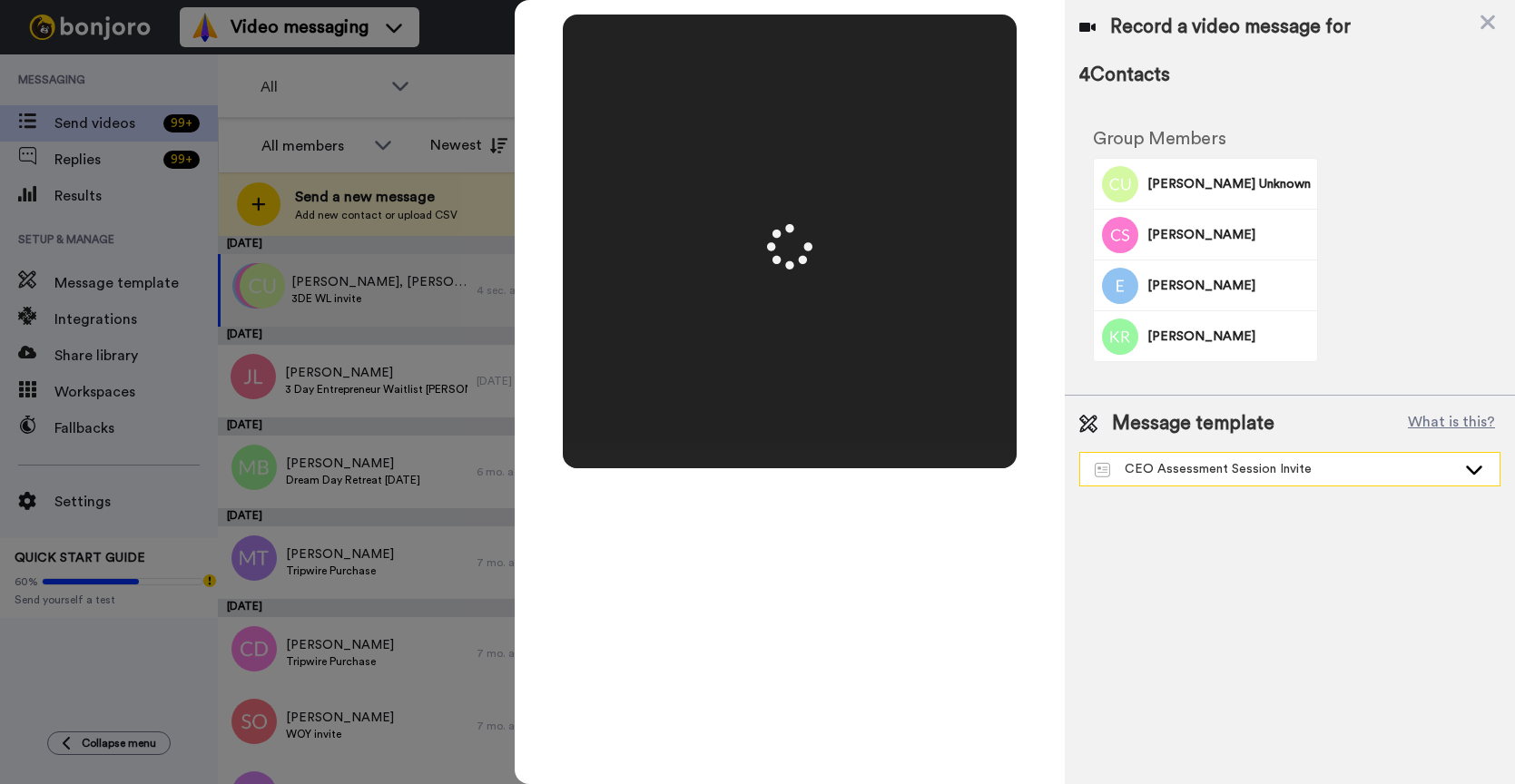
click at [1293, 474] on div "CEO Assessment Session Invite" at bounding box center [1275, 469] width 361 height 18
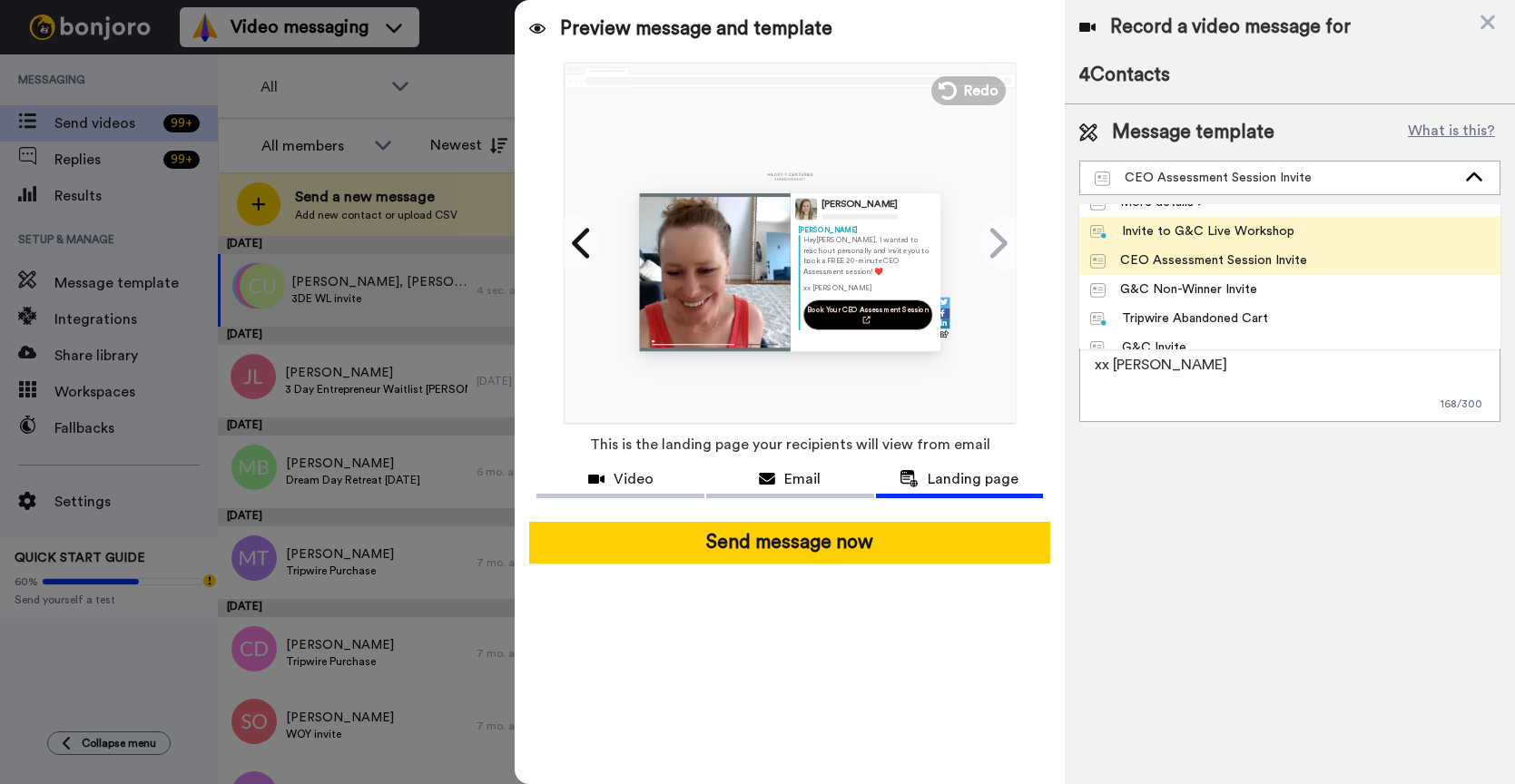
scroll to position [145, 0]
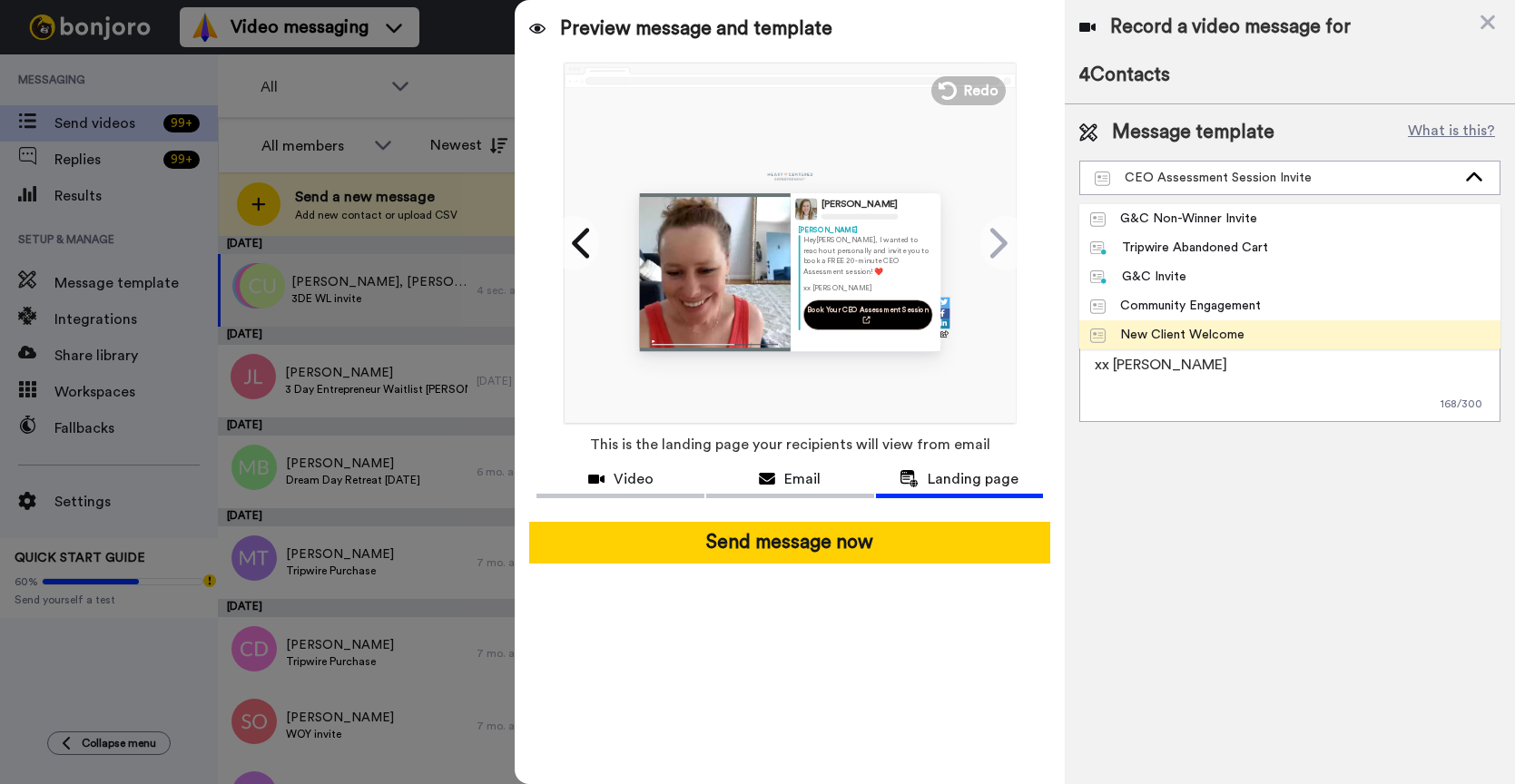
click at [1234, 327] on div "New Client Welcome" at bounding box center [1167, 335] width 155 height 18
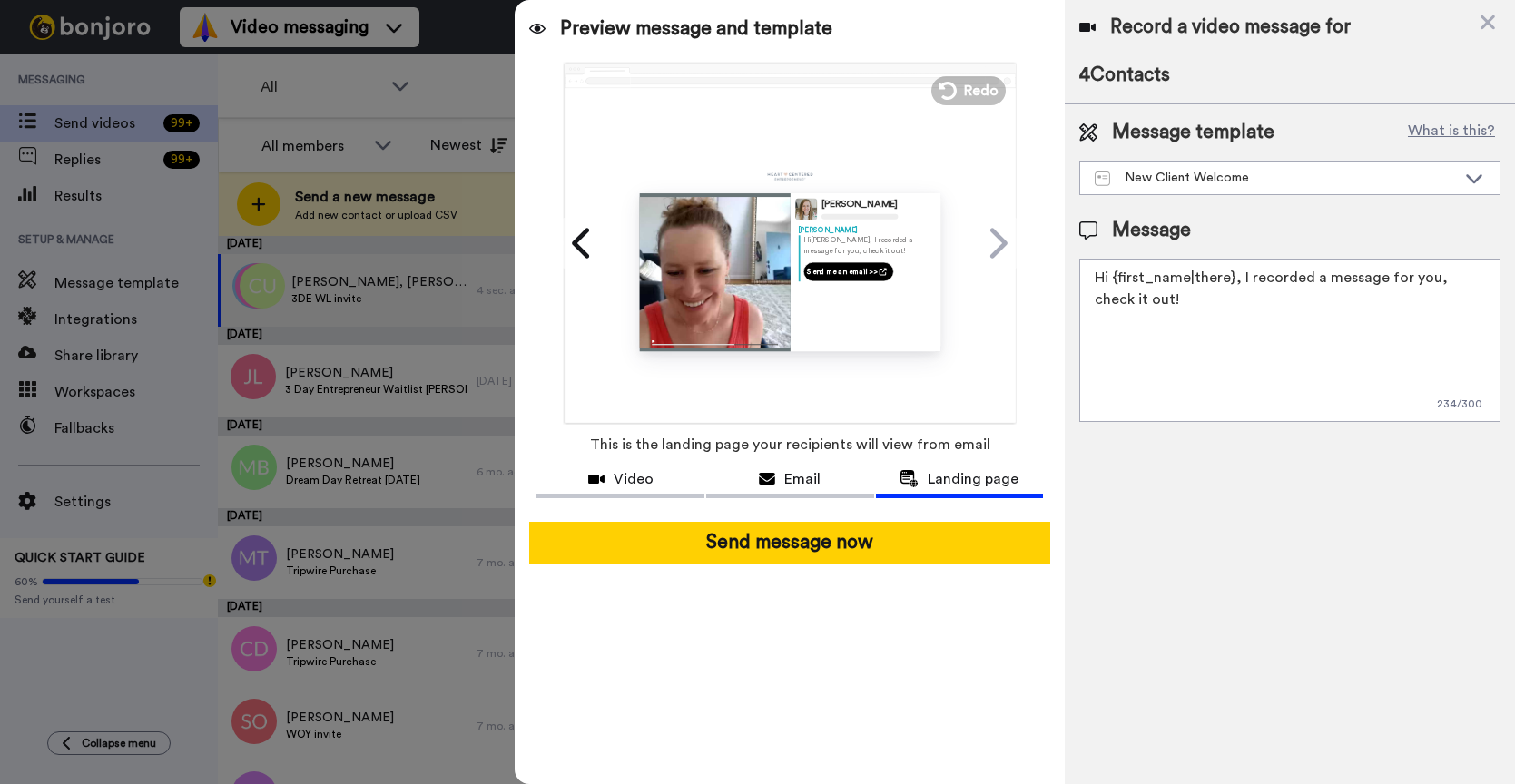
click at [1214, 341] on textarea "Hi {first_name|there}, I recorded a message for you, check it out!" at bounding box center [1290, 340] width 422 height 164
paste textarea "[URL][DOMAIN_NAME]"
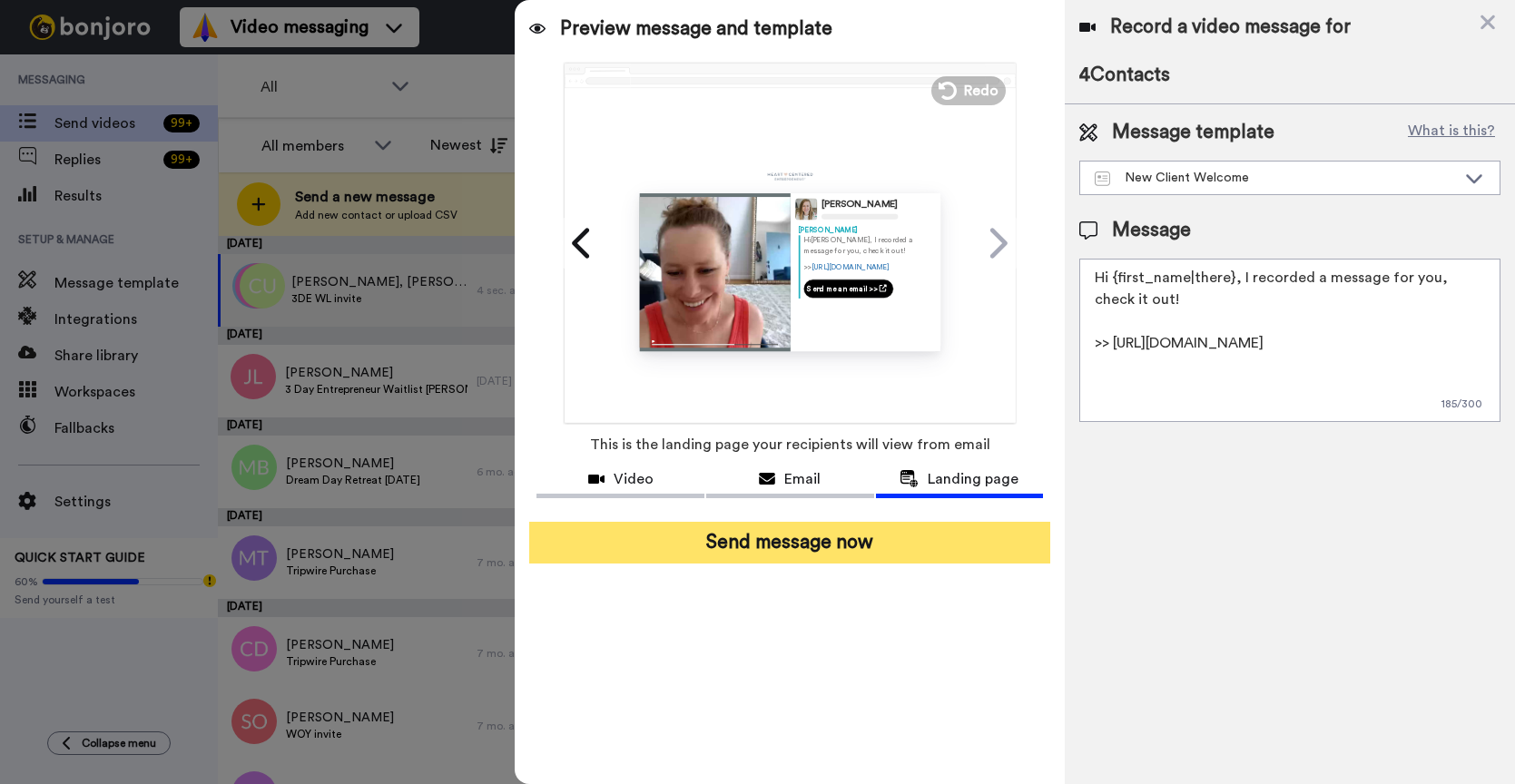
type textarea "Hi {first_name|there}, I recorded a message for you, check it out! >> [URL][DOM…"
click at [816, 551] on button "Send message now" at bounding box center [790, 542] width 521 height 41
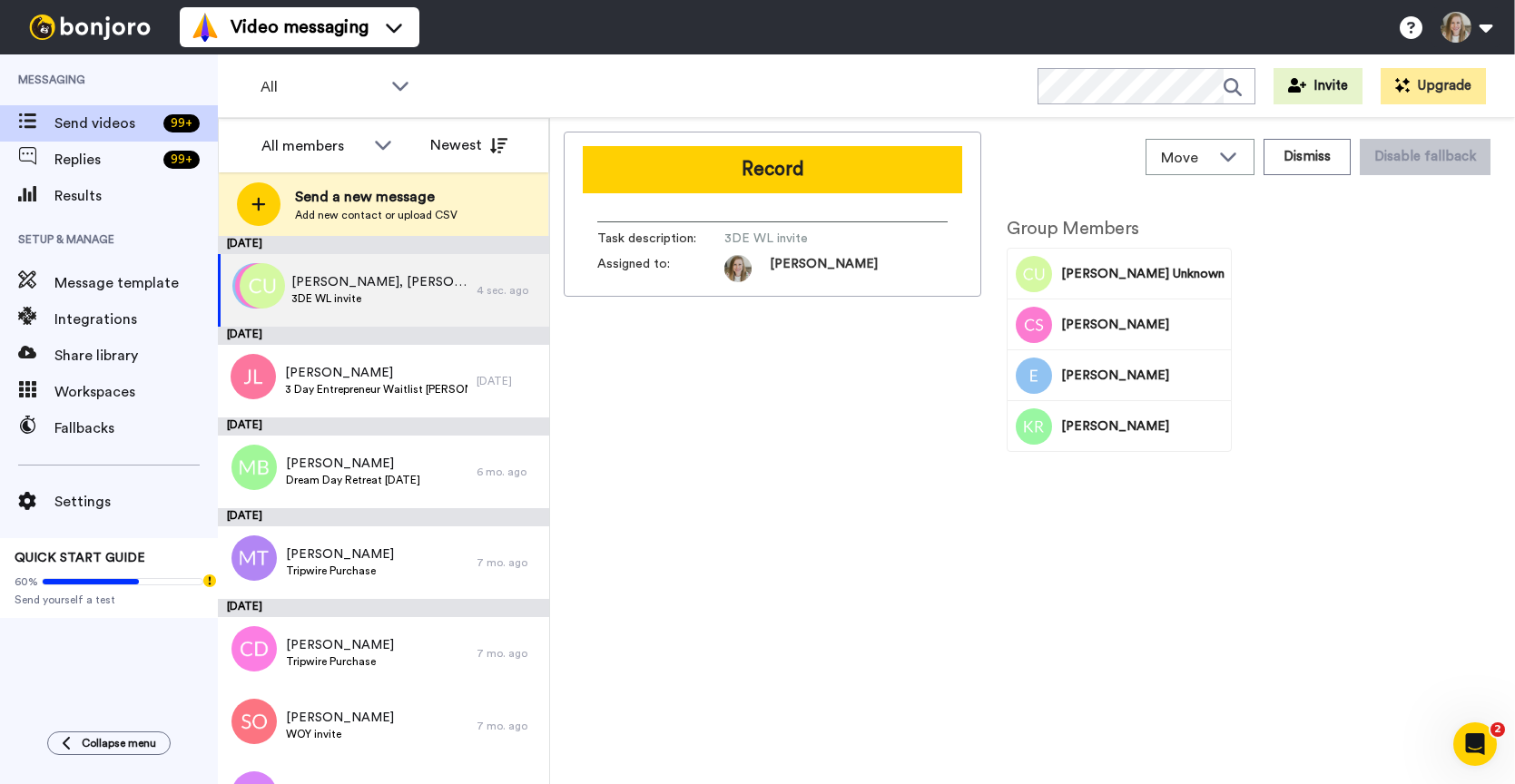
scroll to position [0, 0]
